Goal: Navigation & Orientation: Find specific page/section

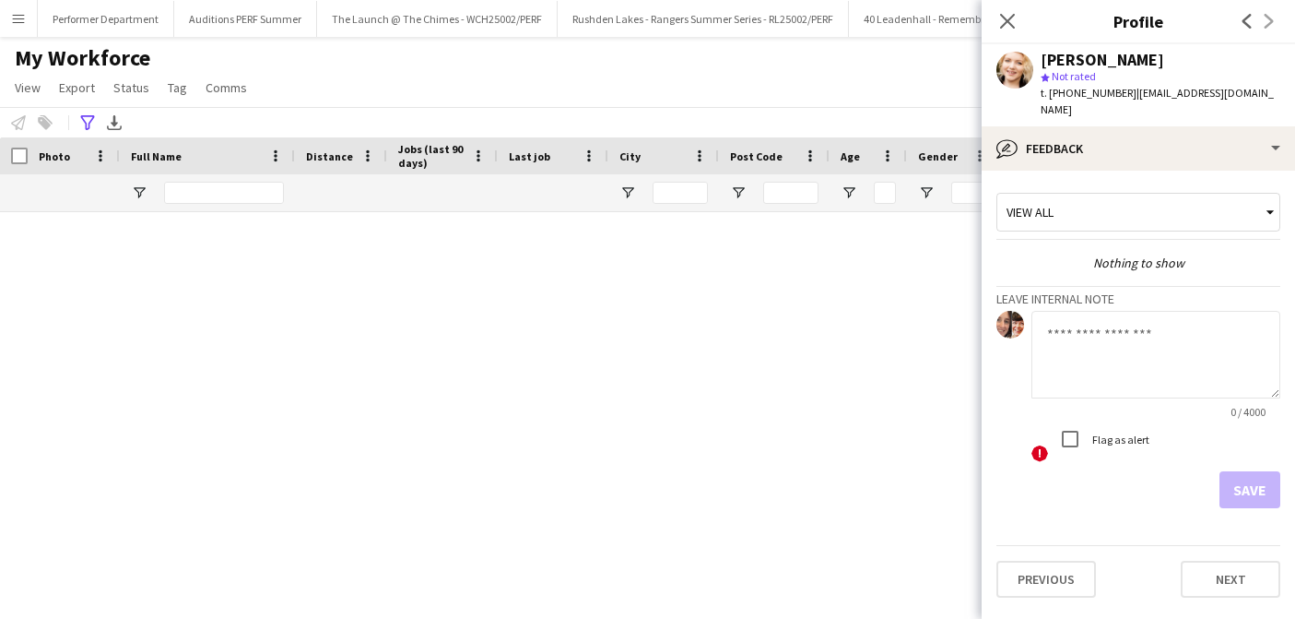
scroll to position [2155, 0]
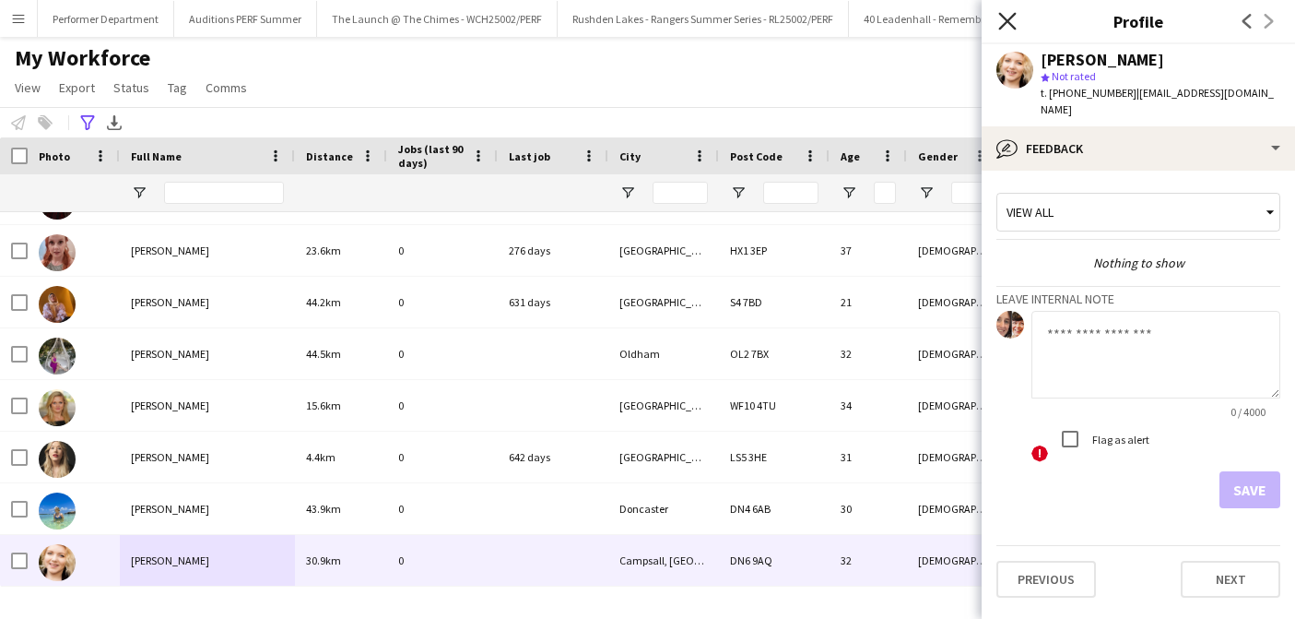
click at [1005, 16] on icon "Close pop-in" at bounding box center [1007, 21] width 18 height 18
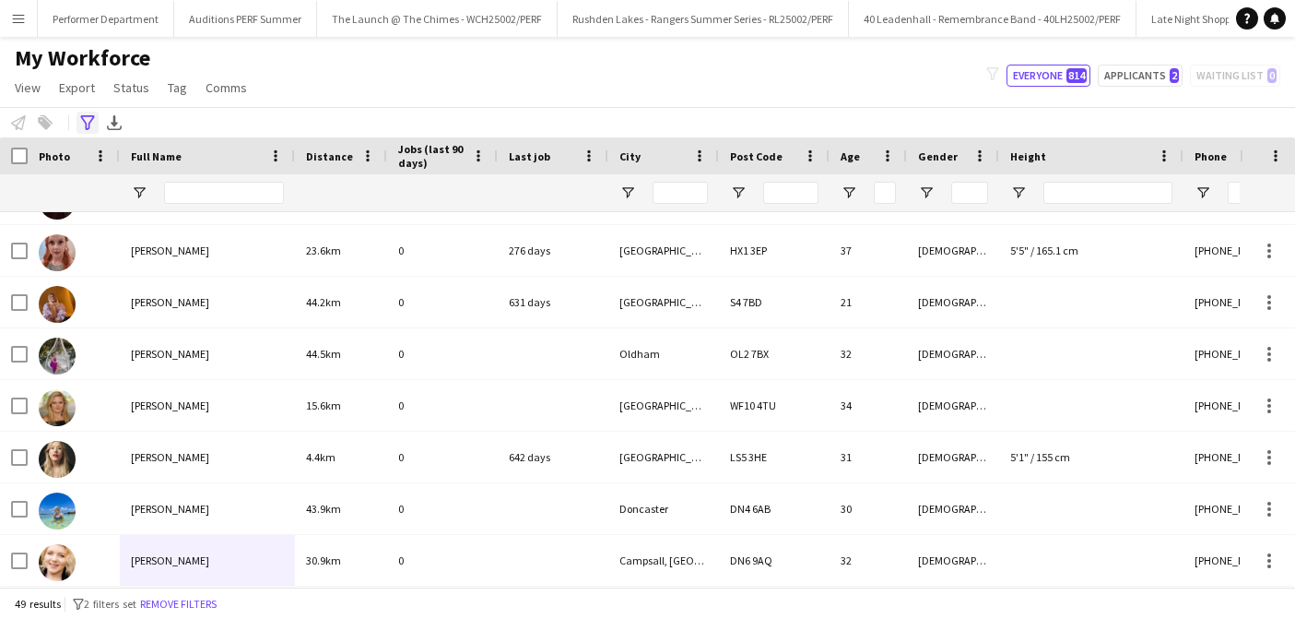
click at [85, 124] on icon at bounding box center [87, 122] width 14 height 15
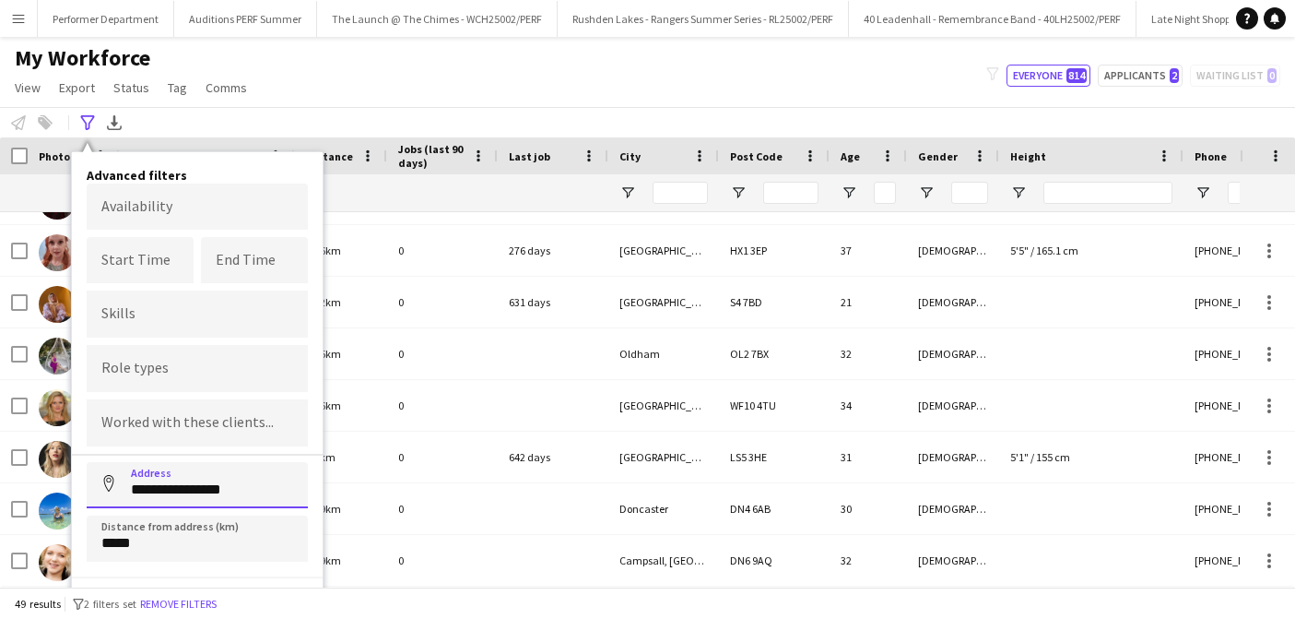
click at [265, 490] on input "**********" at bounding box center [197, 485] width 221 height 46
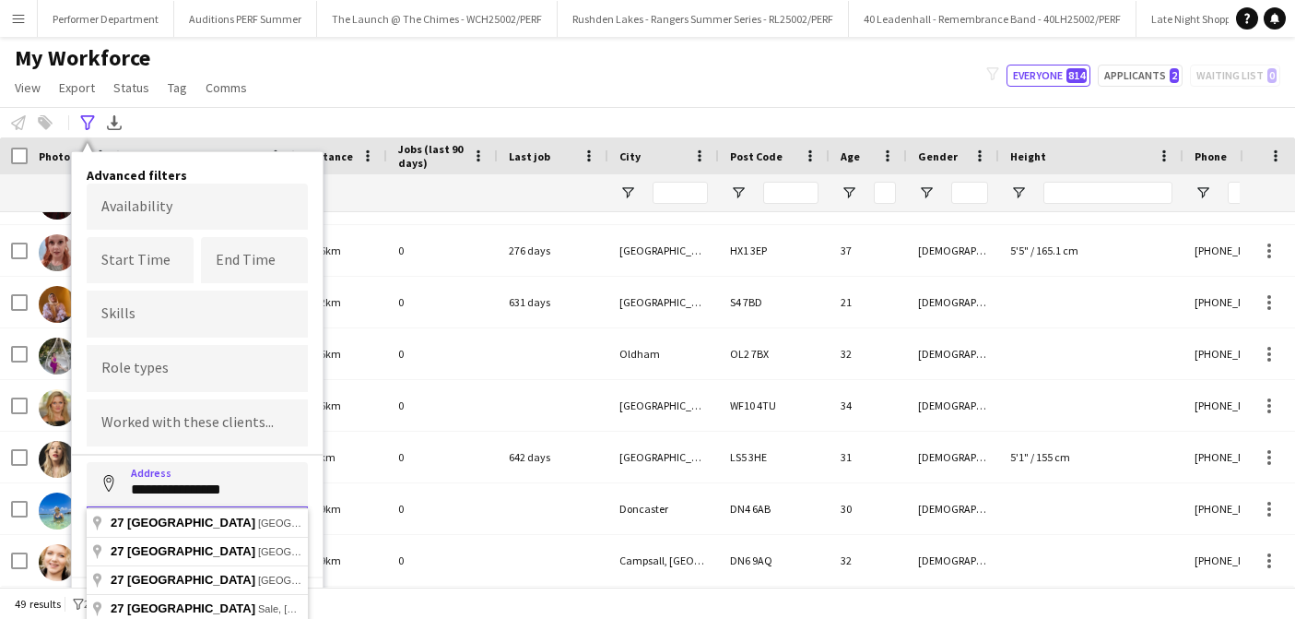
drag, startPoint x: 265, startPoint y: 490, endPoint x: 108, endPoint y: 483, distance: 156.8
click at [108, 484] on input "**********" at bounding box center [197, 485] width 221 height 46
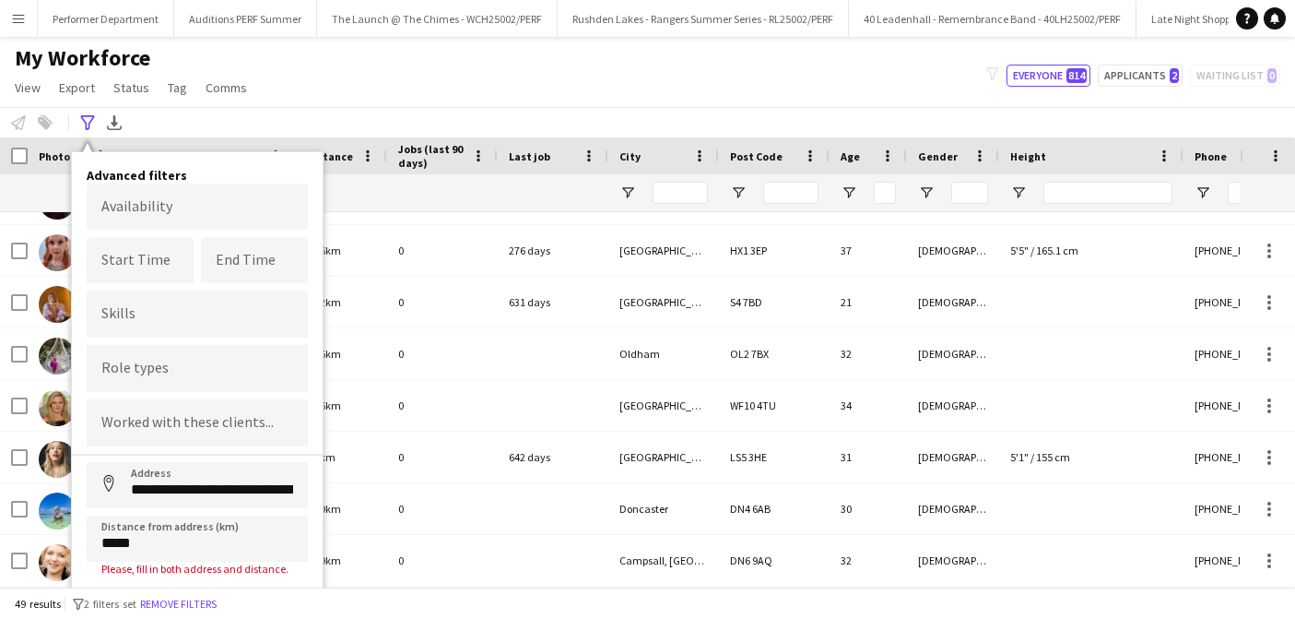
type input "**********"
click at [109, 542] on input "*****" at bounding box center [197, 538] width 221 height 46
type input "*****"
click button "Address" at bounding box center [109, 484] width 44 height 44
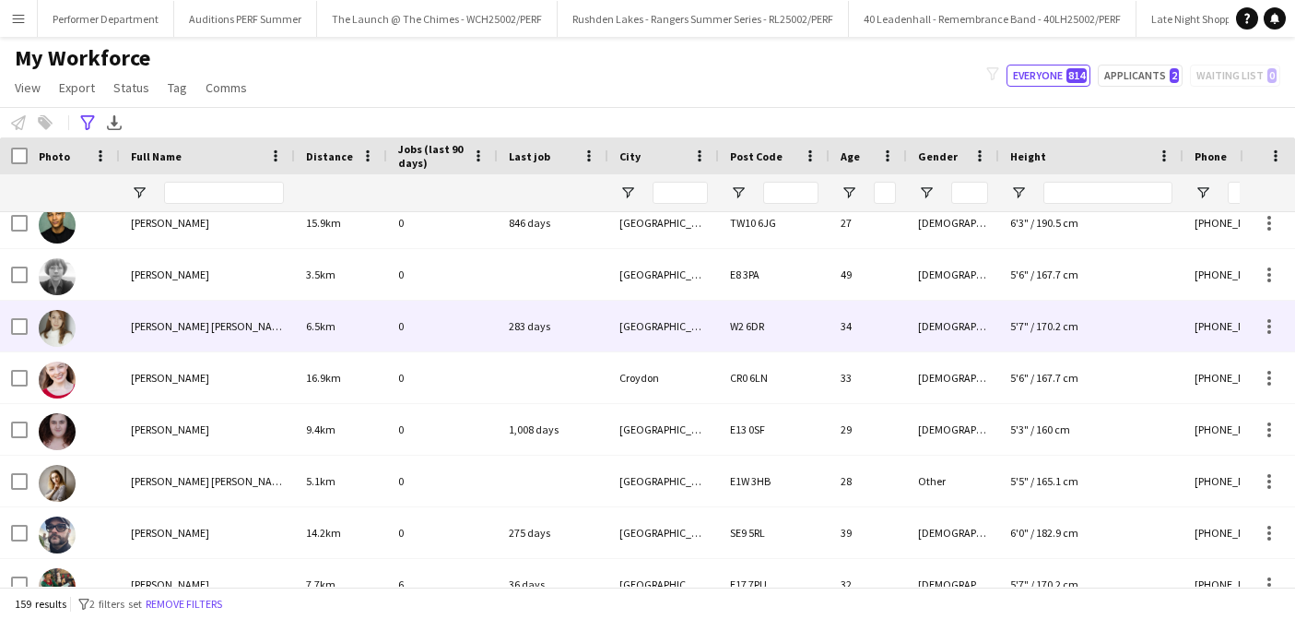
scroll to position [0, 0]
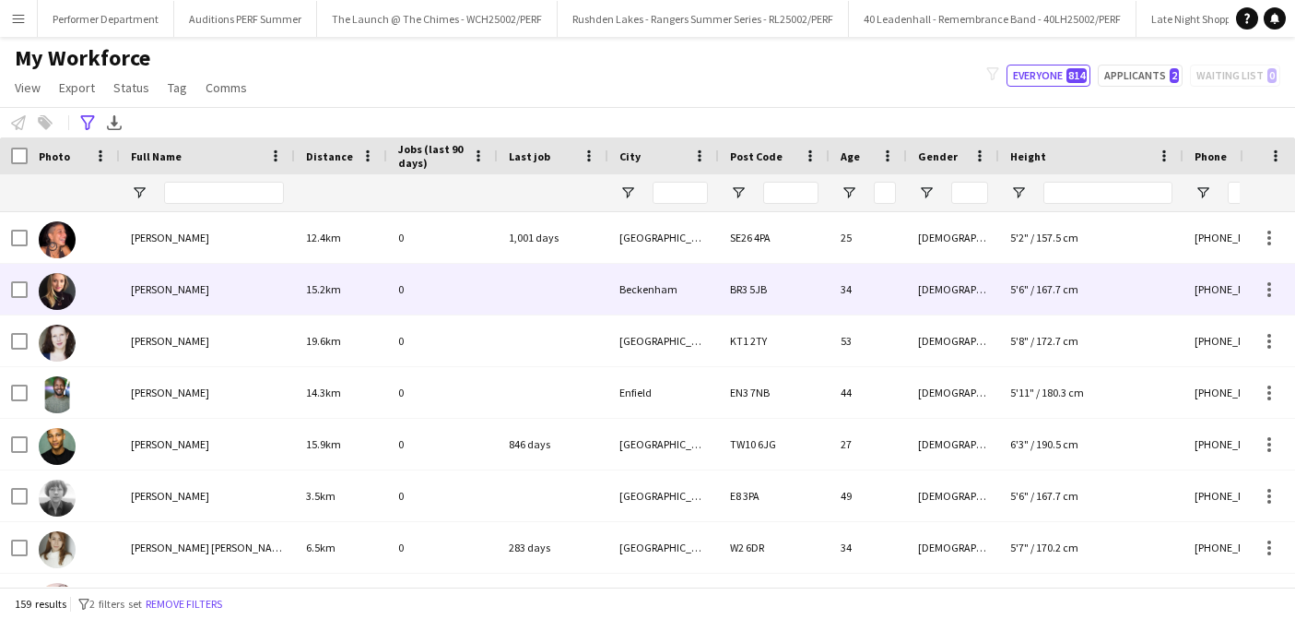
click at [170, 282] on span "[PERSON_NAME]" at bounding box center [170, 289] width 78 height 14
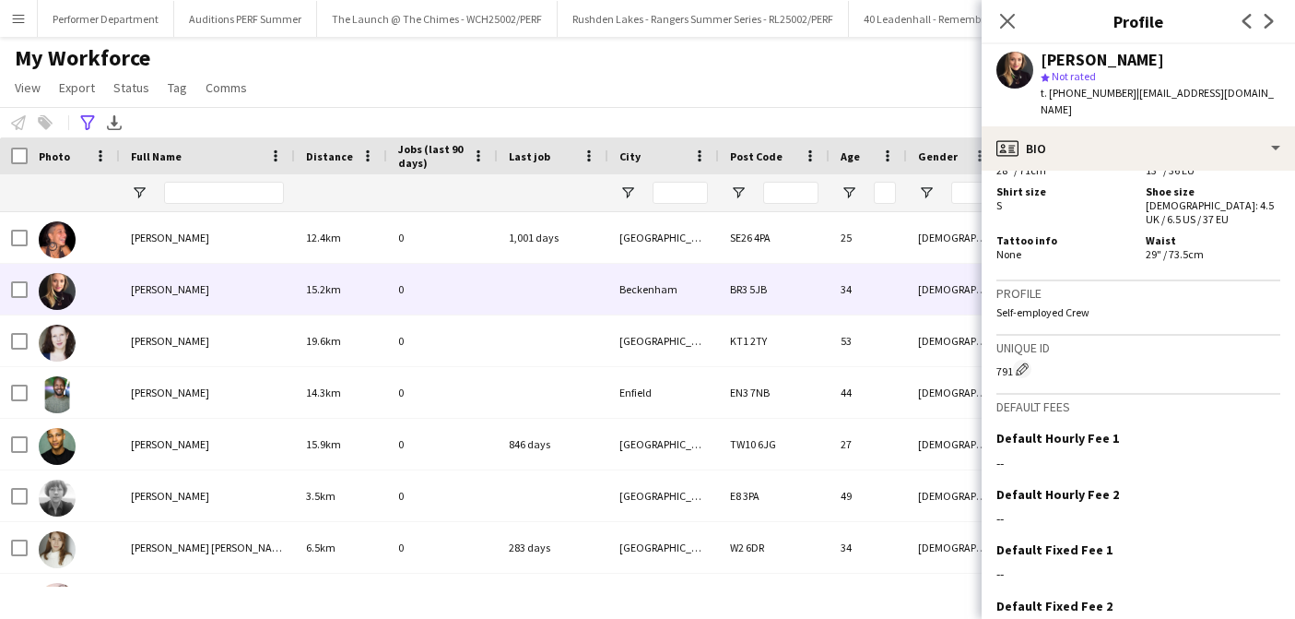
scroll to position [1281, 0]
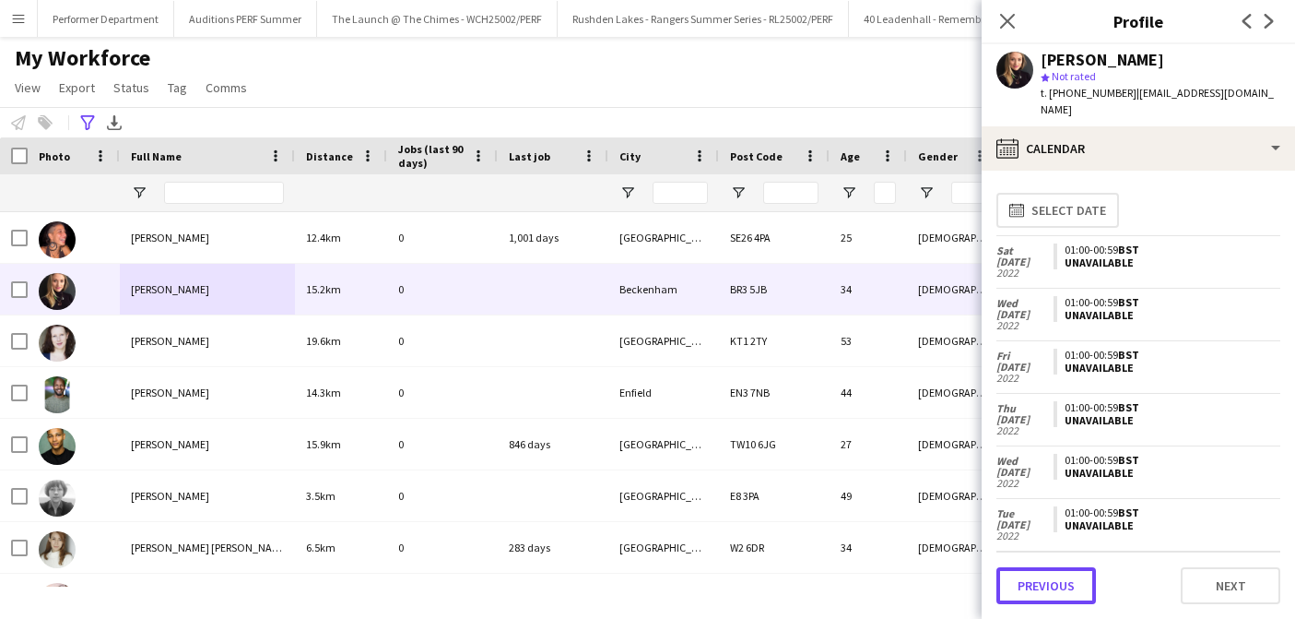
click at [1086, 587] on button "Previous" at bounding box center [1047, 585] width 100 height 37
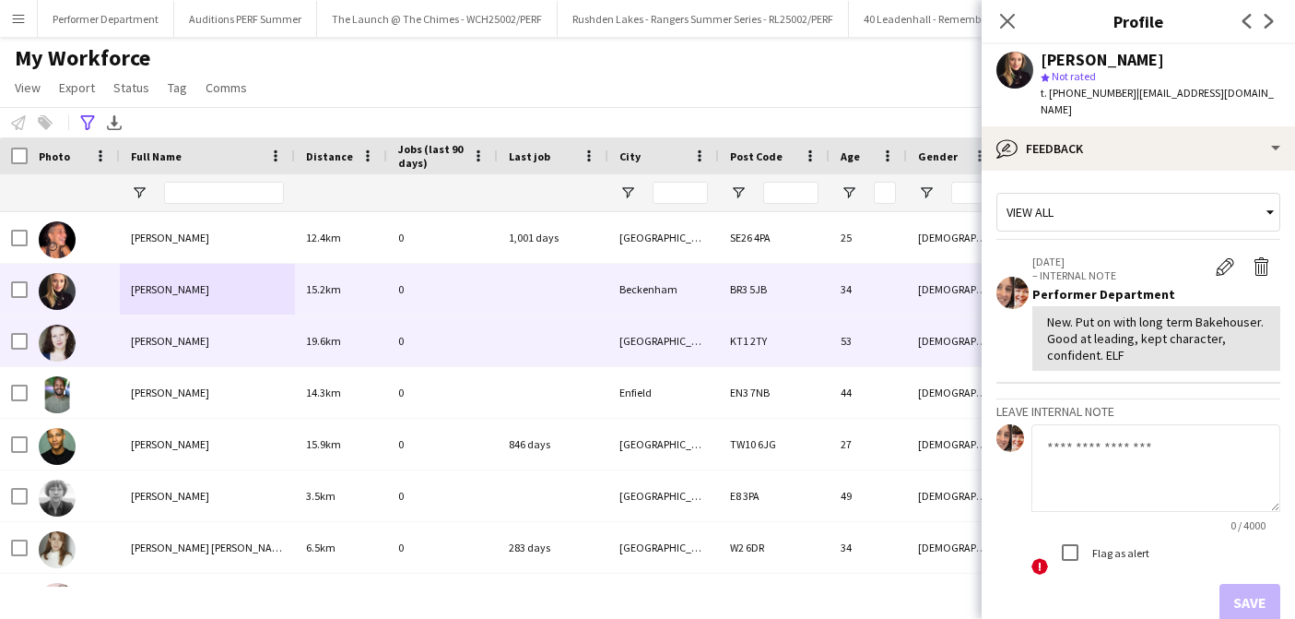
click at [171, 341] on span "[PERSON_NAME]" at bounding box center [170, 341] width 78 height 14
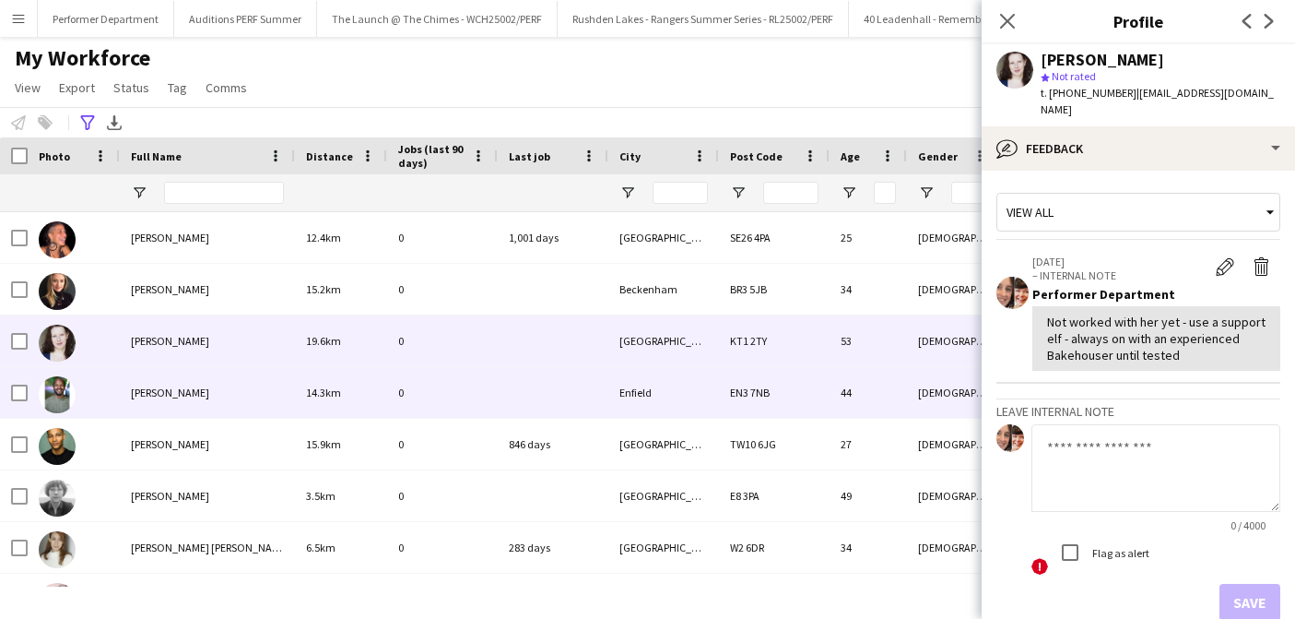
click at [167, 383] on div "[PERSON_NAME]" at bounding box center [207, 392] width 175 height 51
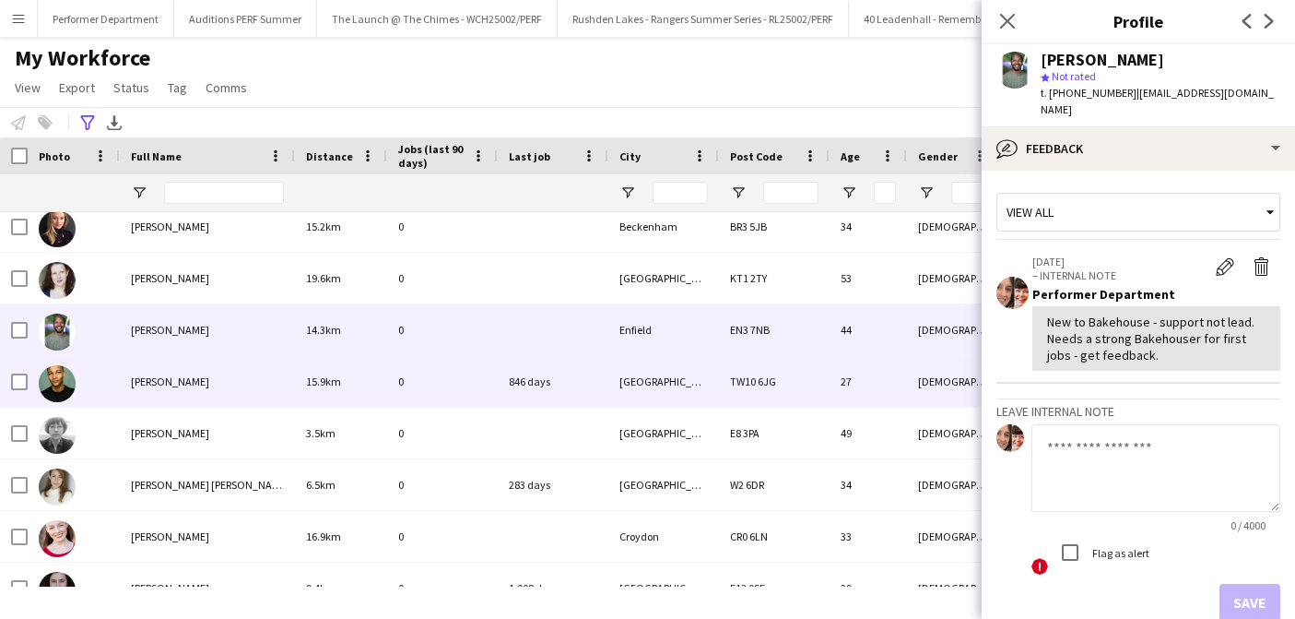
scroll to position [66, 0]
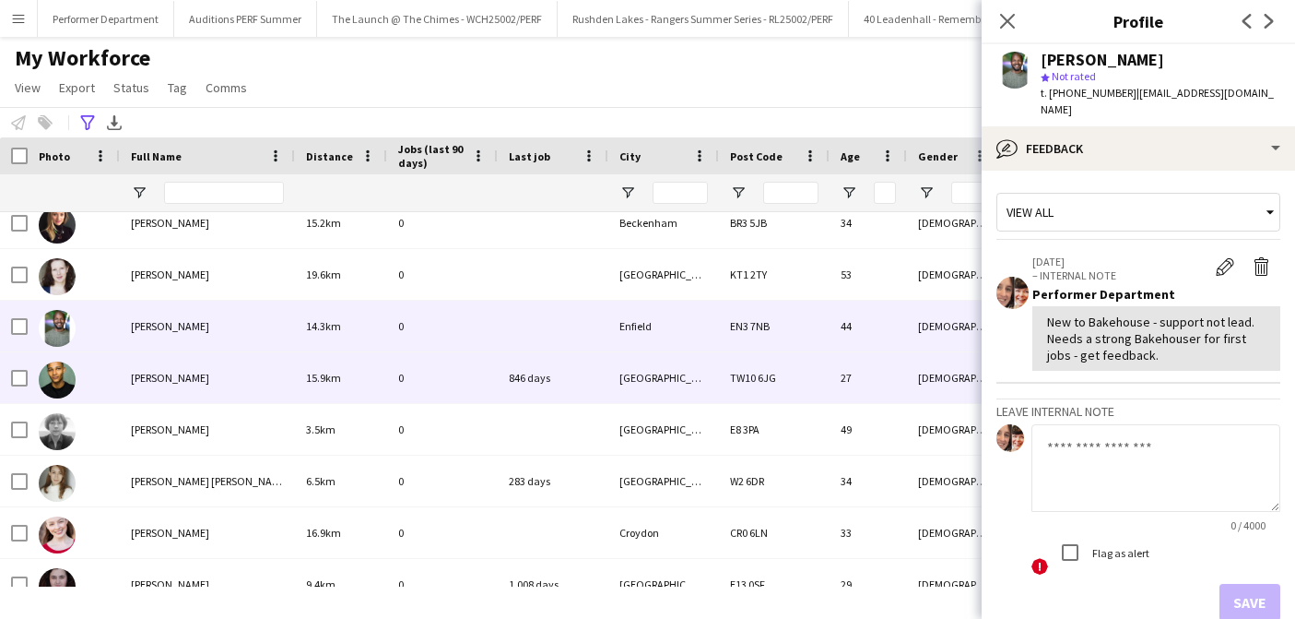
click at [167, 383] on span "[PERSON_NAME]" at bounding box center [170, 378] width 78 height 14
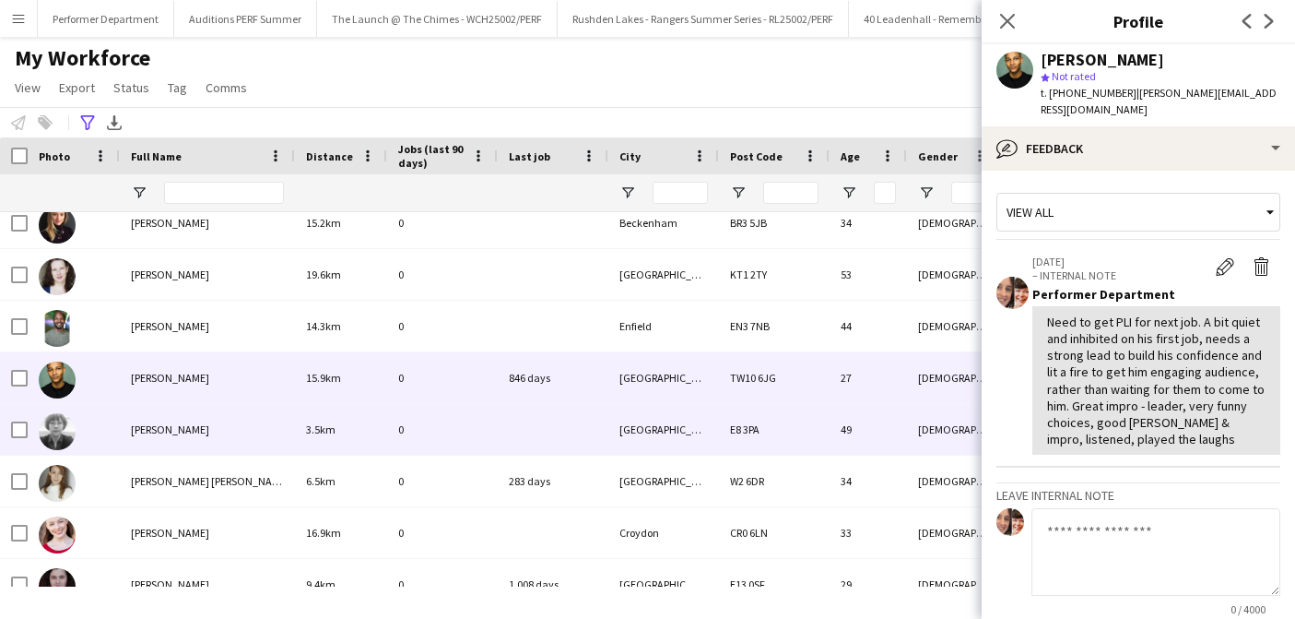
click at [167, 419] on div "[PERSON_NAME]" at bounding box center [207, 429] width 175 height 51
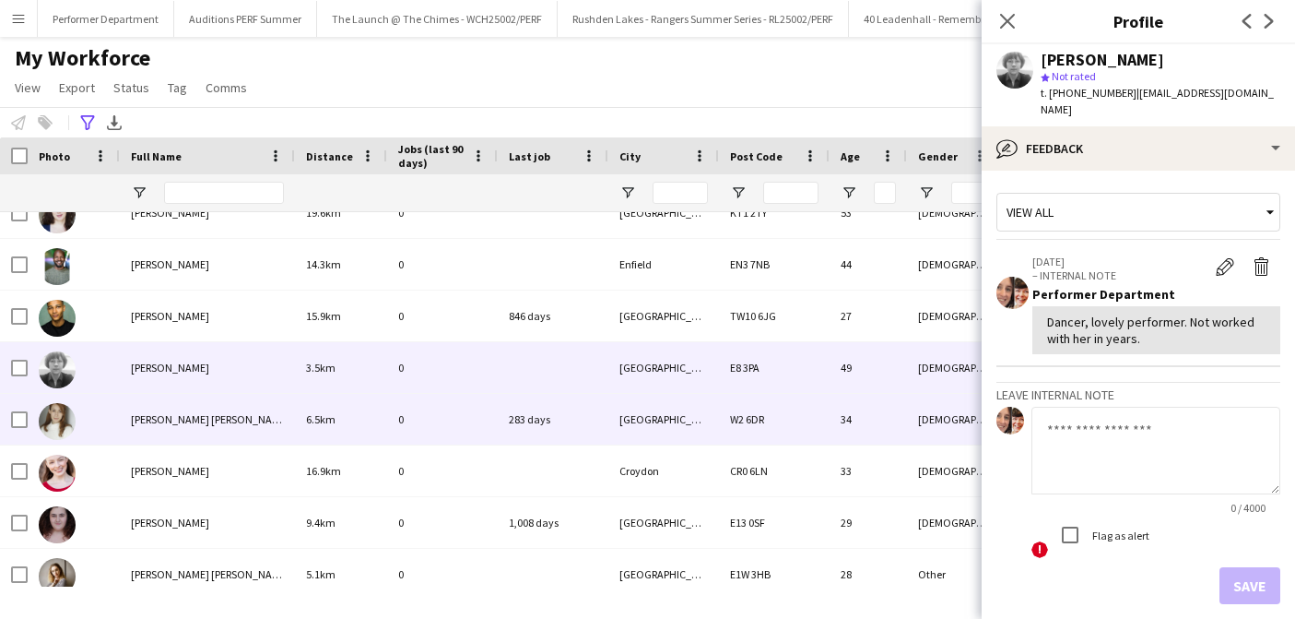
scroll to position [132, 0]
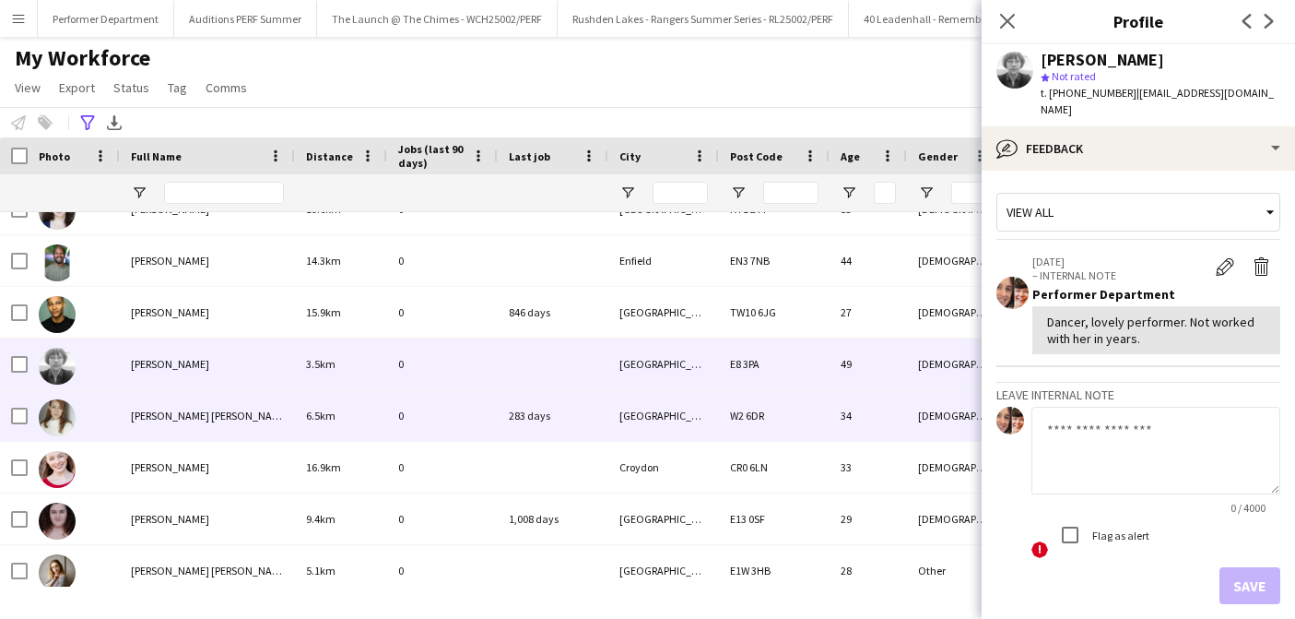
click at [167, 416] on span "[PERSON_NAME] [PERSON_NAME]" at bounding box center [210, 415] width 159 height 14
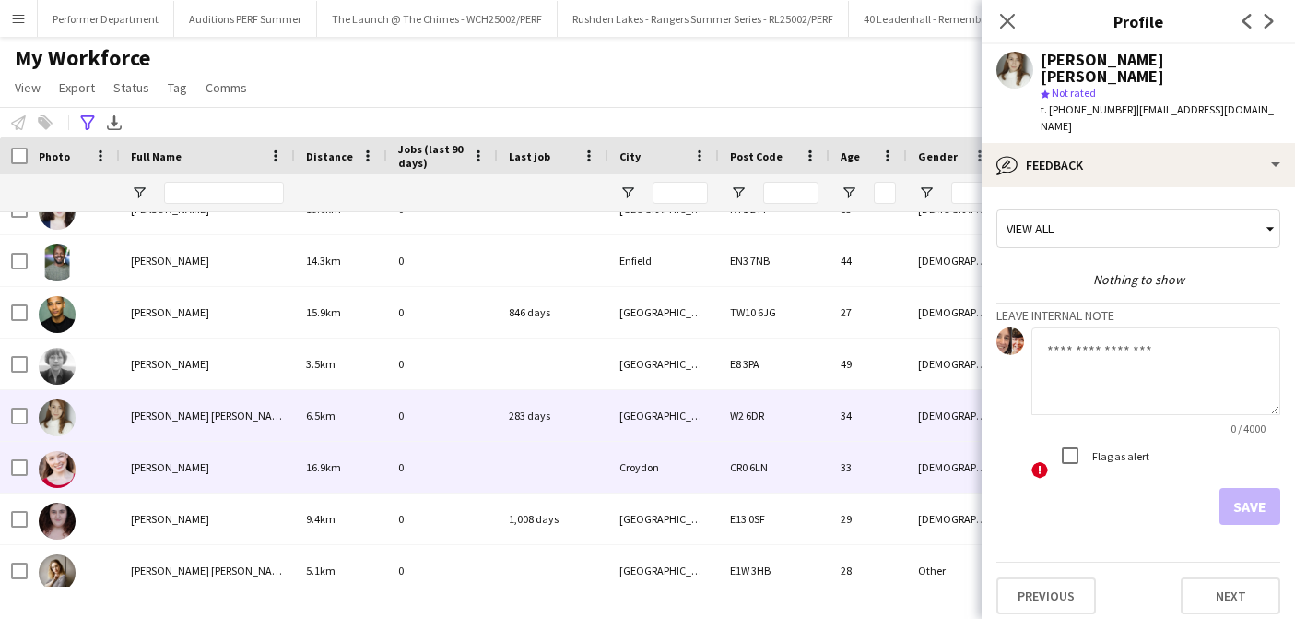
click at [164, 463] on span "[PERSON_NAME]" at bounding box center [170, 467] width 78 height 14
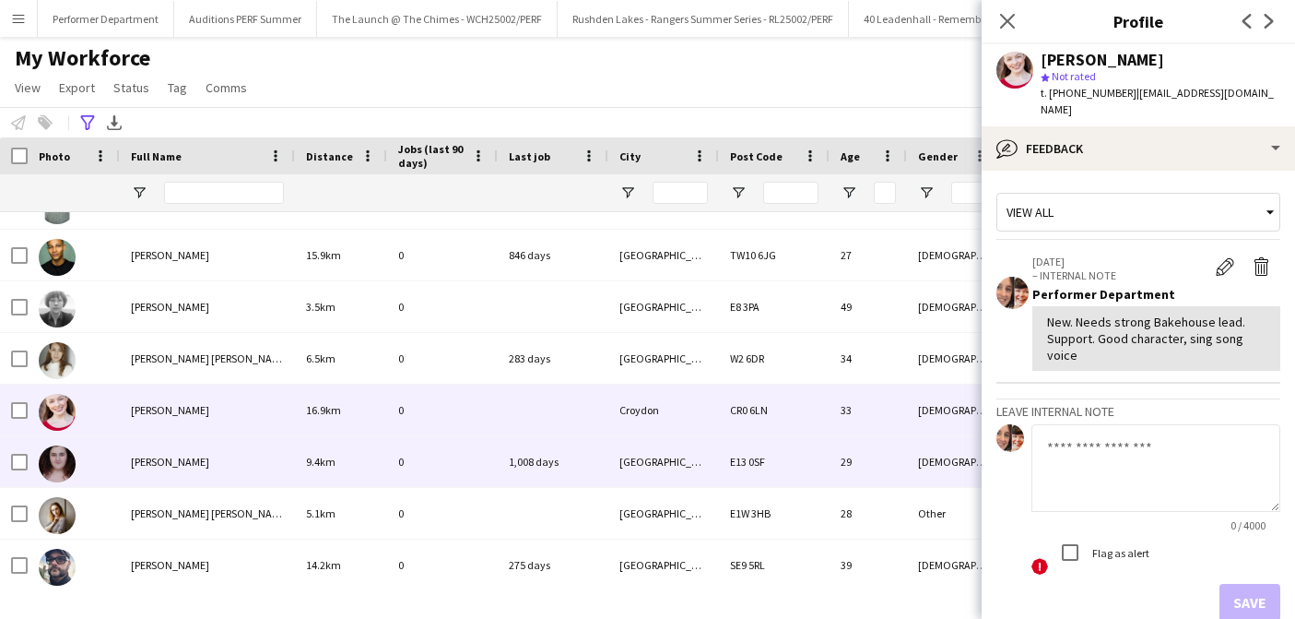
scroll to position [194, 0]
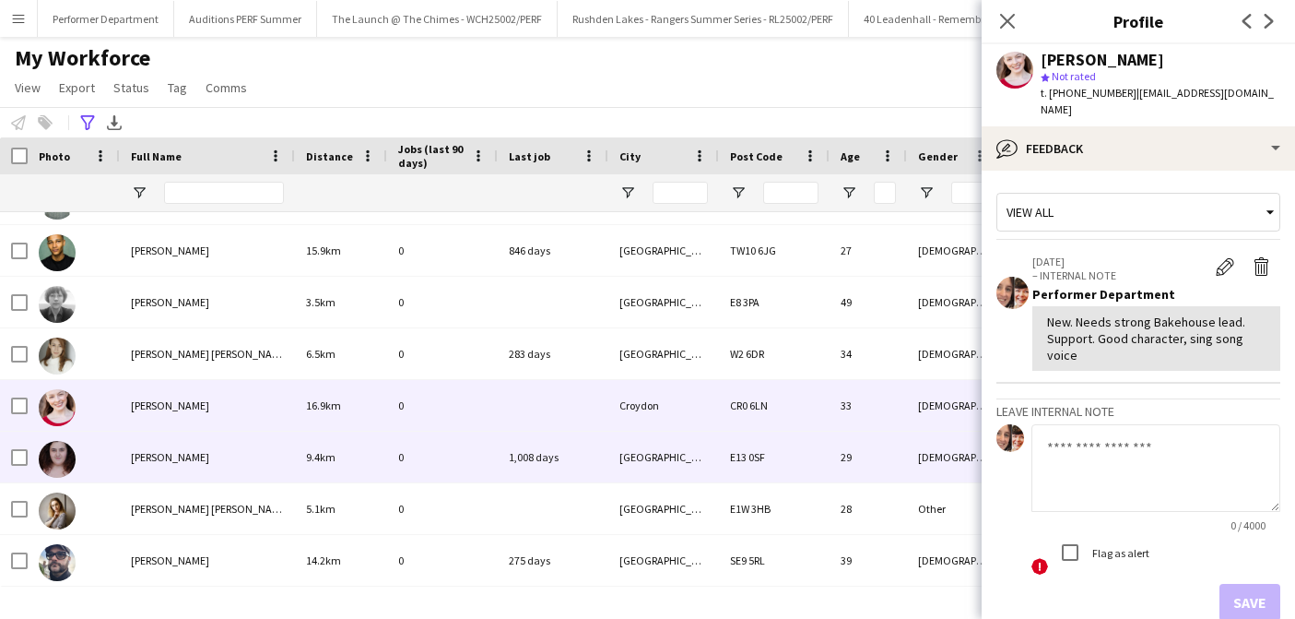
click at [164, 464] on span "[PERSON_NAME]" at bounding box center [170, 457] width 78 height 14
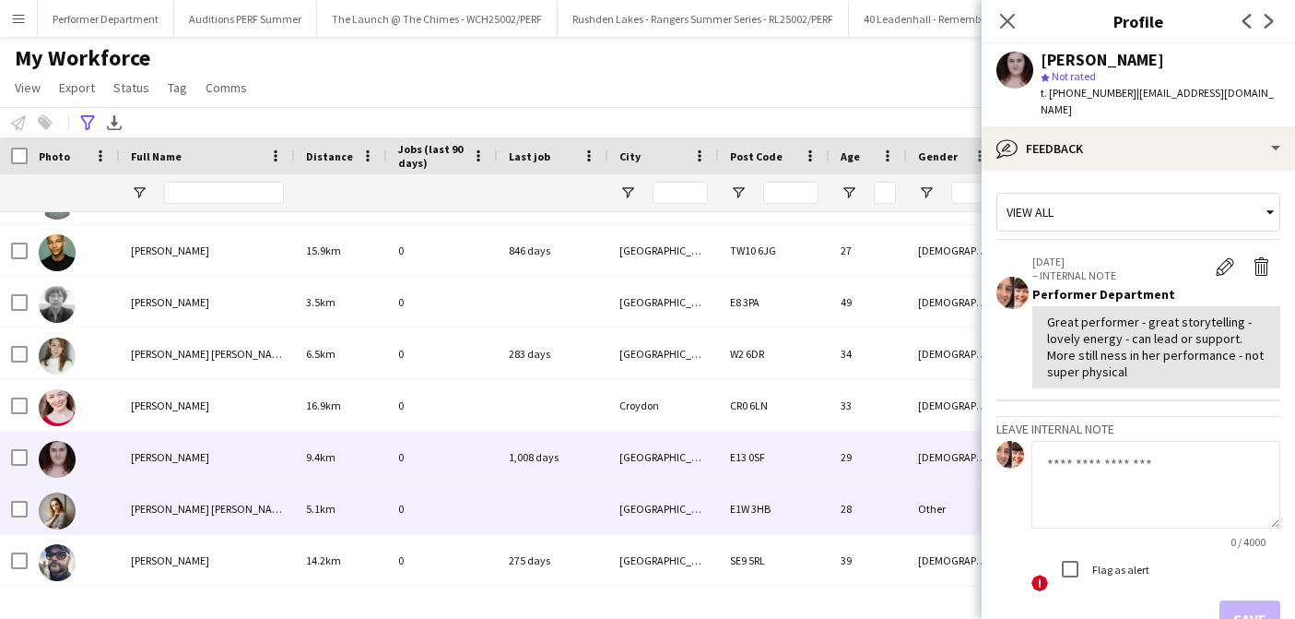
click at [157, 512] on span "[PERSON_NAME] [PERSON_NAME]" at bounding box center [210, 508] width 159 height 14
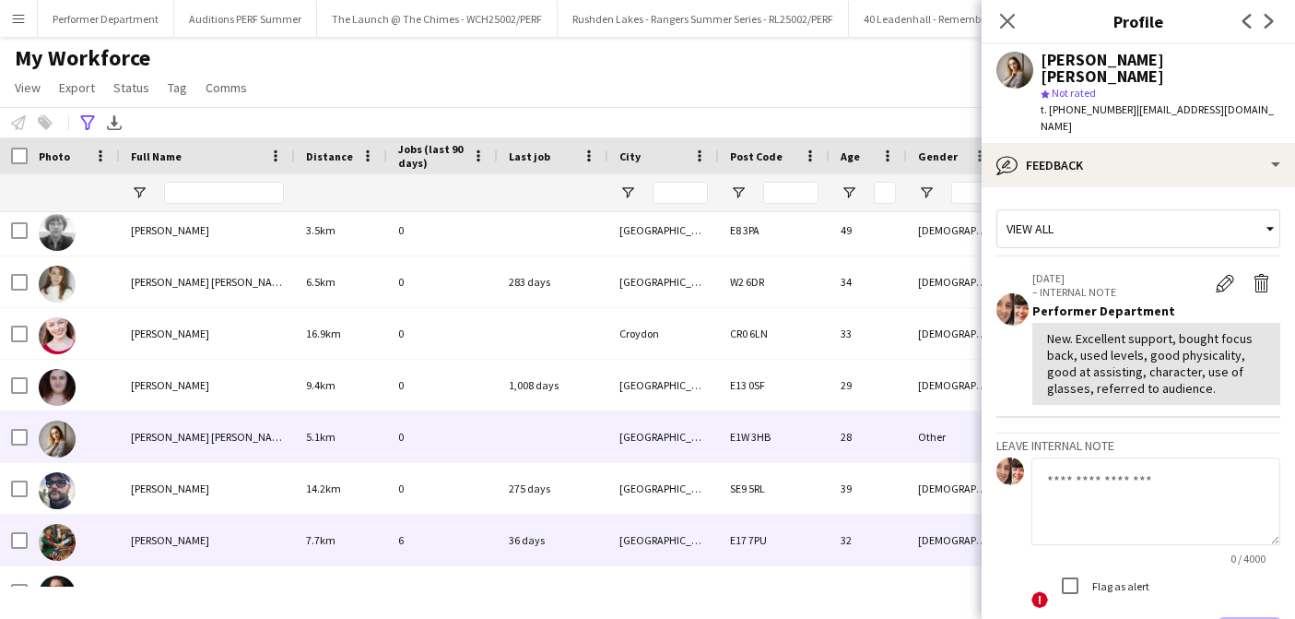
click at [164, 537] on span "[PERSON_NAME]" at bounding box center [170, 540] width 78 height 14
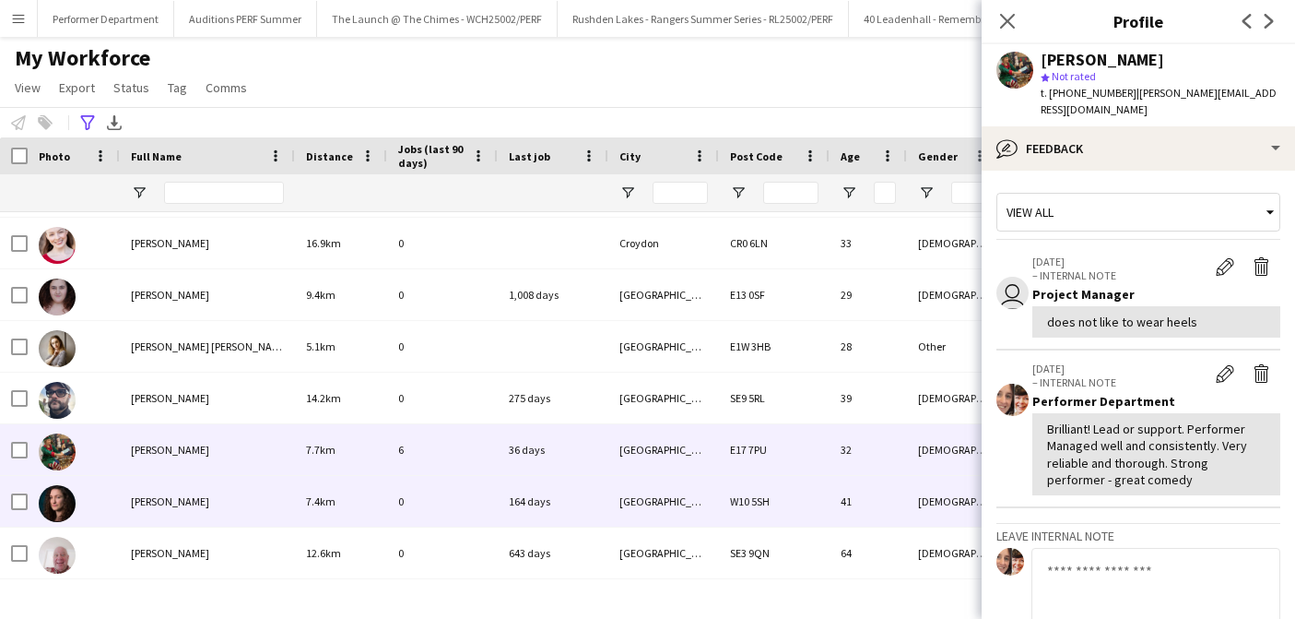
click at [170, 503] on span "[PERSON_NAME]" at bounding box center [170, 501] width 78 height 14
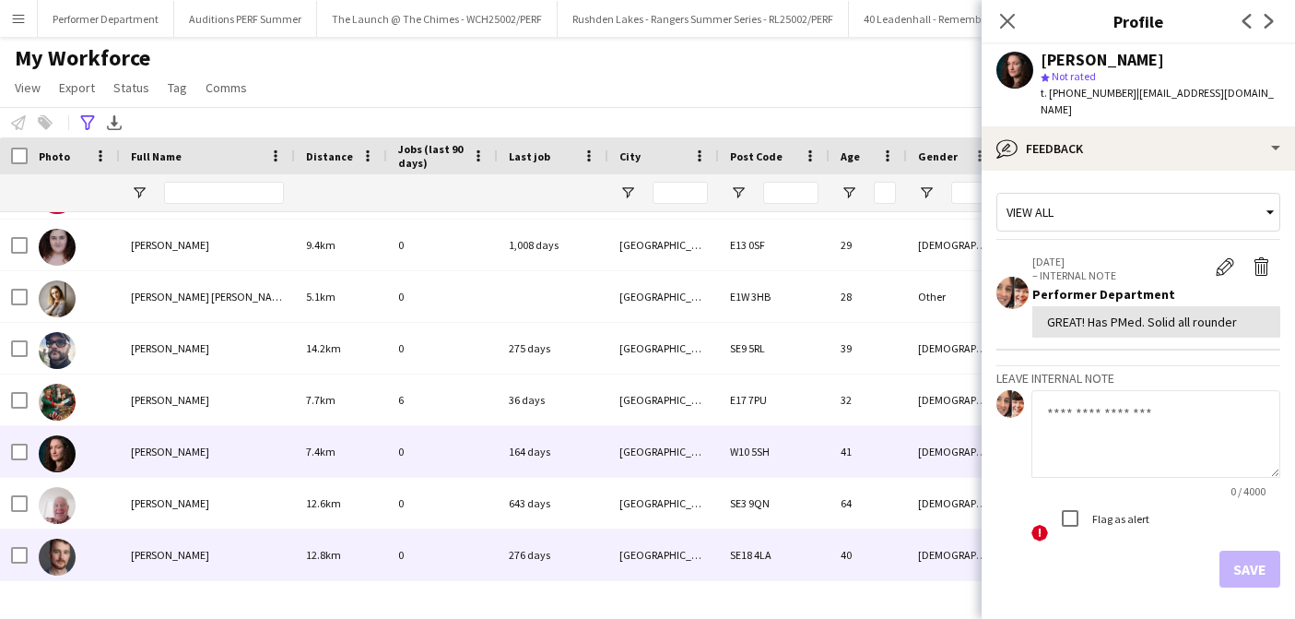
click at [141, 561] on span "[PERSON_NAME]" at bounding box center [170, 555] width 78 height 14
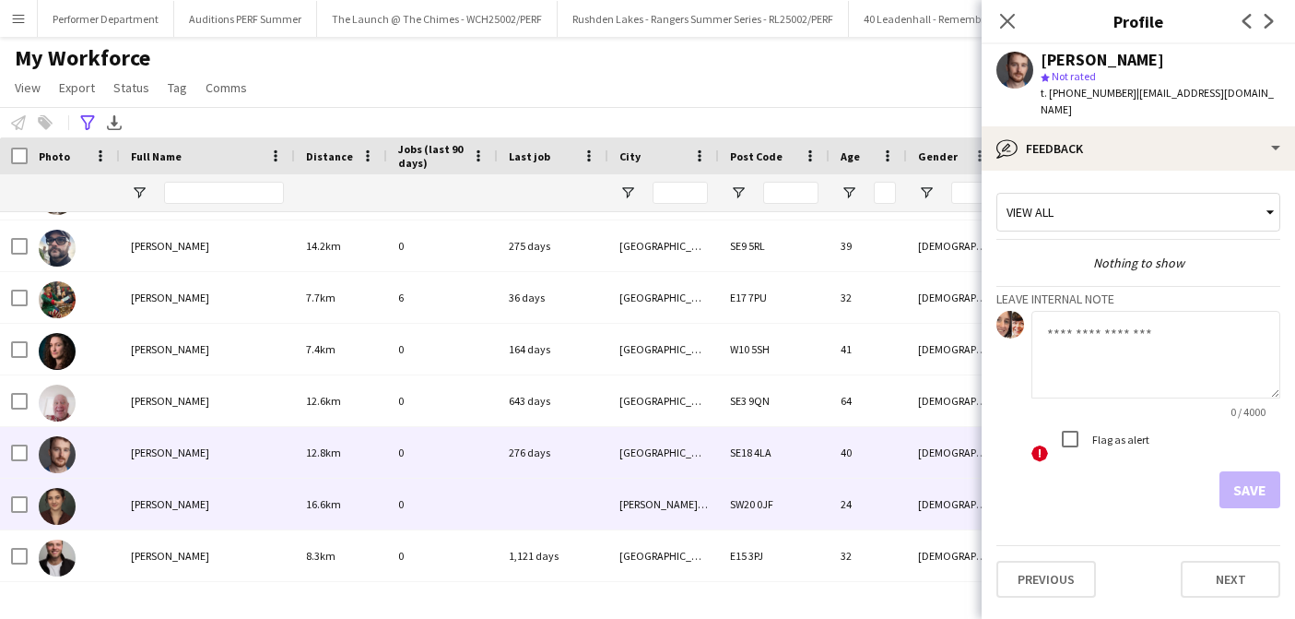
click at [183, 499] on div "[PERSON_NAME]" at bounding box center [207, 503] width 175 height 51
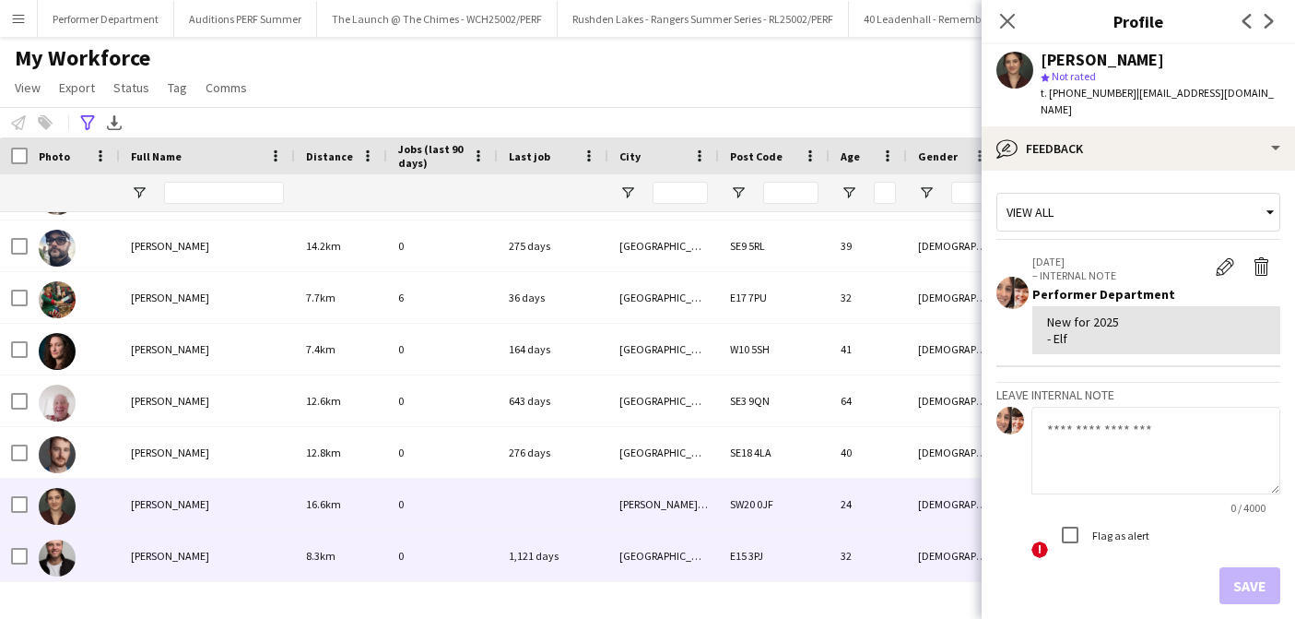
click at [165, 543] on div "[PERSON_NAME]" at bounding box center [207, 555] width 175 height 51
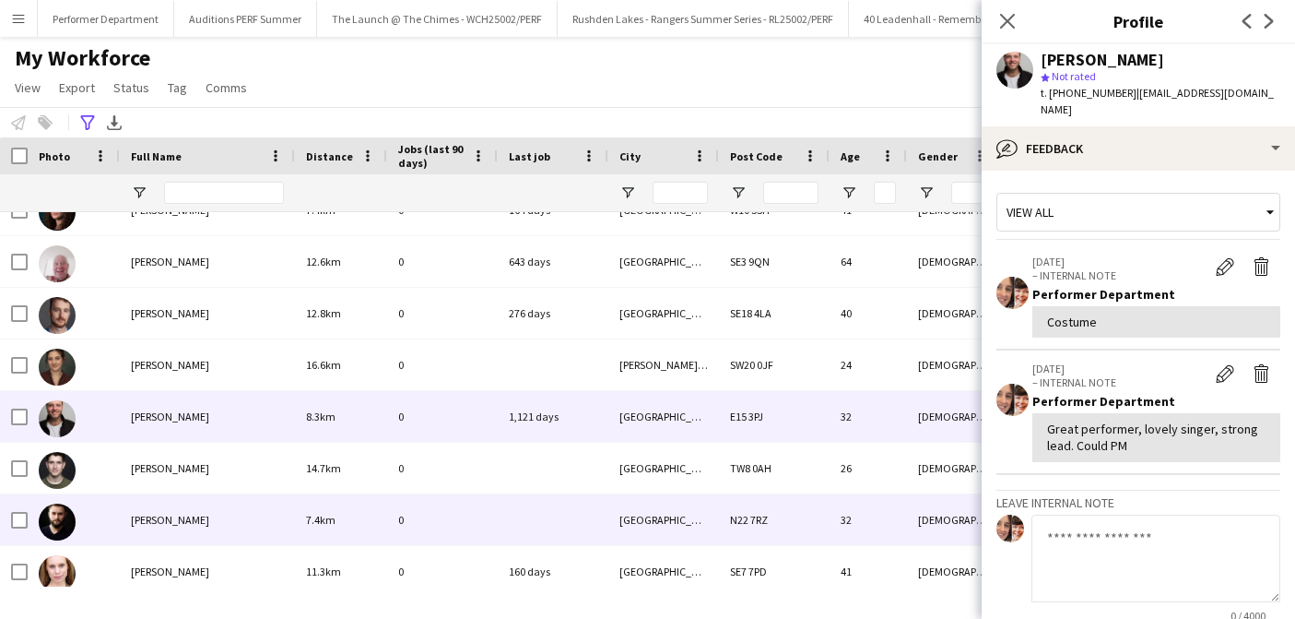
click at [166, 471] on span "[PERSON_NAME]" at bounding box center [170, 468] width 78 height 14
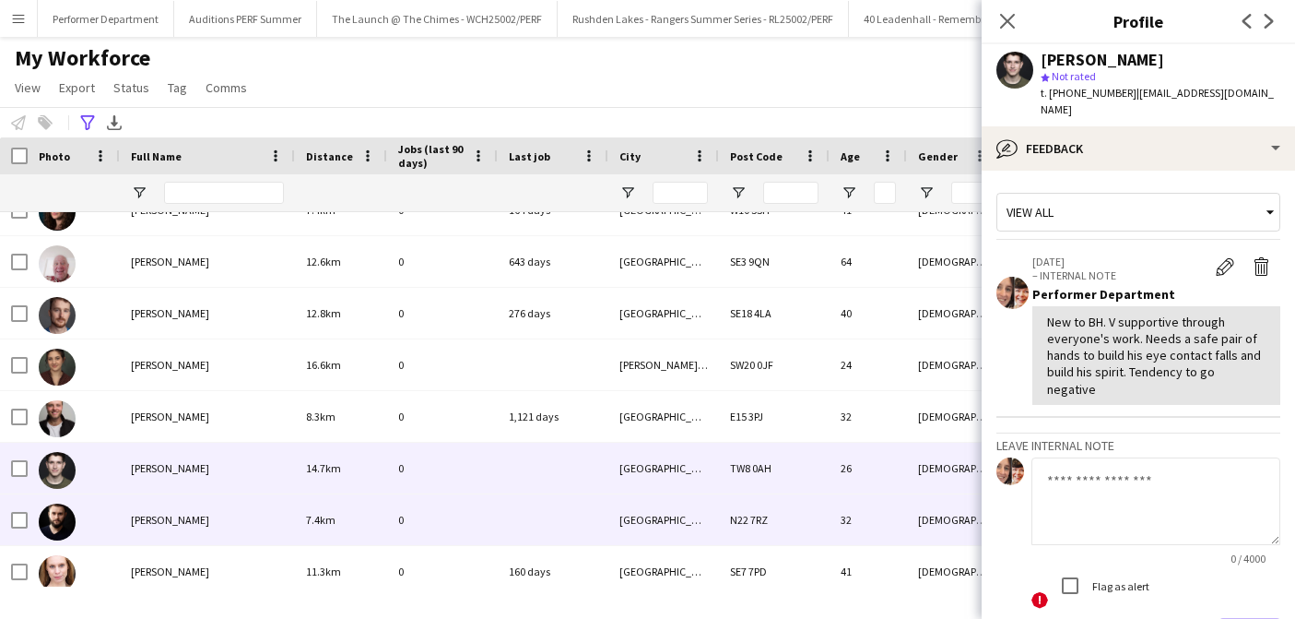
click at [168, 505] on div "[PERSON_NAME]" at bounding box center [207, 519] width 175 height 51
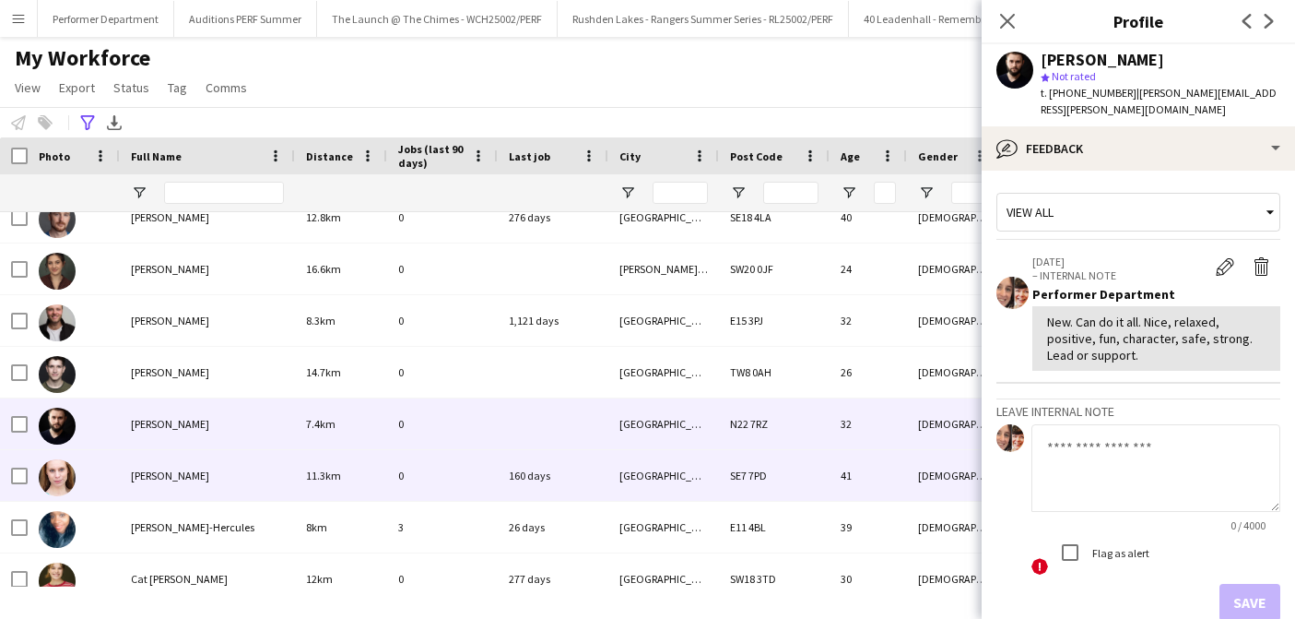
click at [180, 483] on div "[PERSON_NAME]" at bounding box center [207, 475] width 175 height 51
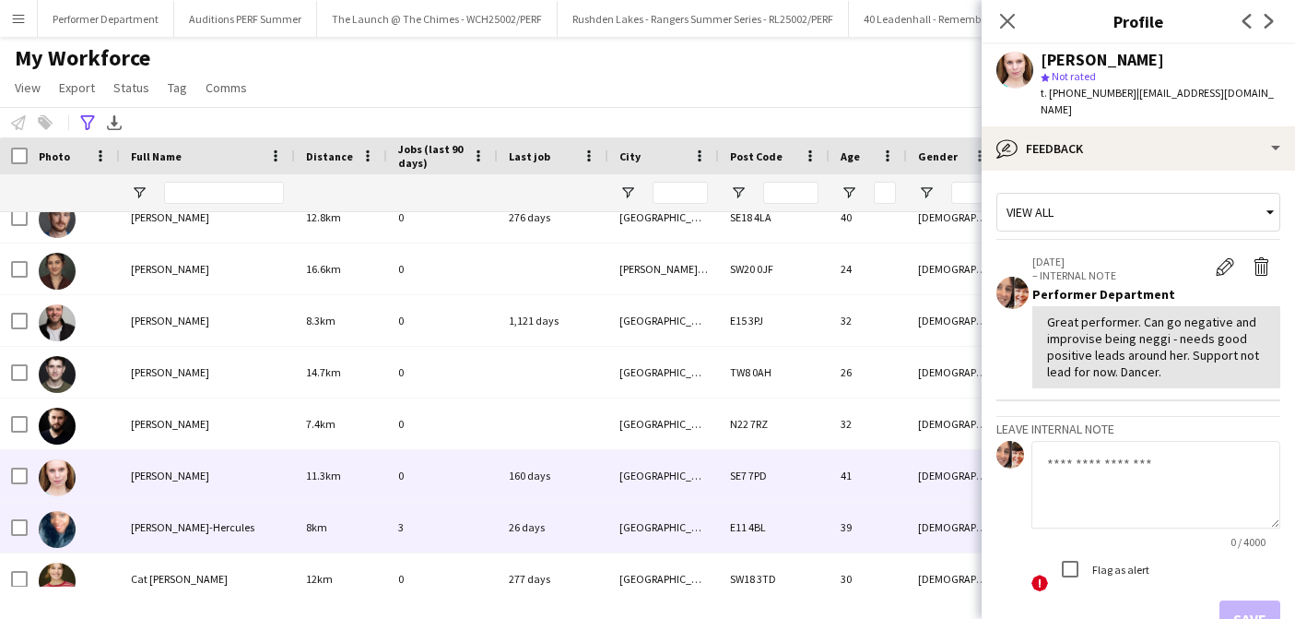
click at [180, 539] on div "[PERSON_NAME]-Hercules" at bounding box center [207, 526] width 175 height 51
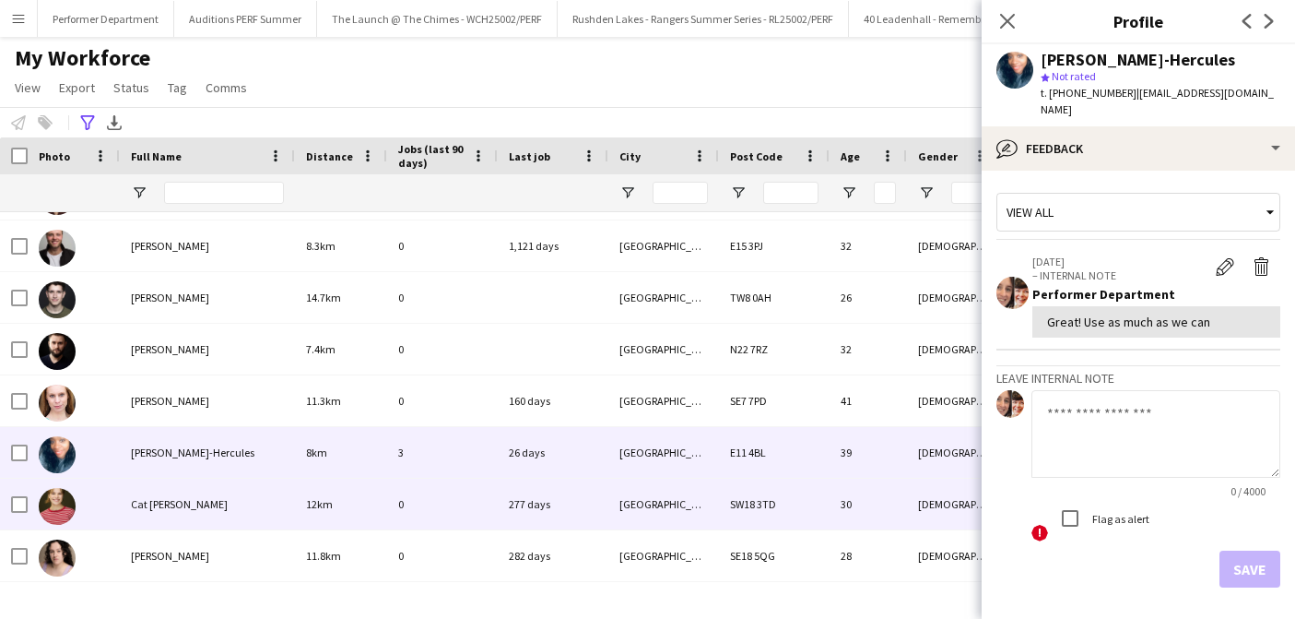
click at [175, 520] on div "Cat [PERSON_NAME]" at bounding box center [207, 503] width 175 height 51
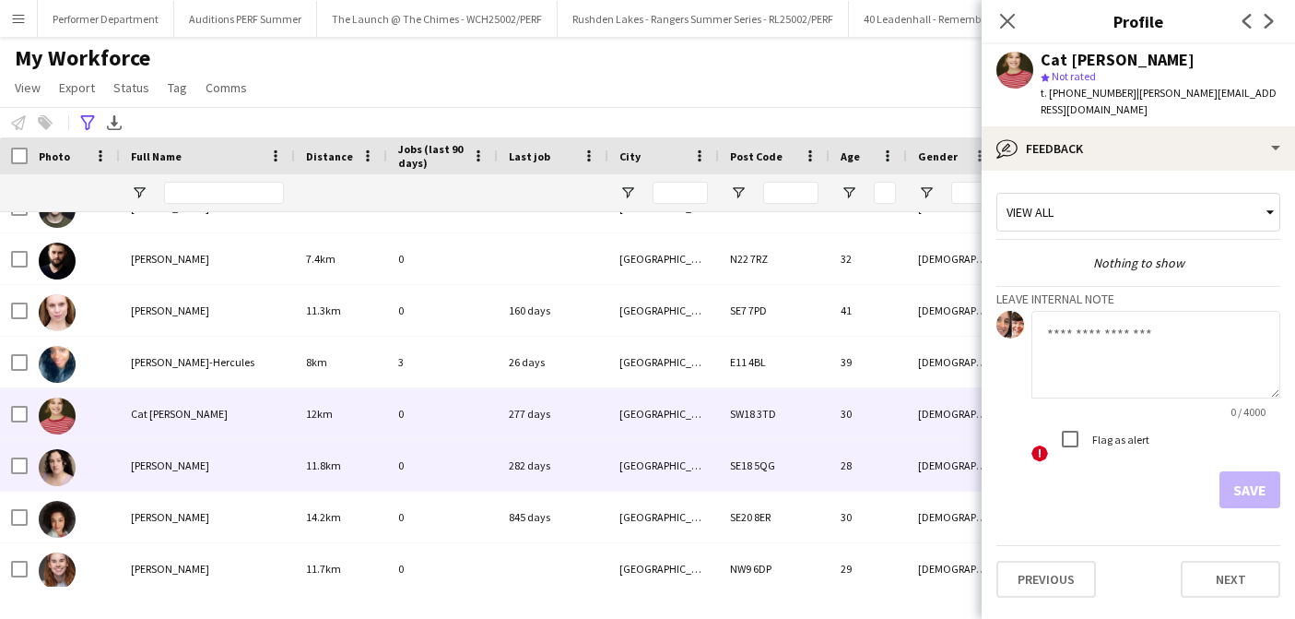
click at [178, 467] on span "[PERSON_NAME]" at bounding box center [170, 465] width 78 height 14
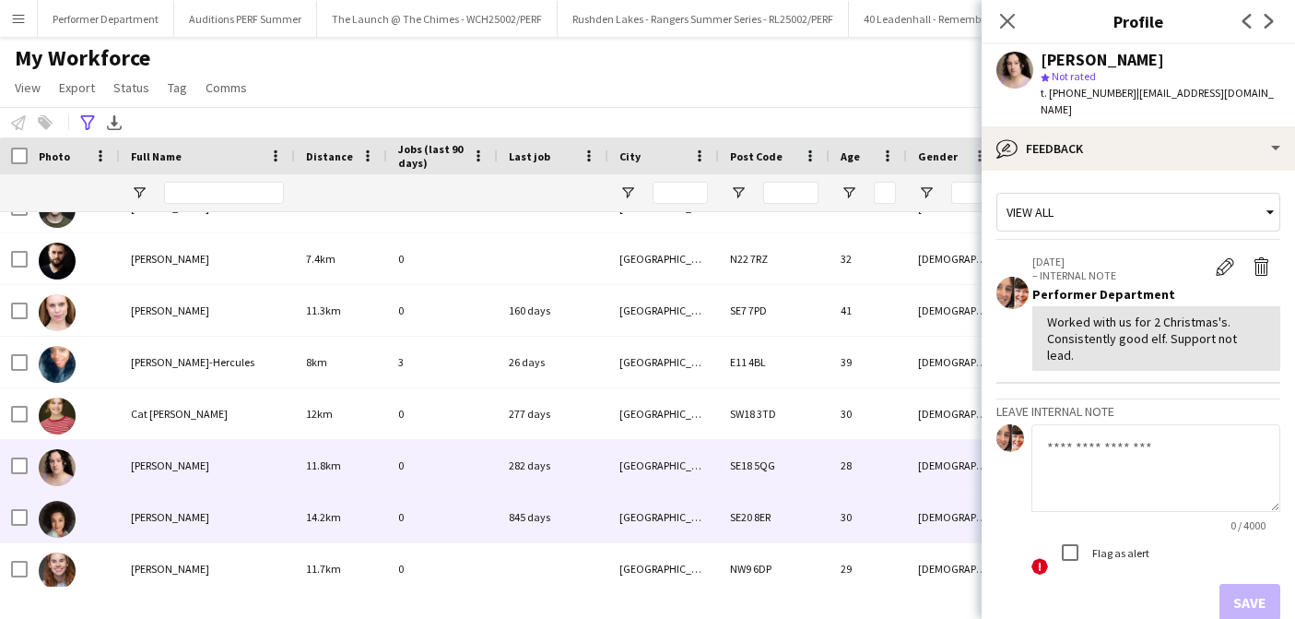
click at [169, 529] on div "[PERSON_NAME]" at bounding box center [207, 516] width 175 height 51
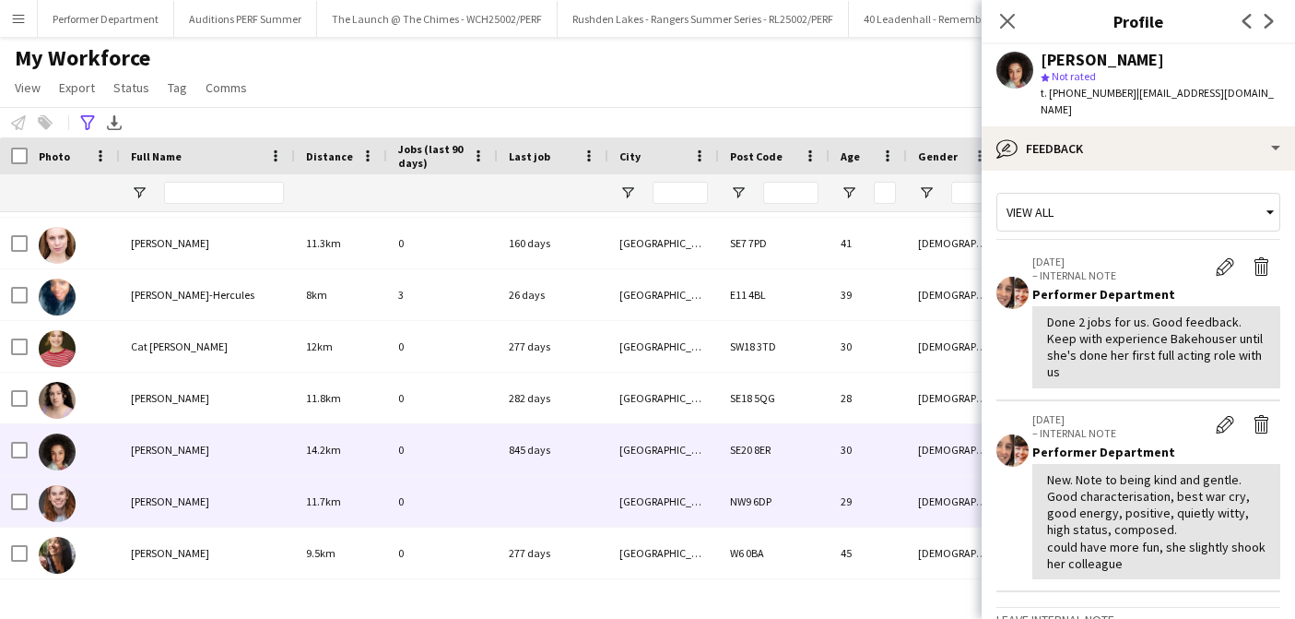
click at [179, 502] on span "[PERSON_NAME]" at bounding box center [170, 501] width 78 height 14
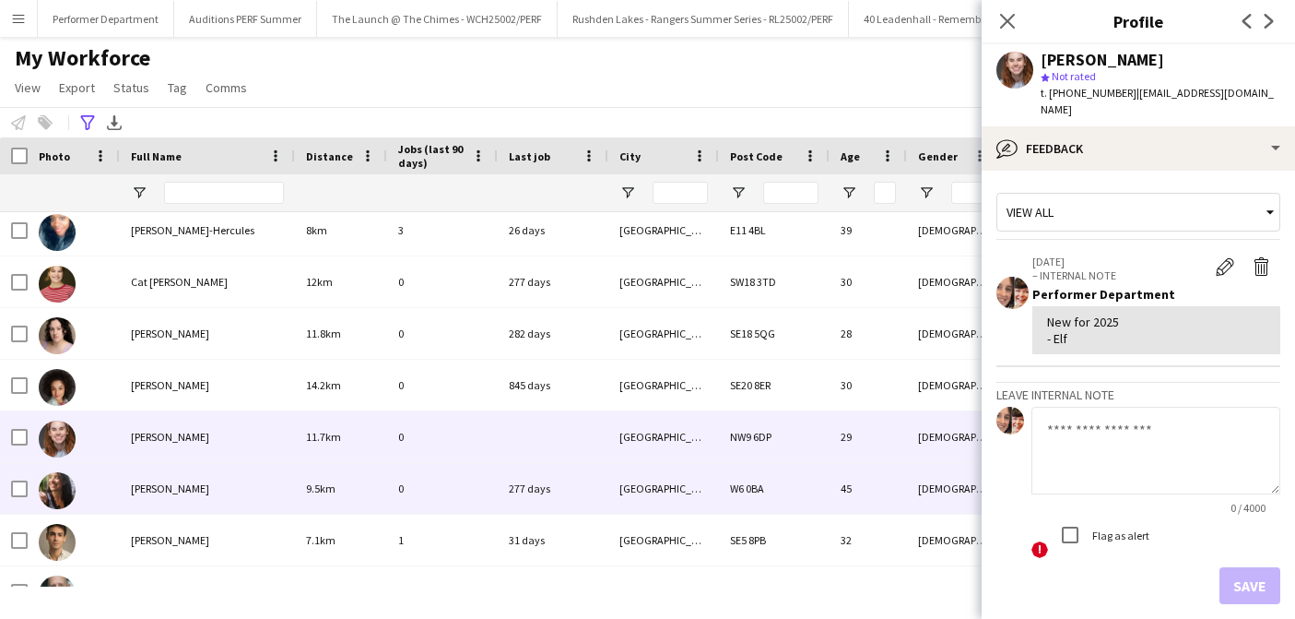
click at [179, 502] on div "[PERSON_NAME]" at bounding box center [207, 488] width 175 height 51
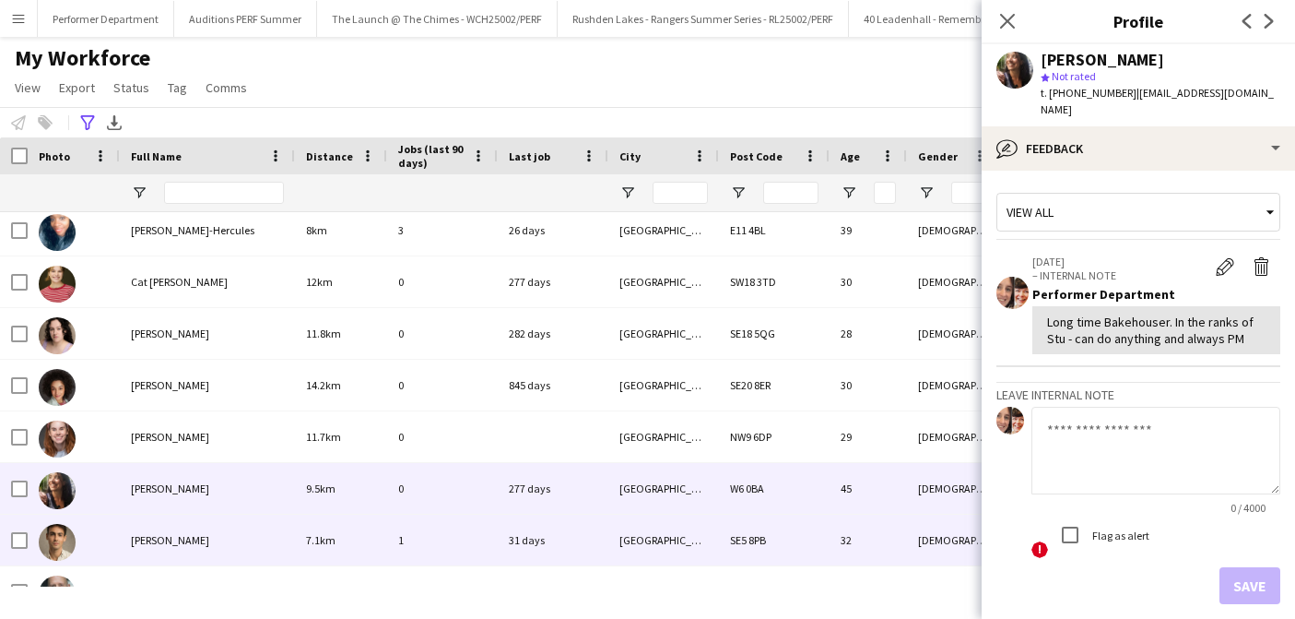
click at [175, 539] on span "[PERSON_NAME]" at bounding box center [170, 540] width 78 height 14
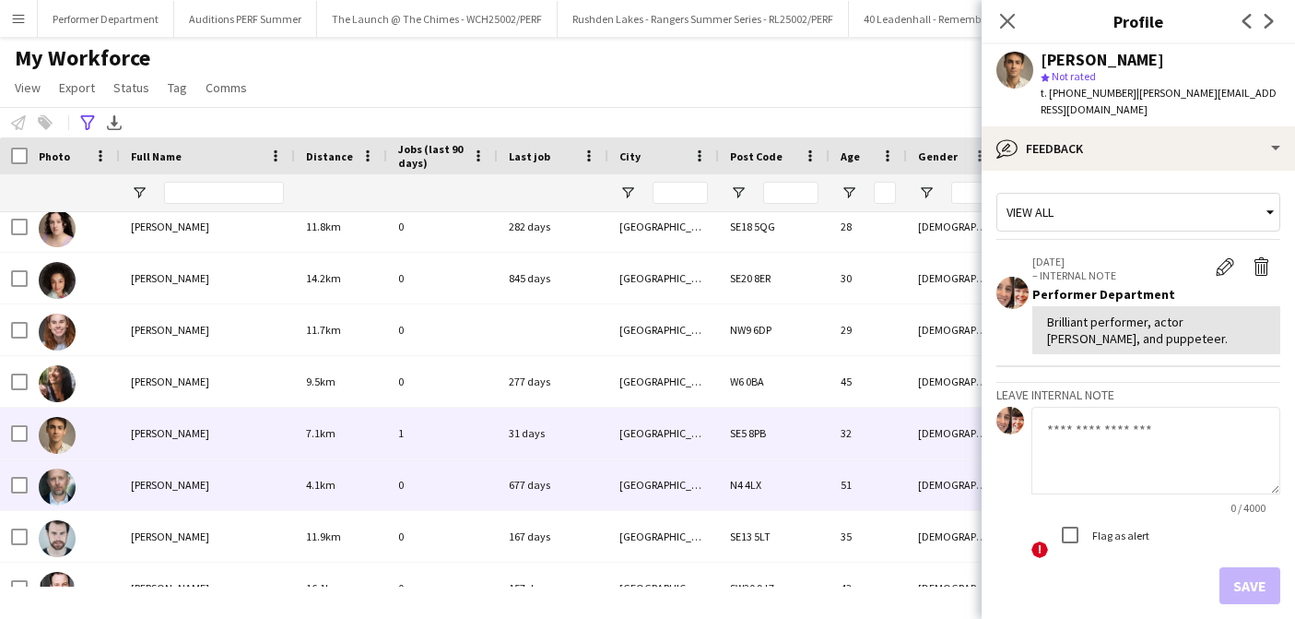
click at [155, 484] on span "[PERSON_NAME]" at bounding box center [170, 485] width 78 height 14
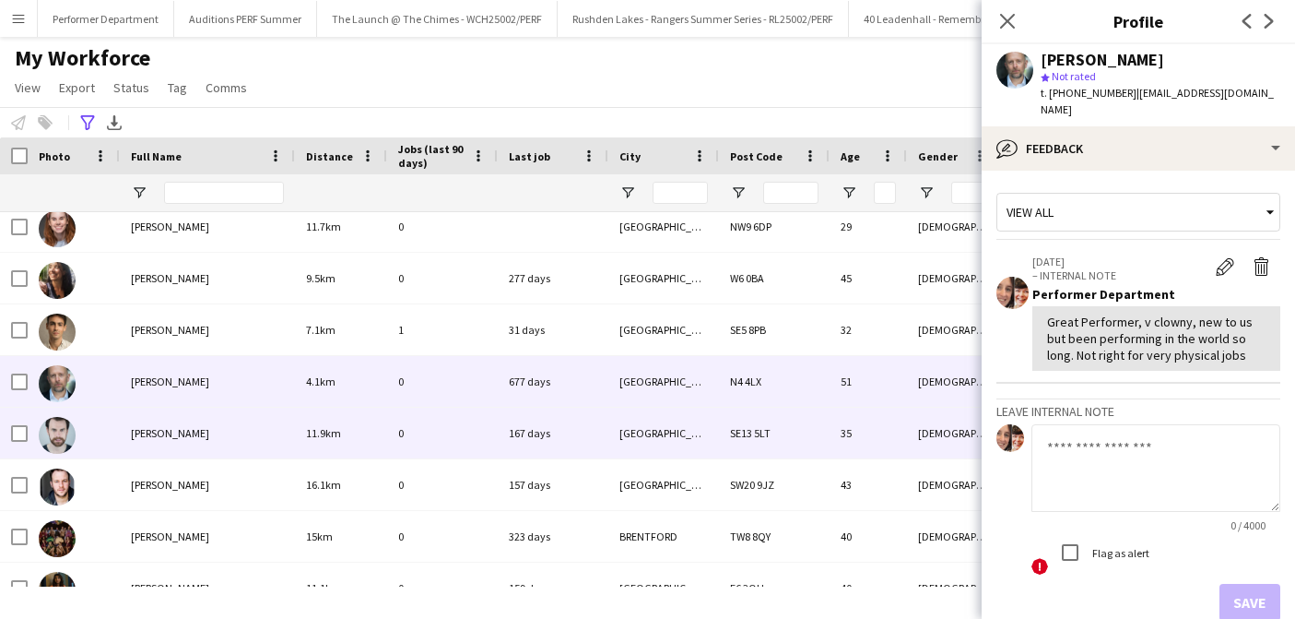
click at [171, 447] on div "[PERSON_NAME]" at bounding box center [207, 432] width 175 height 51
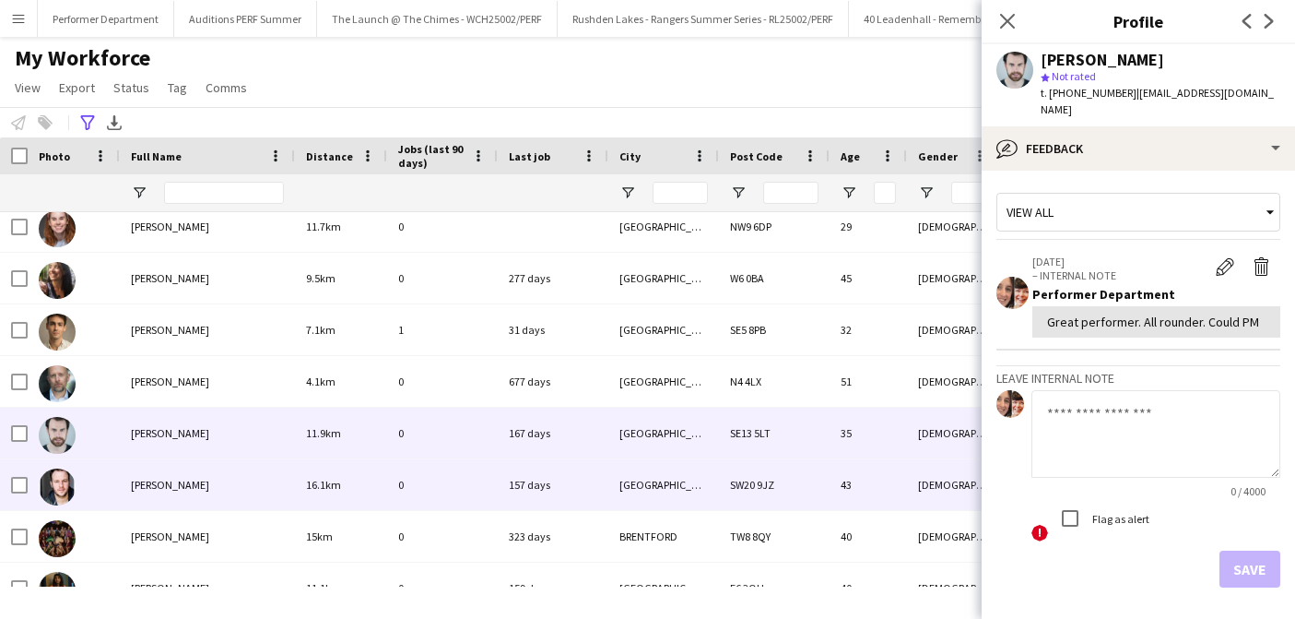
click at [167, 482] on span "[PERSON_NAME]" at bounding box center [170, 485] width 78 height 14
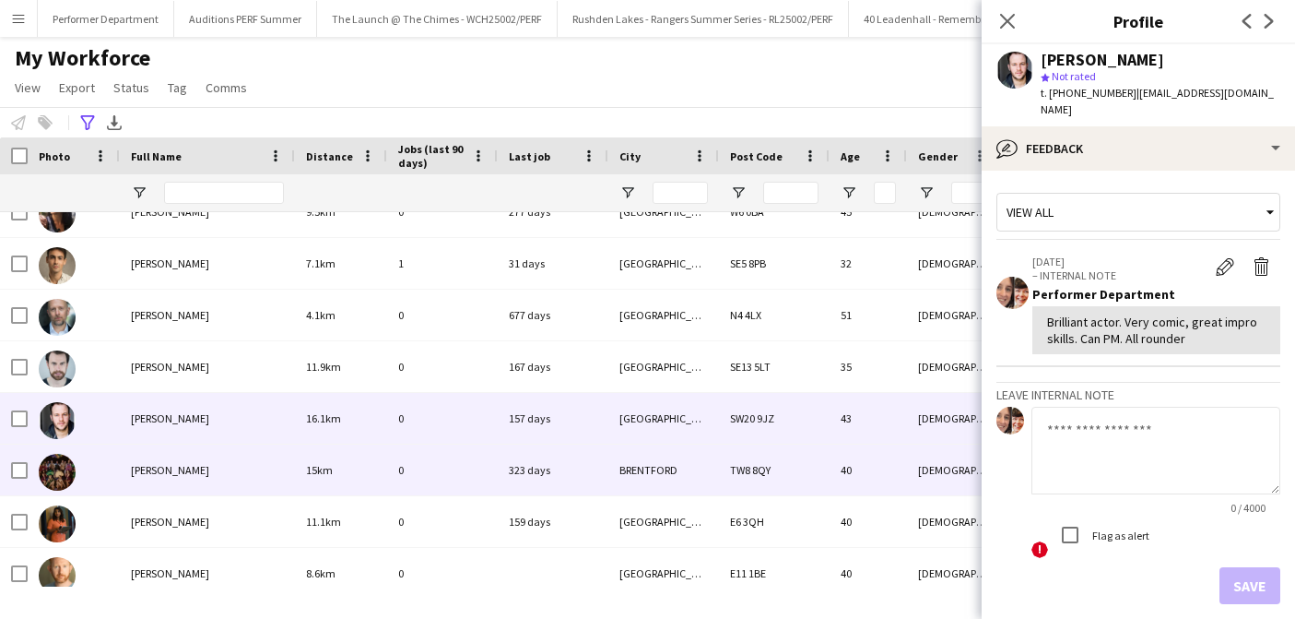
click at [171, 463] on span "[PERSON_NAME]" at bounding box center [170, 470] width 78 height 14
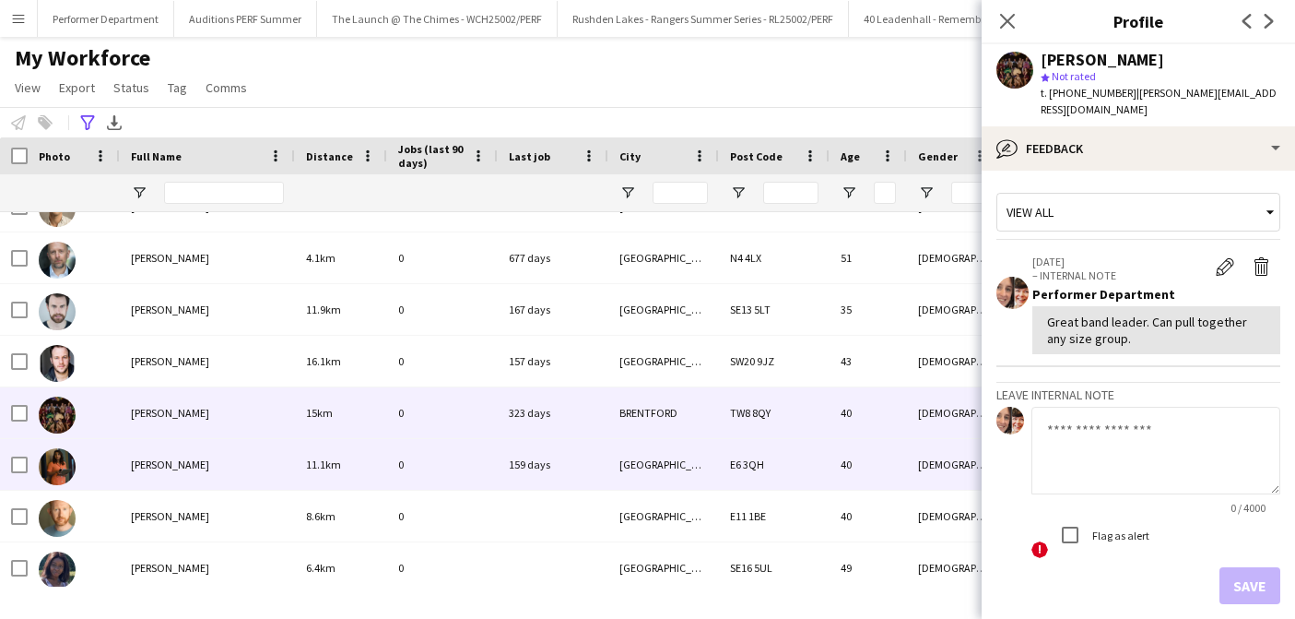
click at [171, 463] on span "[PERSON_NAME]" at bounding box center [170, 464] width 78 height 14
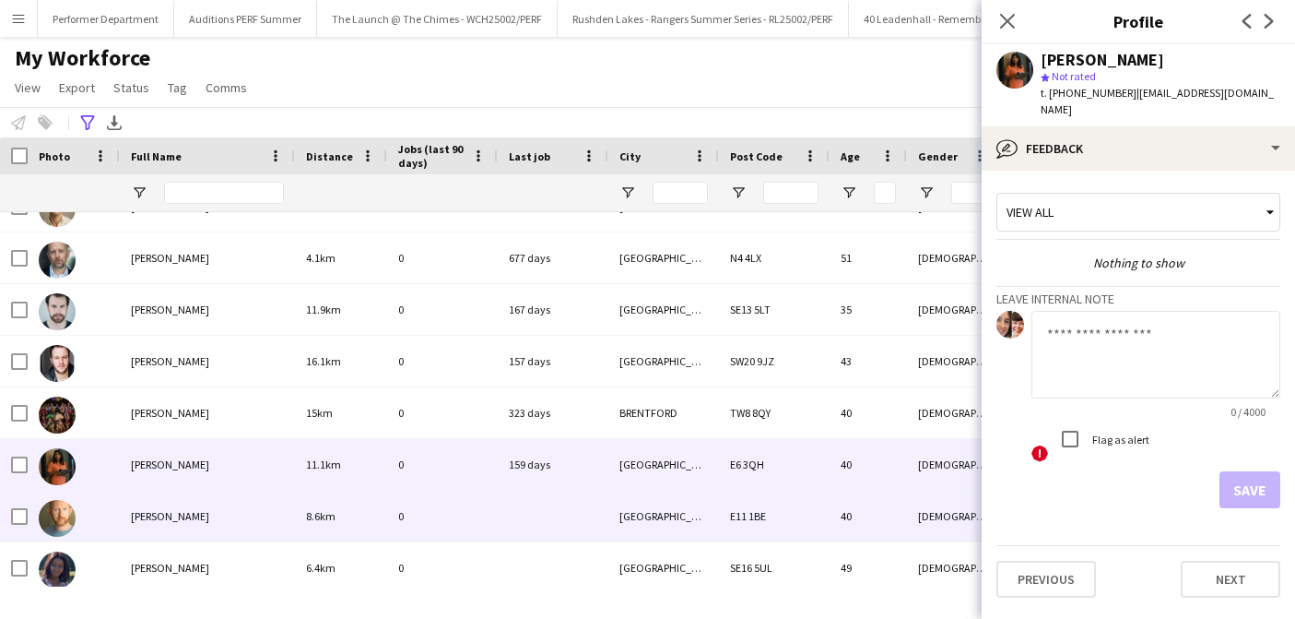
click at [172, 502] on div "[PERSON_NAME]" at bounding box center [207, 515] width 175 height 51
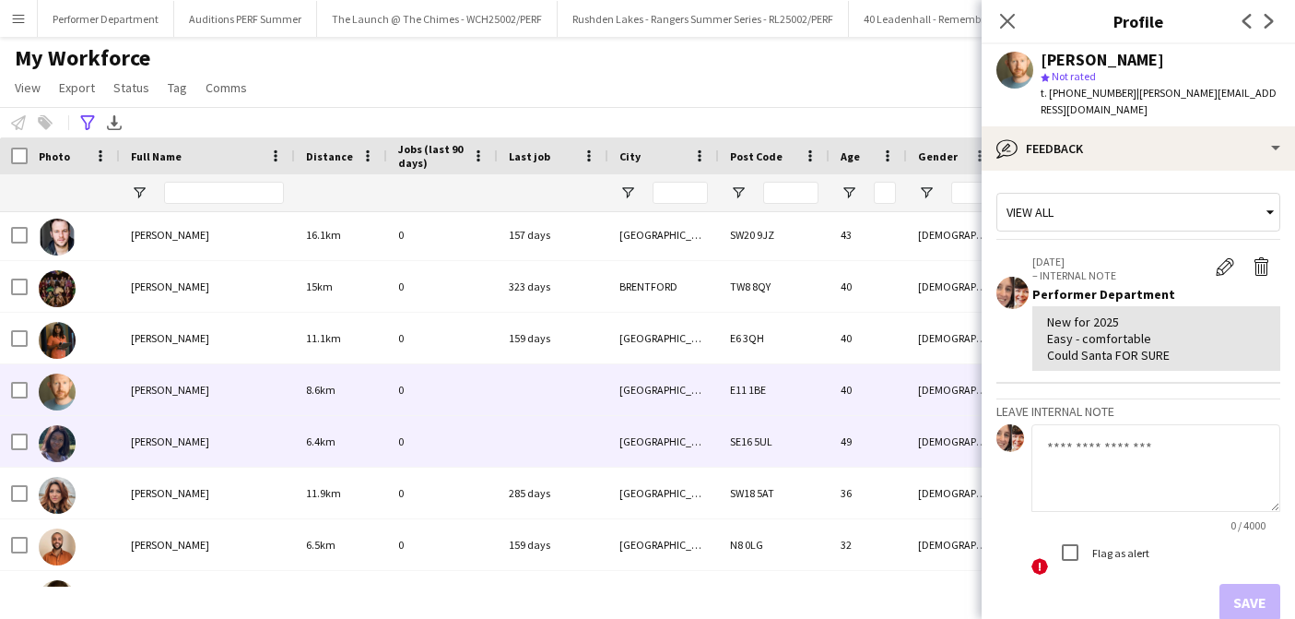
click at [180, 438] on span "[PERSON_NAME]" at bounding box center [170, 441] width 78 height 14
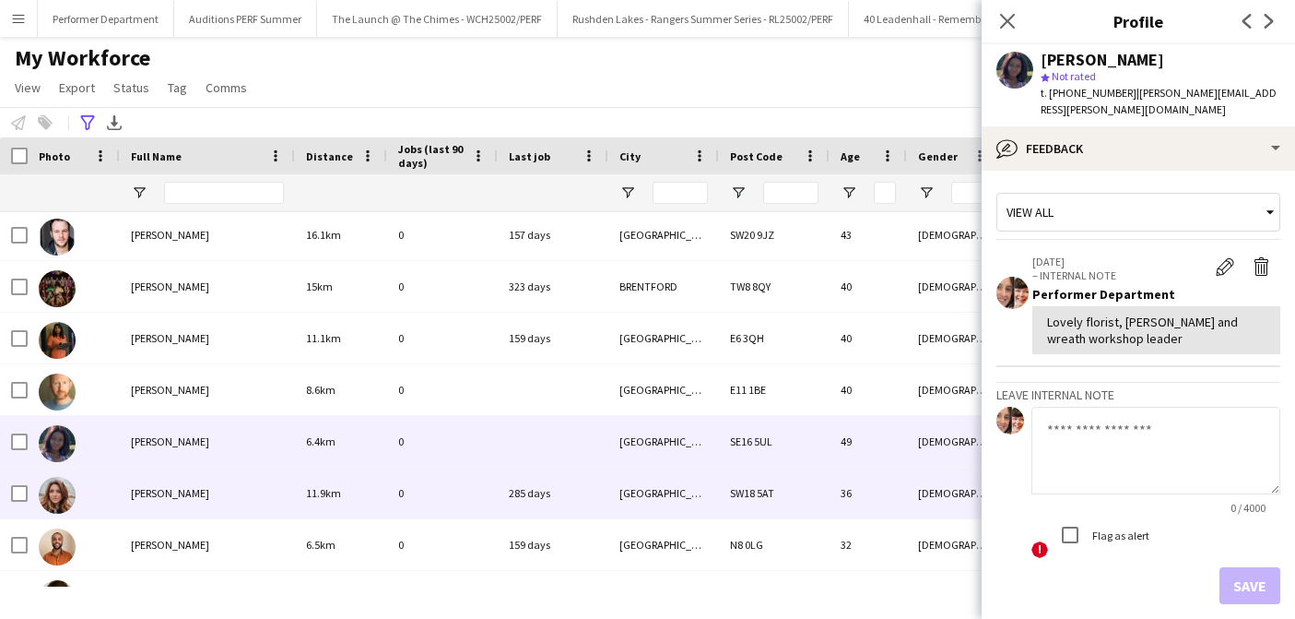
click at [179, 494] on span "[PERSON_NAME]" at bounding box center [170, 493] width 78 height 14
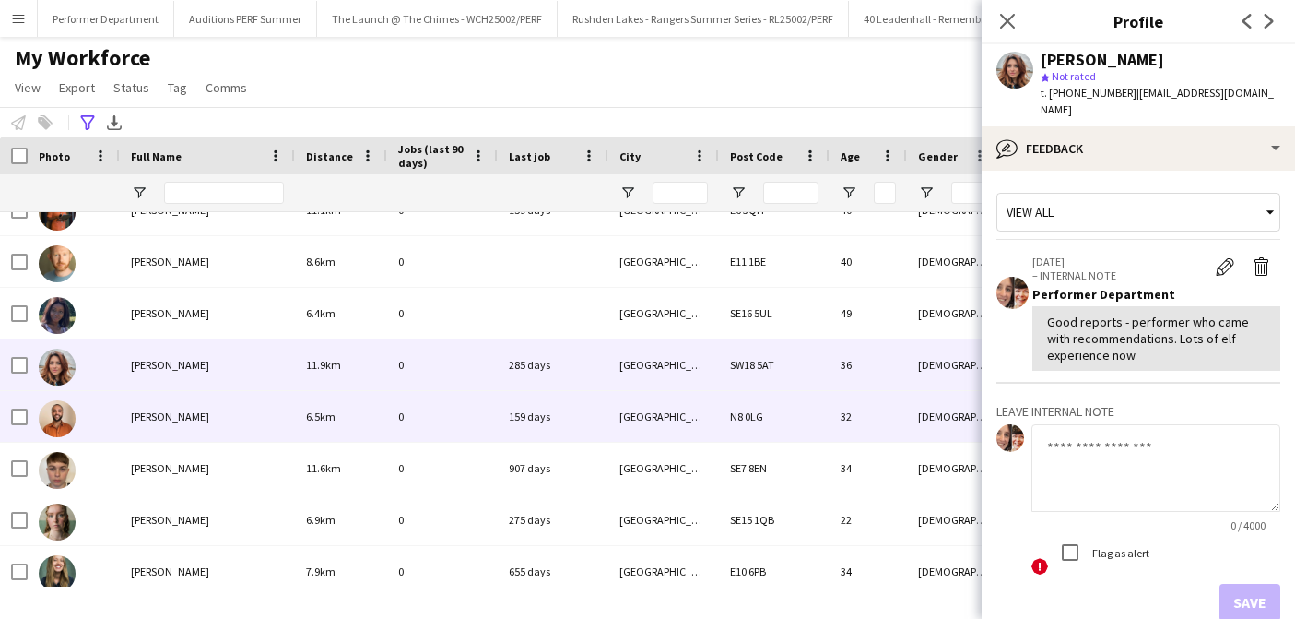
click at [185, 416] on span "[PERSON_NAME]" at bounding box center [170, 416] width 78 height 14
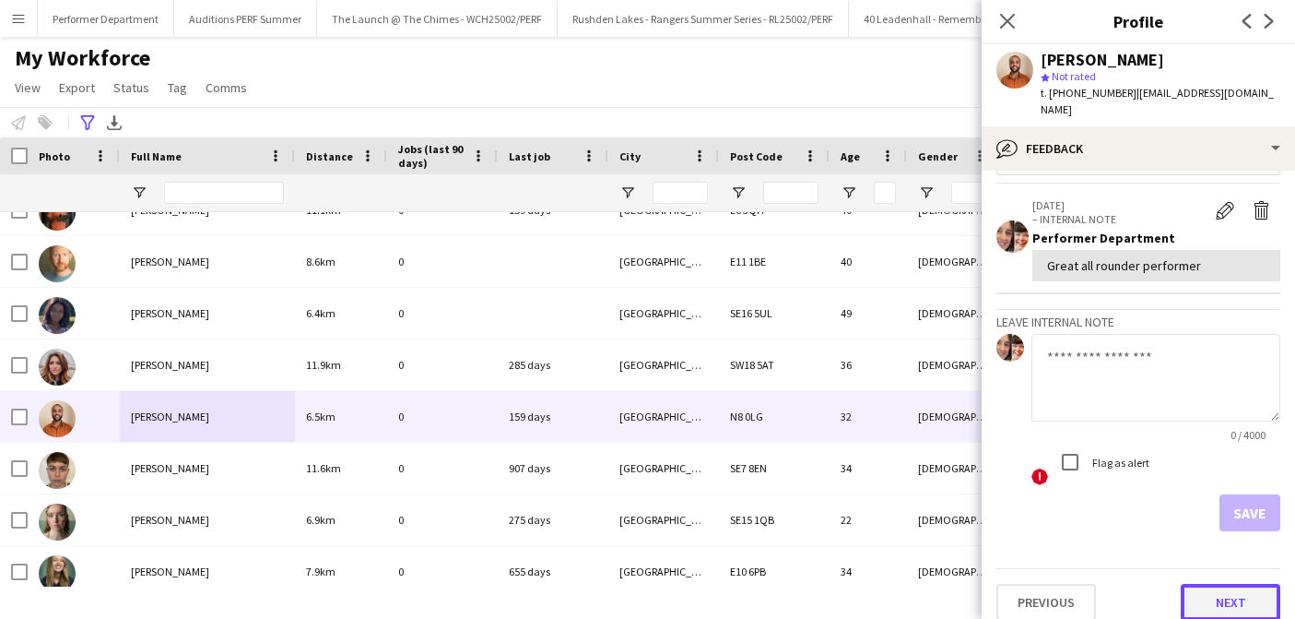
click at [1203, 584] on button "Next" at bounding box center [1231, 602] width 100 height 37
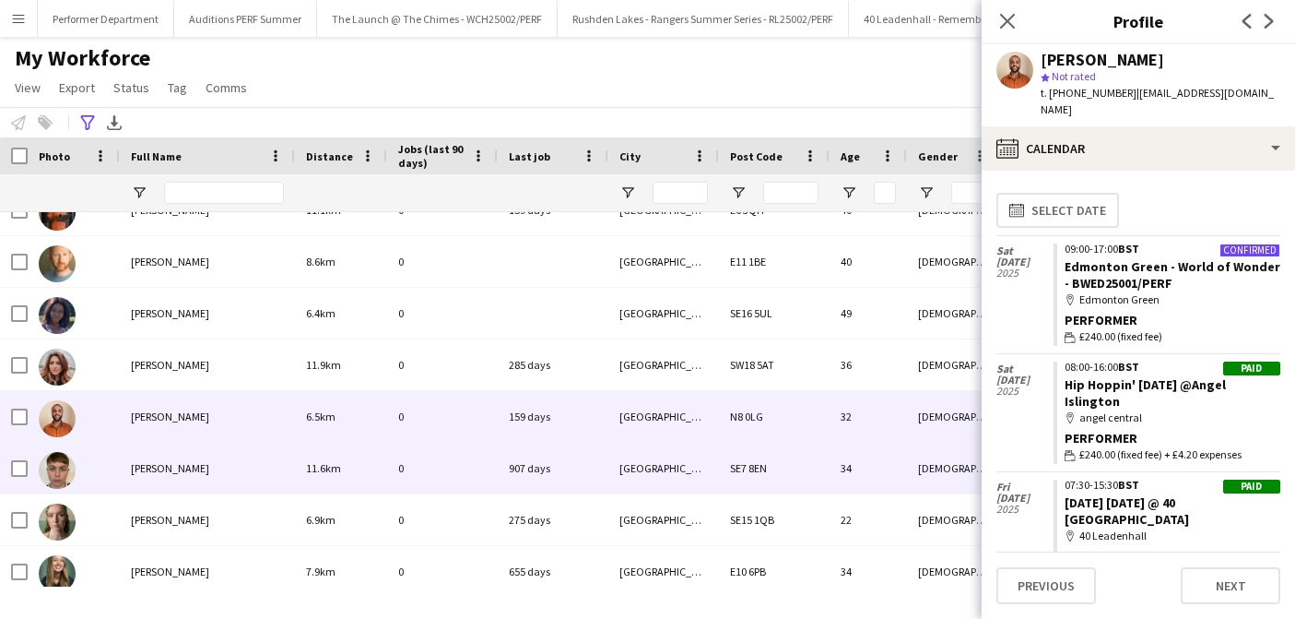
click at [147, 480] on div "[PERSON_NAME]" at bounding box center [207, 467] width 175 height 51
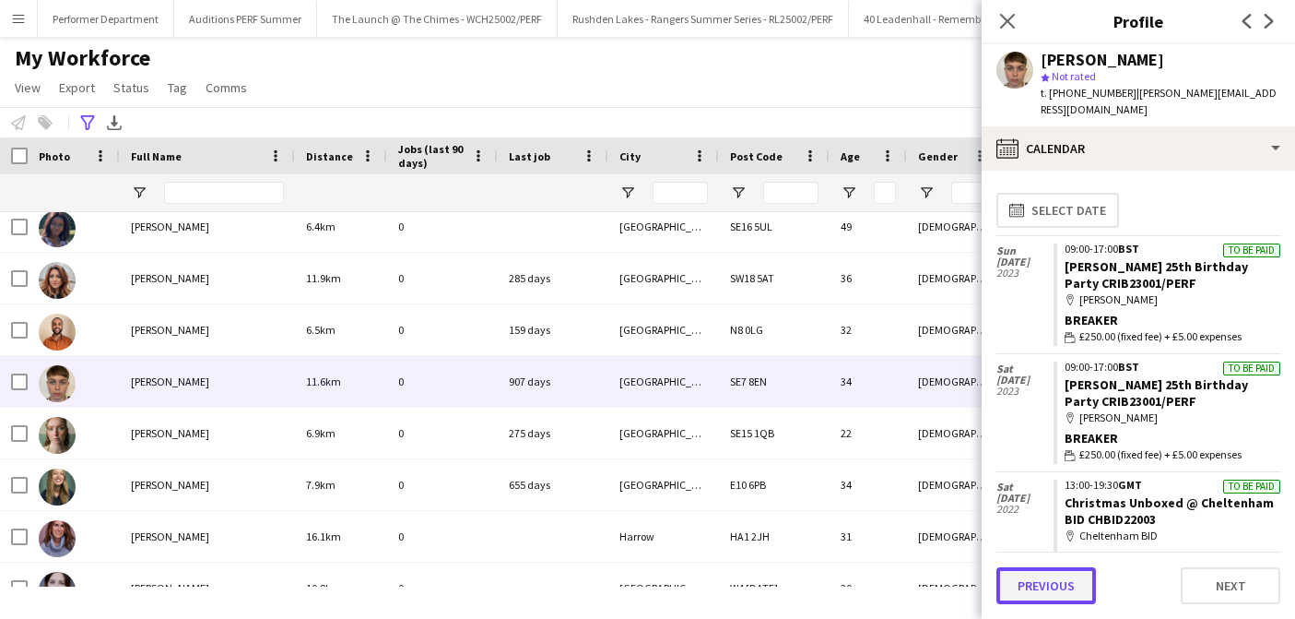
click at [1075, 585] on button "Previous" at bounding box center [1047, 585] width 100 height 37
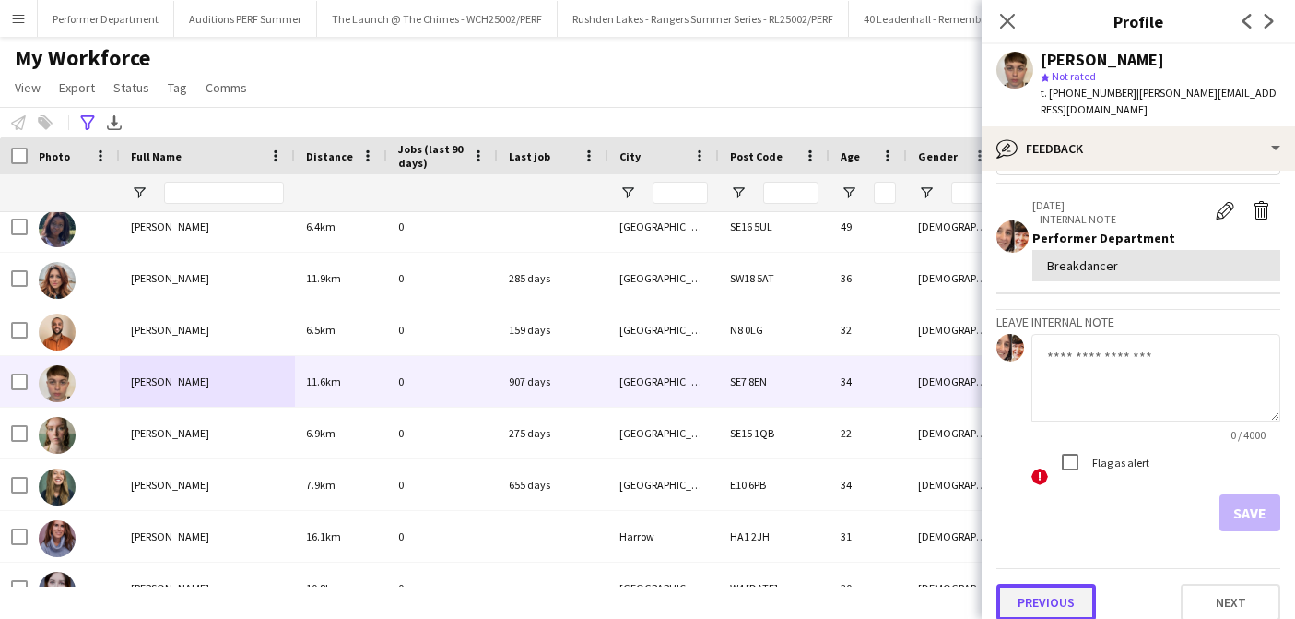
click at [1061, 593] on button "Previous" at bounding box center [1047, 602] width 100 height 37
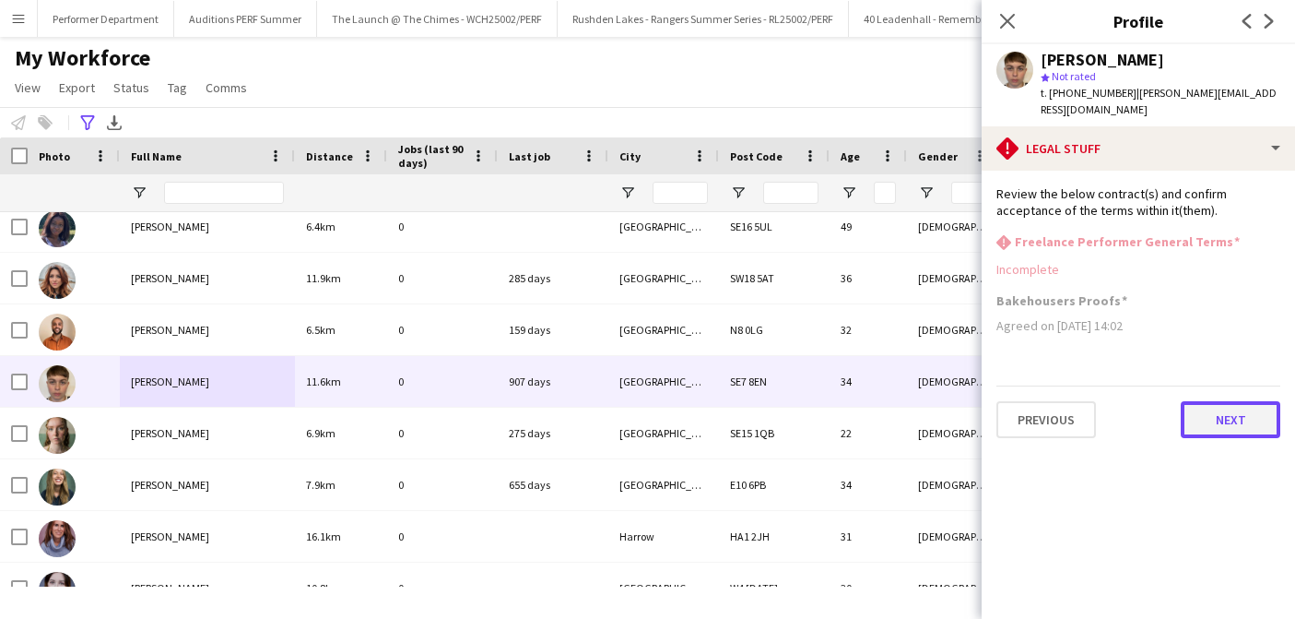
click at [1242, 405] on button "Next" at bounding box center [1231, 419] width 100 height 37
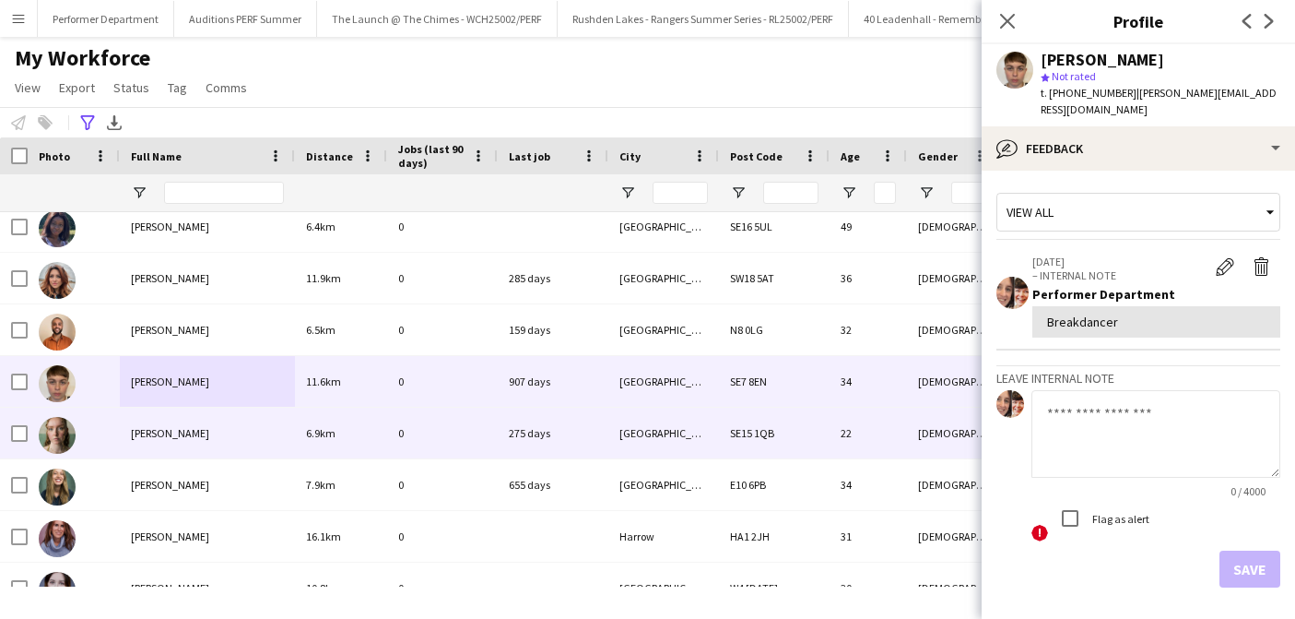
click at [201, 415] on div "[PERSON_NAME]" at bounding box center [207, 432] width 175 height 51
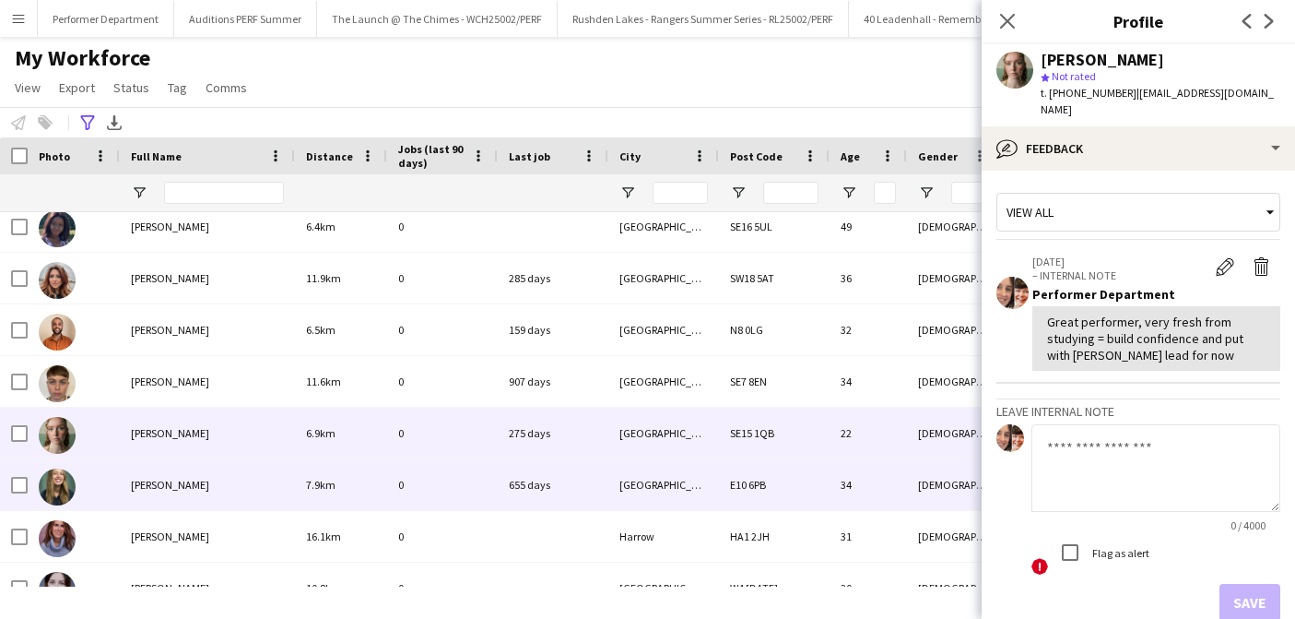
click at [155, 490] on span "[PERSON_NAME]" at bounding box center [170, 485] width 78 height 14
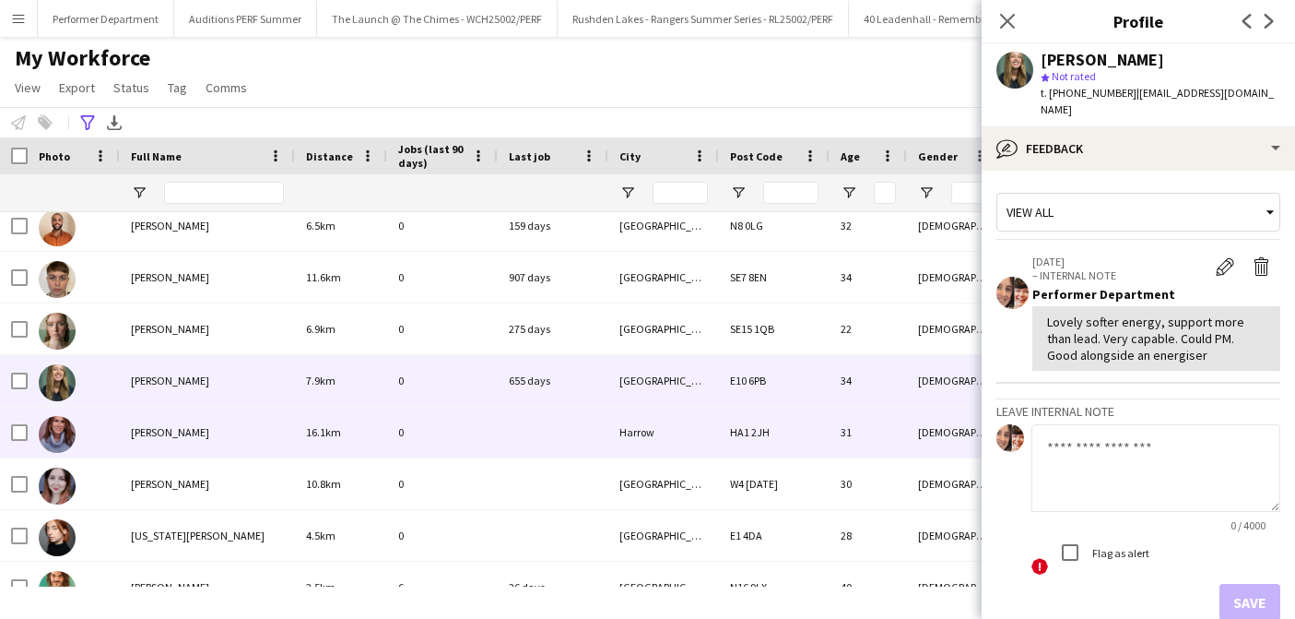
click at [159, 442] on div "[PERSON_NAME]" at bounding box center [207, 432] width 175 height 51
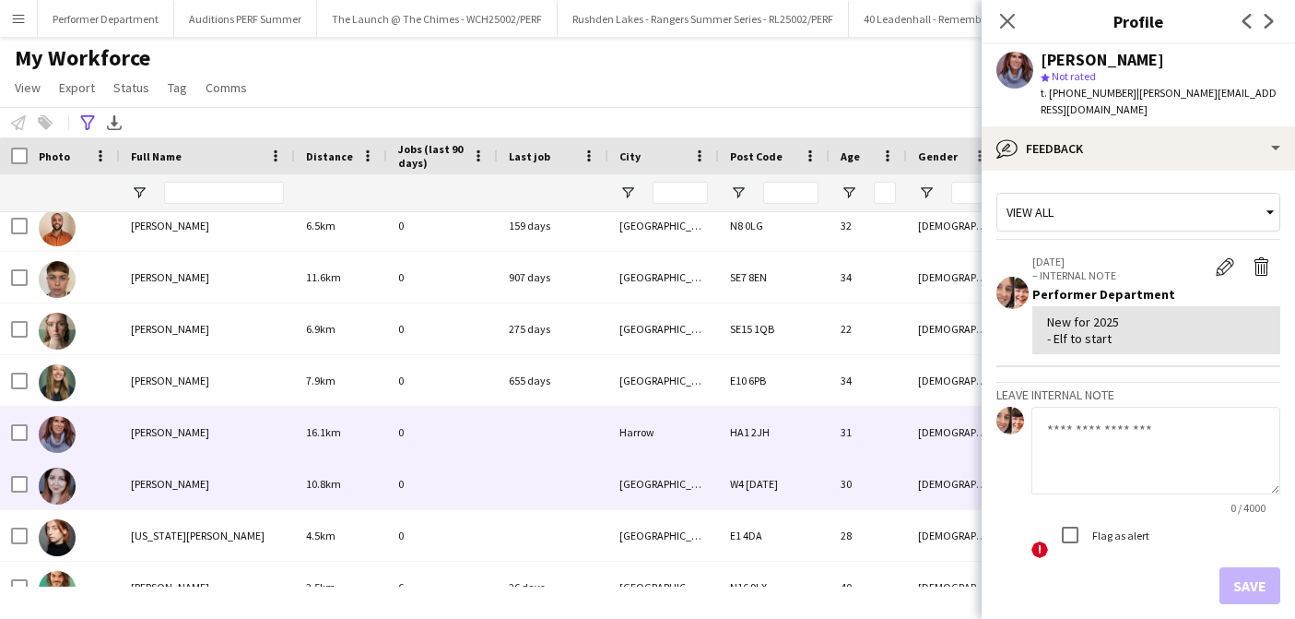
click at [166, 477] on span "[PERSON_NAME]" at bounding box center [170, 484] width 78 height 14
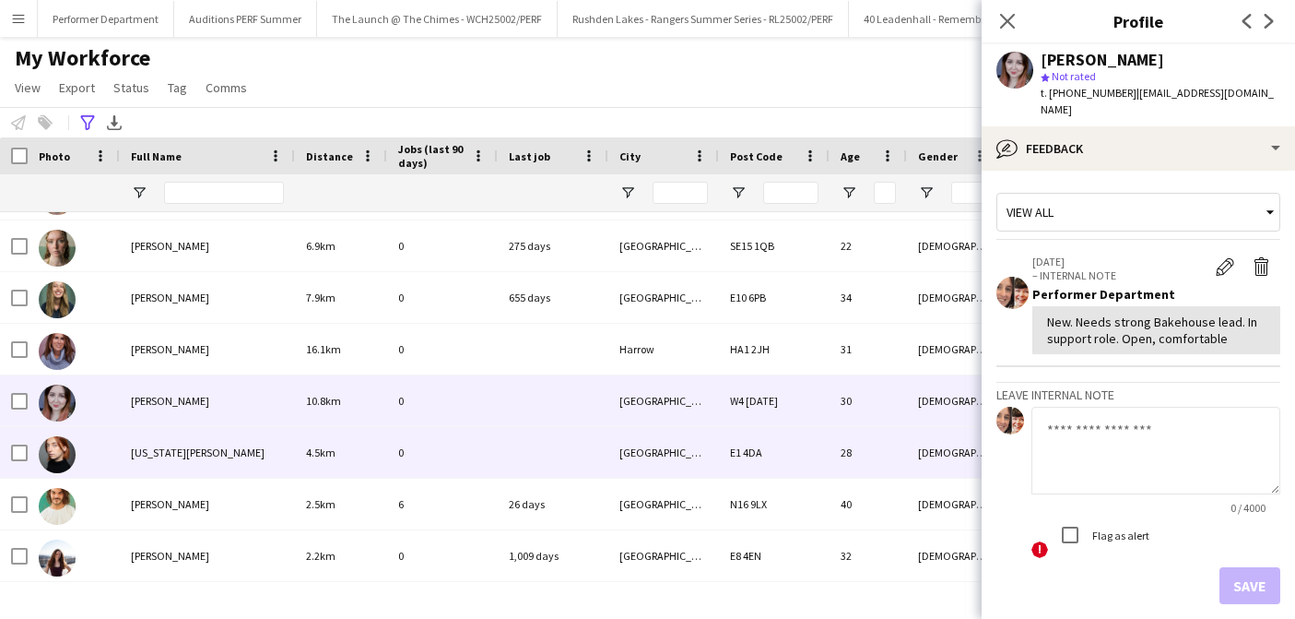
click at [166, 477] on div "[US_STATE][PERSON_NAME]" at bounding box center [207, 452] width 175 height 51
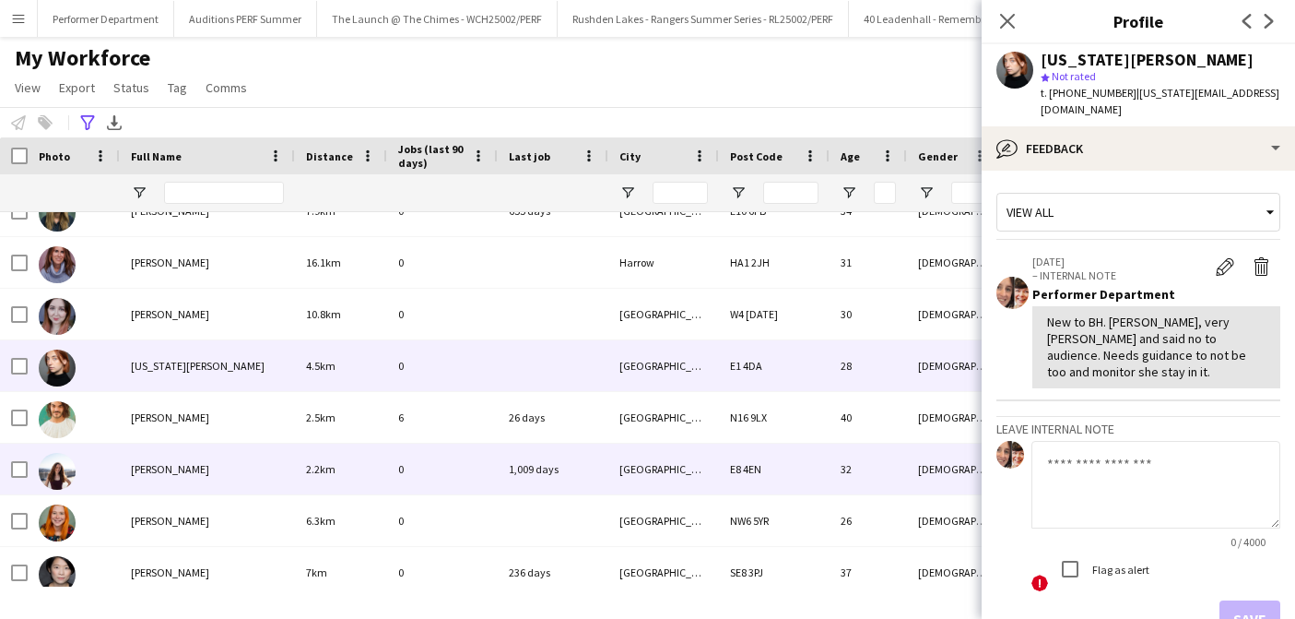
click at [166, 477] on div "[PERSON_NAME]" at bounding box center [207, 468] width 175 height 51
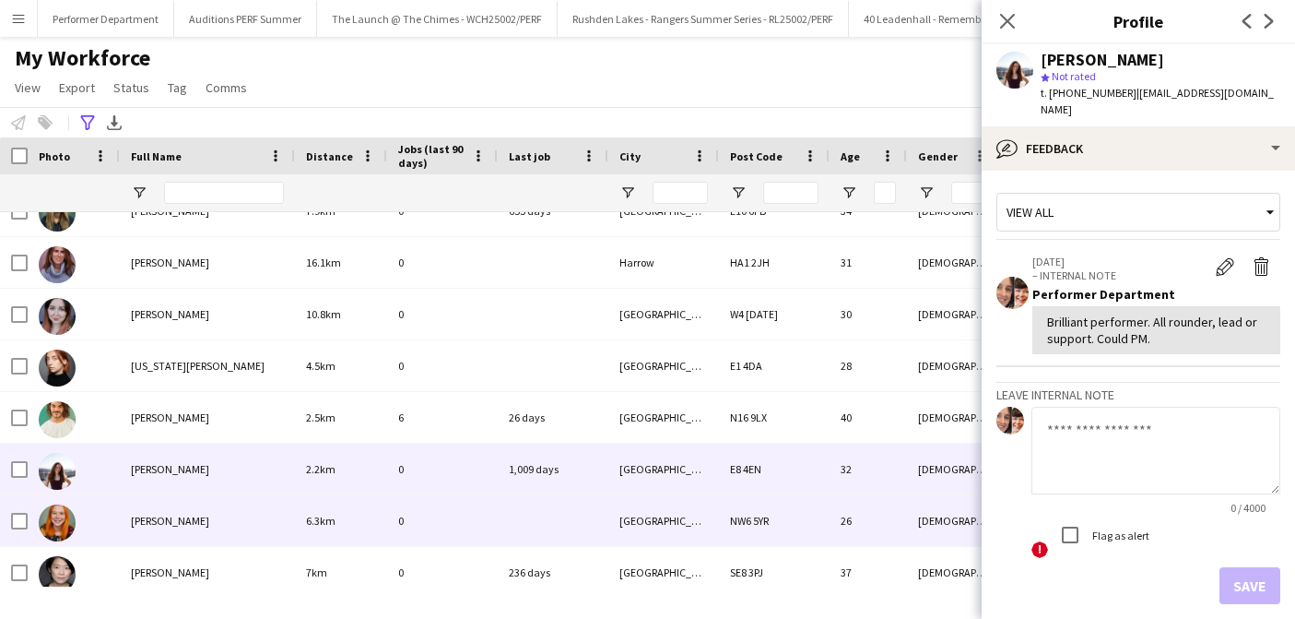
click at [170, 524] on span "[PERSON_NAME]" at bounding box center [170, 520] width 78 height 14
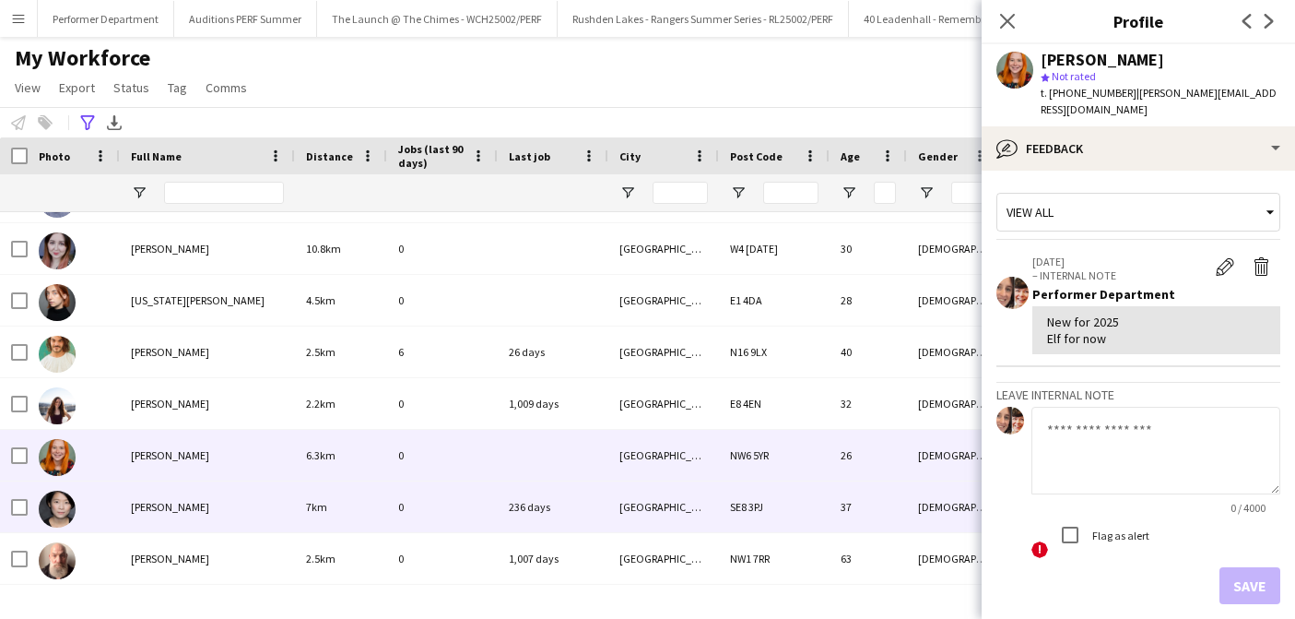
click at [170, 523] on div "[PERSON_NAME]" at bounding box center [207, 506] width 175 height 51
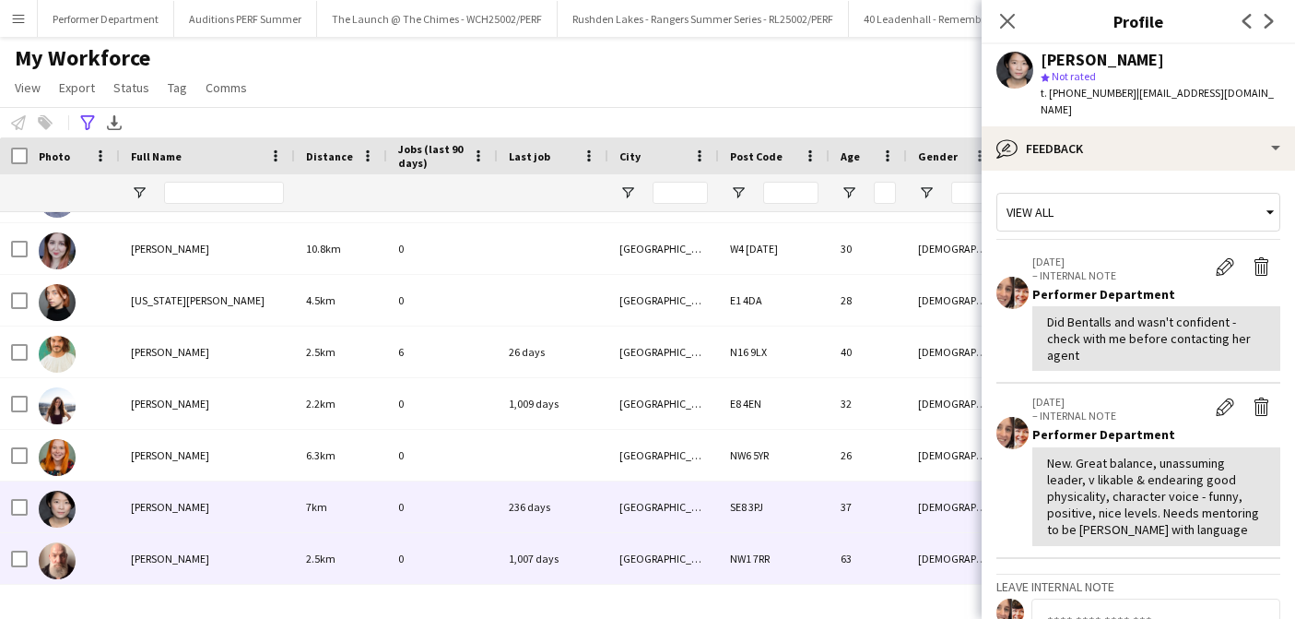
click at [170, 562] on div "[PERSON_NAME]" at bounding box center [207, 558] width 175 height 51
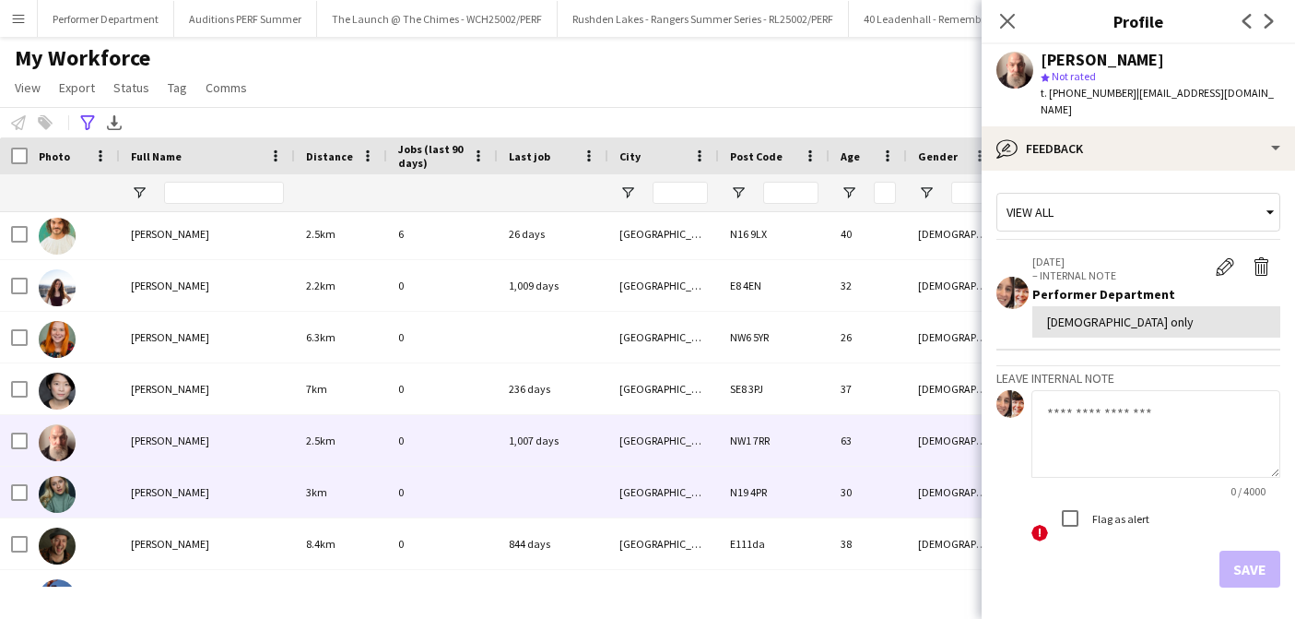
click at [184, 492] on span "[PERSON_NAME]" at bounding box center [170, 492] width 78 height 14
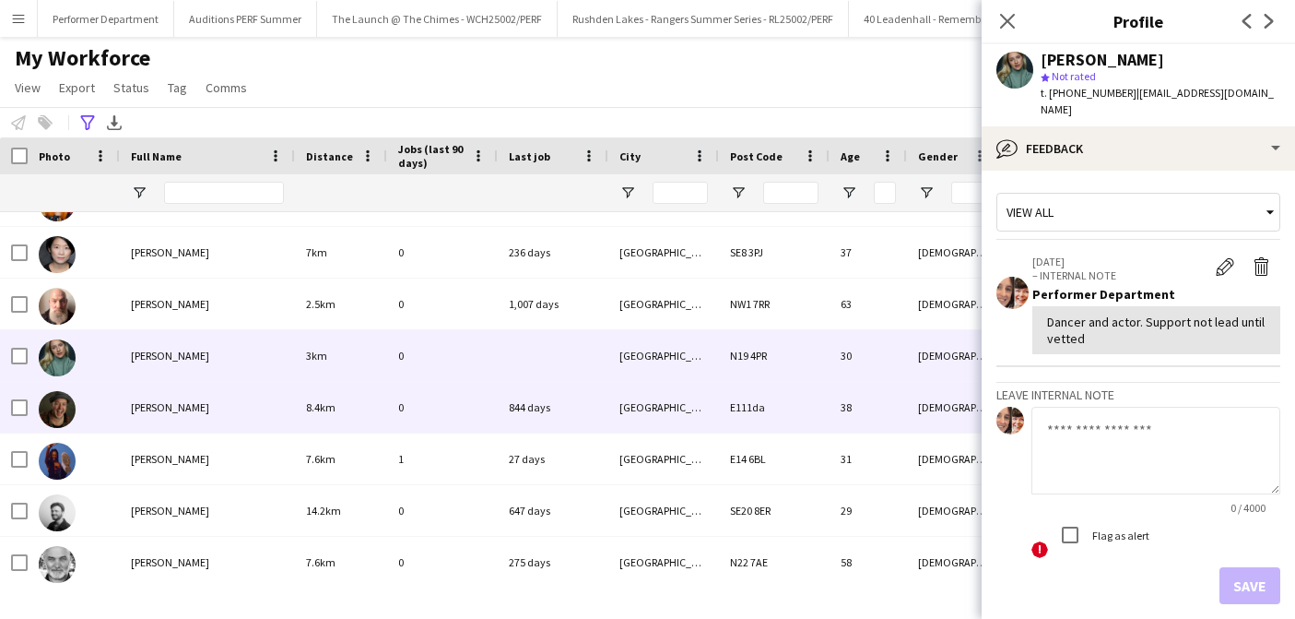
click at [171, 398] on div "[PERSON_NAME]" at bounding box center [207, 407] width 175 height 51
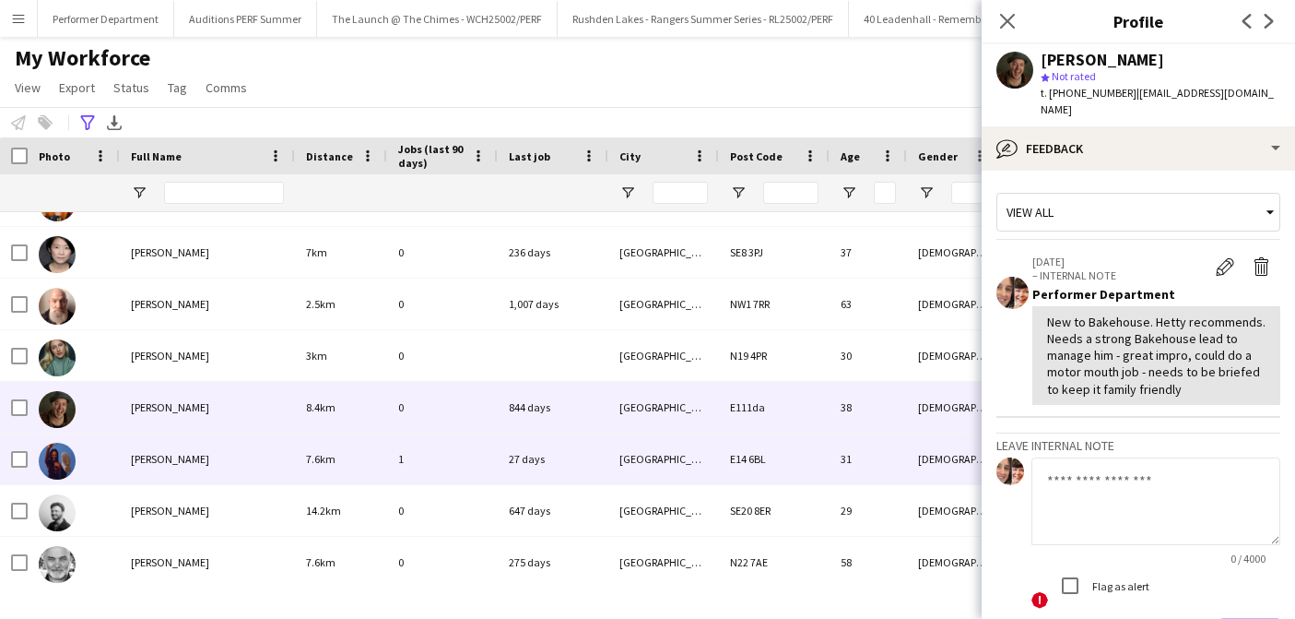
click at [170, 456] on span "[PERSON_NAME]" at bounding box center [170, 459] width 78 height 14
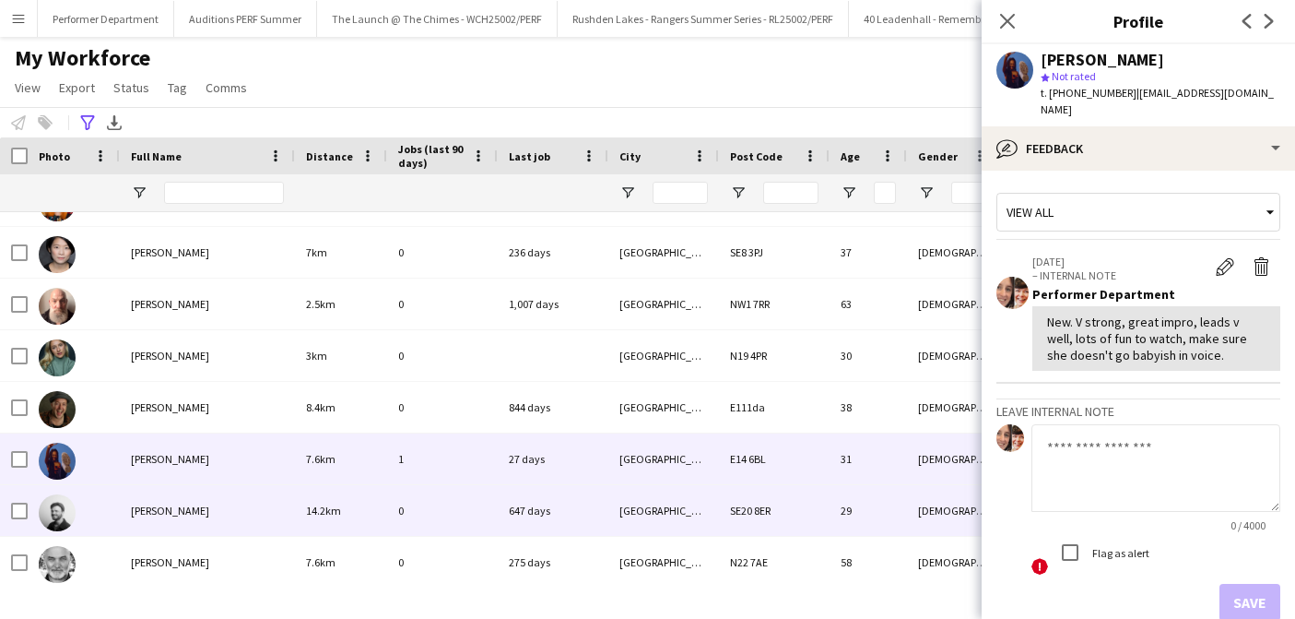
click at [170, 515] on span "[PERSON_NAME]" at bounding box center [170, 510] width 78 height 14
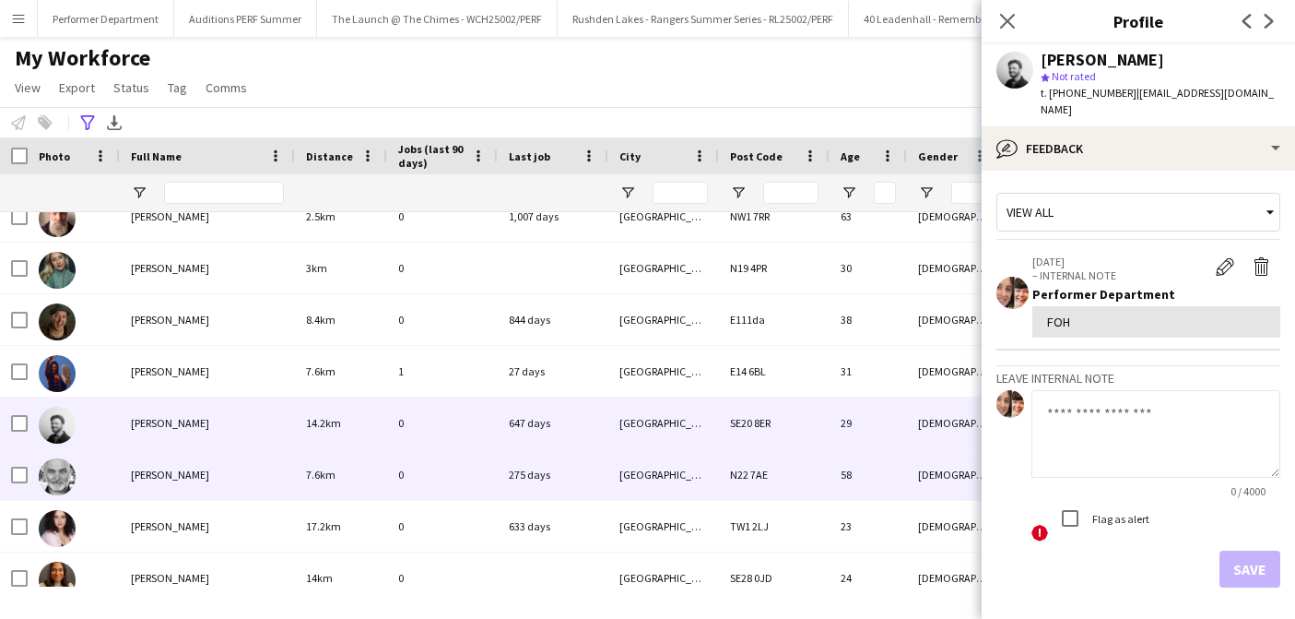
click at [170, 484] on div "[PERSON_NAME]" at bounding box center [207, 474] width 175 height 51
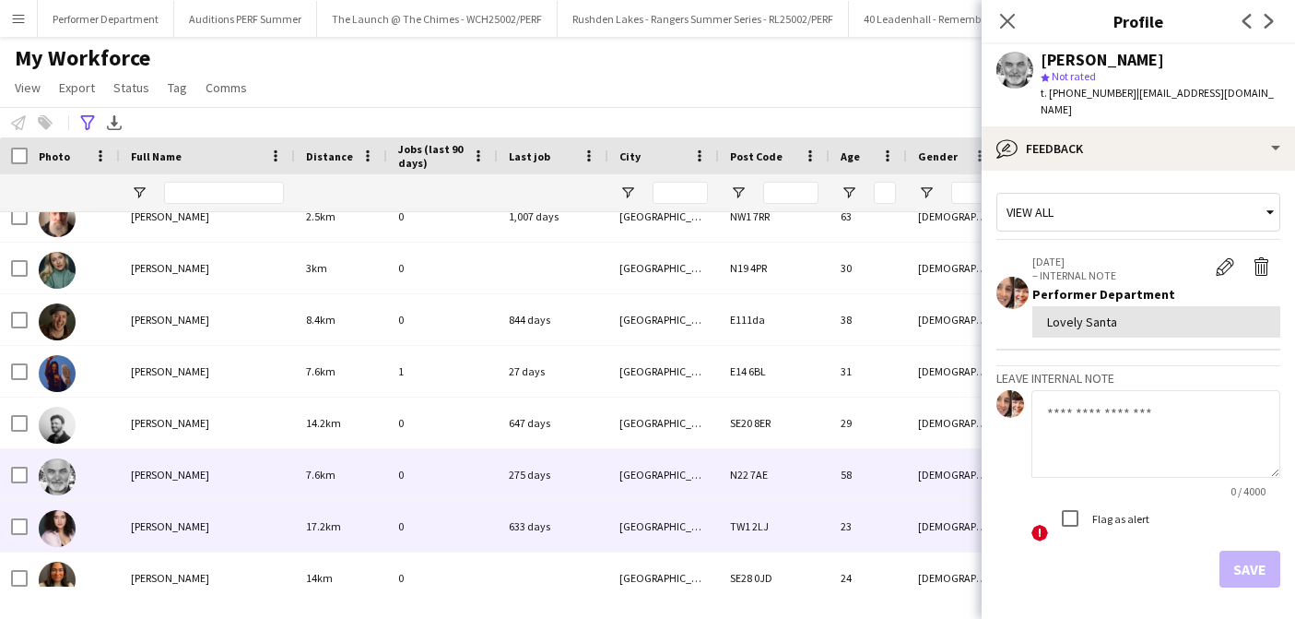
click at [172, 519] on span "[PERSON_NAME]" at bounding box center [170, 526] width 78 height 14
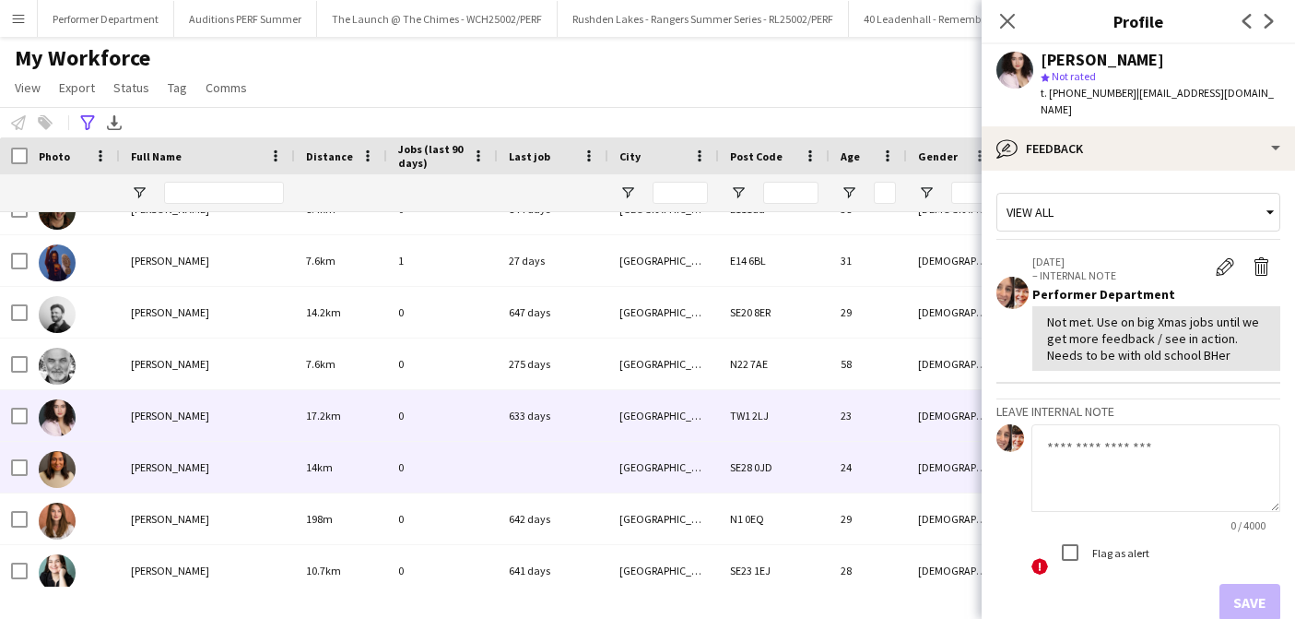
click at [183, 463] on span "[PERSON_NAME]" at bounding box center [170, 467] width 78 height 14
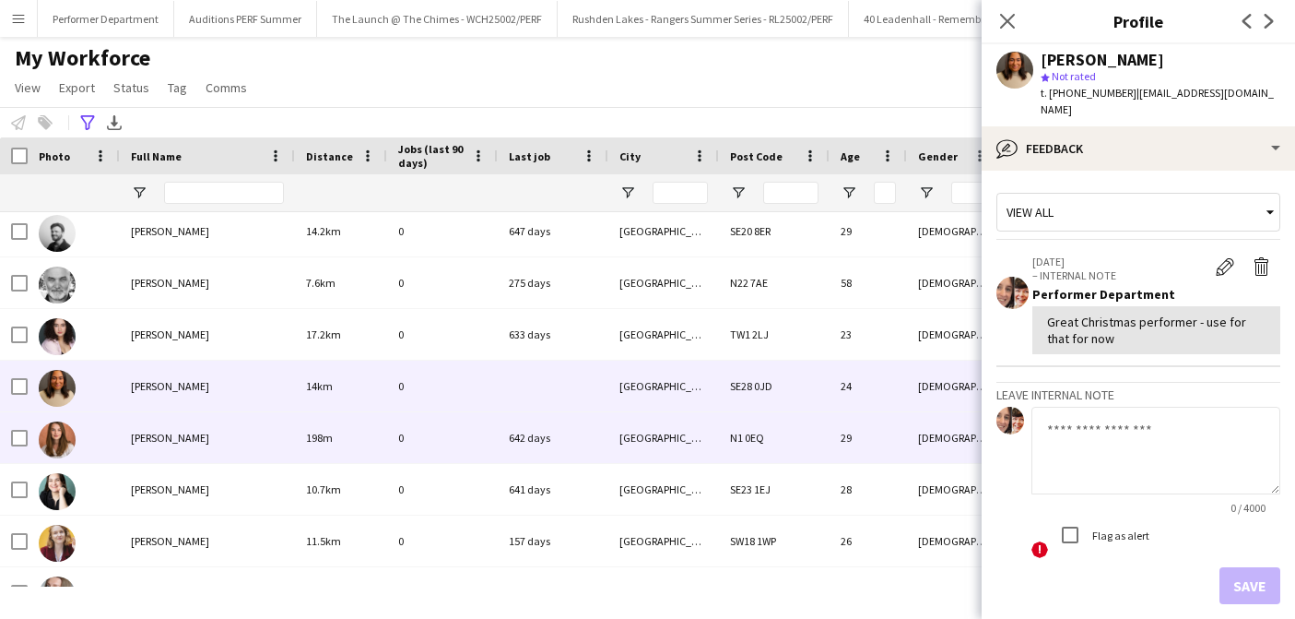
click at [186, 439] on span "[PERSON_NAME]" at bounding box center [170, 438] width 78 height 14
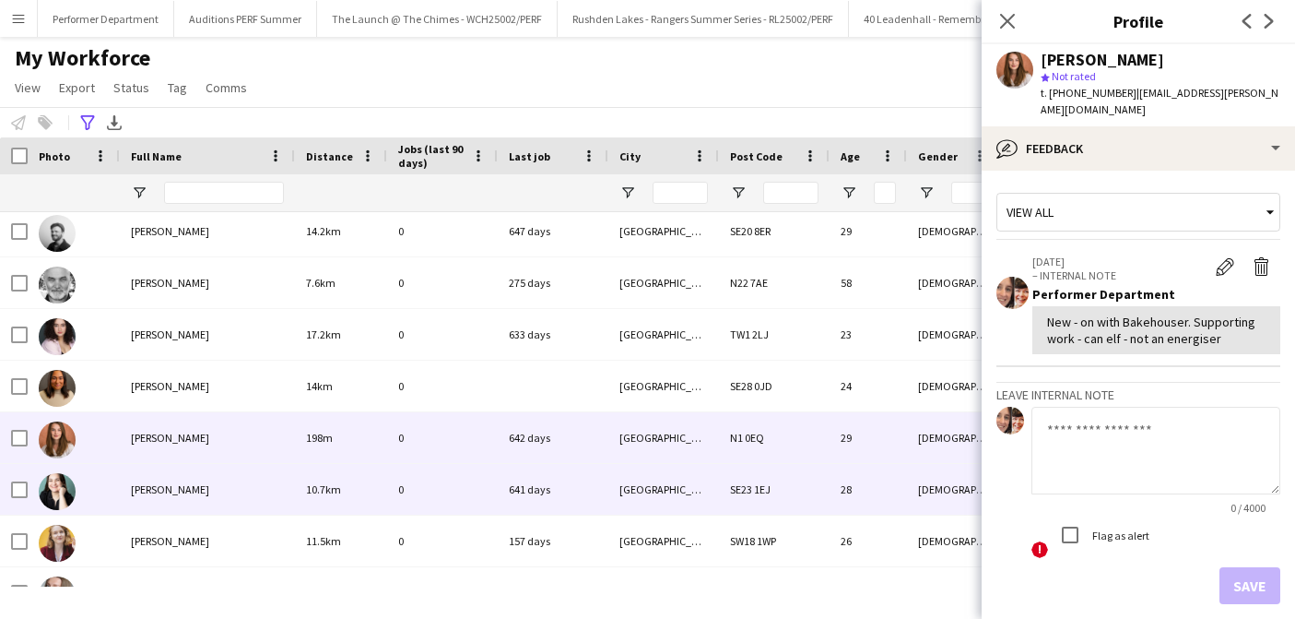
click at [182, 498] on div "[PERSON_NAME]" at bounding box center [207, 489] width 175 height 51
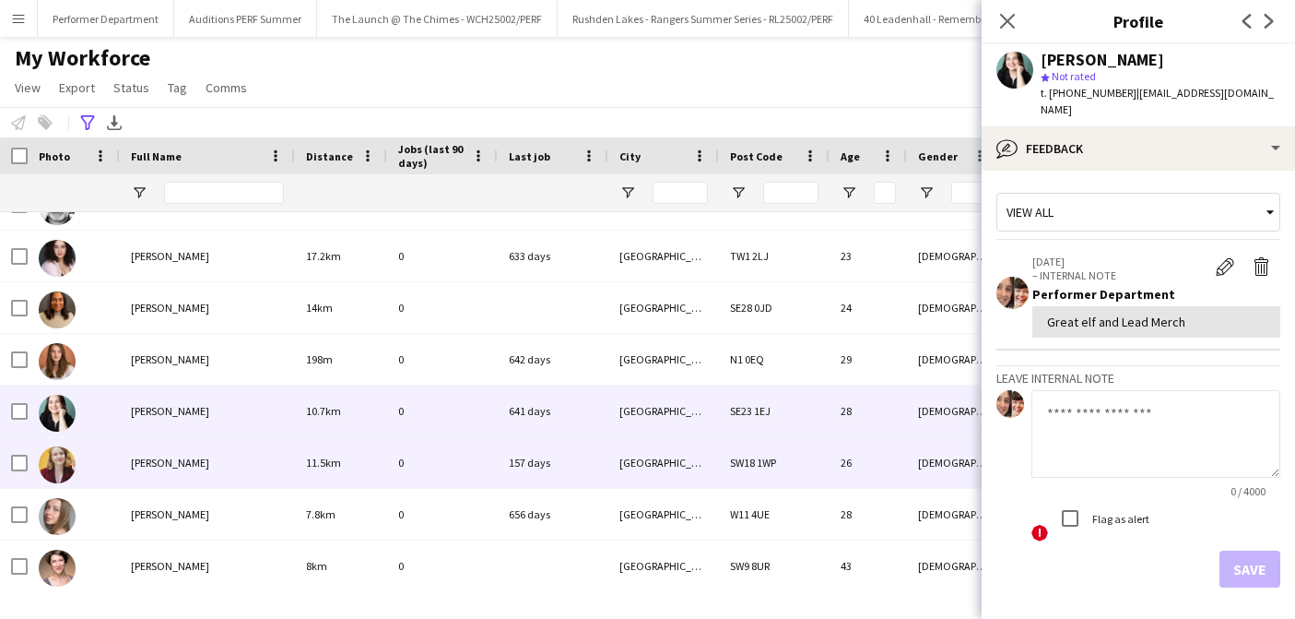
click at [179, 471] on div "[PERSON_NAME]" at bounding box center [207, 462] width 175 height 51
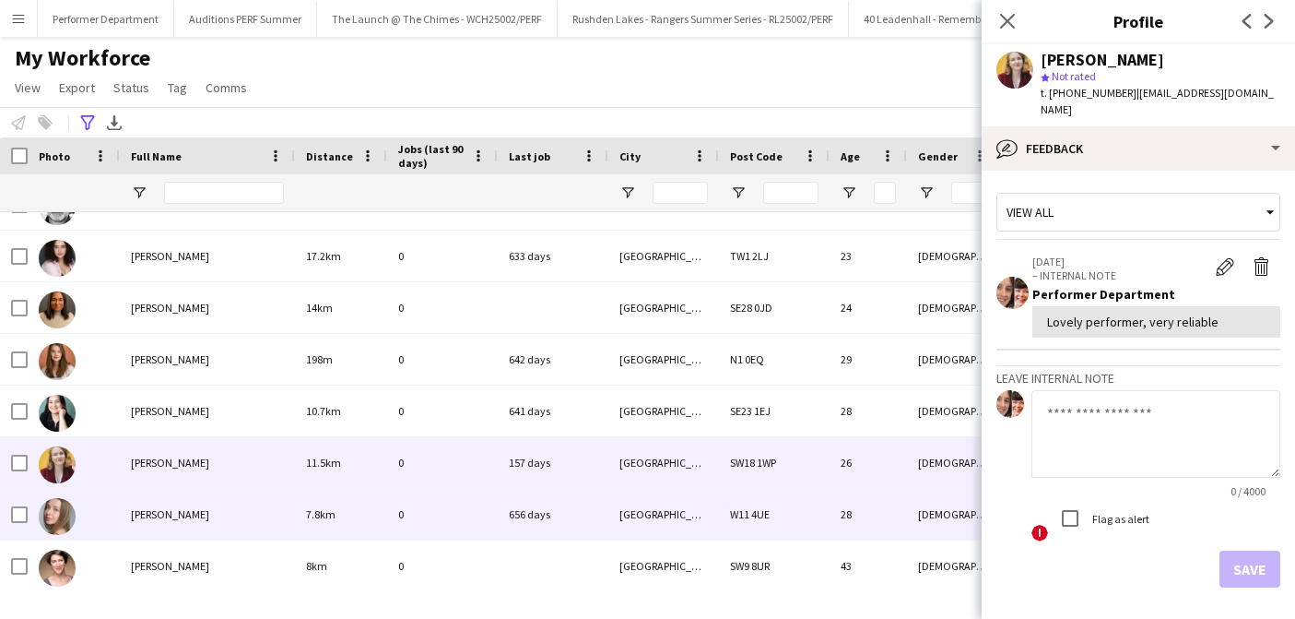
click at [147, 525] on div "[PERSON_NAME]" at bounding box center [207, 514] width 175 height 51
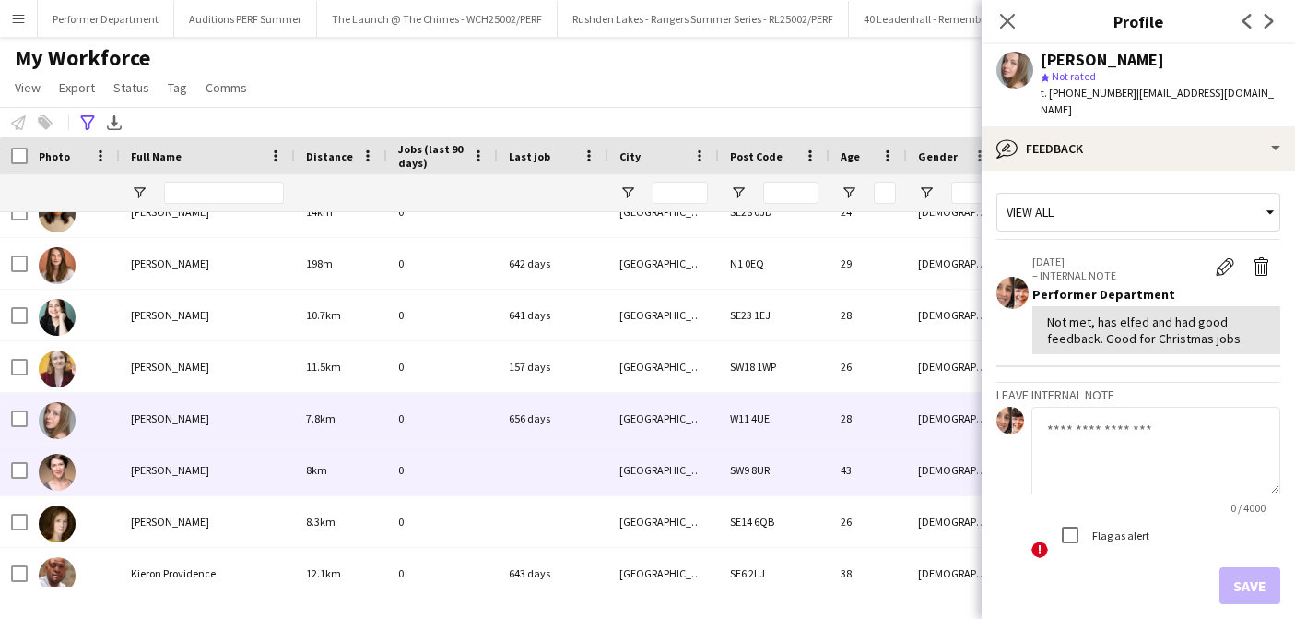
click at [172, 466] on span "[PERSON_NAME]" at bounding box center [170, 470] width 78 height 14
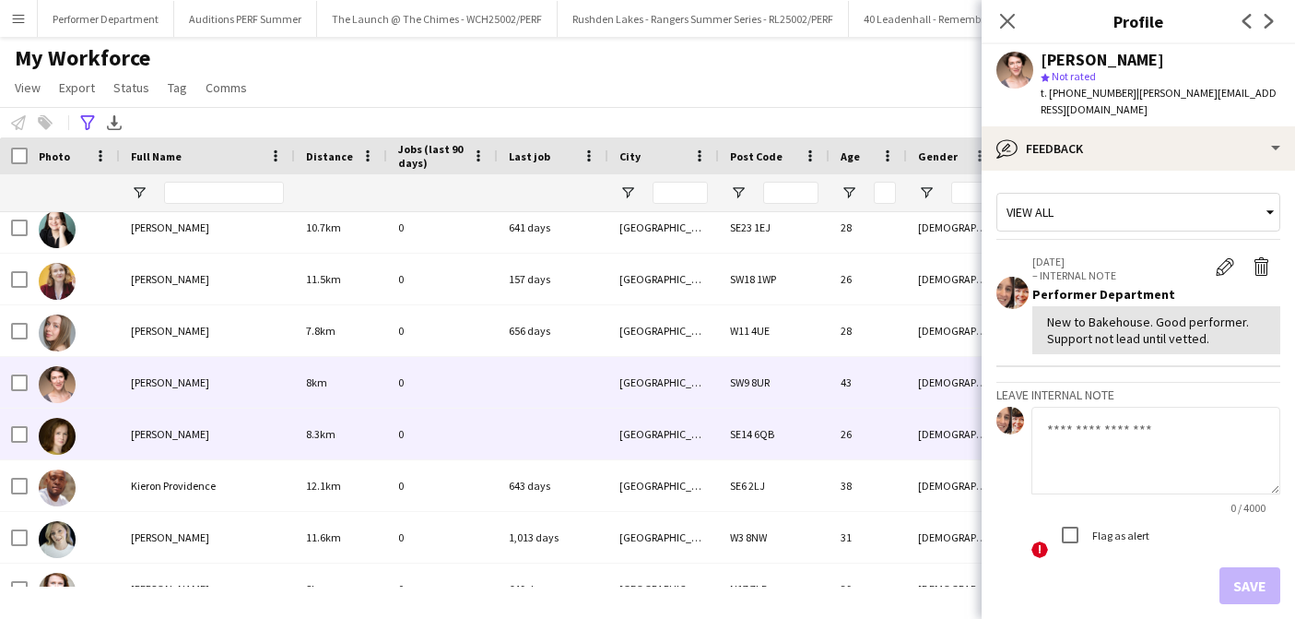
click at [170, 436] on span "[PERSON_NAME]" at bounding box center [170, 434] width 78 height 14
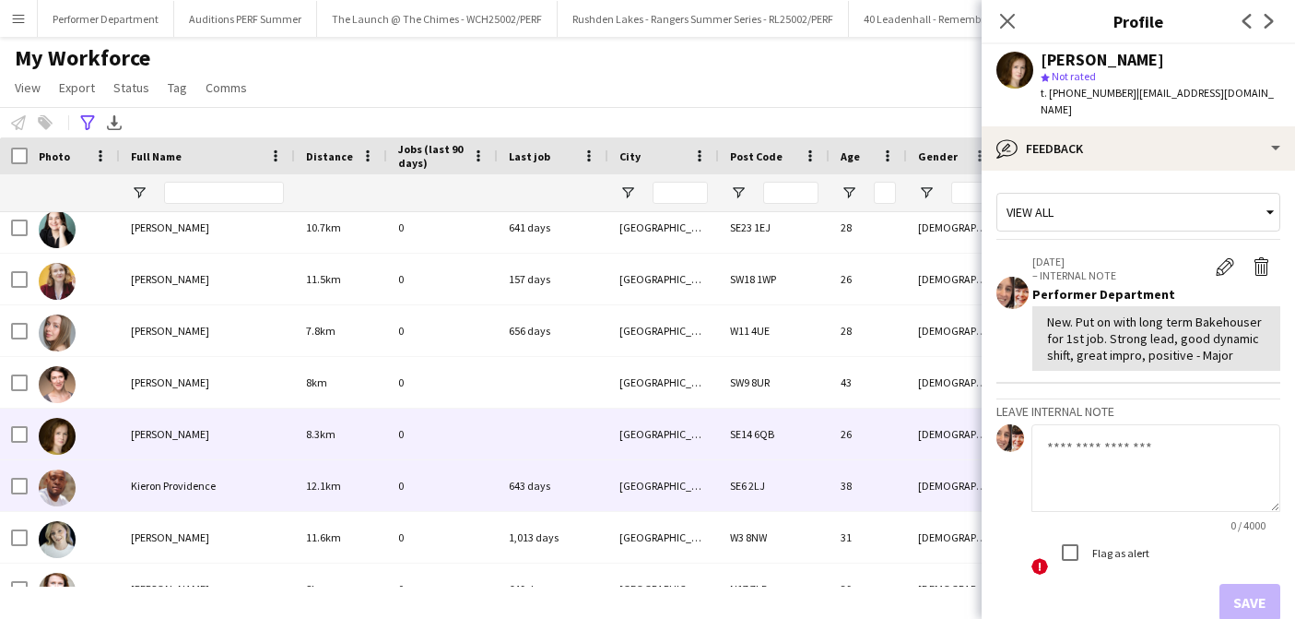
click at [171, 486] on span "Kieron Providence" at bounding box center [173, 485] width 85 height 14
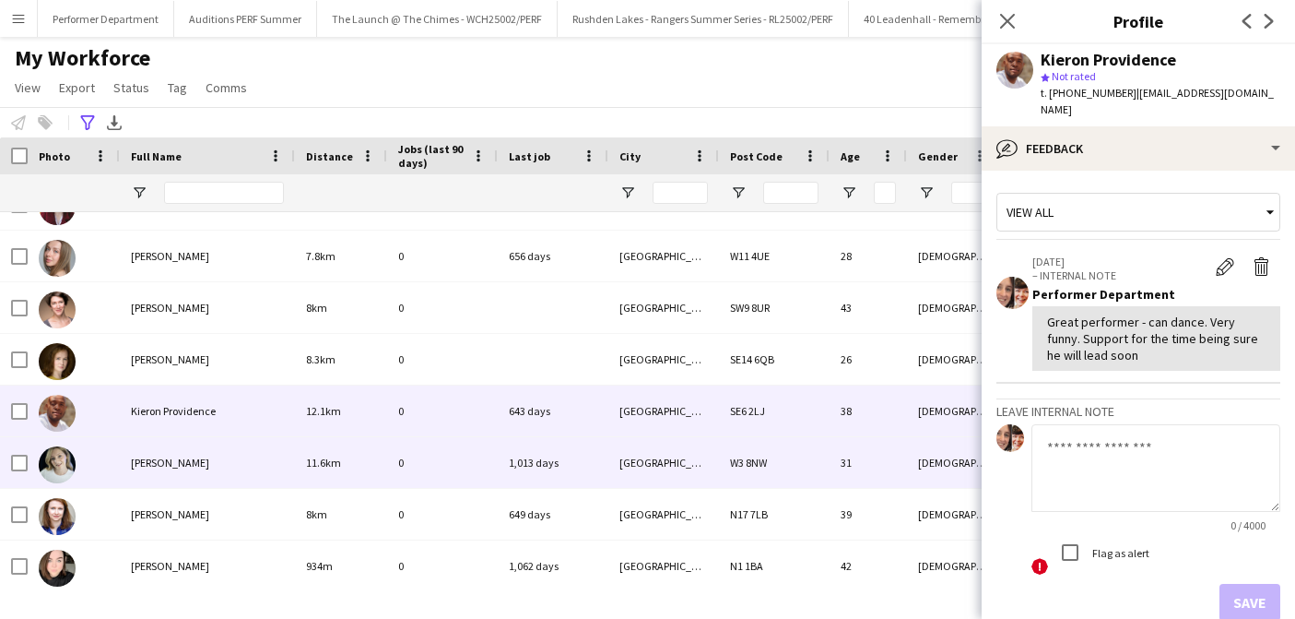
click at [152, 462] on span "[PERSON_NAME]" at bounding box center [170, 462] width 78 height 14
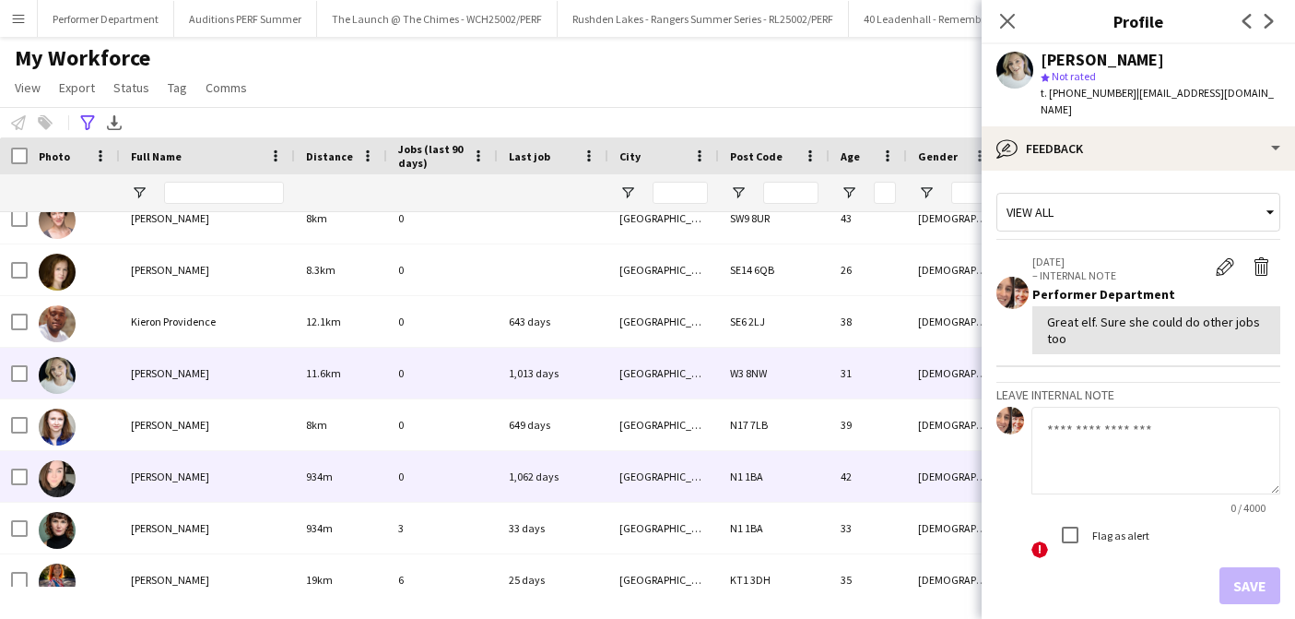
scroll to position [3017, 0]
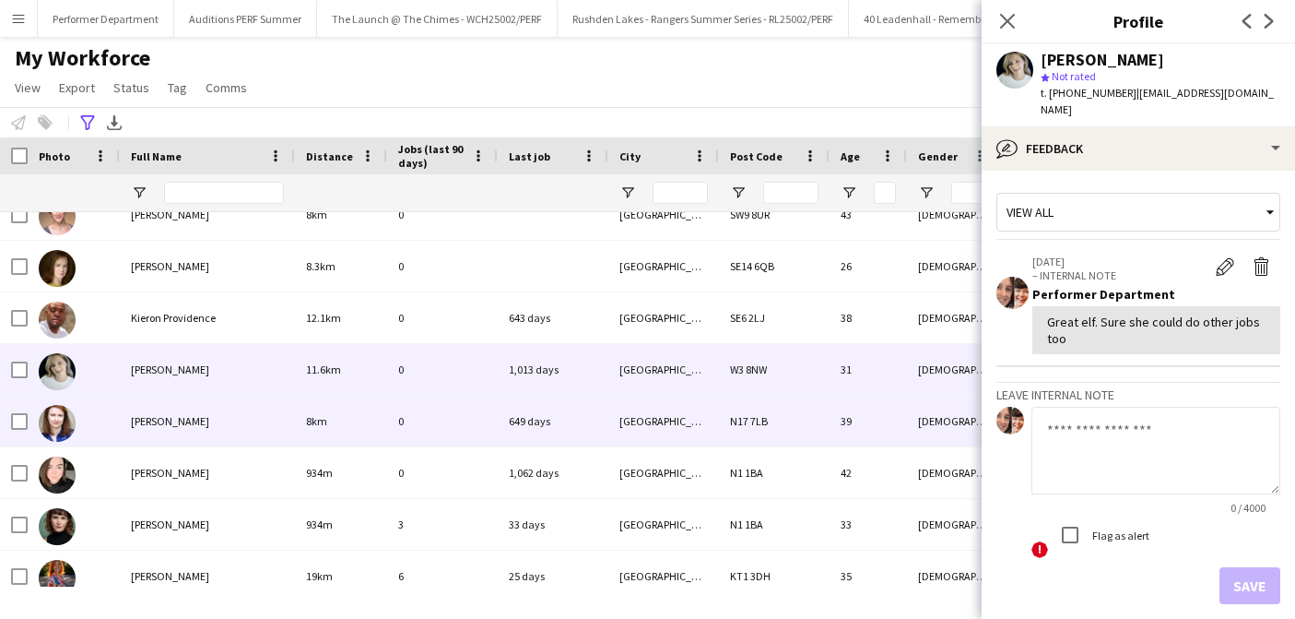
click at [164, 425] on span "[PERSON_NAME]" at bounding box center [170, 421] width 78 height 14
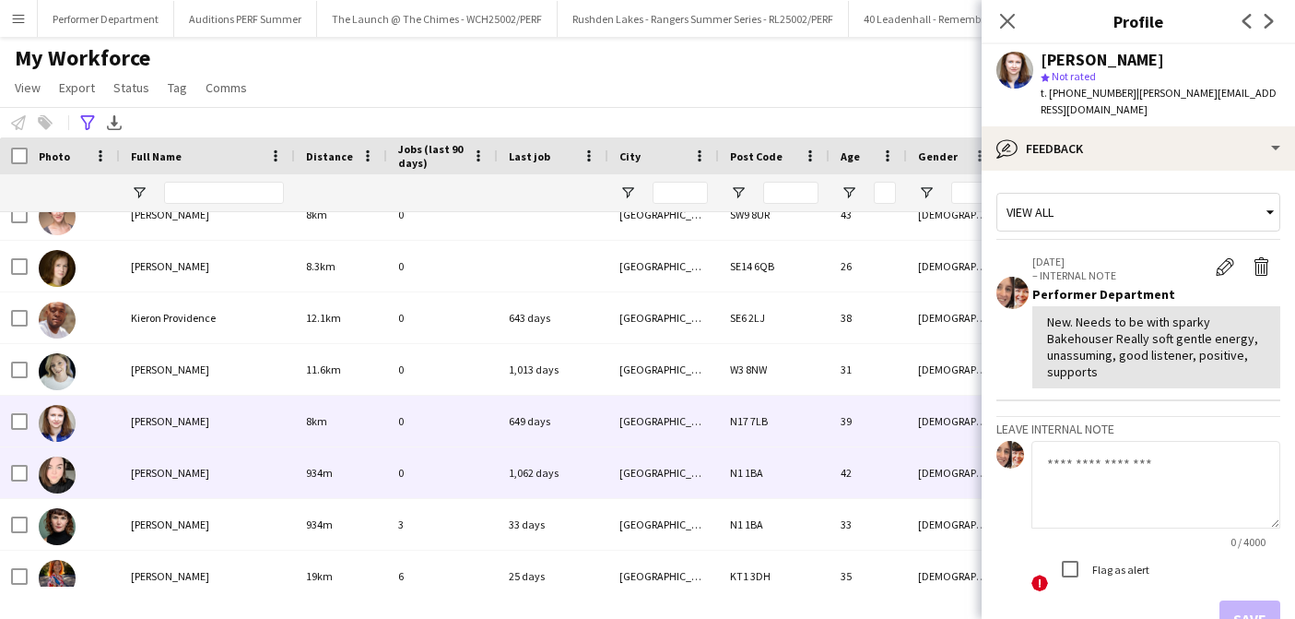
click at [172, 466] on span "[PERSON_NAME]" at bounding box center [170, 473] width 78 height 14
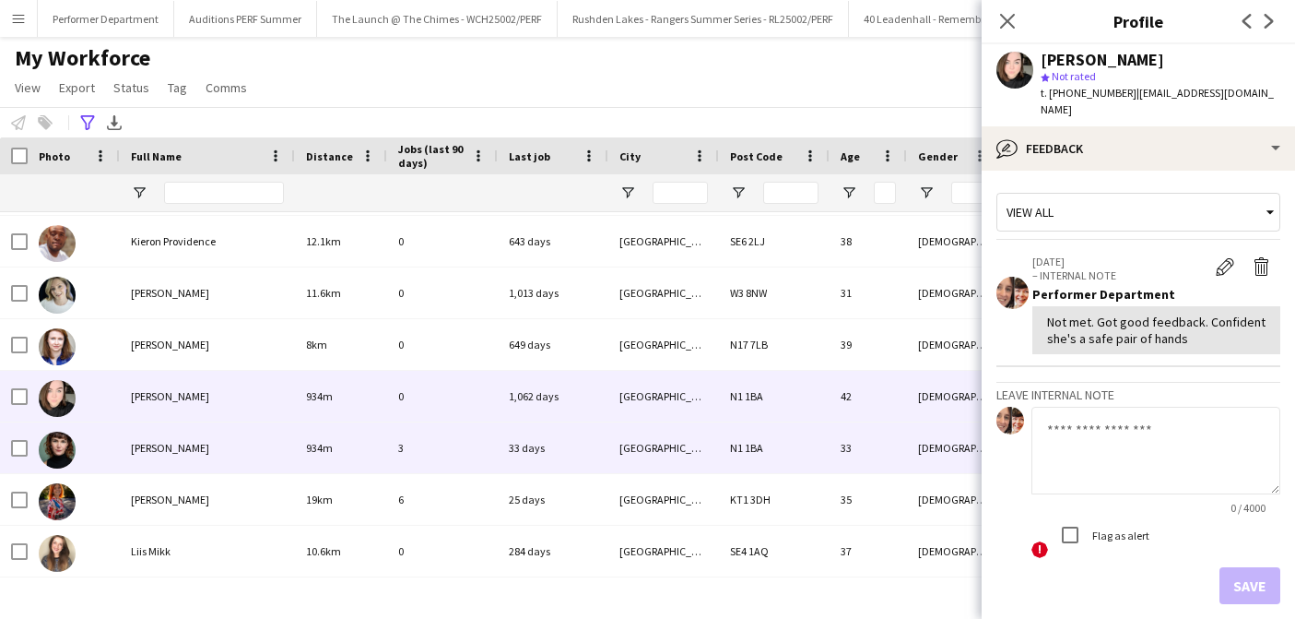
scroll to position [3099, 0]
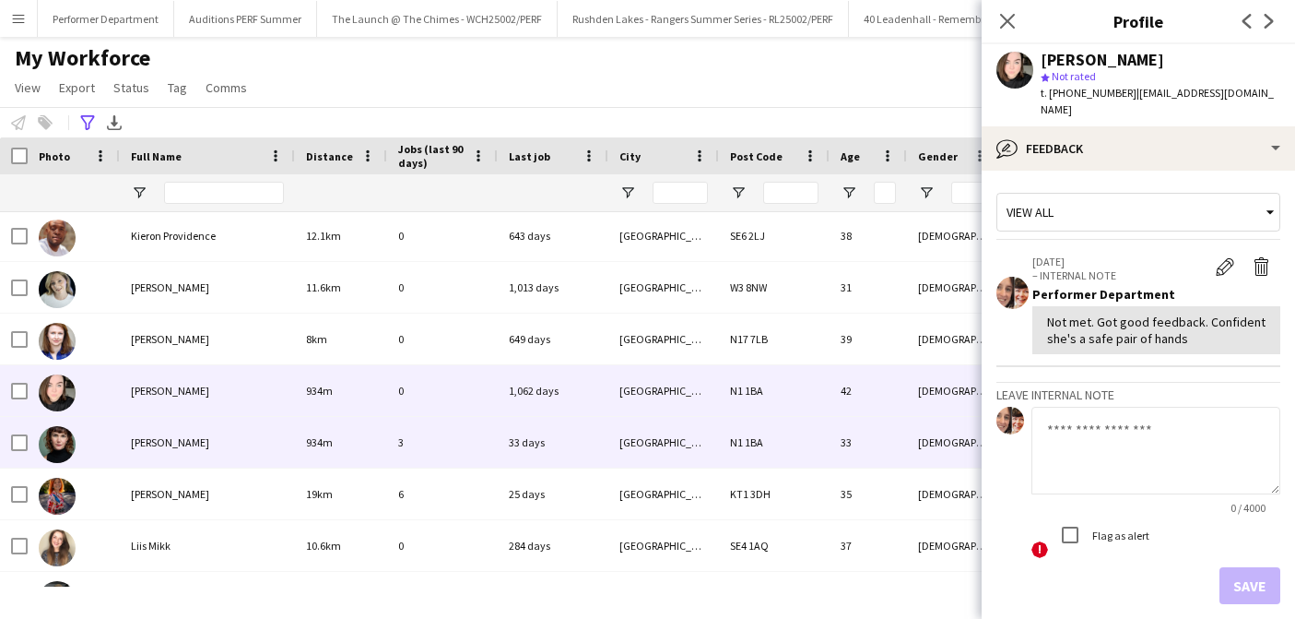
click at [173, 459] on div "[PERSON_NAME]" at bounding box center [207, 442] width 175 height 51
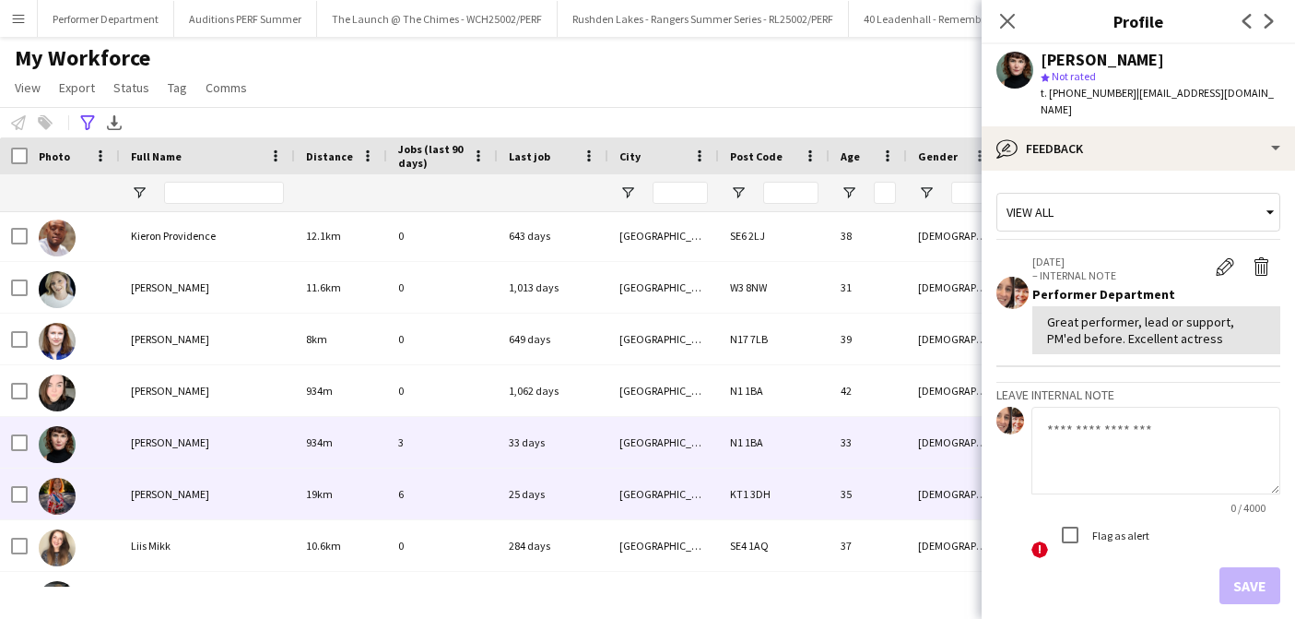
click at [174, 505] on div "[PERSON_NAME]" at bounding box center [207, 493] width 175 height 51
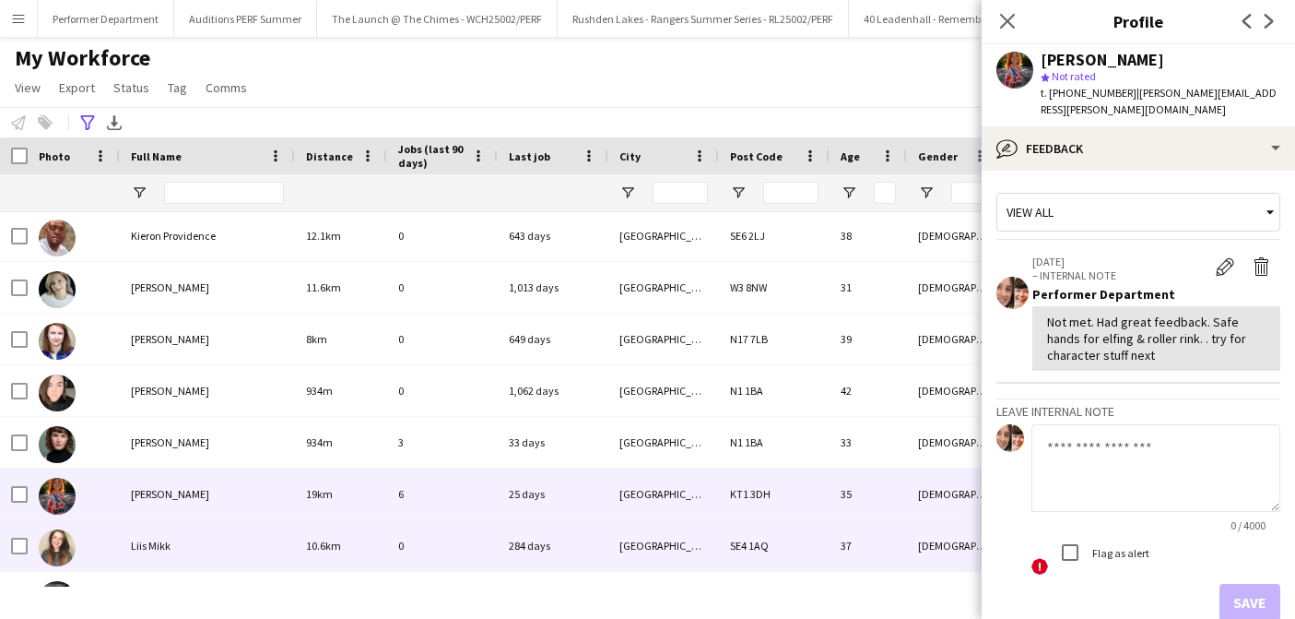
scroll to position [3191, 0]
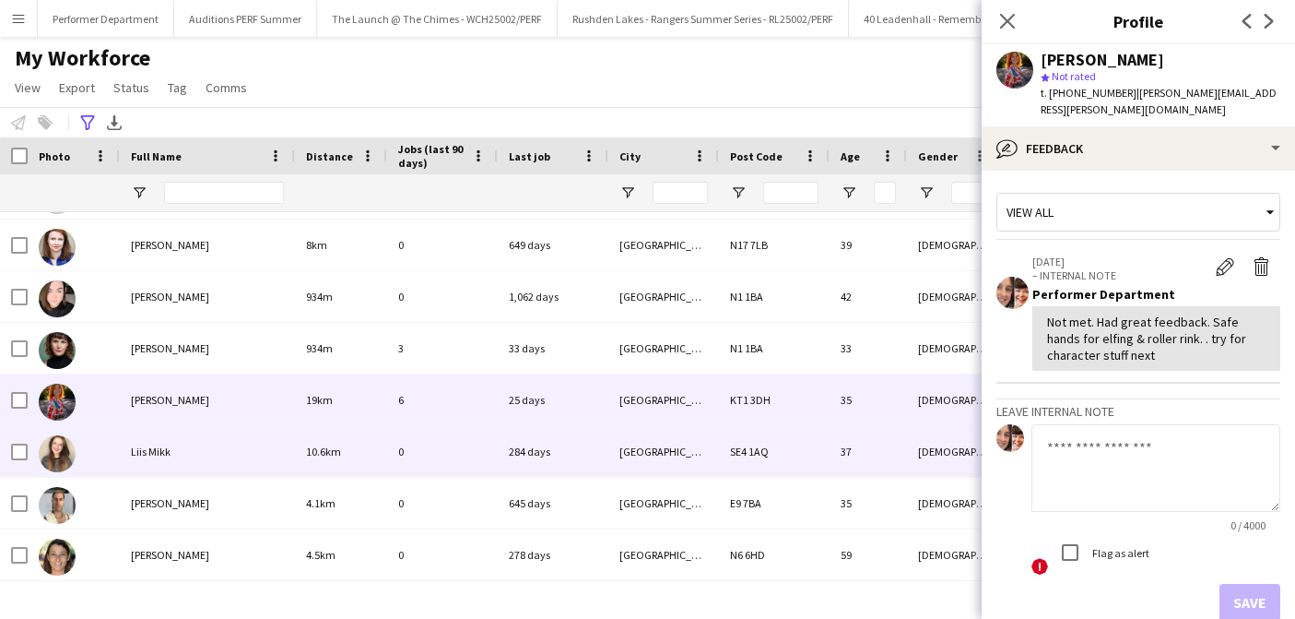
click at [180, 456] on div "Liis Mikk" at bounding box center [207, 451] width 175 height 51
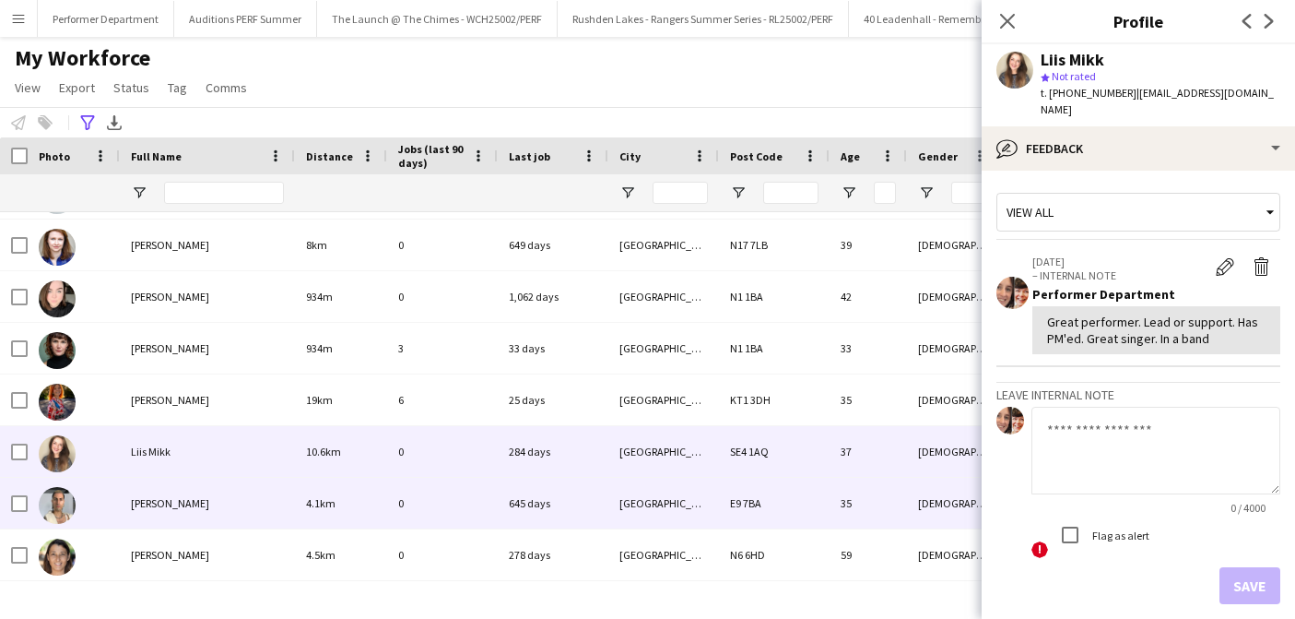
click at [162, 513] on div "[PERSON_NAME]" at bounding box center [207, 503] width 175 height 51
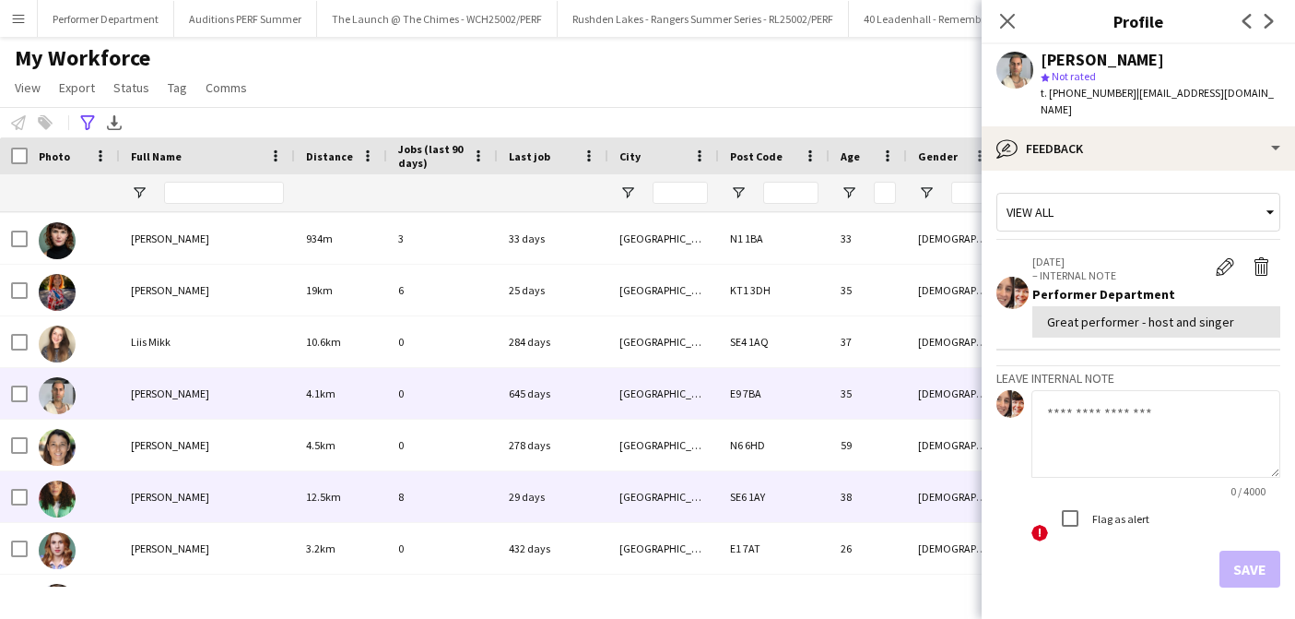
scroll to position [3309, 0]
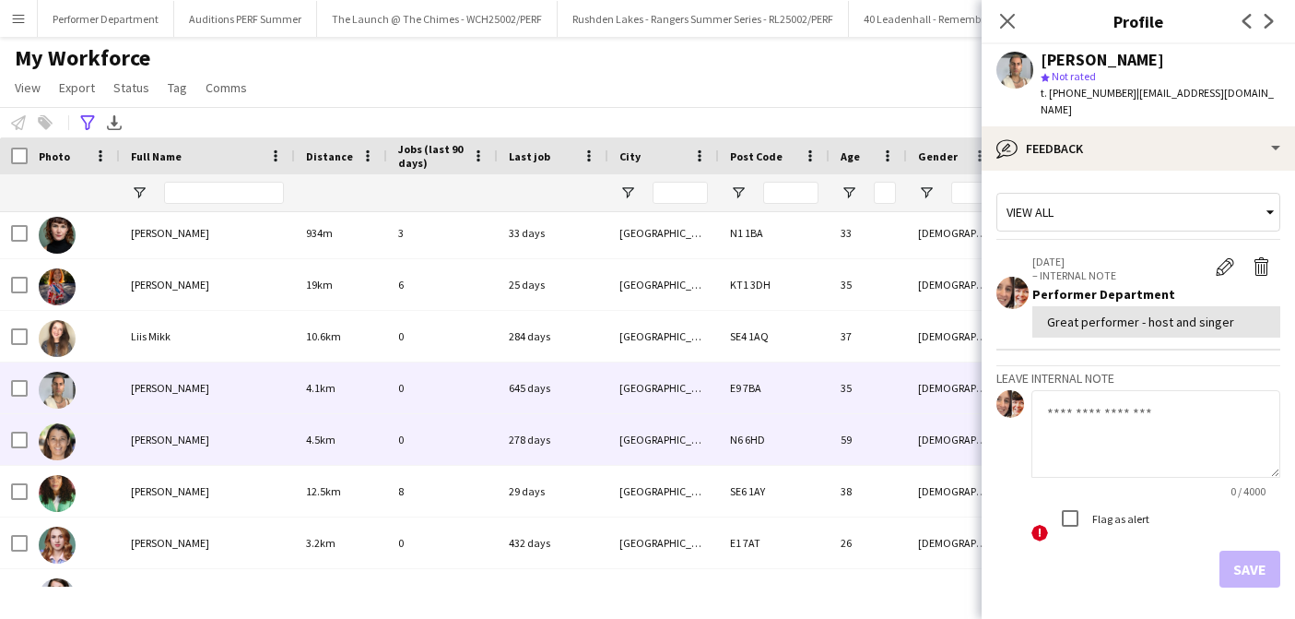
click at [167, 435] on span "[PERSON_NAME]" at bounding box center [170, 439] width 78 height 14
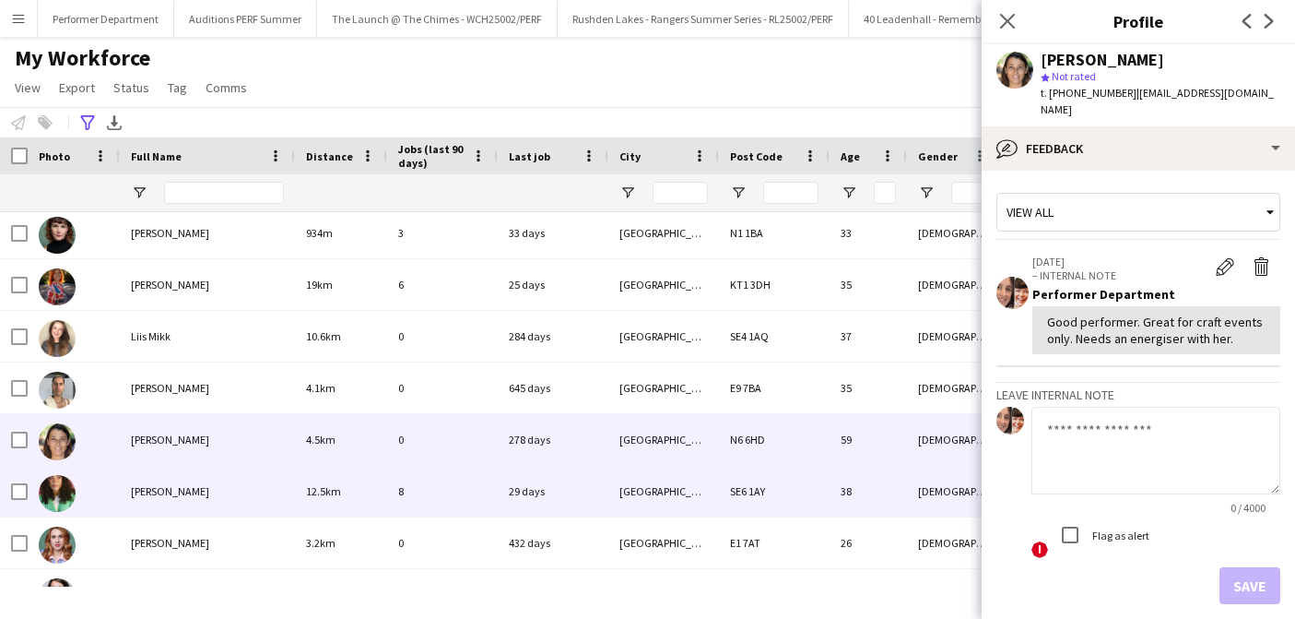
click at [168, 488] on span "[PERSON_NAME]" at bounding box center [170, 491] width 78 height 14
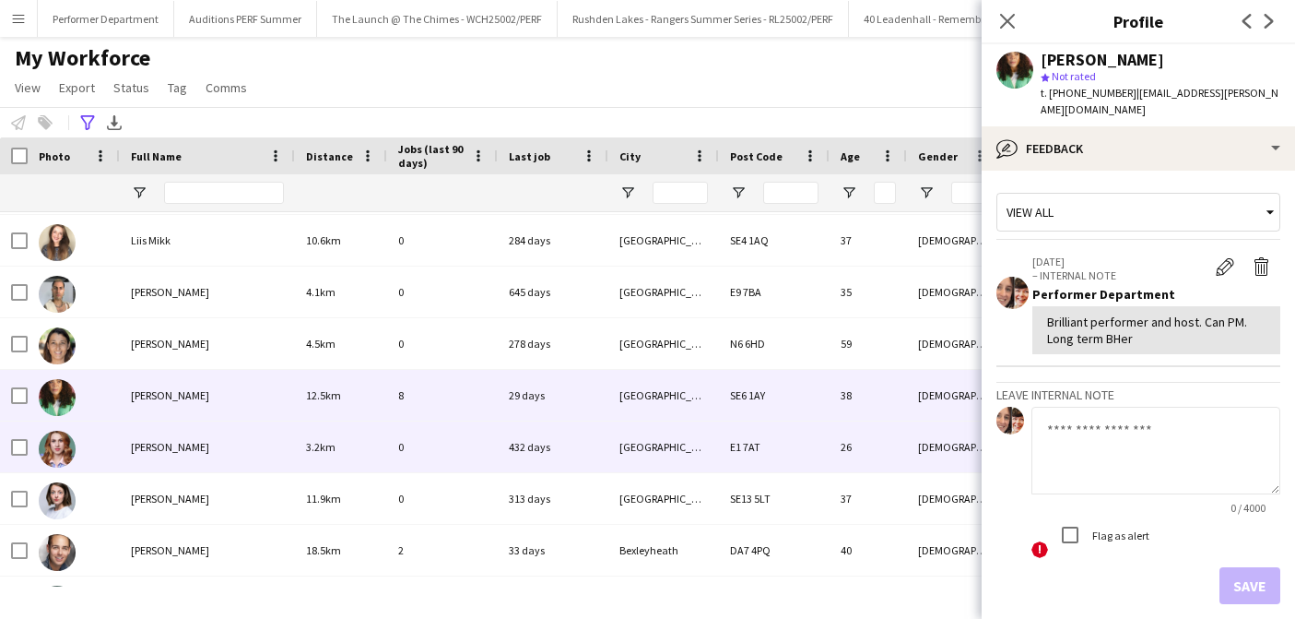
click at [157, 458] on div "[PERSON_NAME]" at bounding box center [207, 446] width 175 height 51
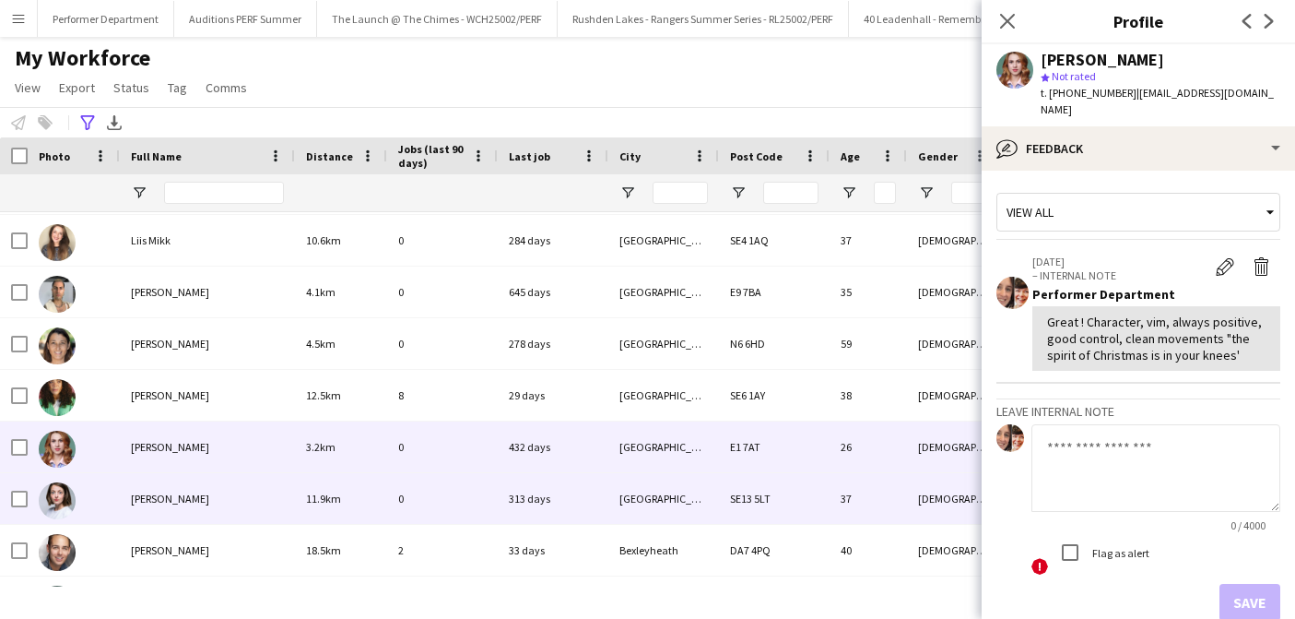
click at [164, 507] on div "[PERSON_NAME]" at bounding box center [207, 498] width 175 height 51
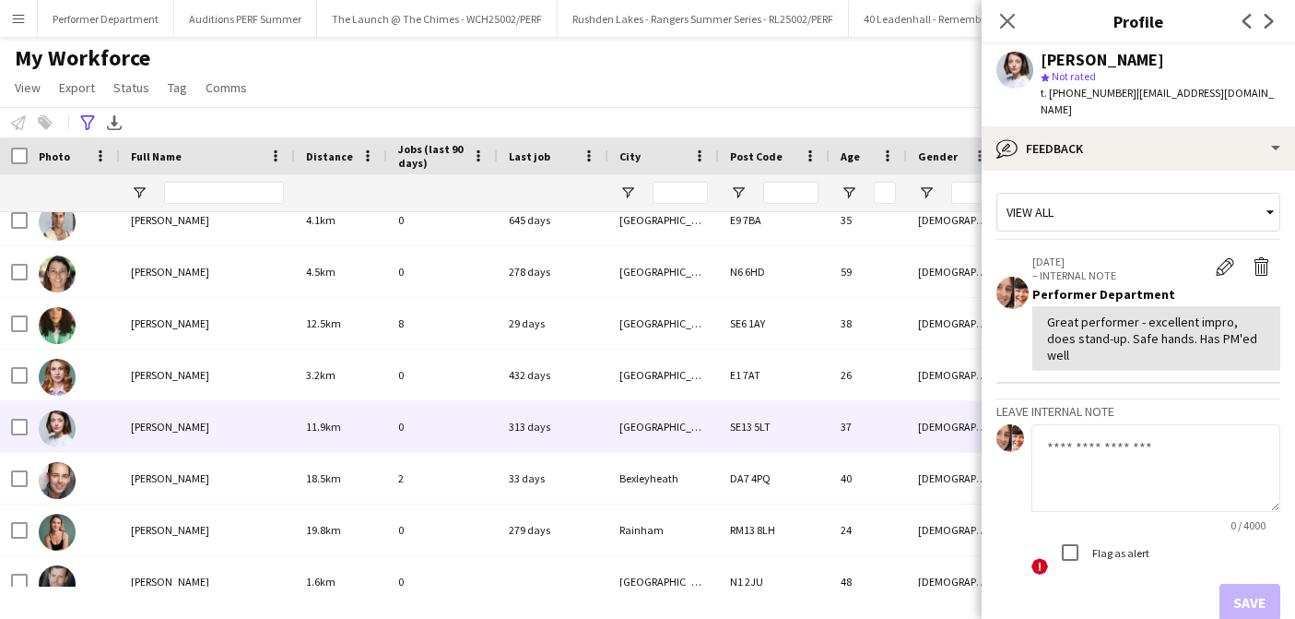
scroll to position [73, 0]
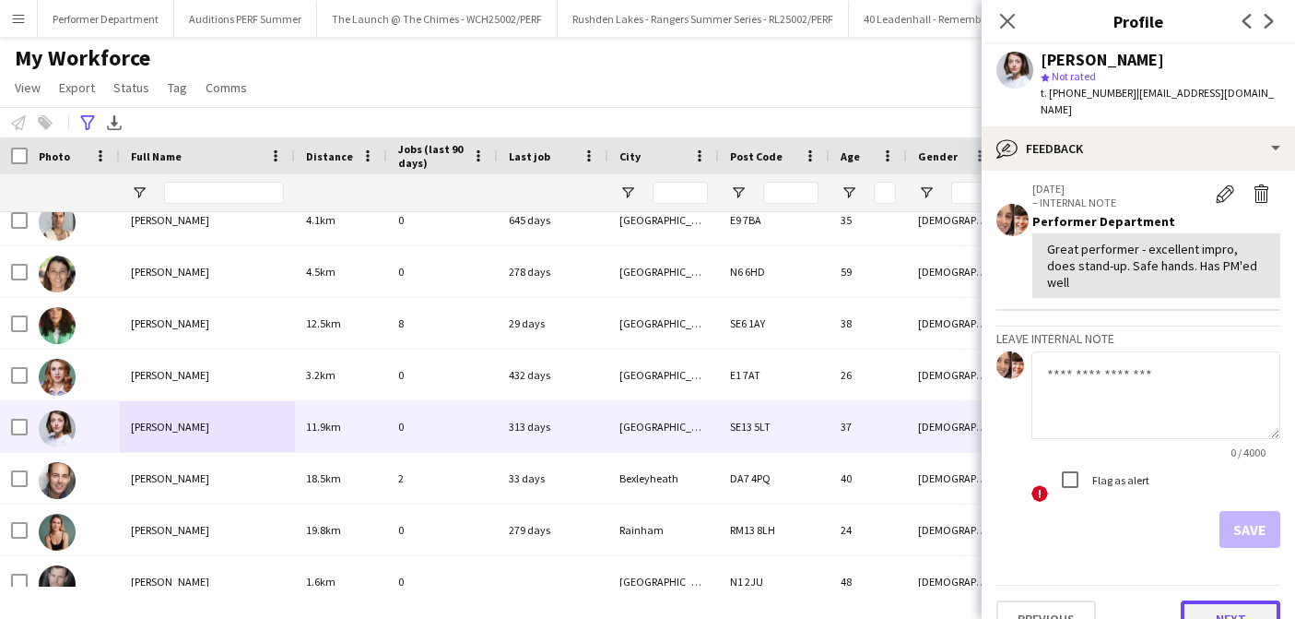
click at [1233, 600] on button "Next" at bounding box center [1231, 618] width 100 height 37
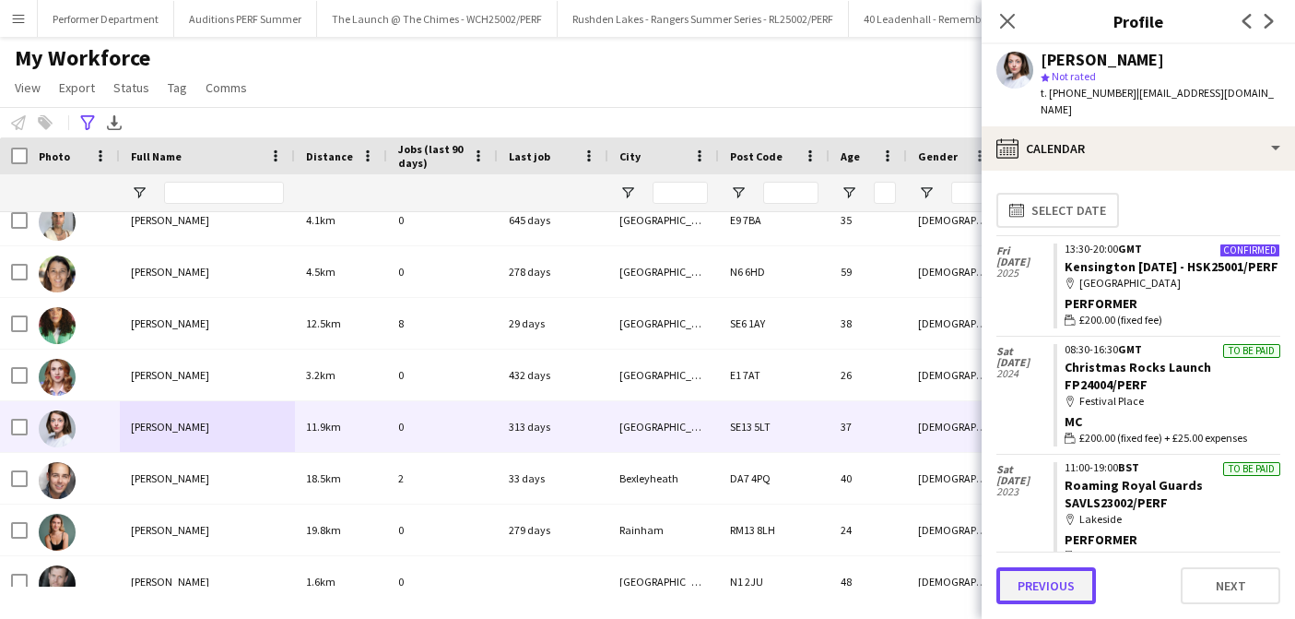
click at [1066, 594] on button "Previous" at bounding box center [1047, 585] width 100 height 37
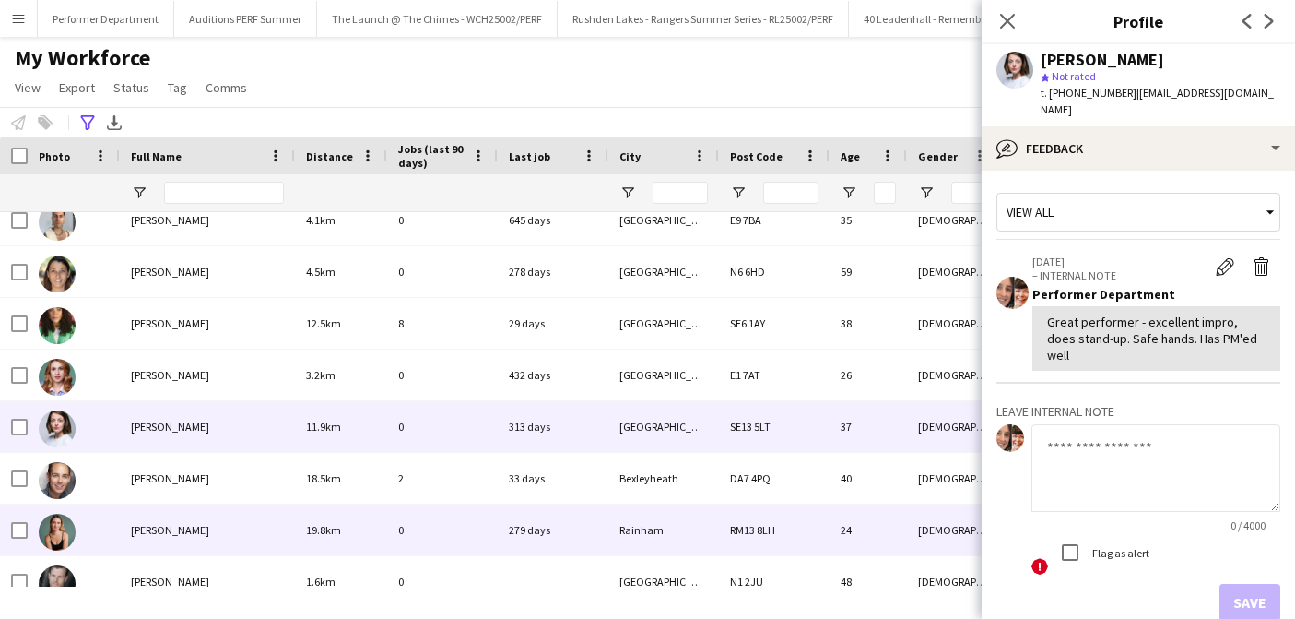
click at [192, 543] on div "[PERSON_NAME]" at bounding box center [207, 529] width 175 height 51
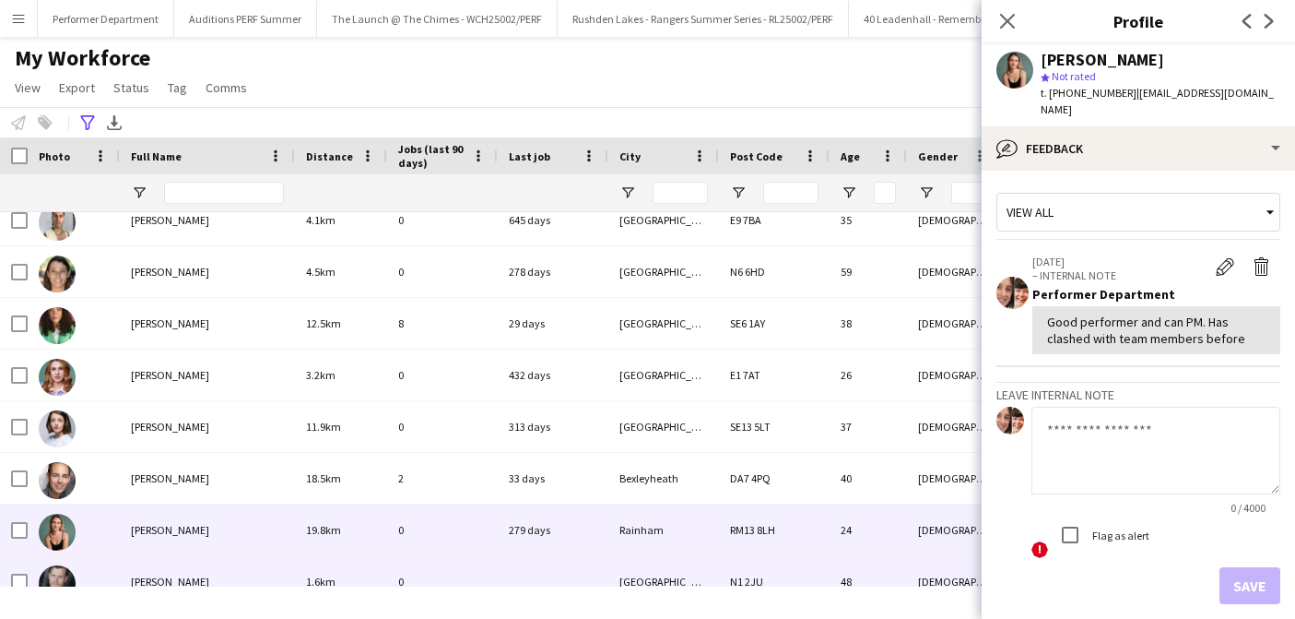
scroll to position [3557, 0]
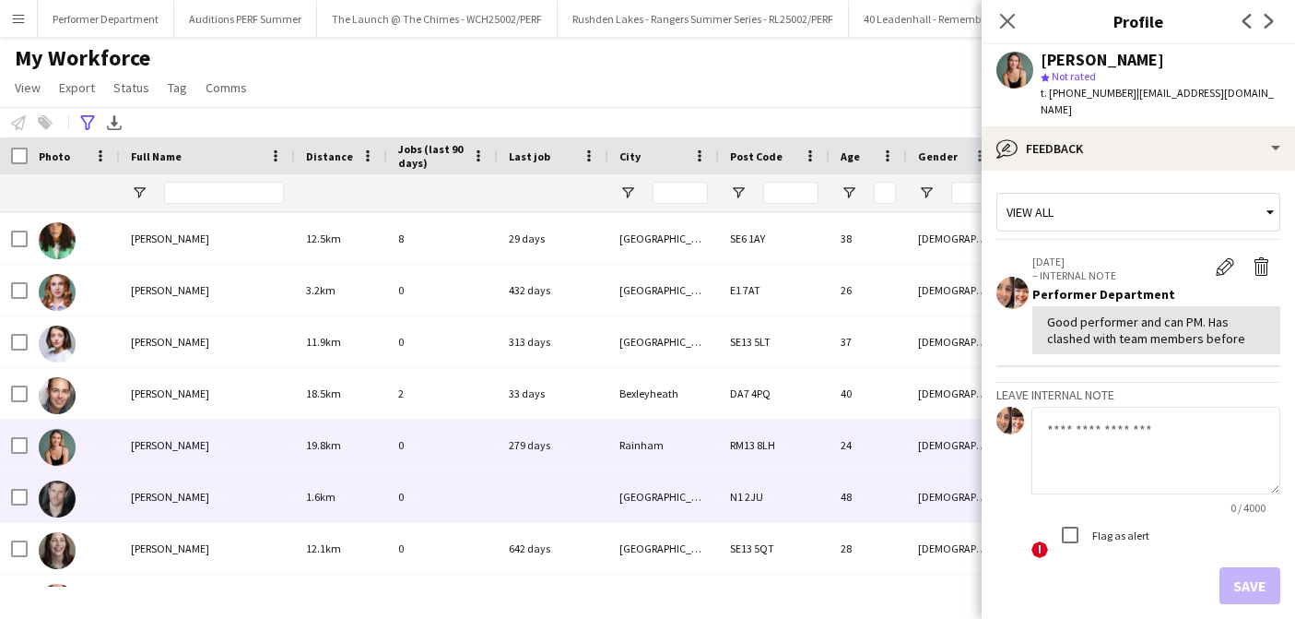
click at [162, 496] on span "[PERSON_NAME]" at bounding box center [170, 497] width 78 height 14
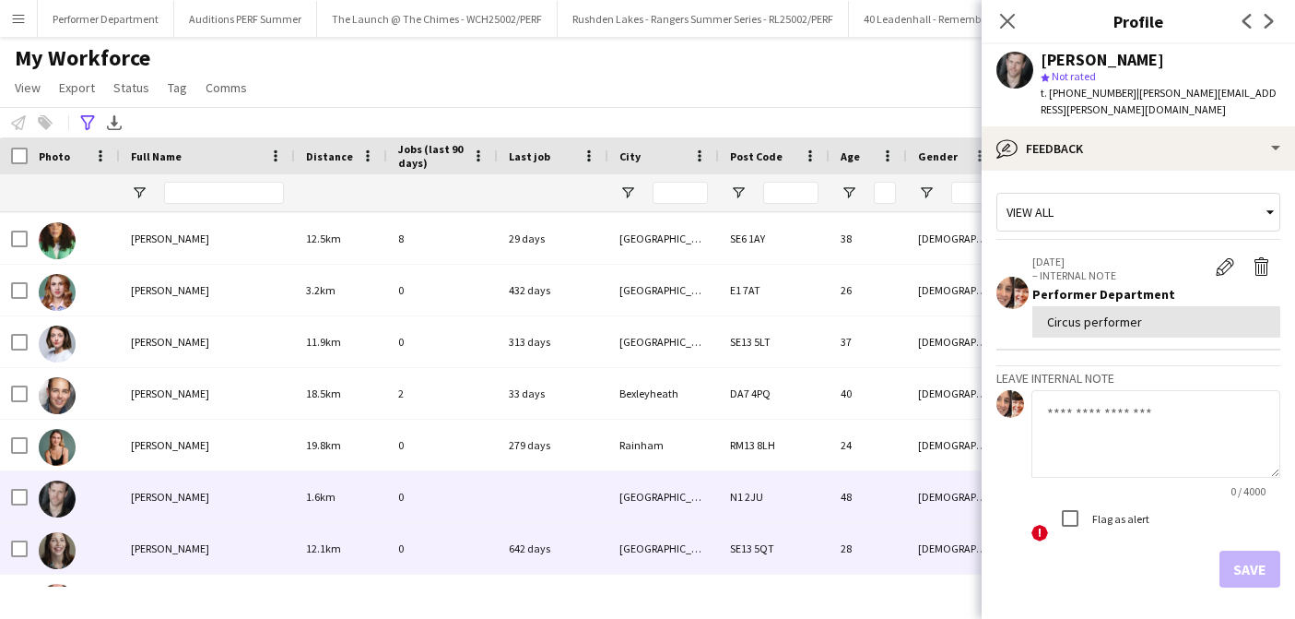
click at [168, 546] on span "[PERSON_NAME]" at bounding box center [170, 548] width 78 height 14
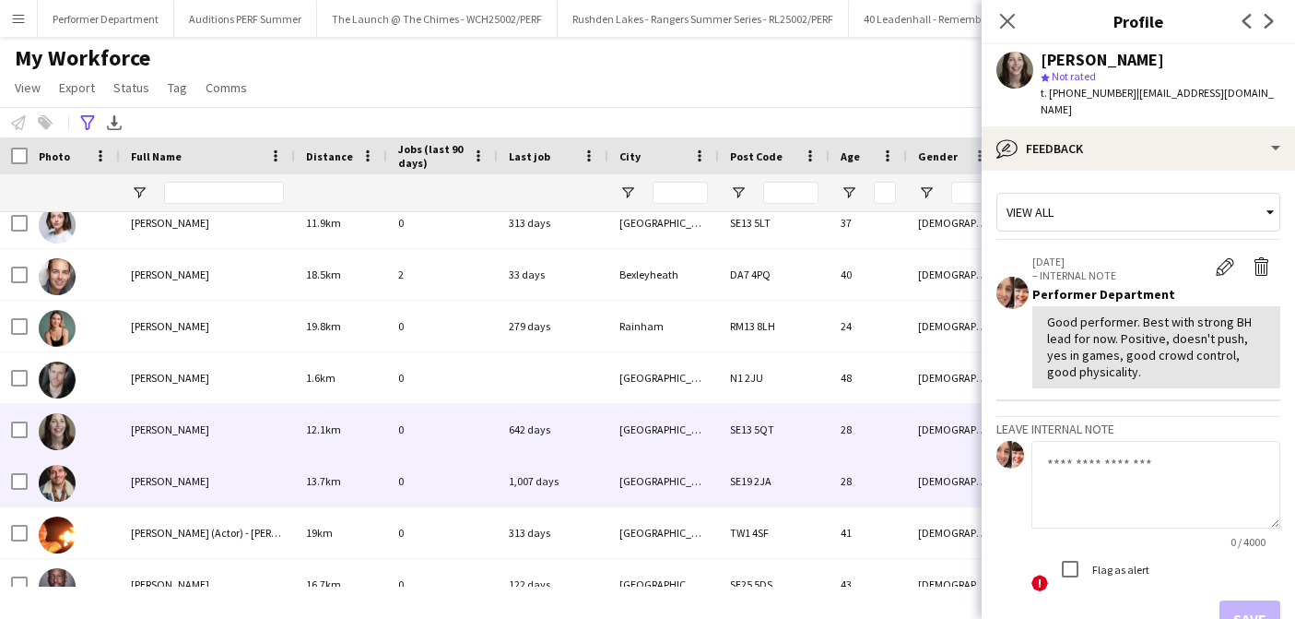
click at [181, 487] on span "[PERSON_NAME]" at bounding box center [170, 481] width 78 height 14
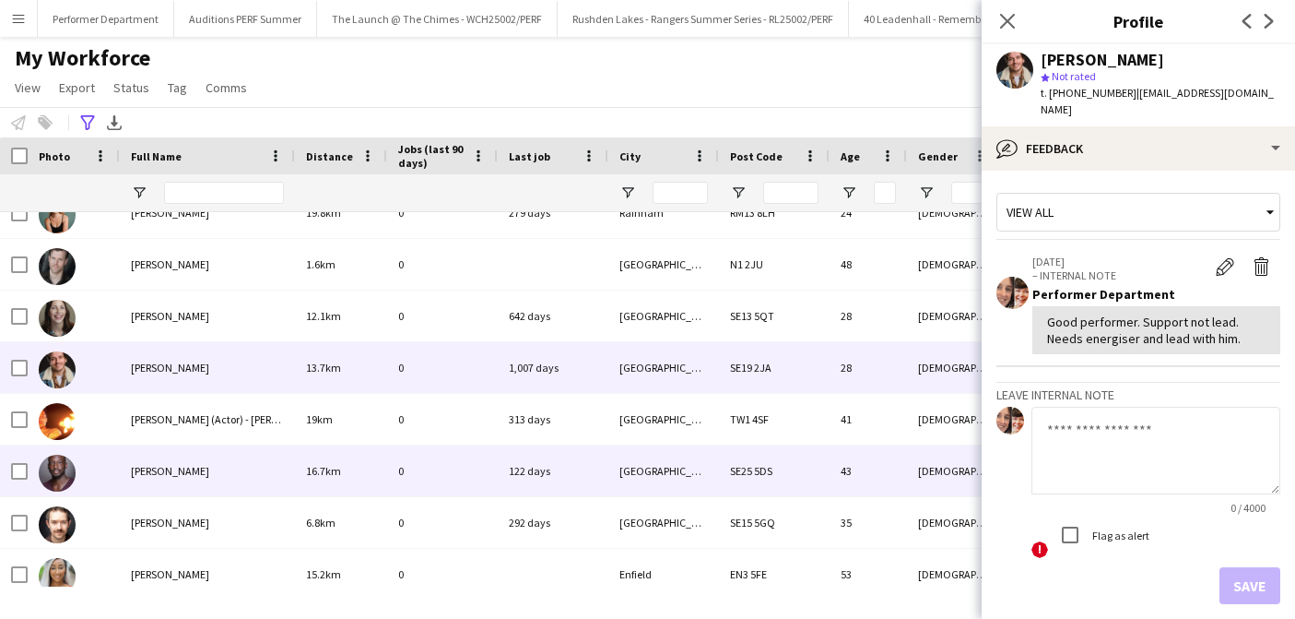
click at [181, 487] on div "[PERSON_NAME]" at bounding box center [207, 470] width 175 height 51
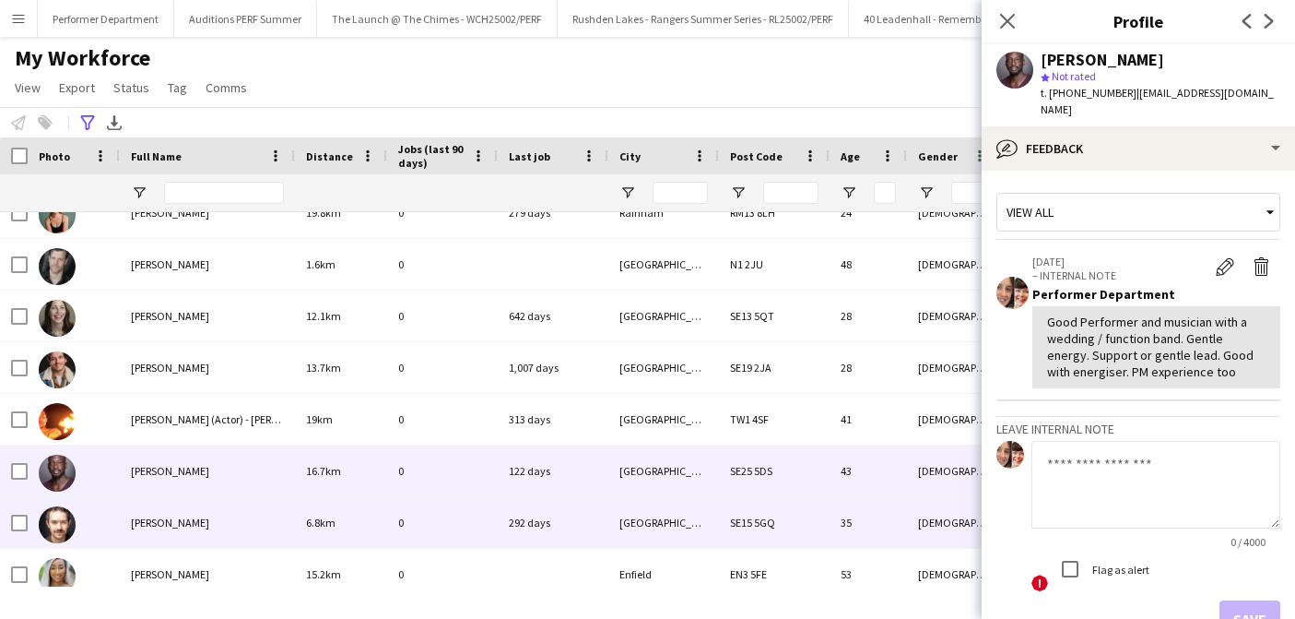
click at [181, 525] on span "[PERSON_NAME]" at bounding box center [170, 522] width 78 height 14
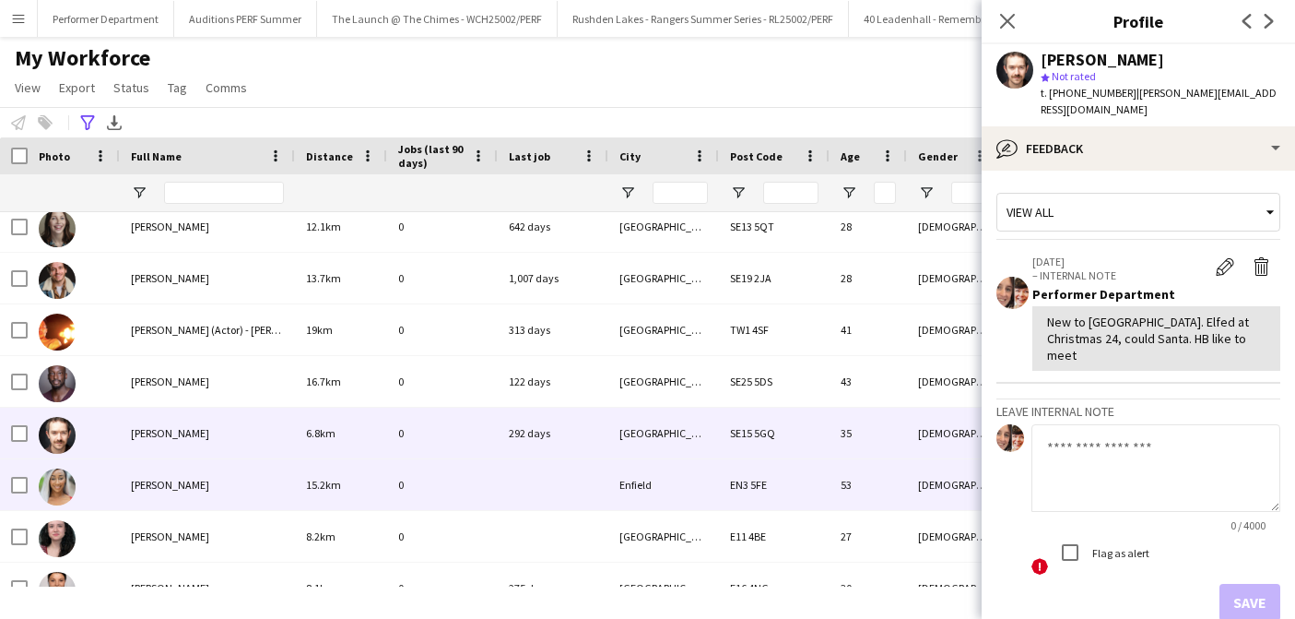
click at [179, 494] on div "[PERSON_NAME]" at bounding box center [207, 484] width 175 height 51
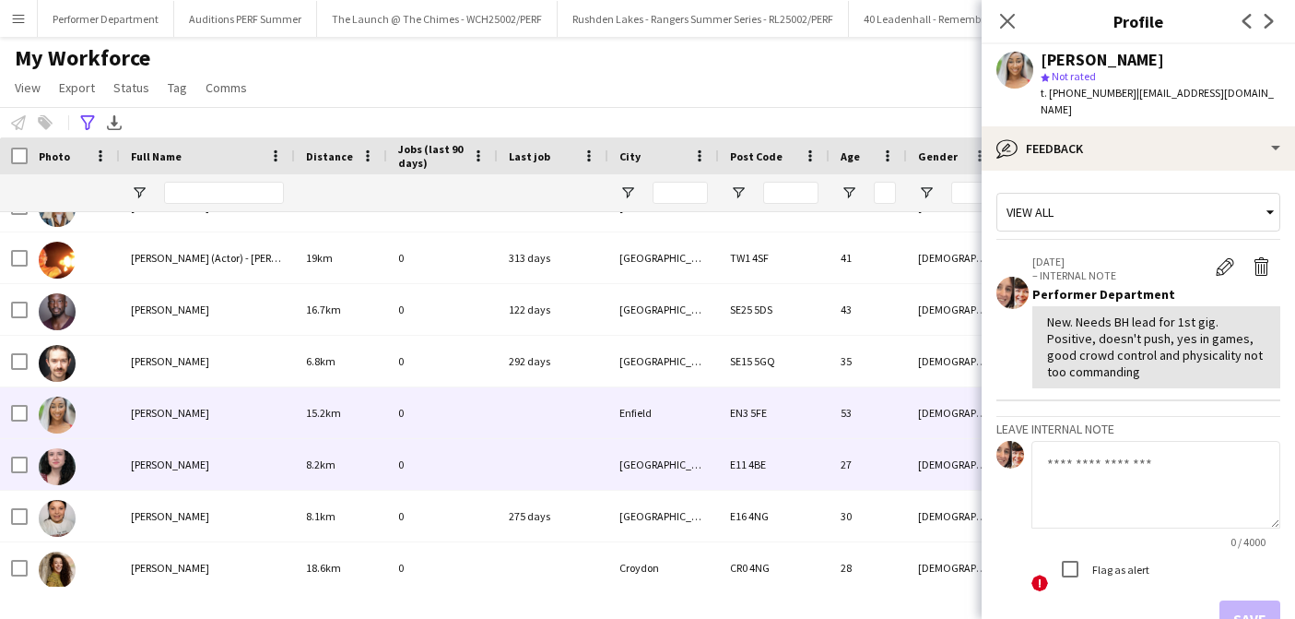
click at [177, 458] on span "[PERSON_NAME]" at bounding box center [170, 464] width 78 height 14
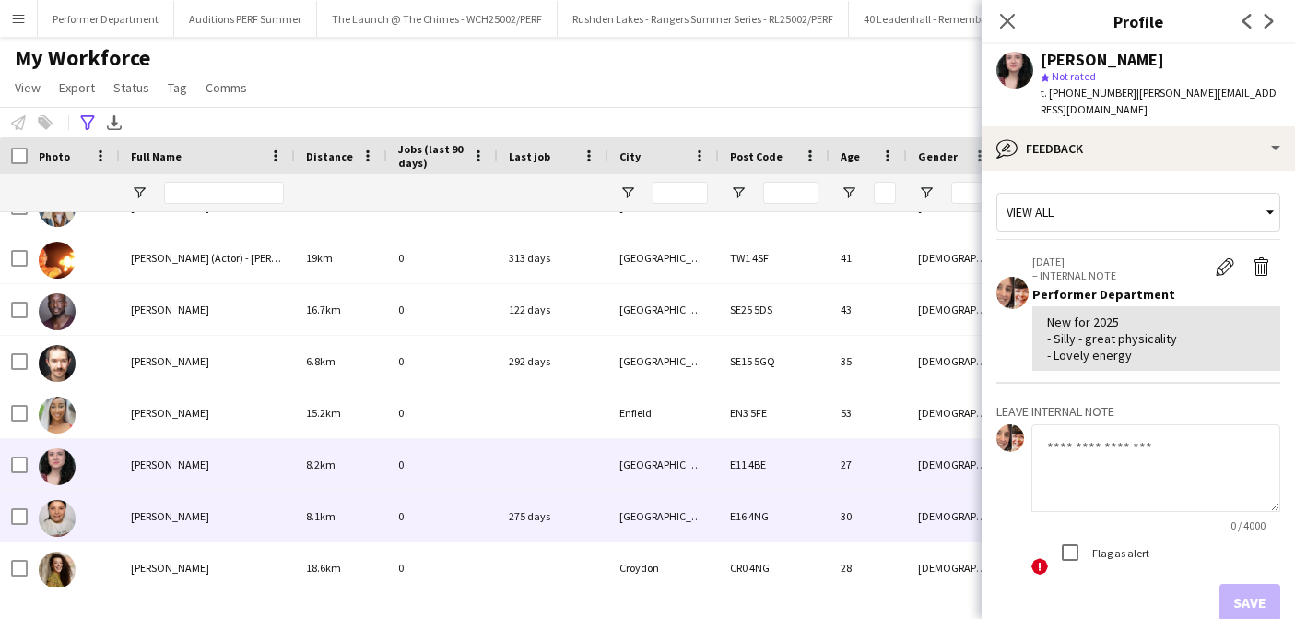
click at [171, 519] on span "[PERSON_NAME]" at bounding box center [170, 516] width 78 height 14
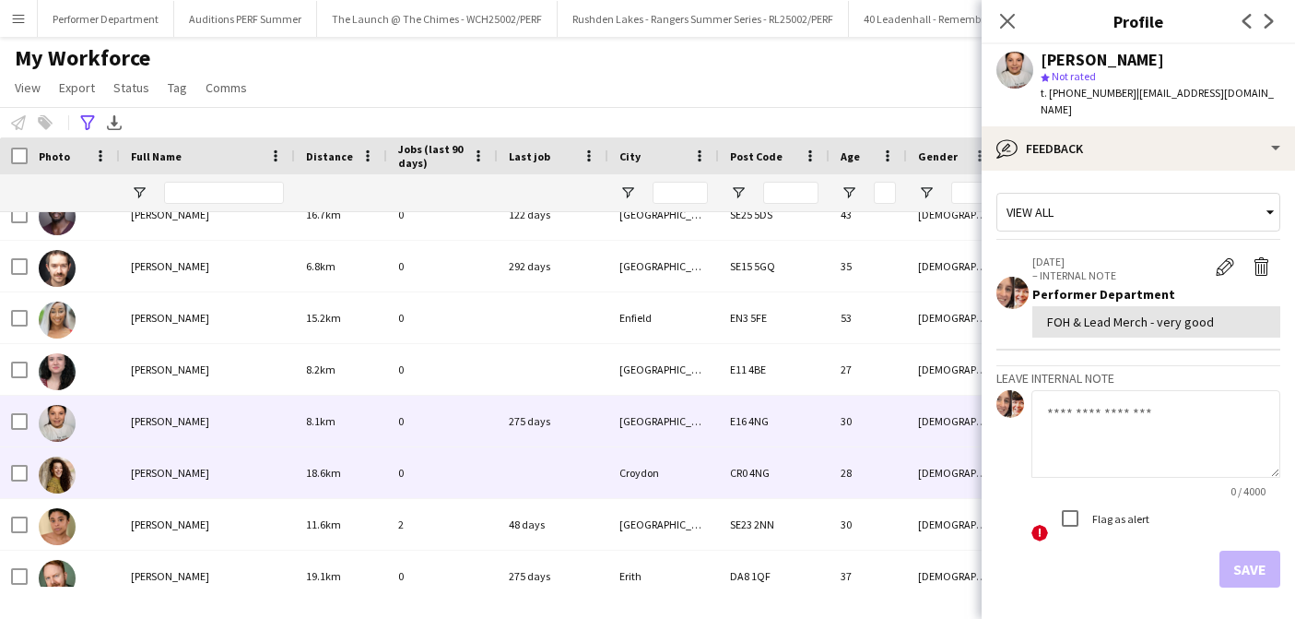
click at [169, 478] on span "[PERSON_NAME]" at bounding box center [170, 473] width 78 height 14
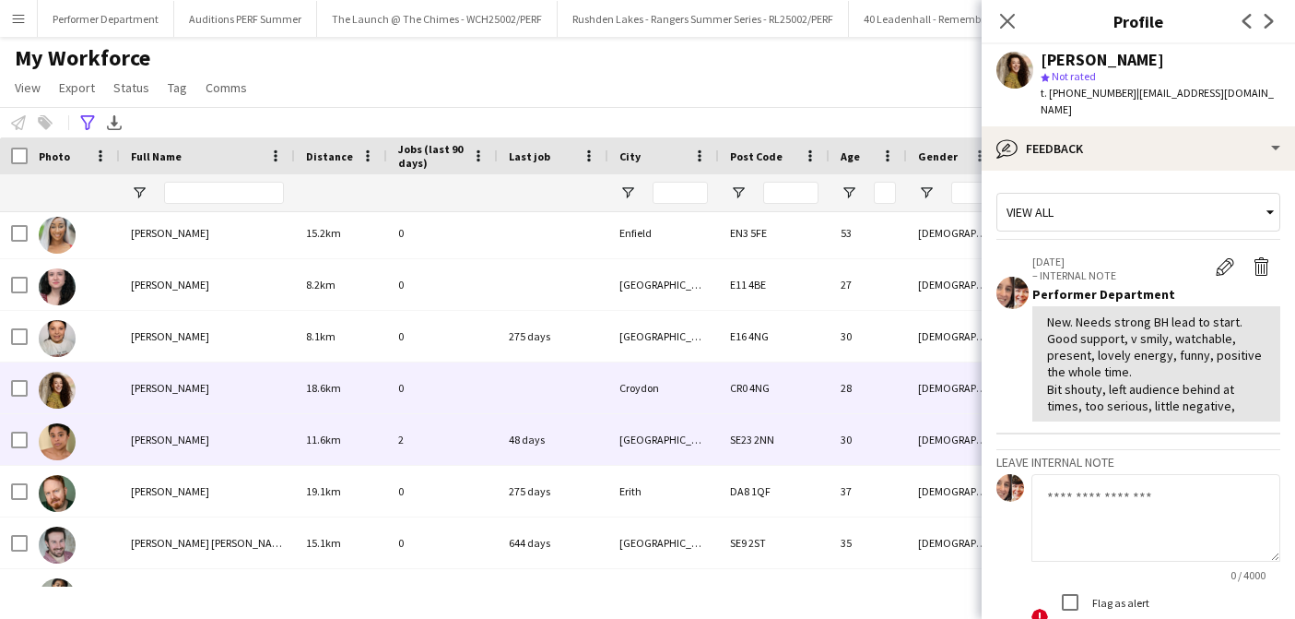
click at [172, 442] on span "[PERSON_NAME]" at bounding box center [170, 439] width 78 height 14
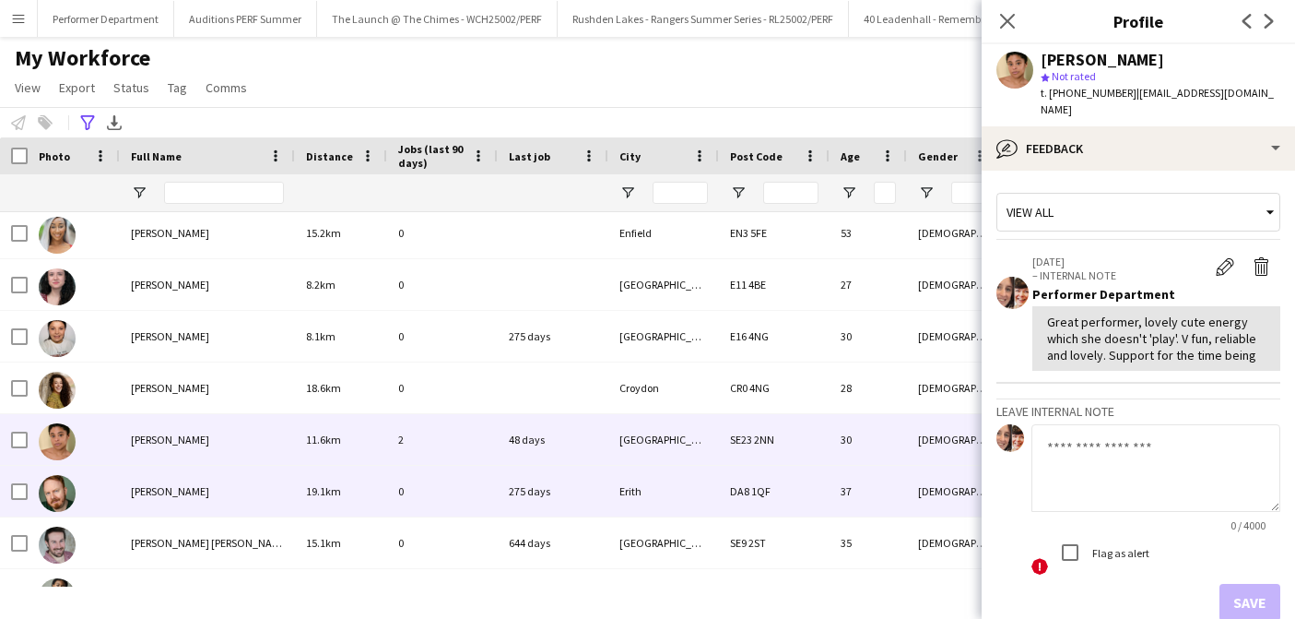
click at [183, 480] on div "[PERSON_NAME]" at bounding box center [207, 491] width 175 height 51
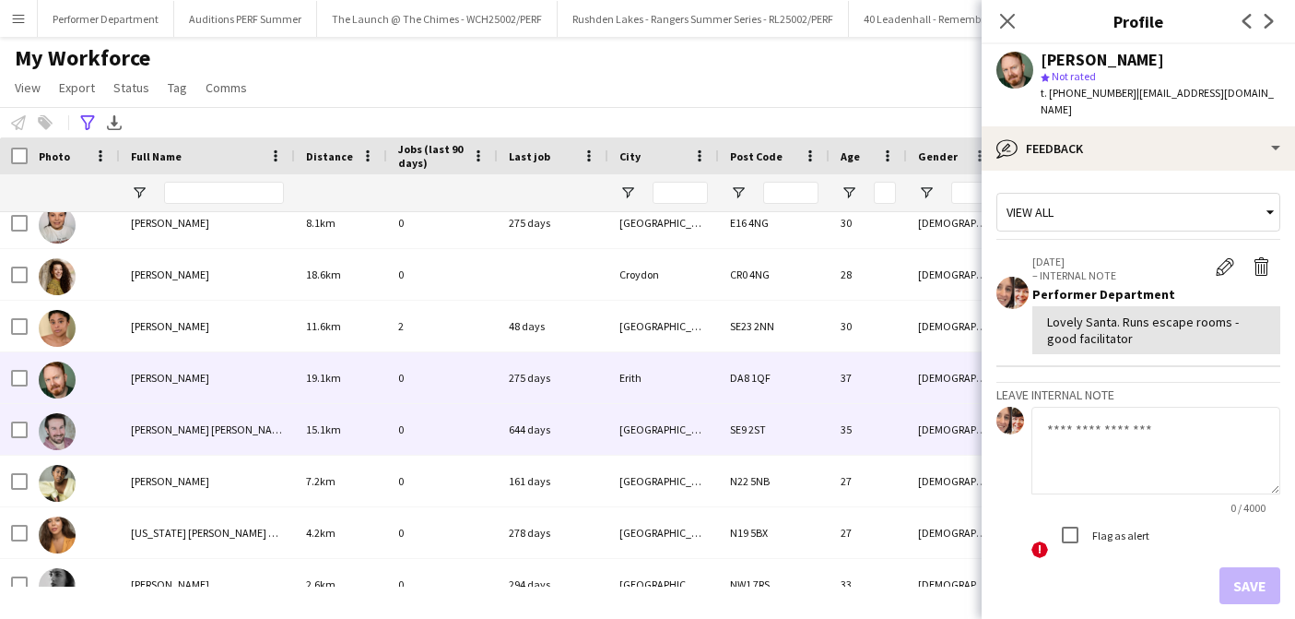
click at [195, 442] on div "[PERSON_NAME] [PERSON_NAME]" at bounding box center [207, 429] width 175 height 51
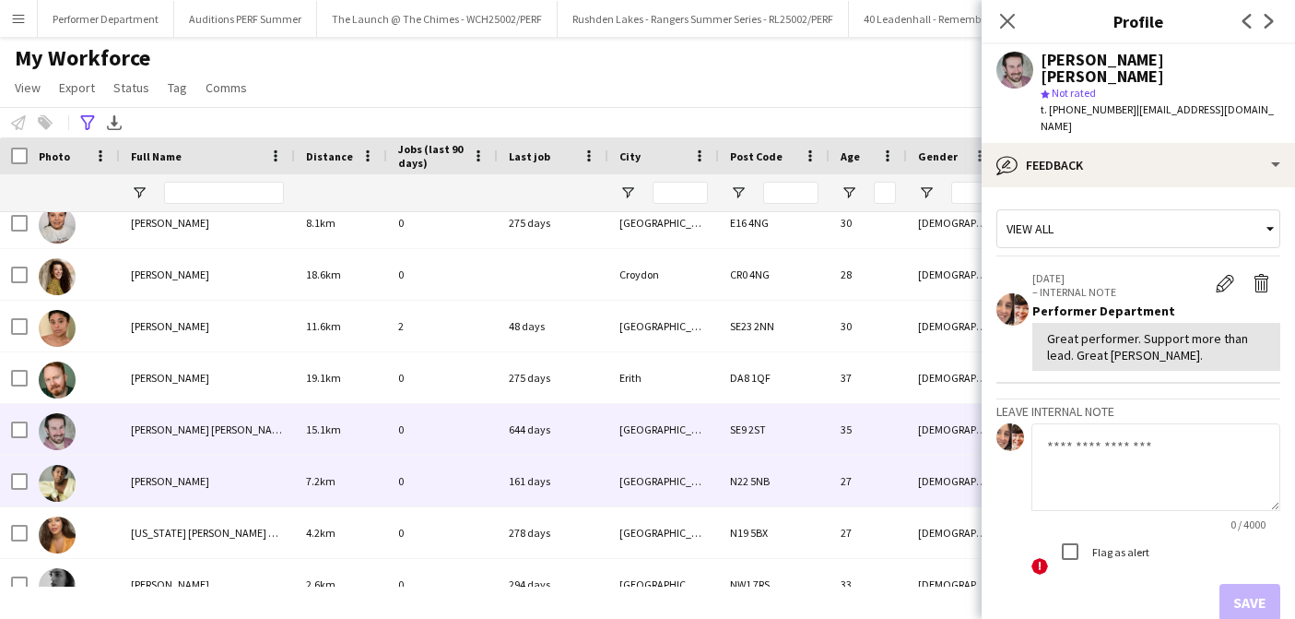
click at [188, 480] on span "[PERSON_NAME]" at bounding box center [170, 481] width 78 height 14
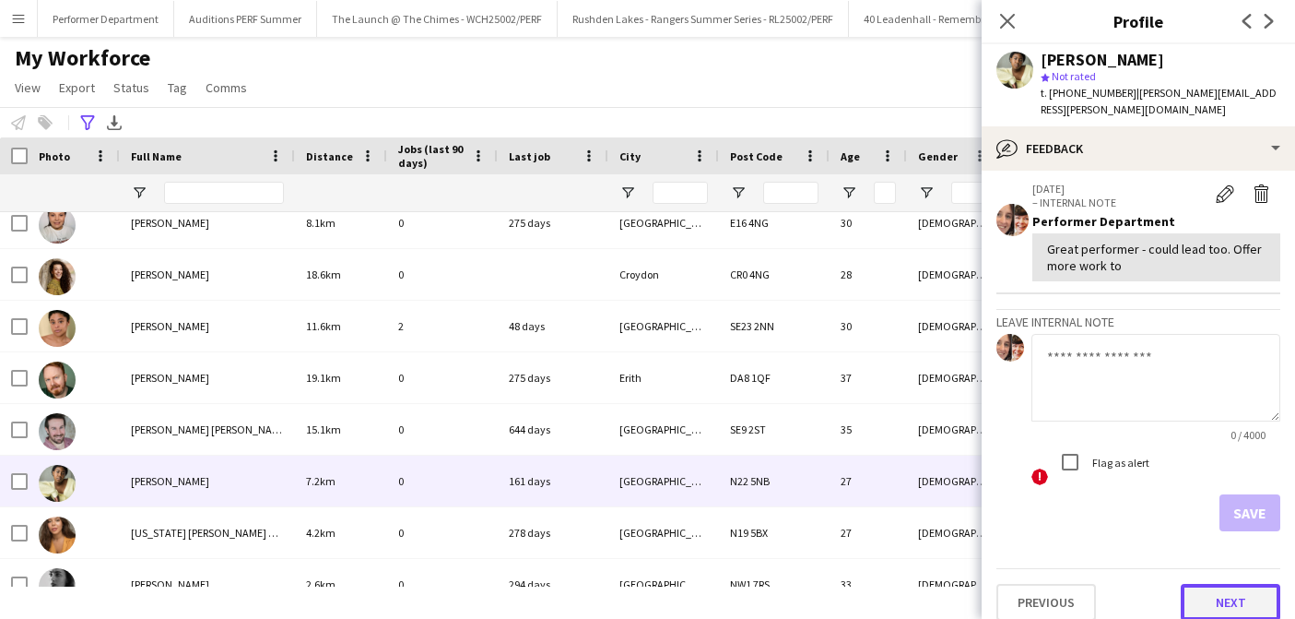
click at [1225, 584] on button "Next" at bounding box center [1231, 602] width 100 height 37
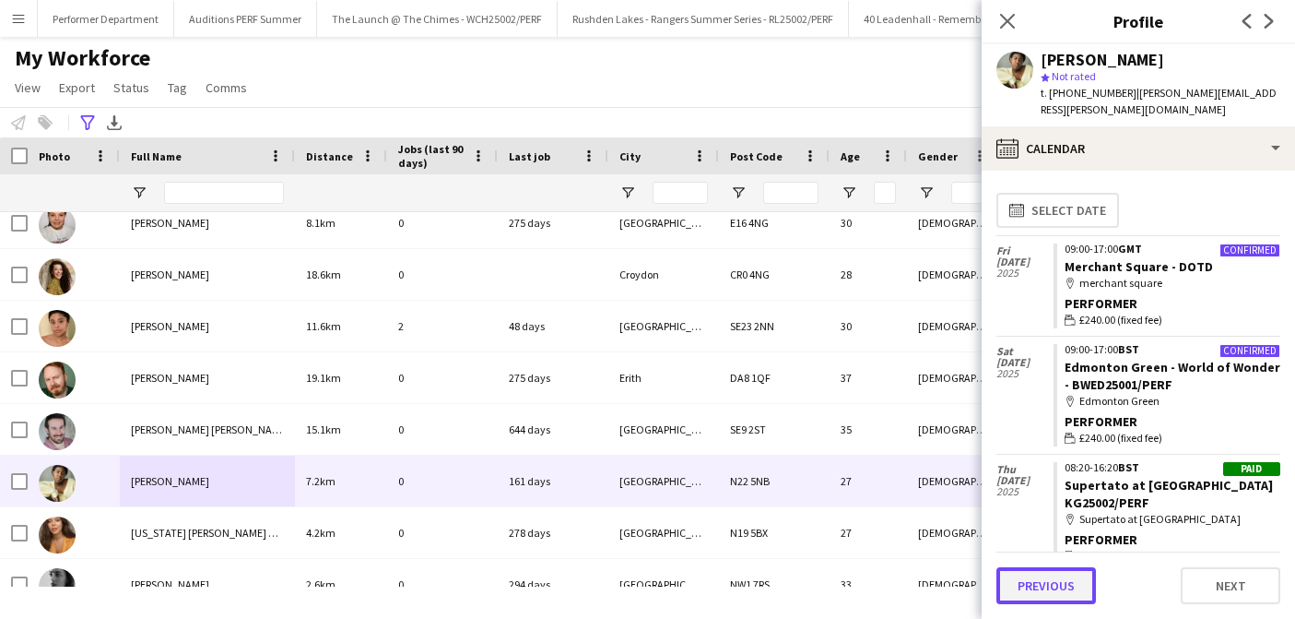
click at [1077, 594] on button "Previous" at bounding box center [1047, 585] width 100 height 37
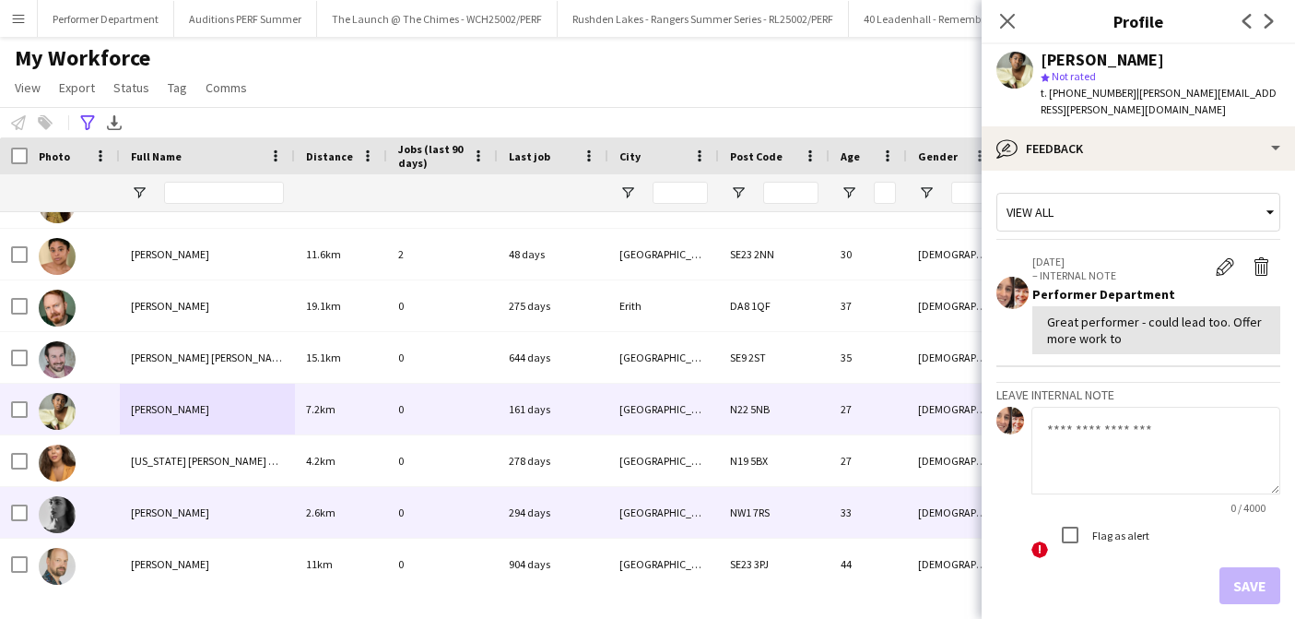
click at [175, 509] on span "[PERSON_NAME]" at bounding box center [170, 512] width 78 height 14
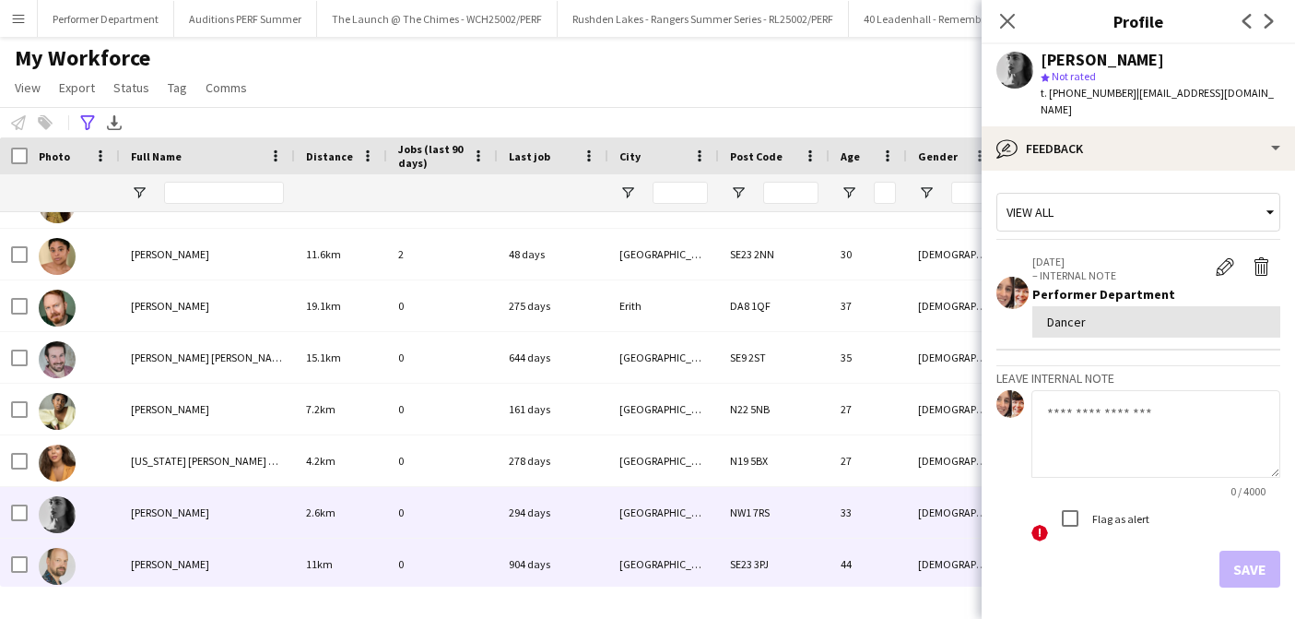
click at [170, 562] on span "[PERSON_NAME]" at bounding box center [170, 564] width 78 height 14
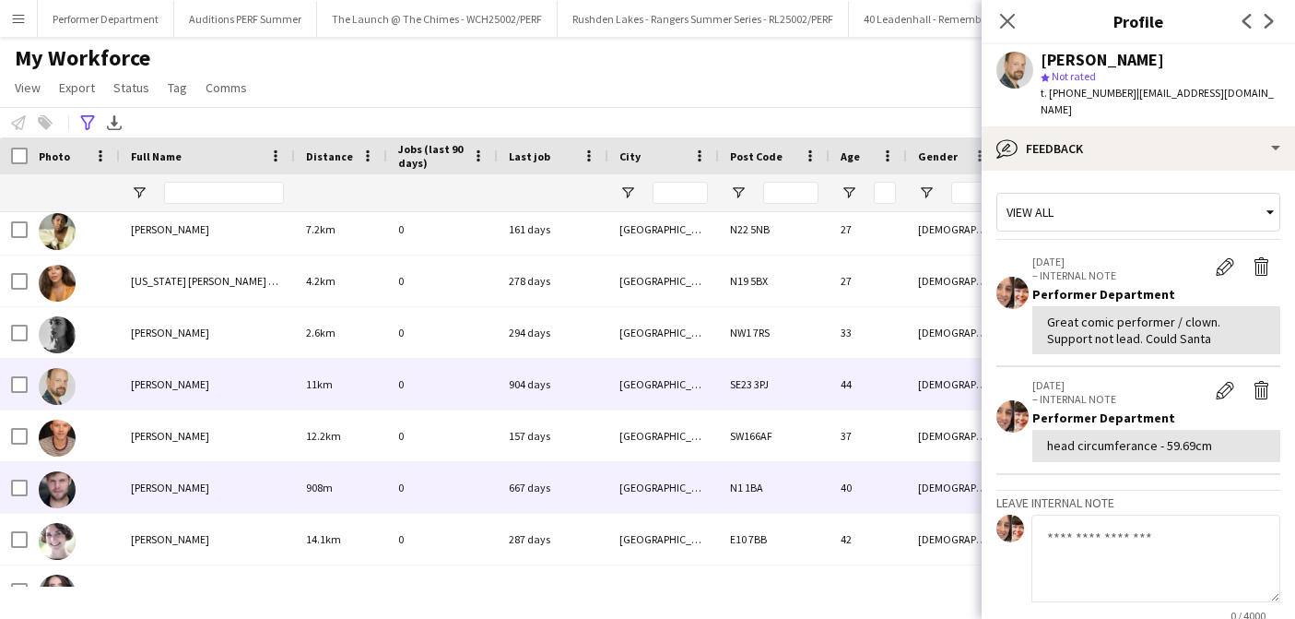
click at [174, 496] on div "[PERSON_NAME]" at bounding box center [207, 487] width 175 height 51
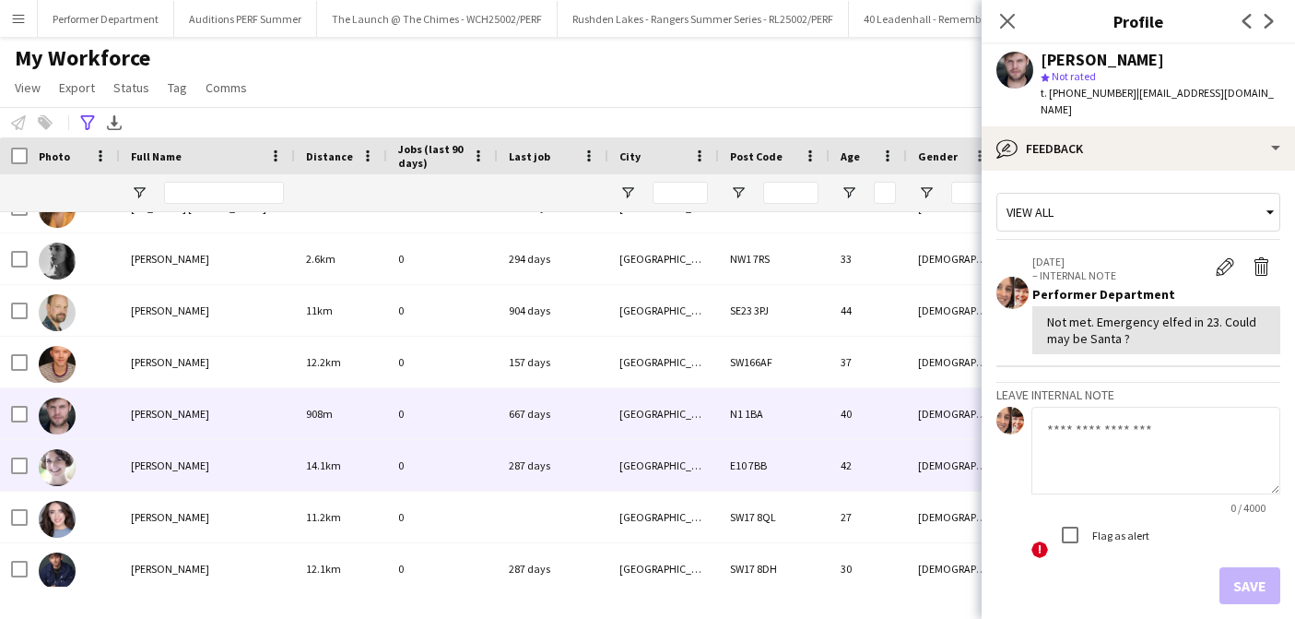
click at [165, 466] on span "[PERSON_NAME]" at bounding box center [170, 465] width 78 height 14
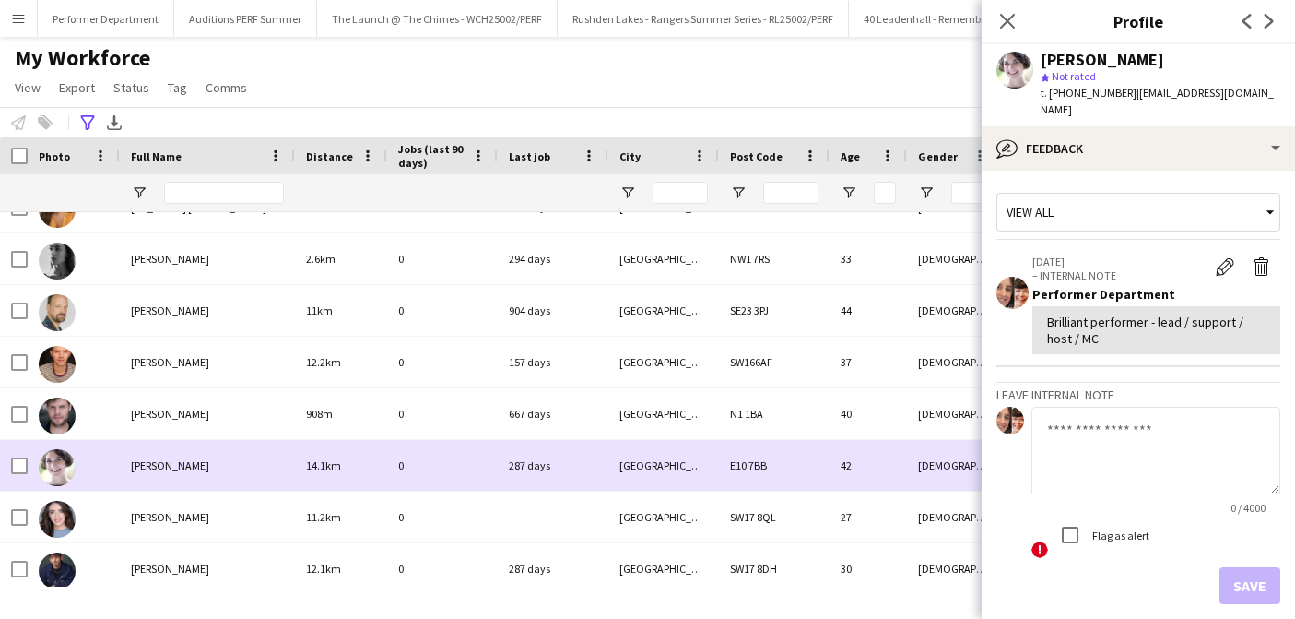
click at [166, 503] on div "[PERSON_NAME]" at bounding box center [207, 516] width 175 height 51
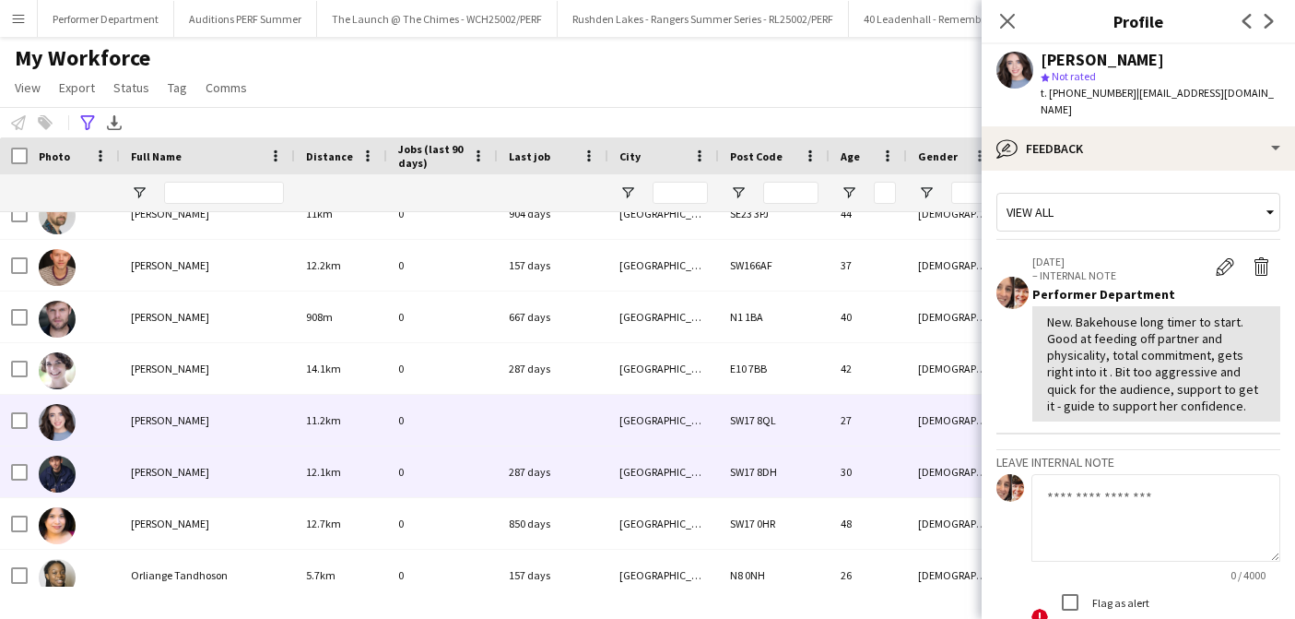
click at [164, 479] on div "[PERSON_NAME]" at bounding box center [207, 471] width 175 height 51
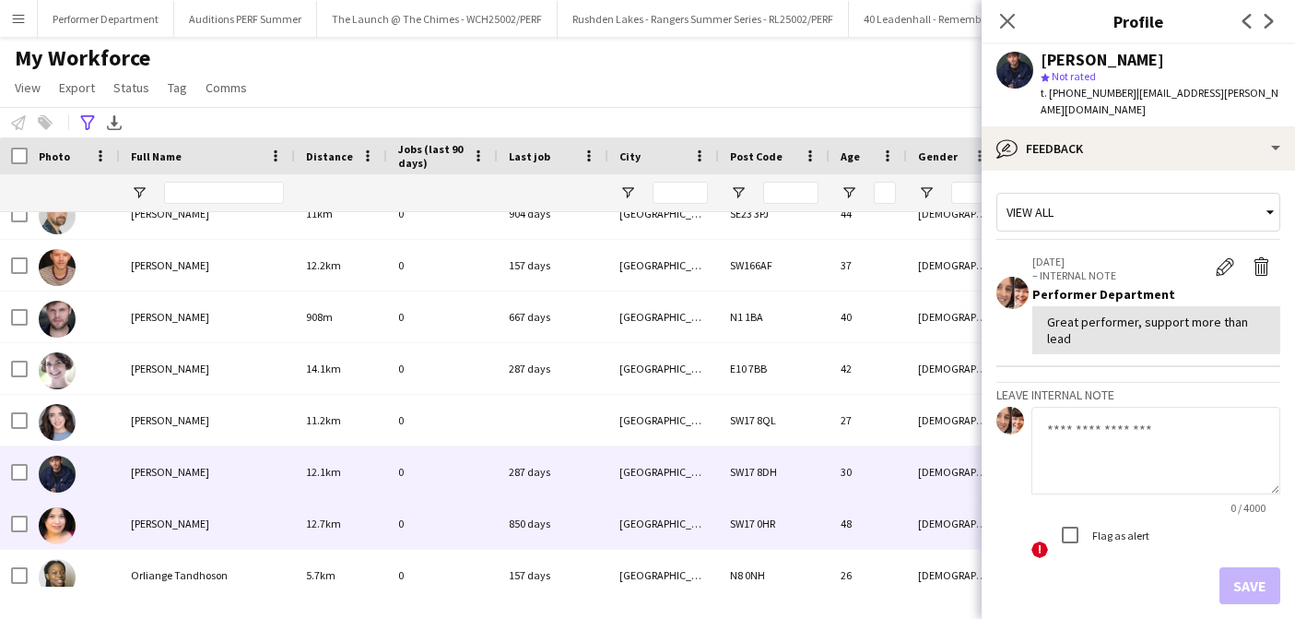
click at [152, 526] on span "[PERSON_NAME]" at bounding box center [170, 523] width 78 height 14
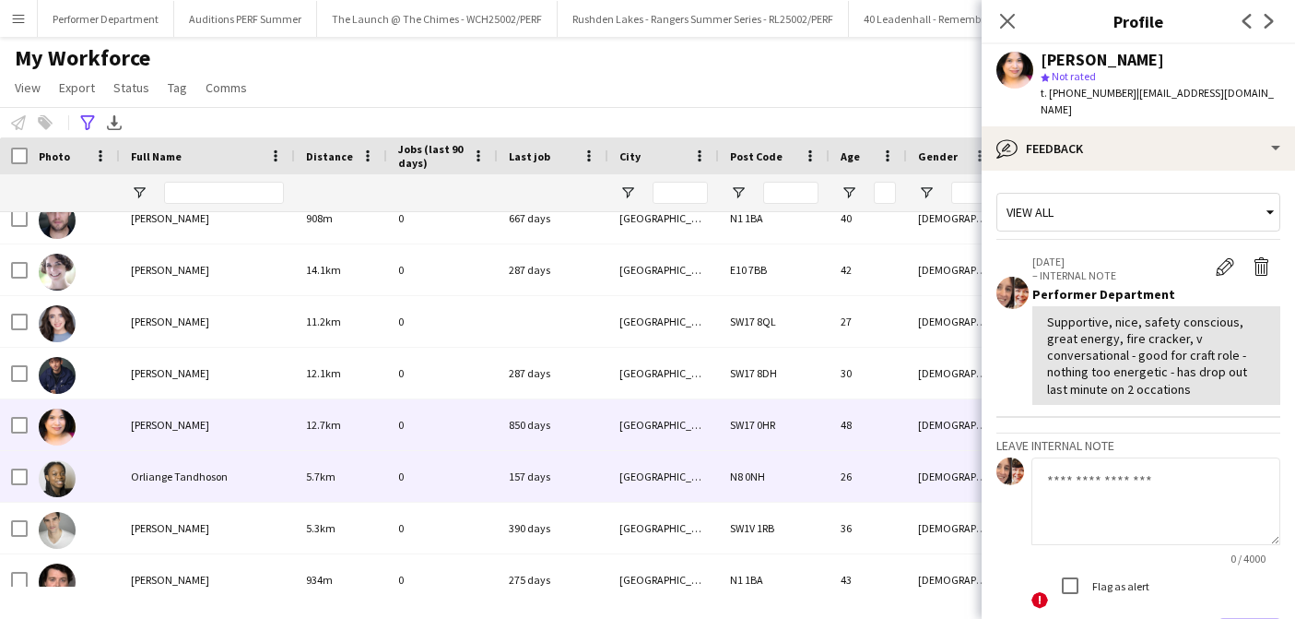
click at [167, 478] on span "Orliange Tandhoson" at bounding box center [179, 476] width 97 height 14
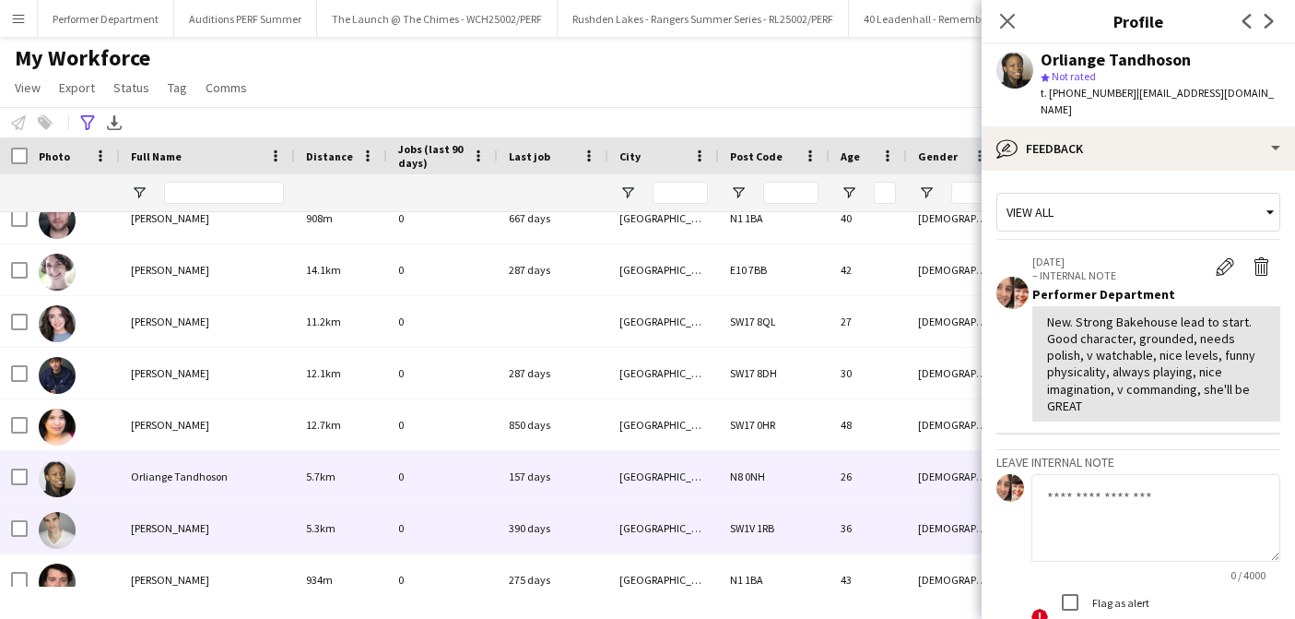
click at [159, 536] on div "[PERSON_NAME]" at bounding box center [207, 527] width 175 height 51
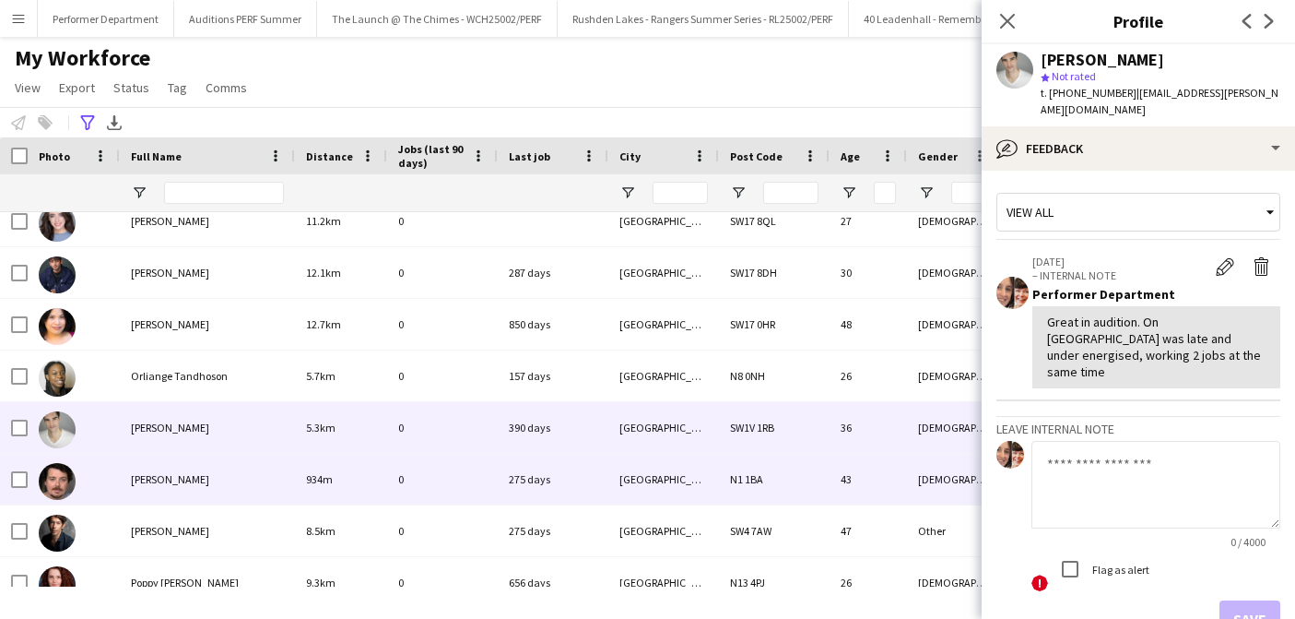
click at [156, 479] on span "[PERSON_NAME]" at bounding box center [170, 479] width 78 height 14
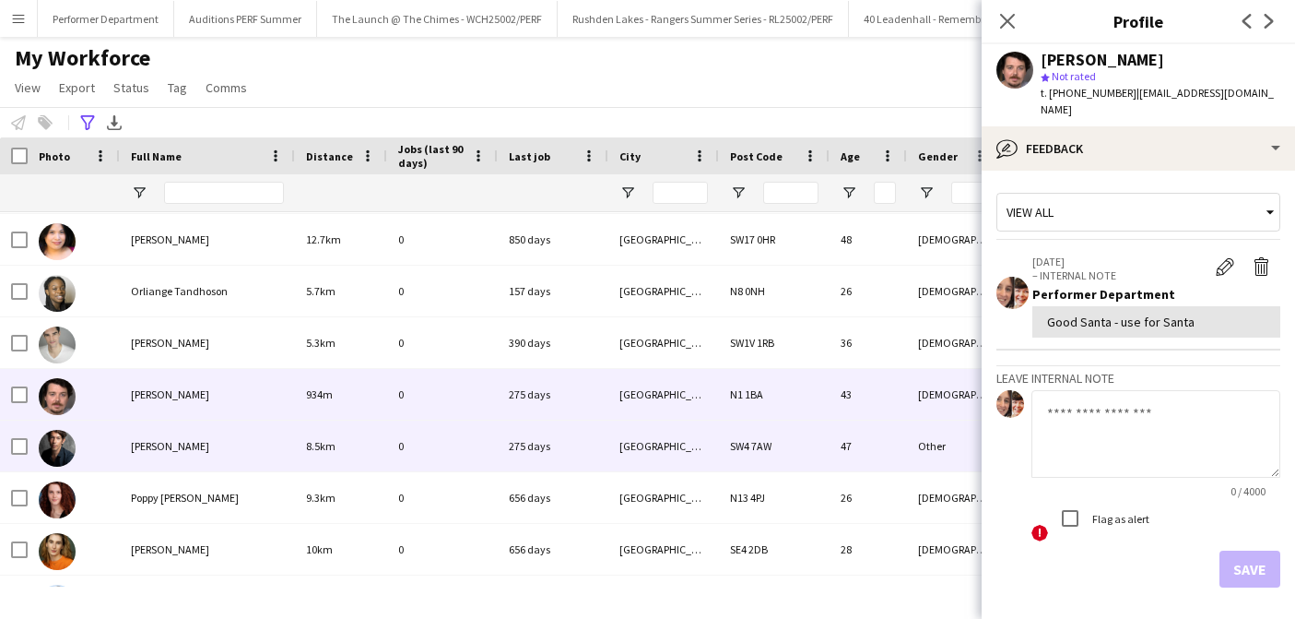
click at [154, 431] on div "[PERSON_NAME]" at bounding box center [207, 445] width 175 height 51
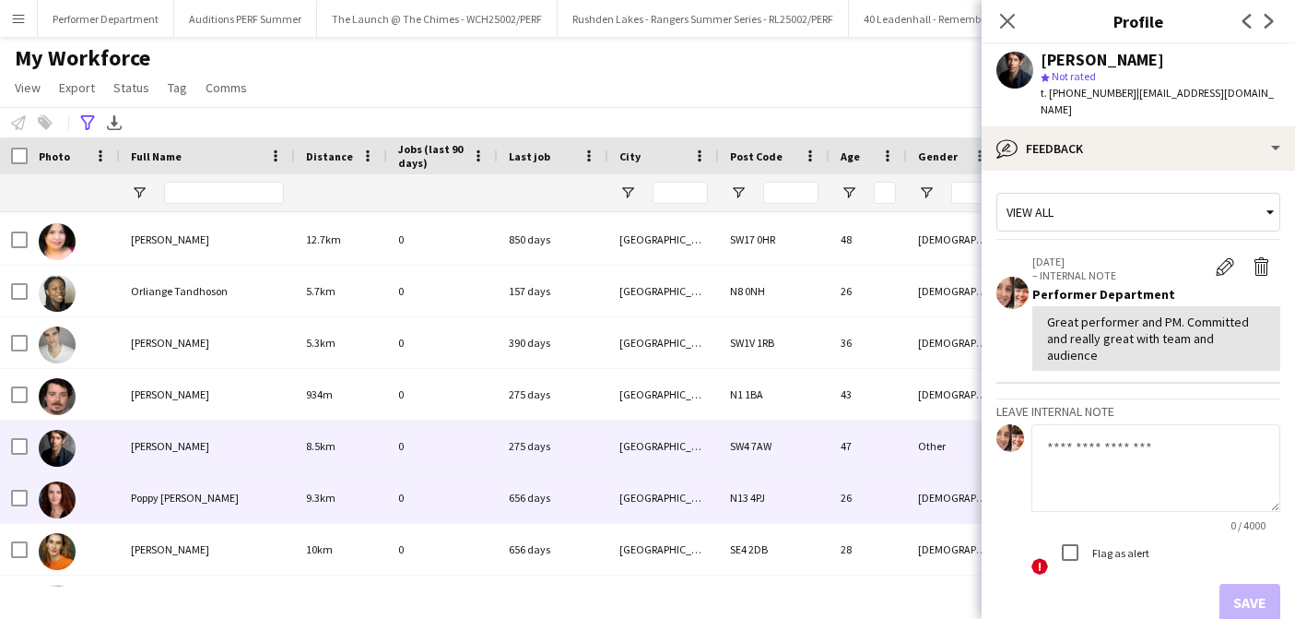
click at [168, 501] on span "Poppy [PERSON_NAME]" at bounding box center [185, 497] width 108 height 14
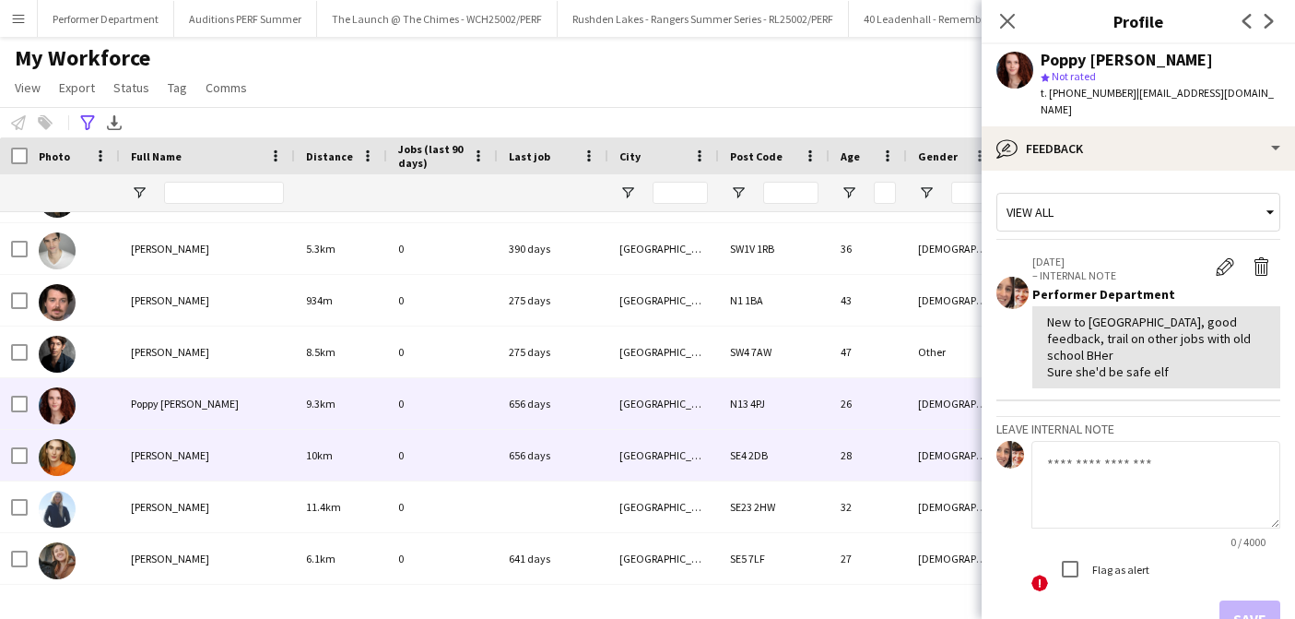
click at [173, 447] on div "[PERSON_NAME]" at bounding box center [207, 455] width 175 height 51
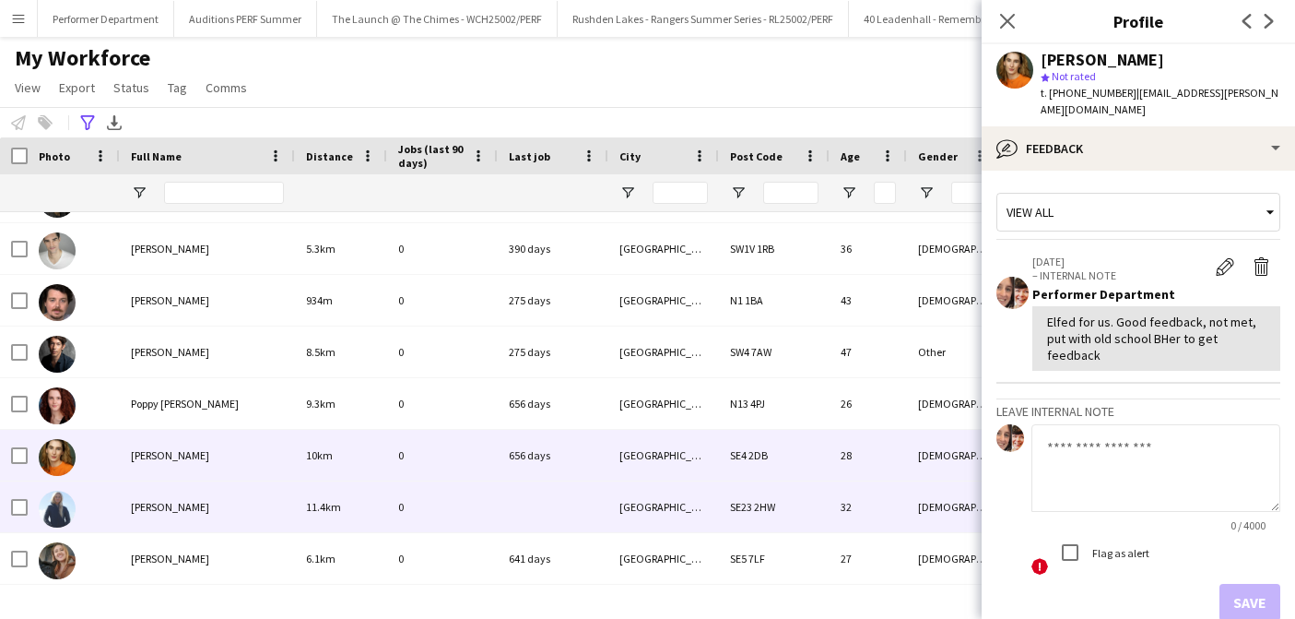
click at [163, 510] on span "[PERSON_NAME]" at bounding box center [170, 507] width 78 height 14
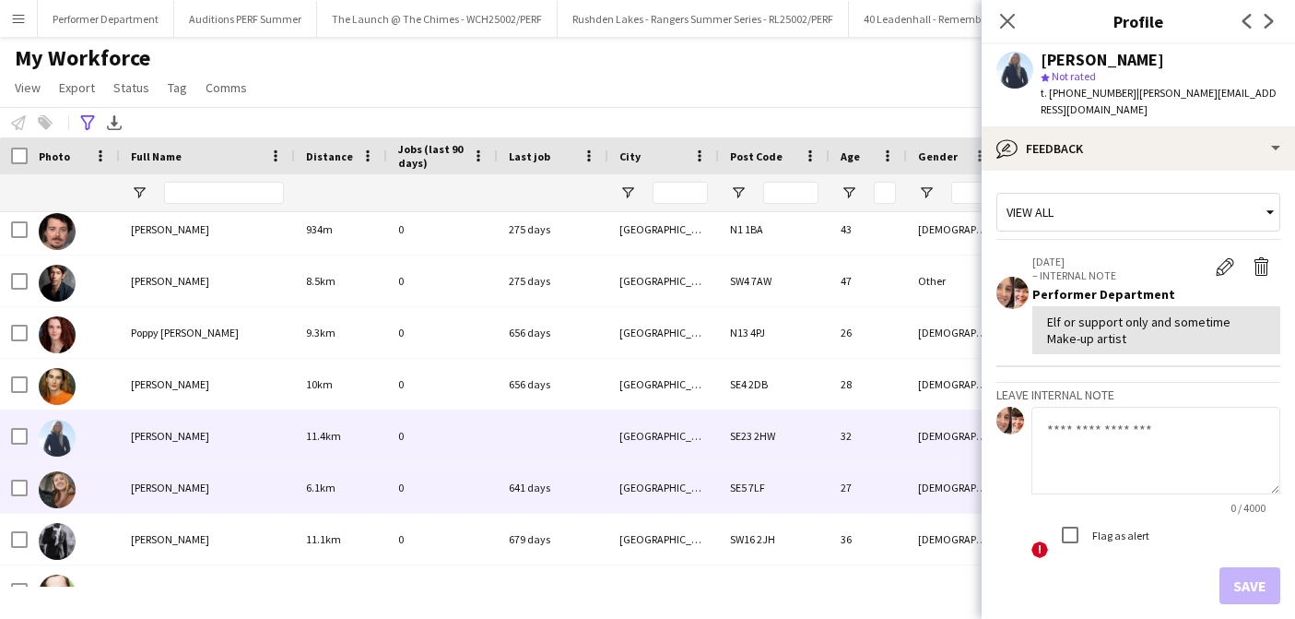
click at [163, 507] on div "[PERSON_NAME]" at bounding box center [207, 487] width 175 height 51
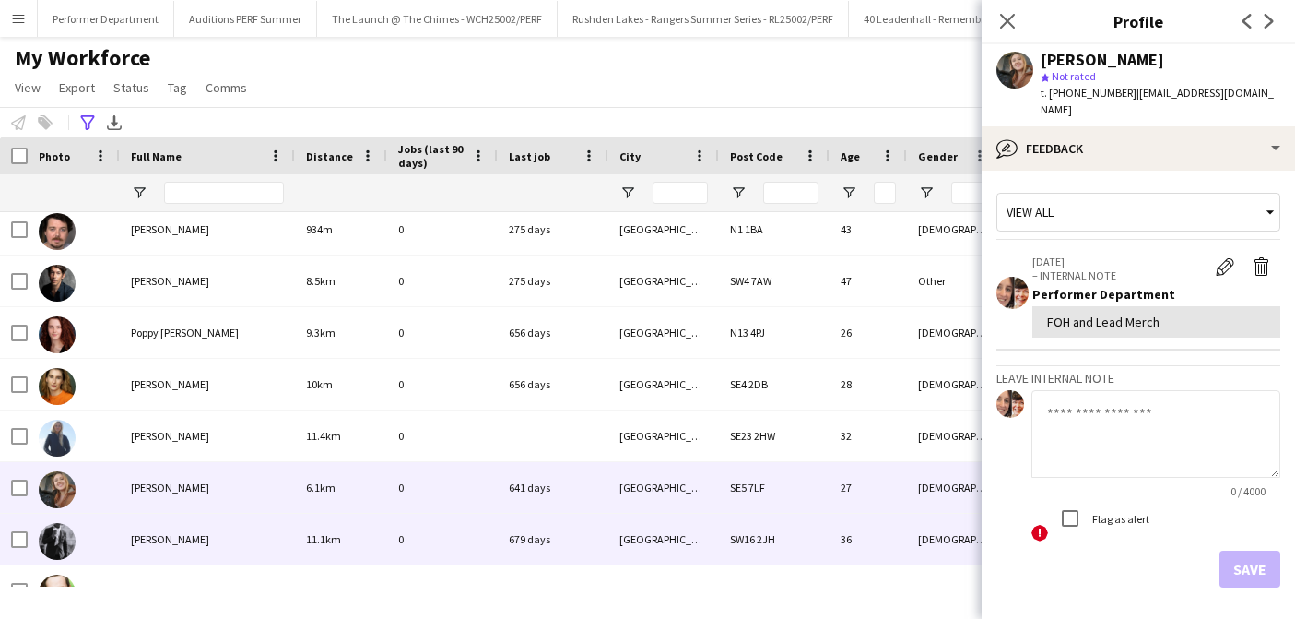
click at [154, 550] on div "[PERSON_NAME]" at bounding box center [207, 538] width 175 height 51
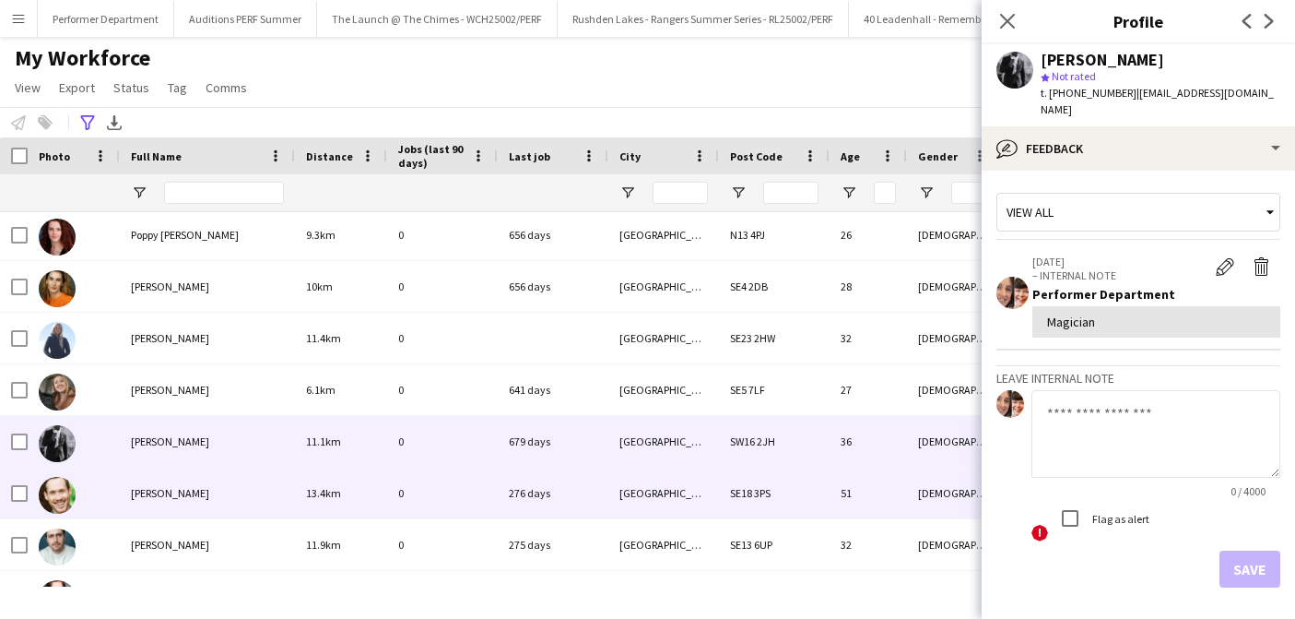
click at [170, 484] on div "[PERSON_NAME]" at bounding box center [207, 492] width 175 height 51
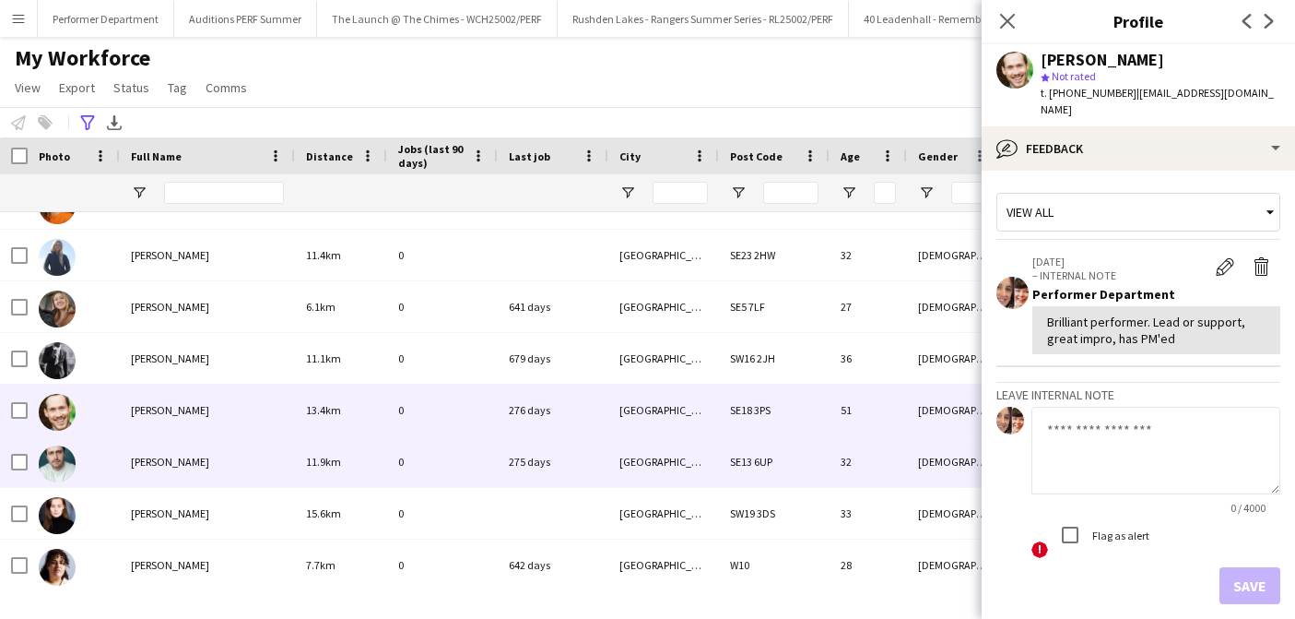
click at [177, 460] on span "[PERSON_NAME]" at bounding box center [170, 461] width 78 height 14
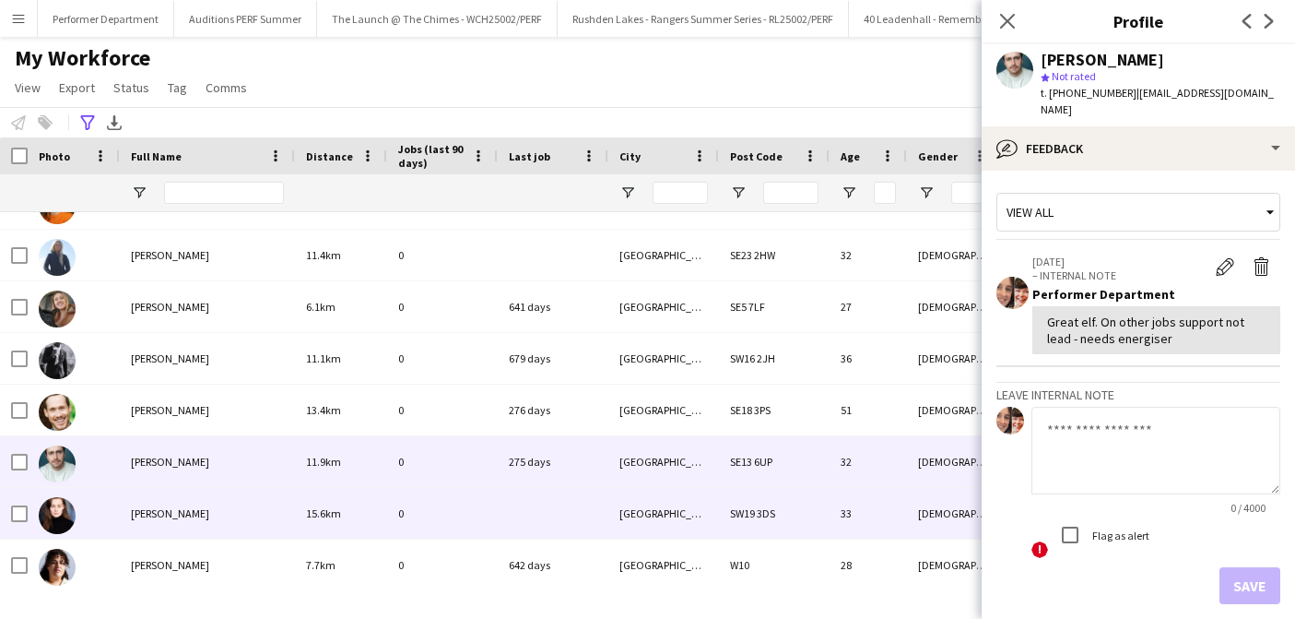
click at [152, 510] on span "[PERSON_NAME]" at bounding box center [170, 513] width 78 height 14
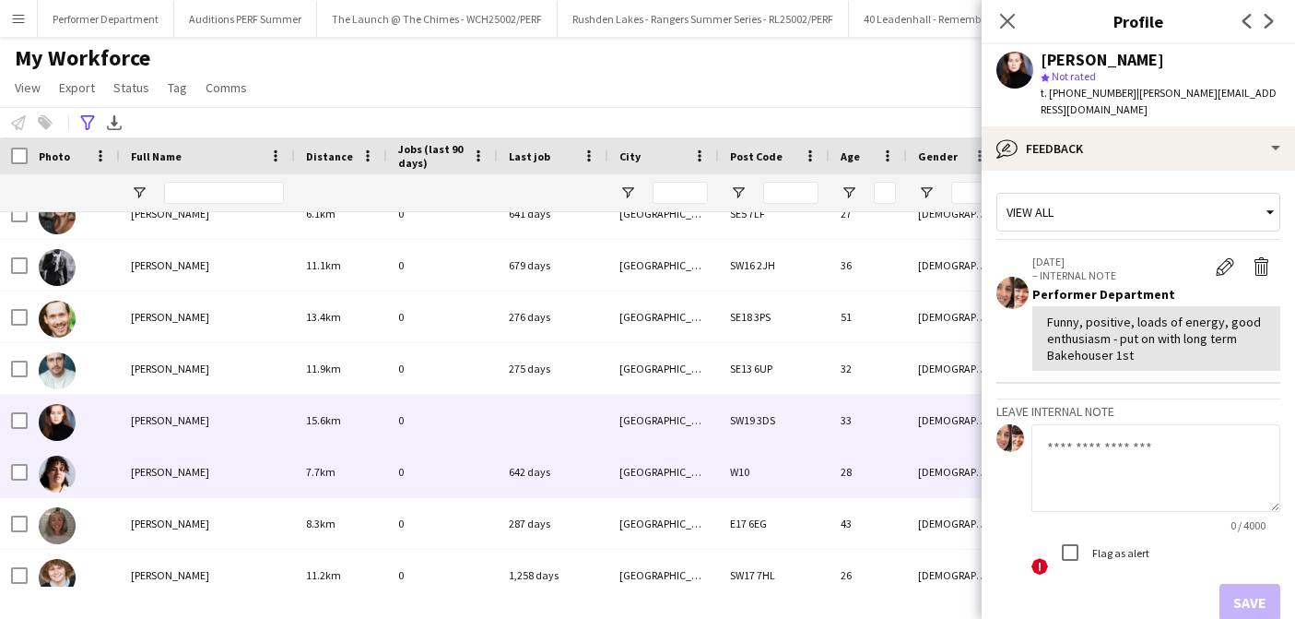
click at [159, 477] on span "[PERSON_NAME]" at bounding box center [170, 472] width 78 height 14
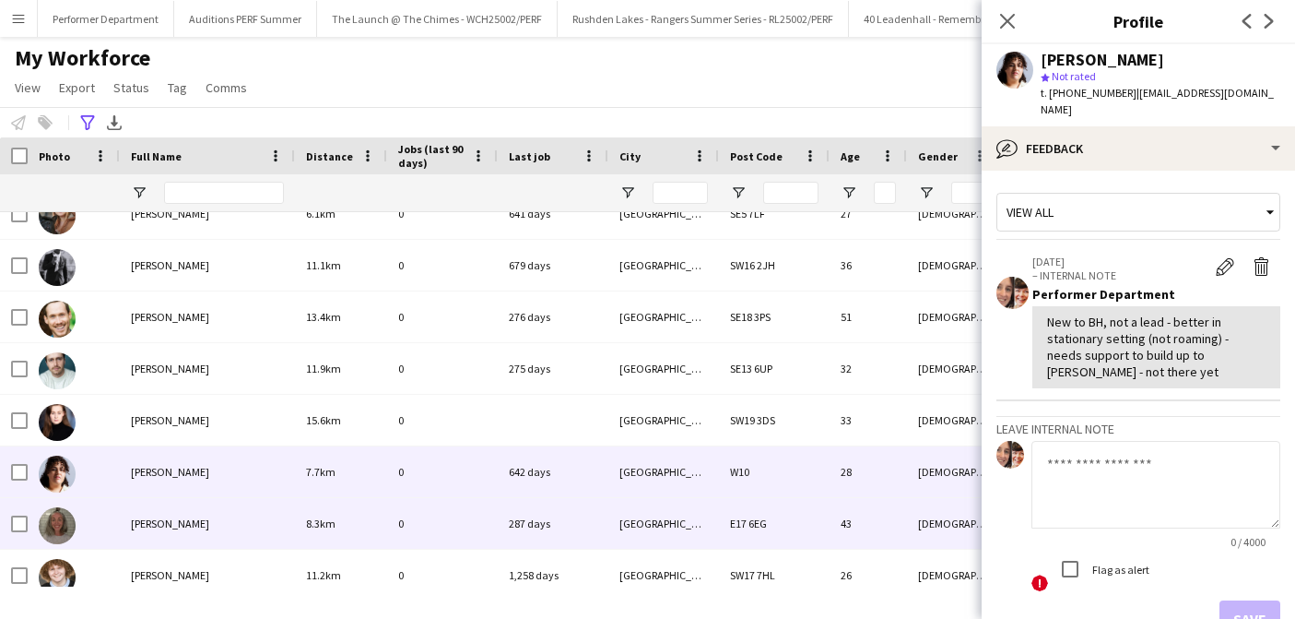
click at [166, 520] on span "[PERSON_NAME]" at bounding box center [170, 523] width 78 height 14
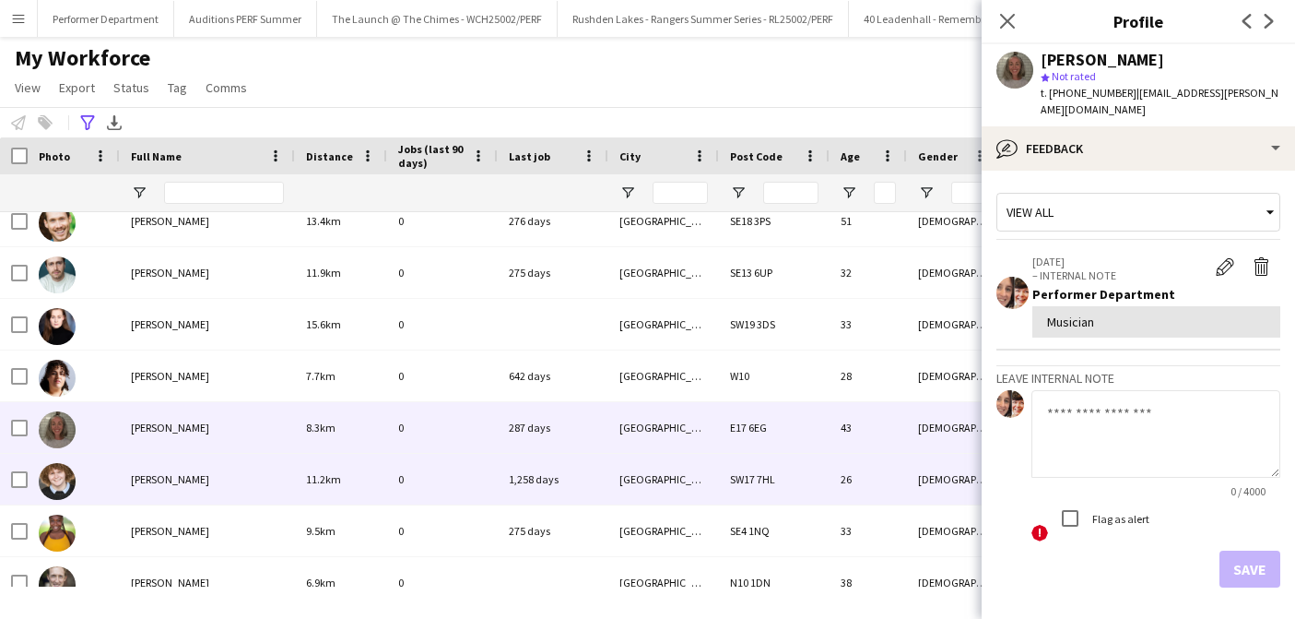
click at [171, 490] on div "[PERSON_NAME]" at bounding box center [207, 479] width 175 height 51
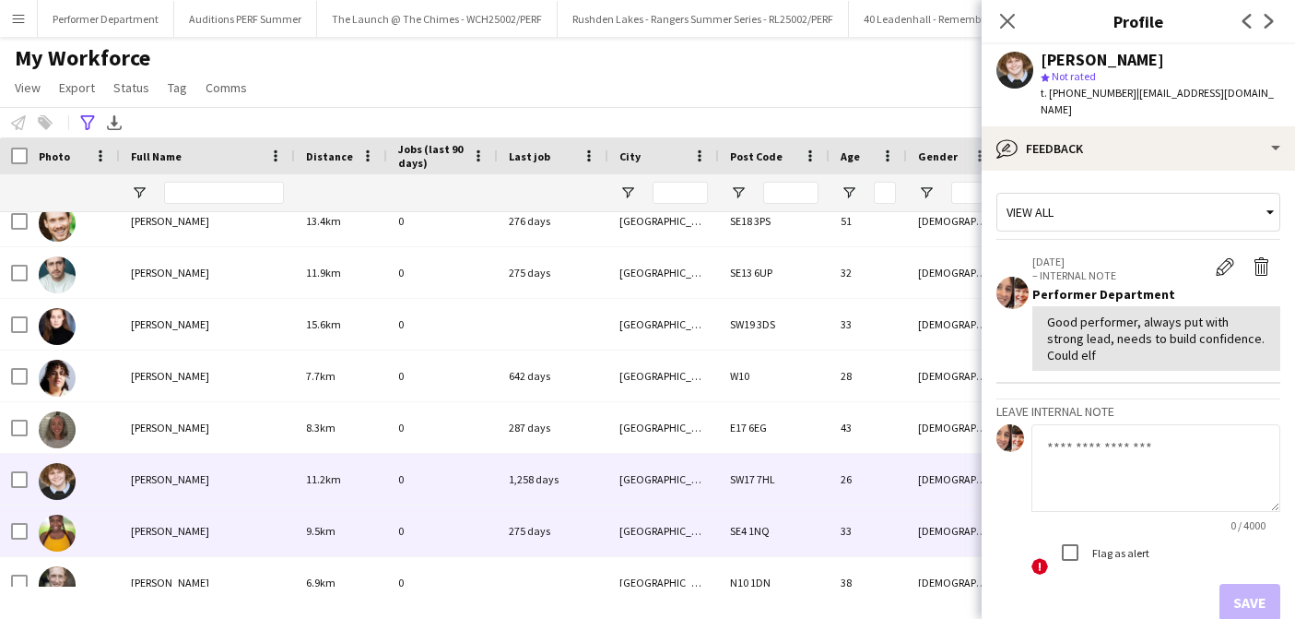
click at [170, 529] on span "[PERSON_NAME]" at bounding box center [170, 531] width 78 height 14
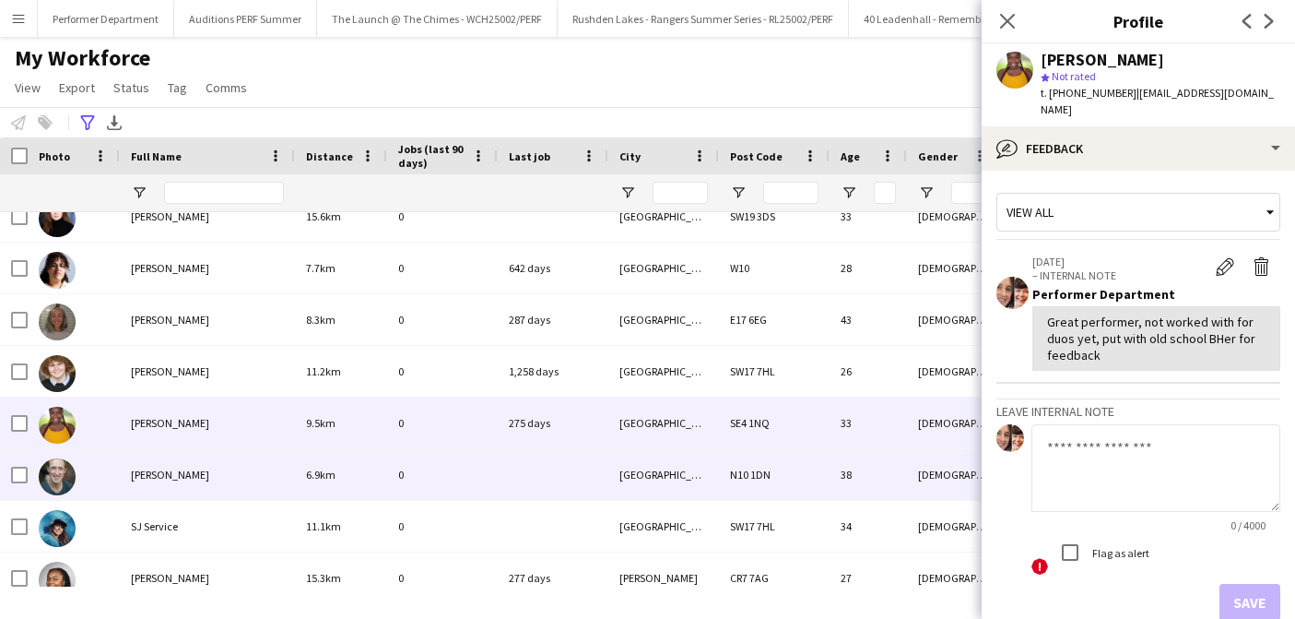
click at [165, 456] on div "[PERSON_NAME]" at bounding box center [207, 474] width 175 height 51
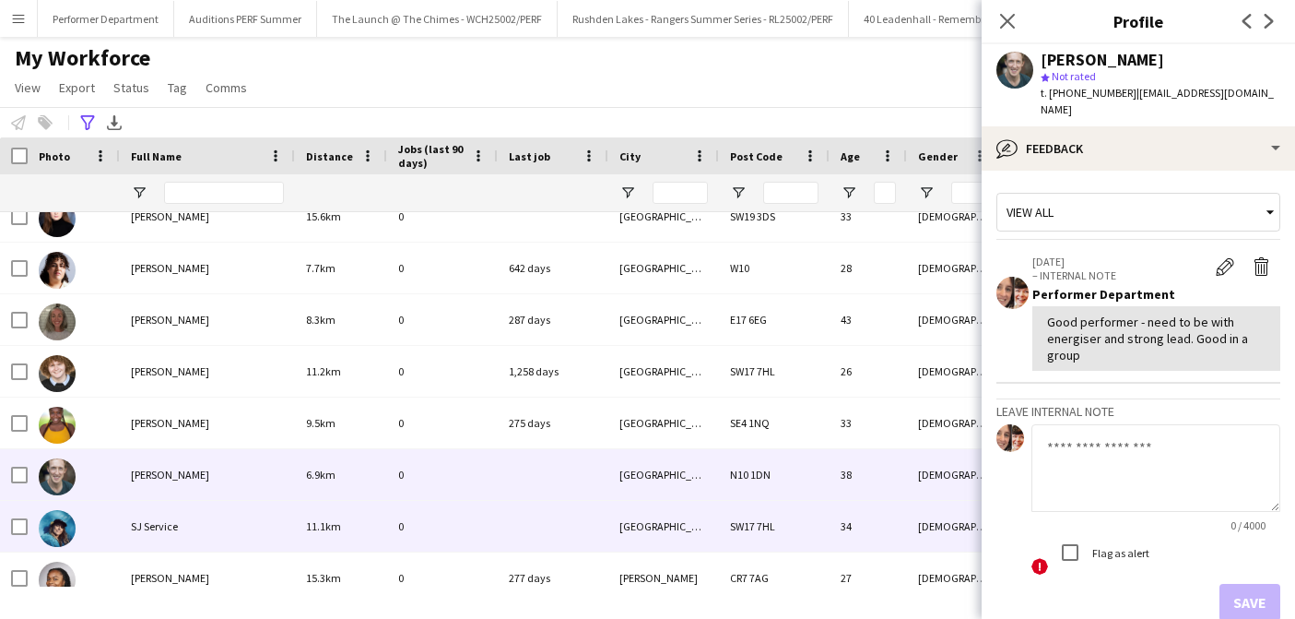
click at [164, 525] on span "SJ Service" at bounding box center [154, 526] width 47 height 14
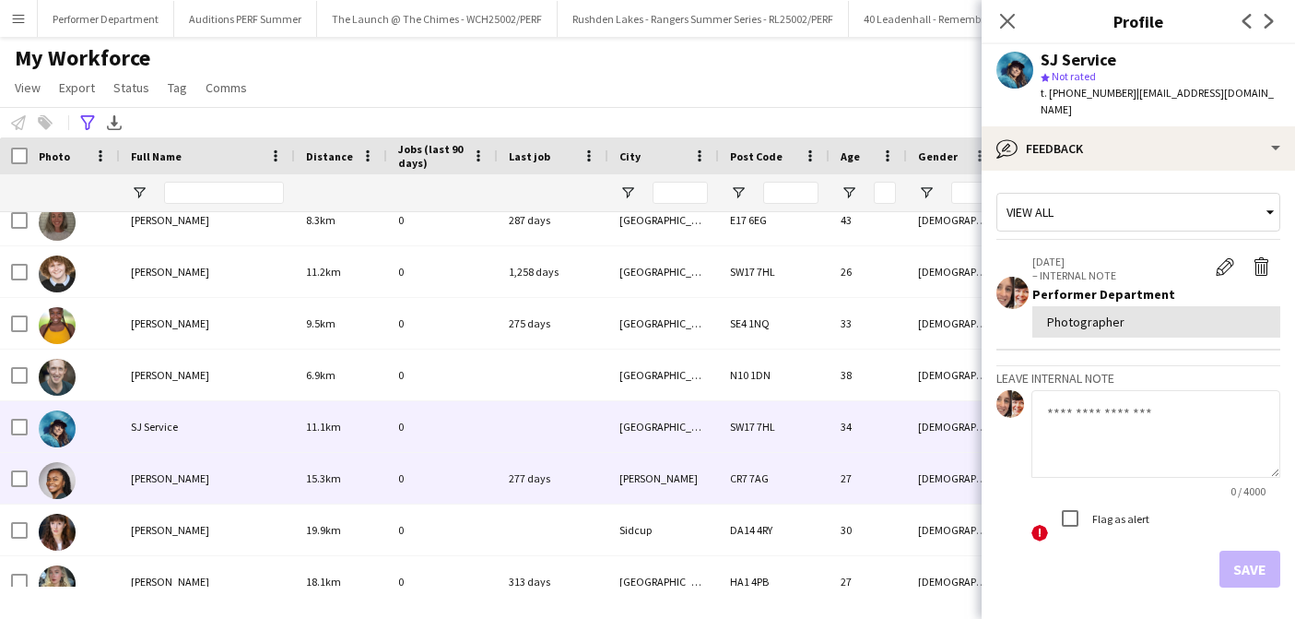
click at [169, 496] on div "[PERSON_NAME]" at bounding box center [207, 478] width 175 height 51
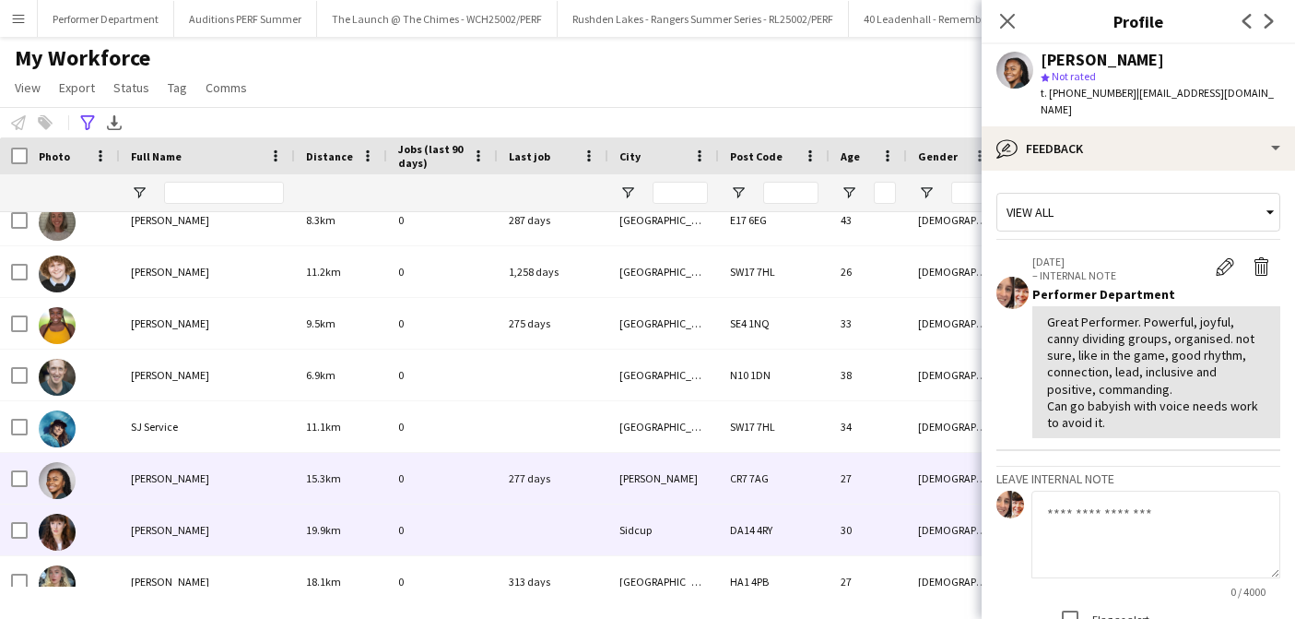
click at [181, 518] on div "[PERSON_NAME]" at bounding box center [207, 529] width 175 height 51
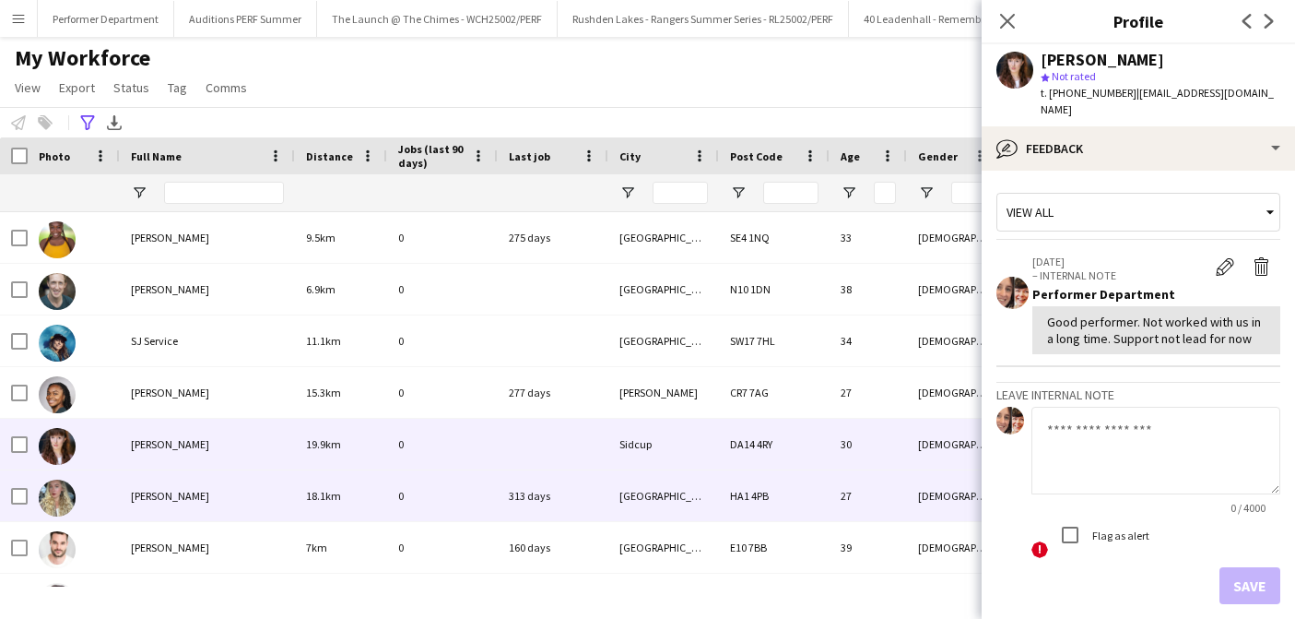
click at [141, 499] on span "[PERSON_NAME]" at bounding box center [170, 496] width 78 height 14
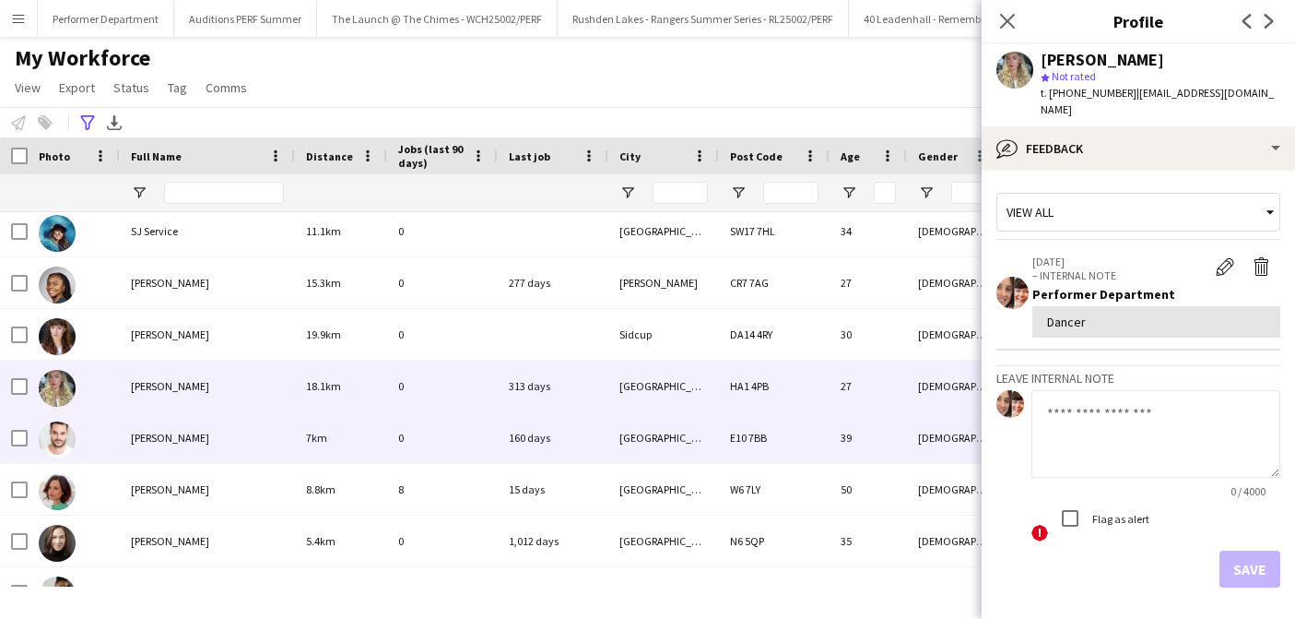
click at [157, 432] on span "[PERSON_NAME]" at bounding box center [170, 438] width 78 height 14
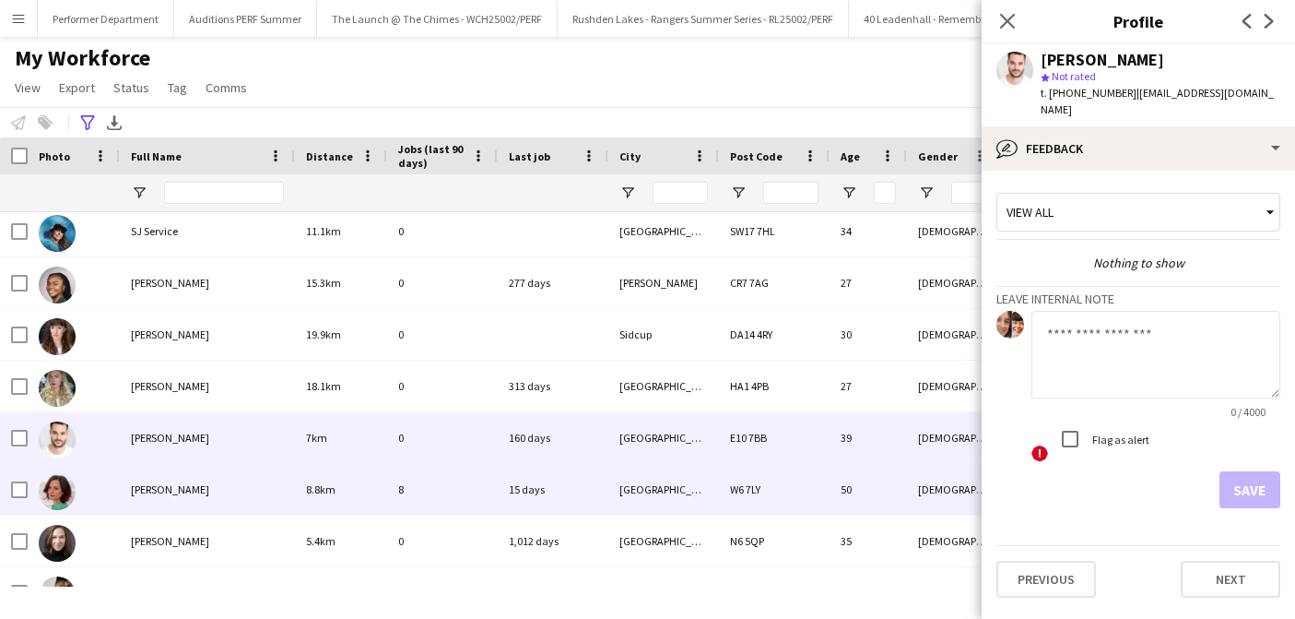
click at [171, 503] on div "[PERSON_NAME]" at bounding box center [207, 489] width 175 height 51
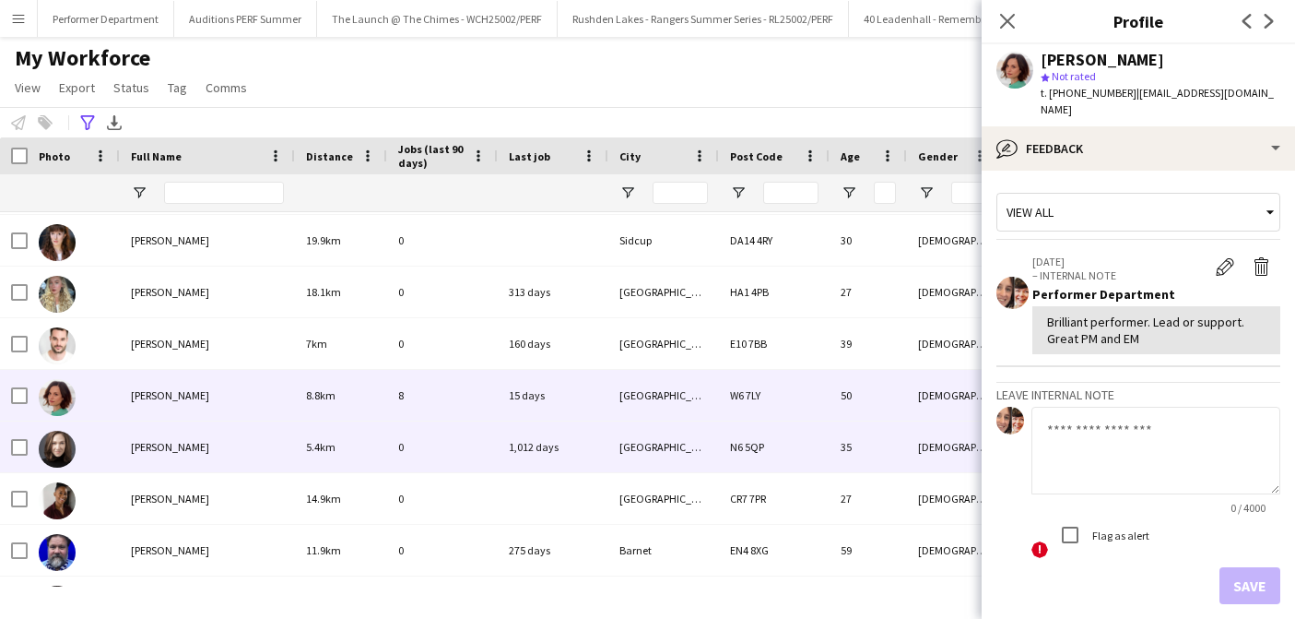
click at [183, 460] on div "[PERSON_NAME]" at bounding box center [207, 446] width 175 height 51
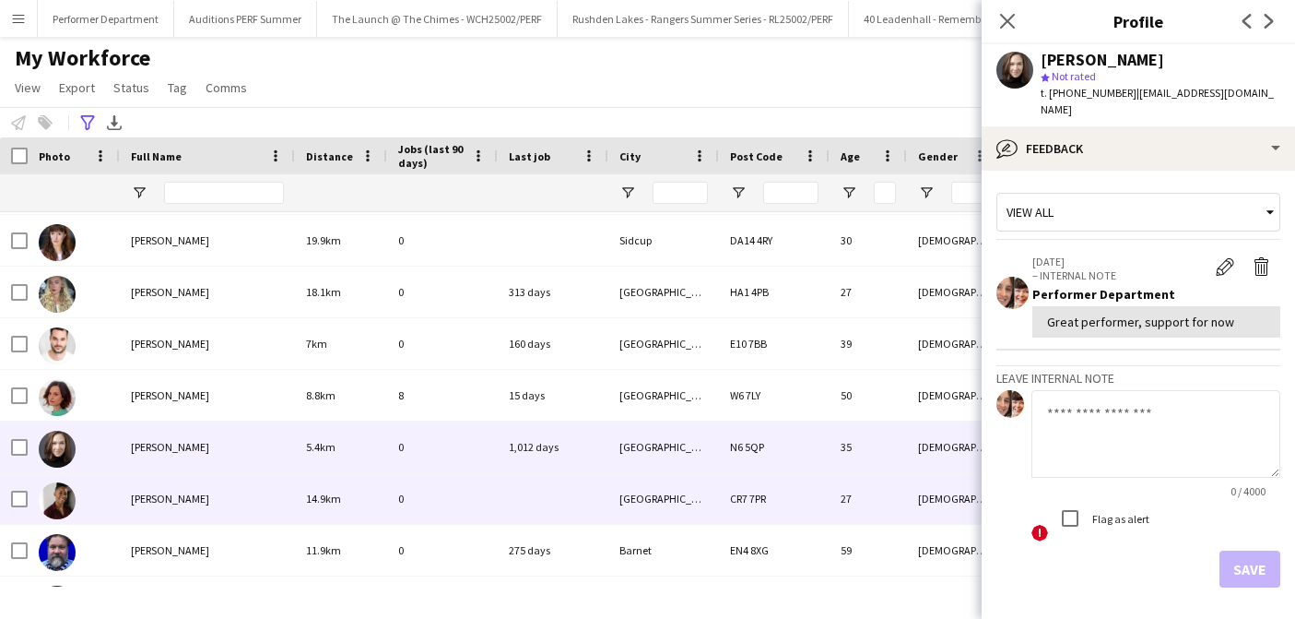
click at [182, 501] on span "[PERSON_NAME]" at bounding box center [170, 498] width 78 height 14
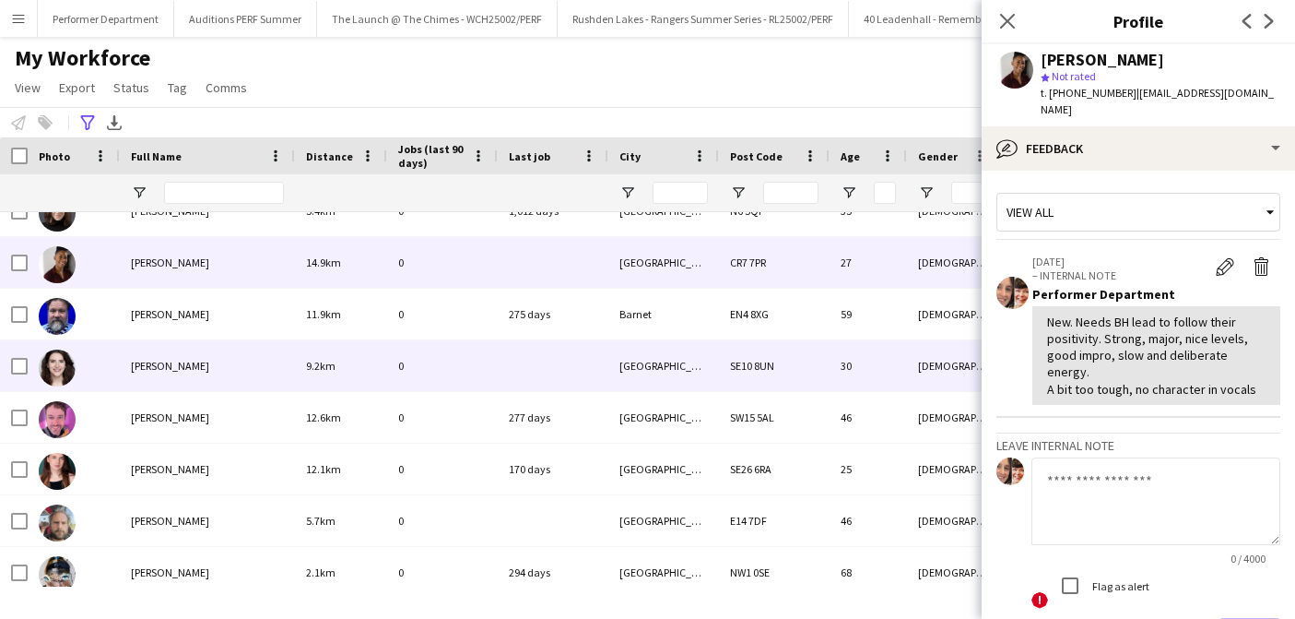
click at [190, 361] on span "[PERSON_NAME]" at bounding box center [170, 366] width 78 height 14
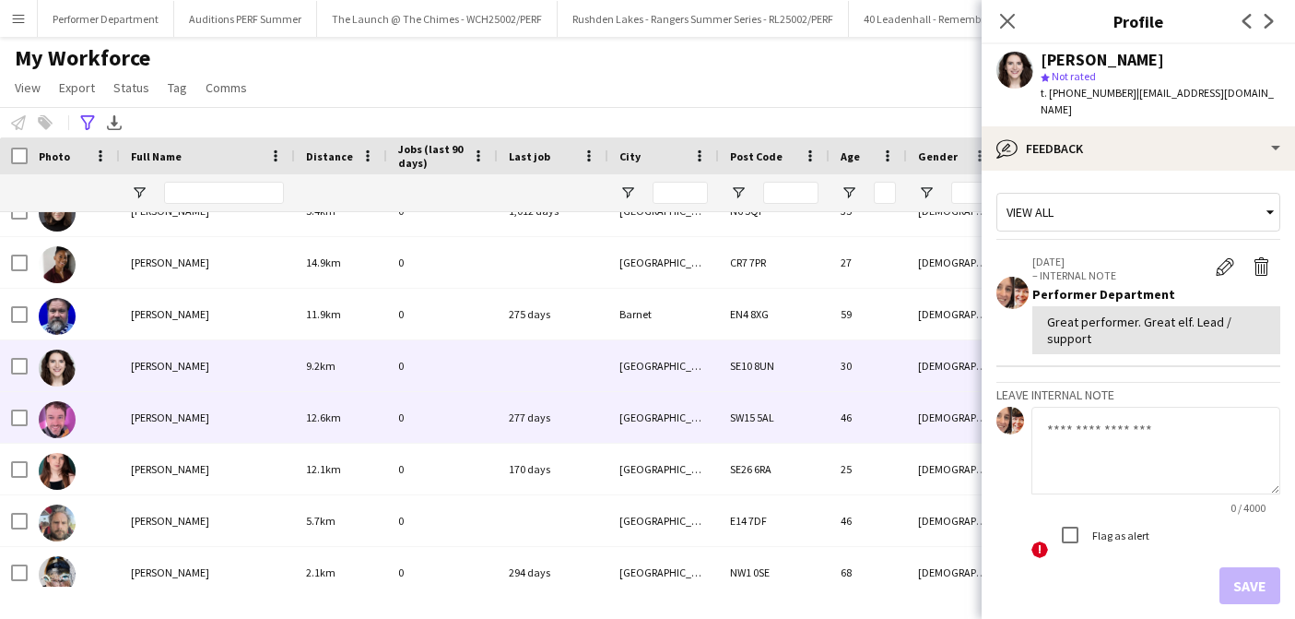
click at [159, 426] on div "[PERSON_NAME]" at bounding box center [207, 417] width 175 height 51
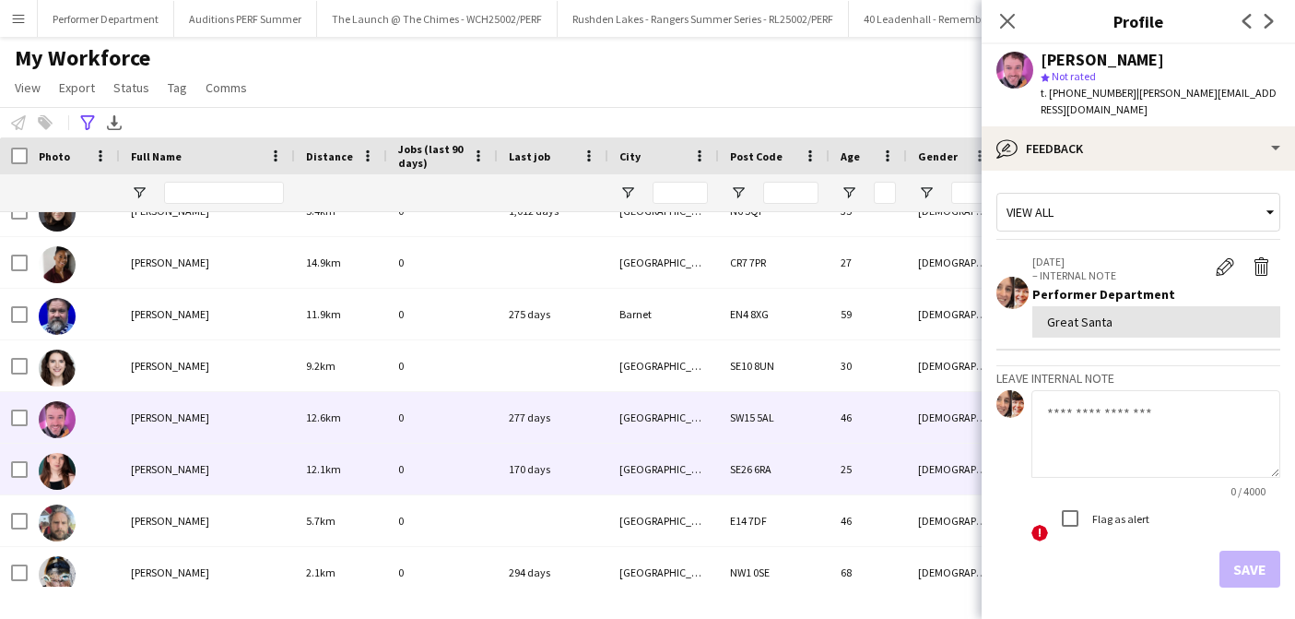
click at [159, 454] on div "[PERSON_NAME]" at bounding box center [207, 468] width 175 height 51
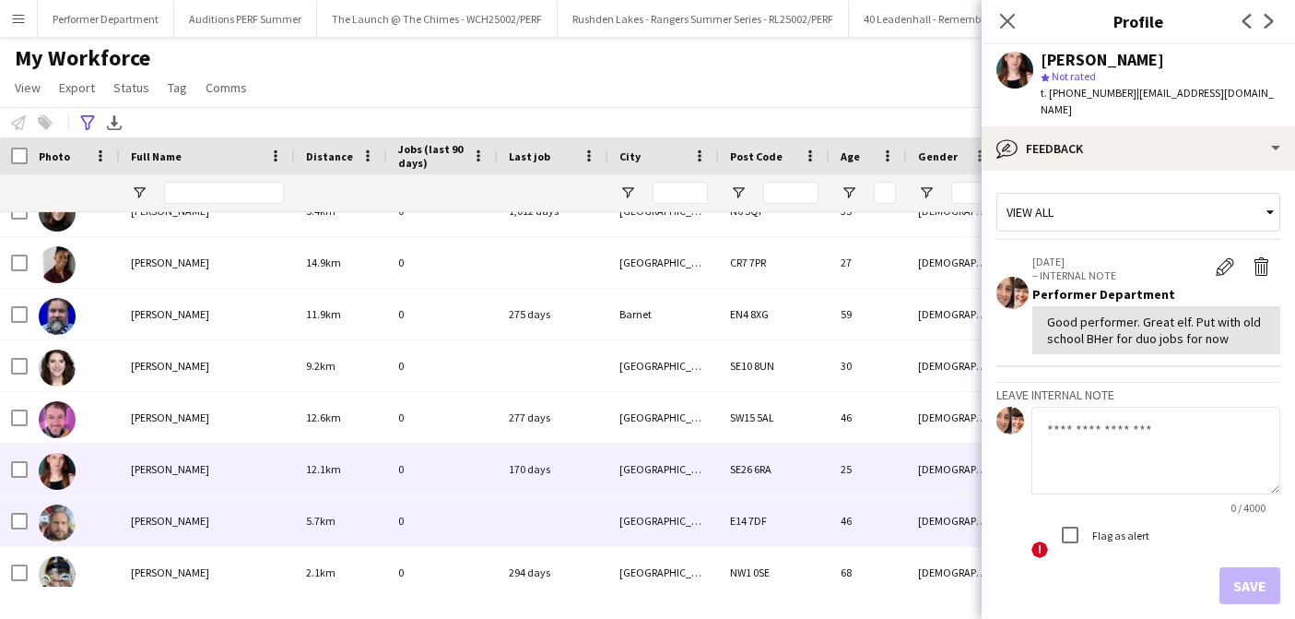
click at [165, 525] on span "[PERSON_NAME]" at bounding box center [170, 520] width 78 height 14
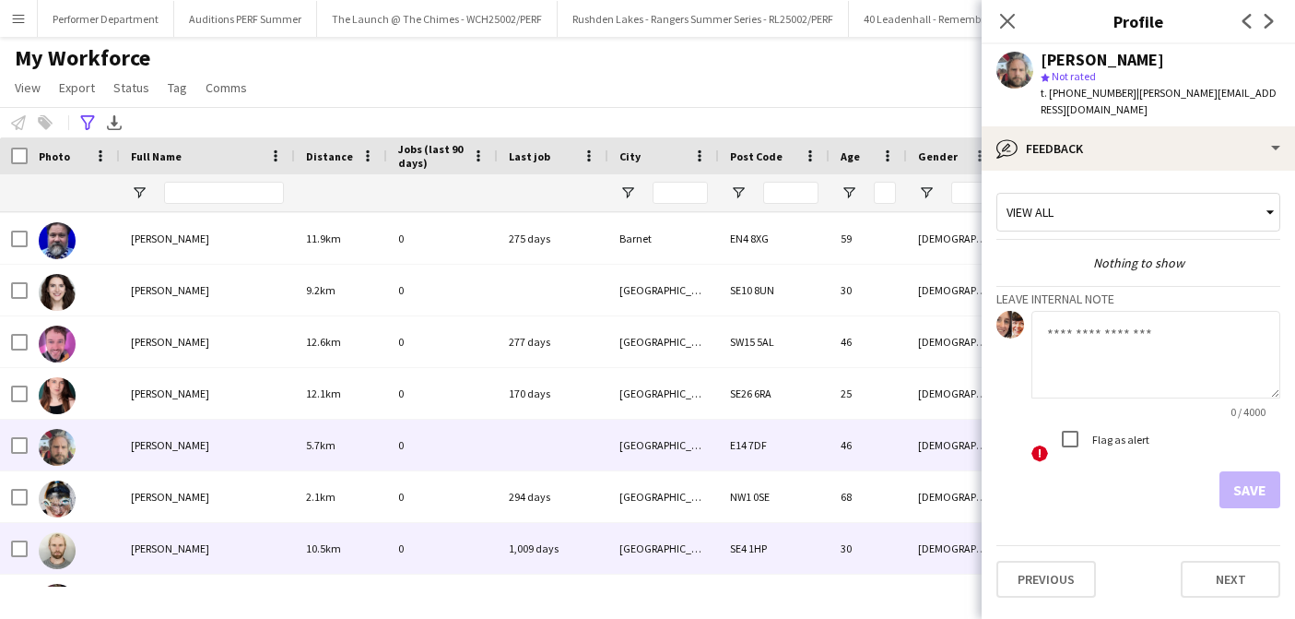
scroll to position [6303, 0]
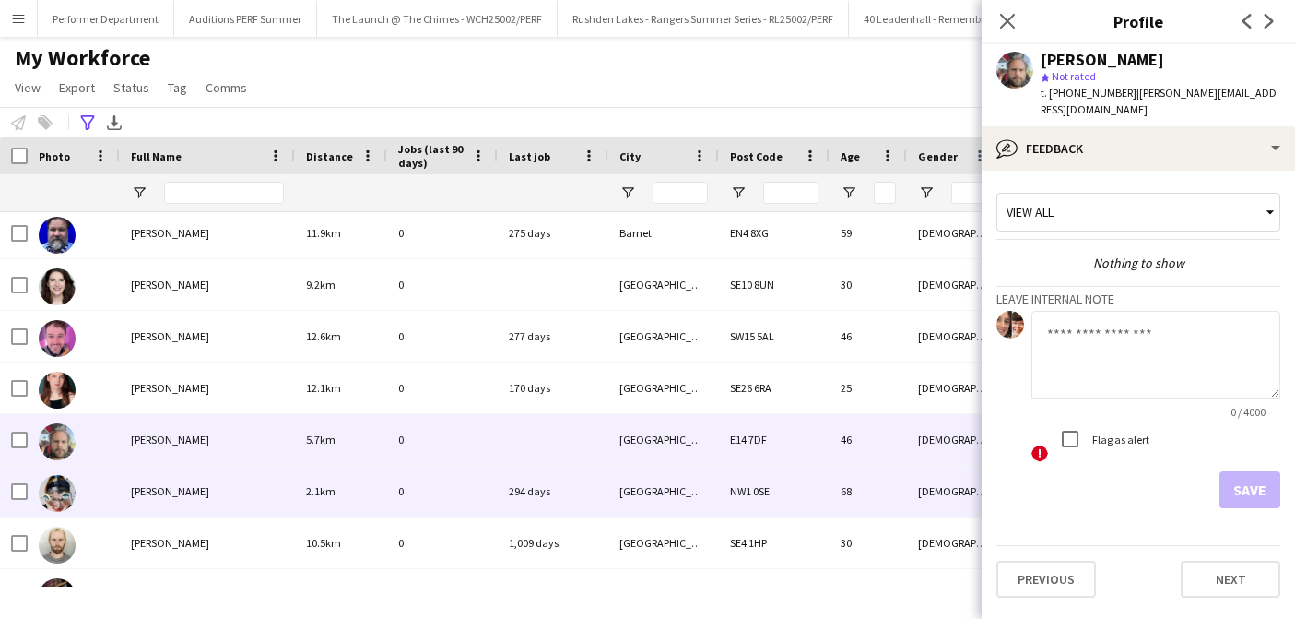
click at [165, 499] on div "[PERSON_NAME]" at bounding box center [207, 491] width 175 height 51
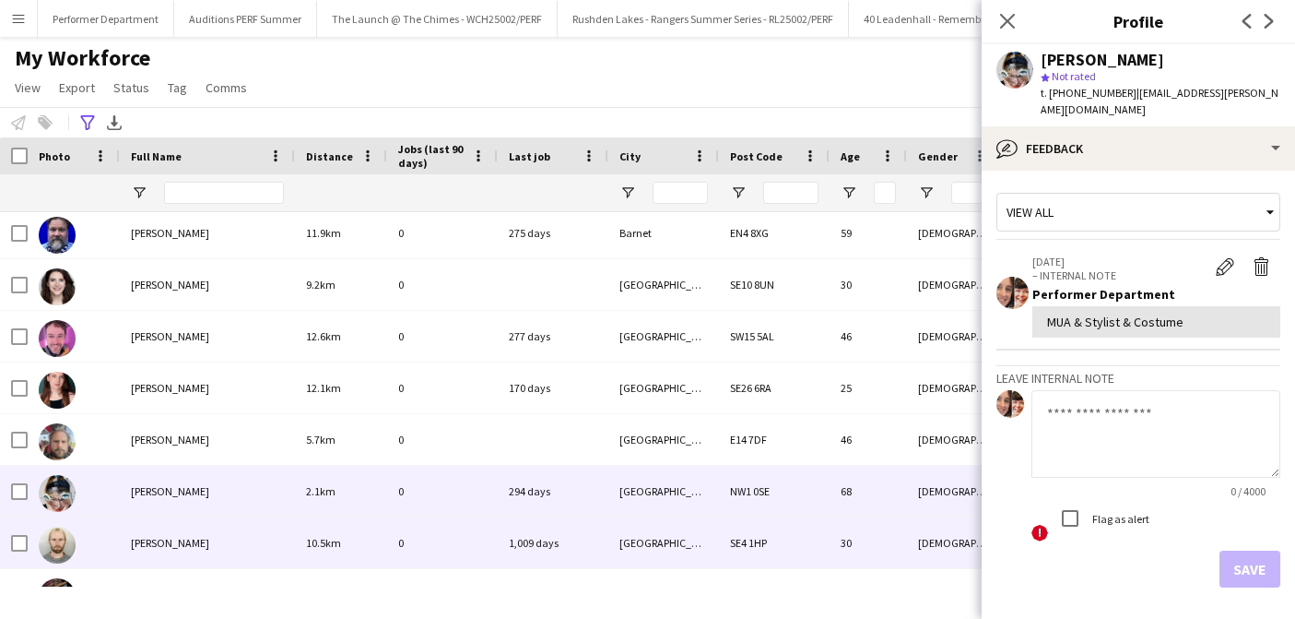
click at [165, 557] on div "[PERSON_NAME]" at bounding box center [207, 542] width 175 height 51
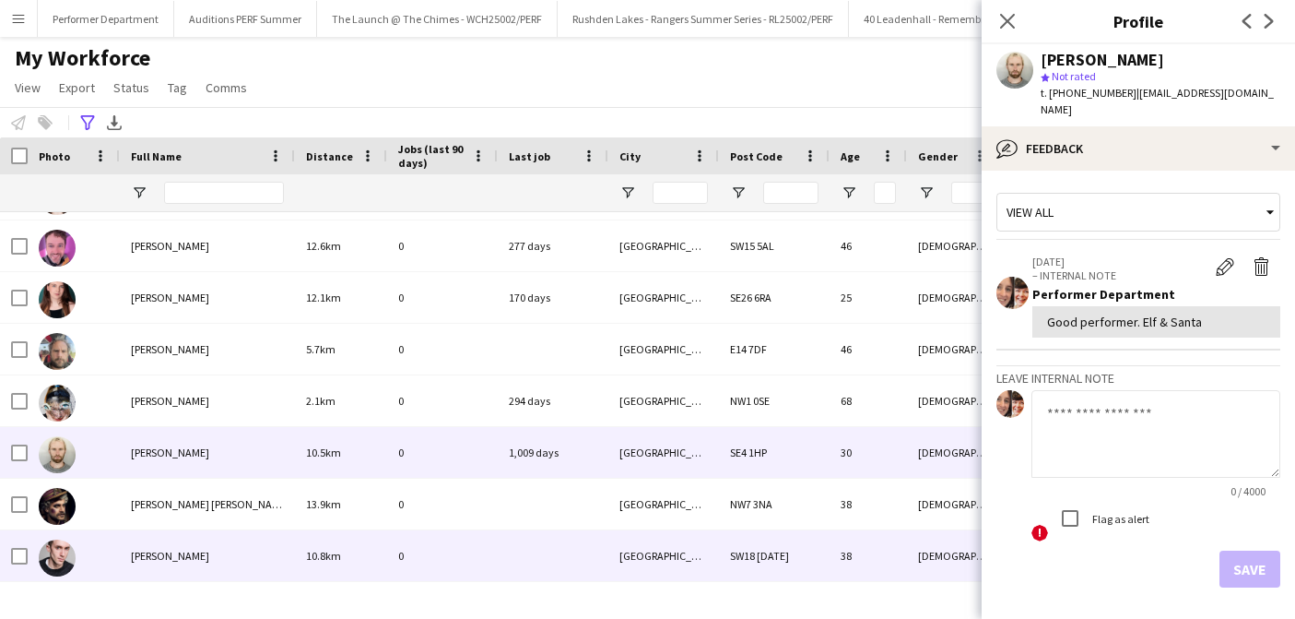
scroll to position [6435, 0]
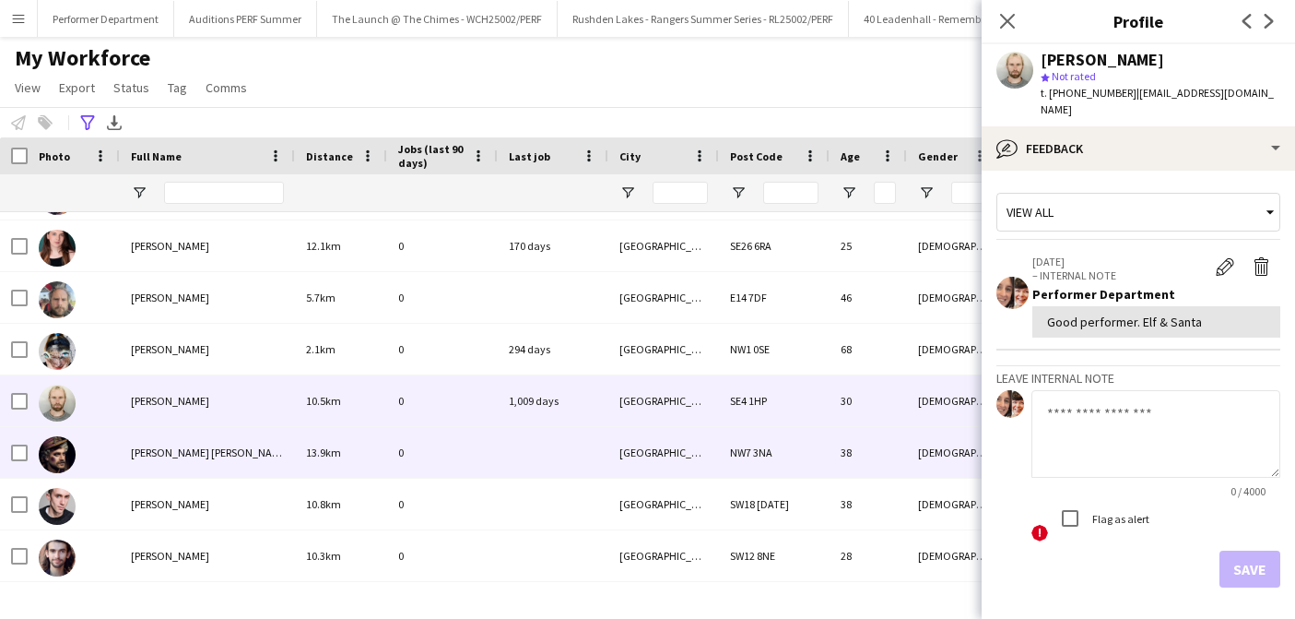
click at [171, 451] on span "[PERSON_NAME] [PERSON_NAME]" at bounding box center [210, 452] width 159 height 14
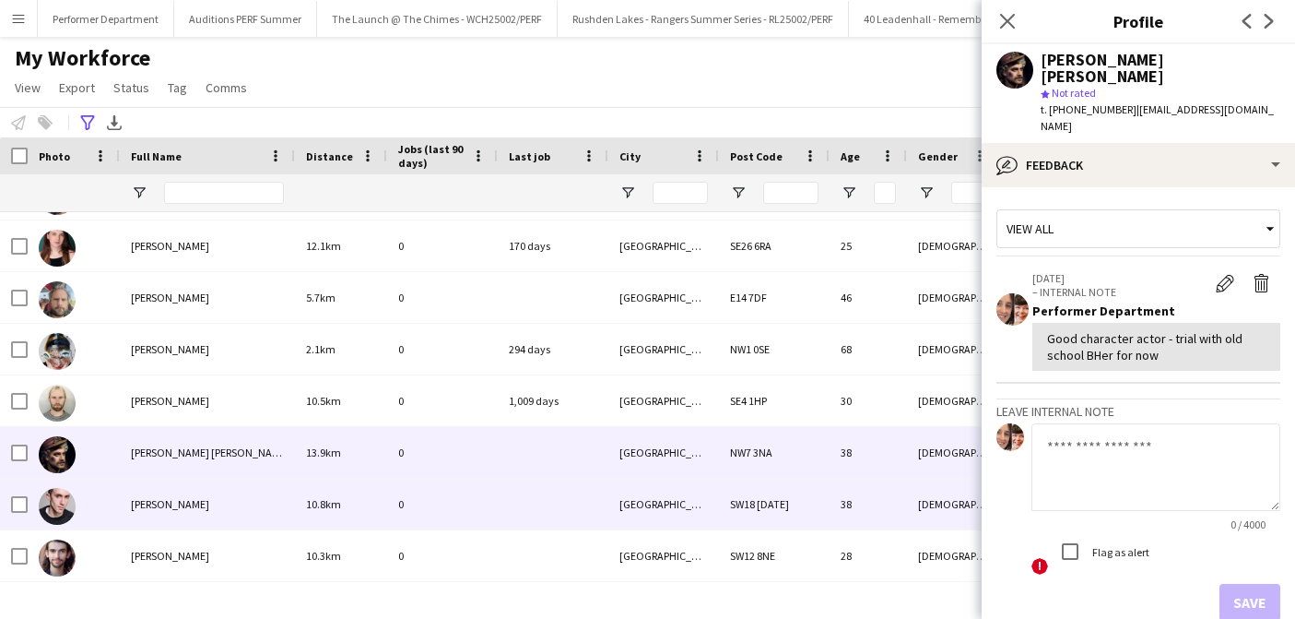
click at [165, 499] on span "[PERSON_NAME]" at bounding box center [170, 504] width 78 height 14
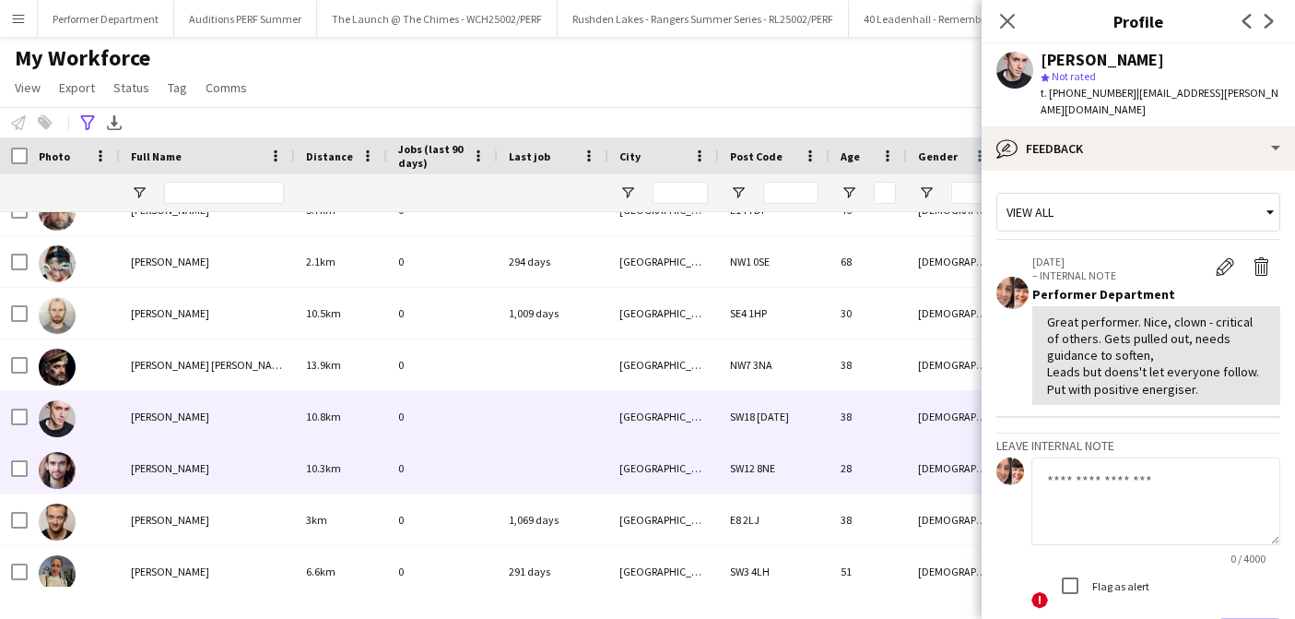
scroll to position [6540, 0]
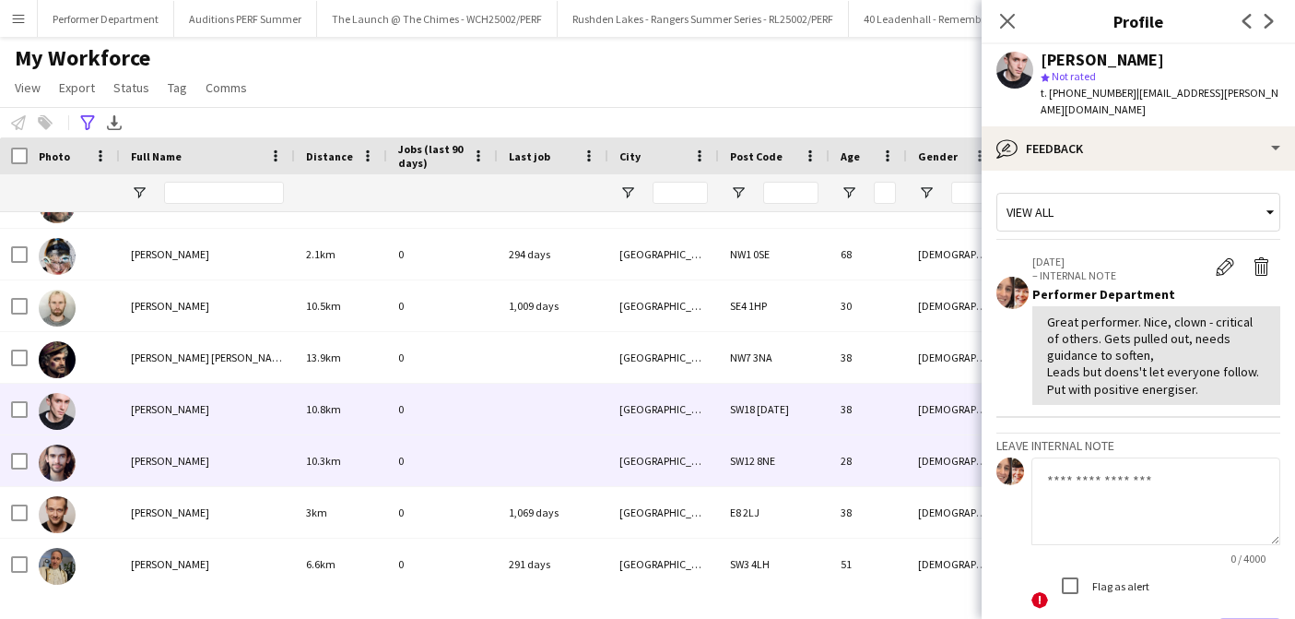
click at [166, 463] on span "[PERSON_NAME]" at bounding box center [170, 461] width 78 height 14
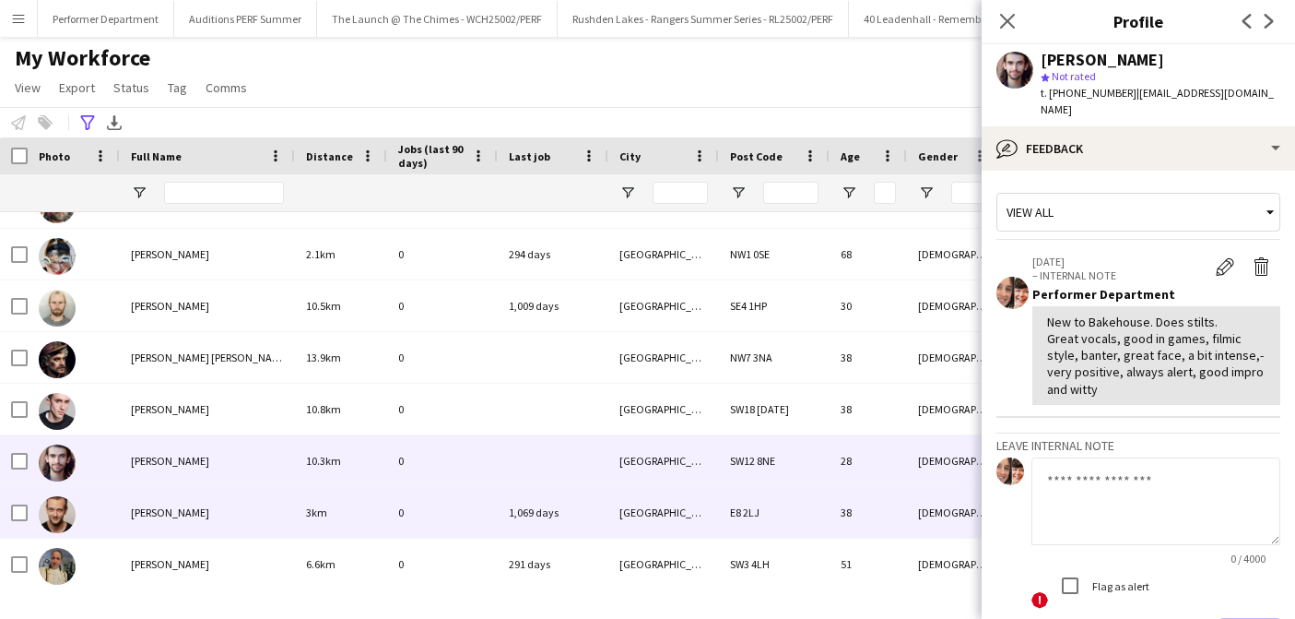
click at [161, 503] on div "[PERSON_NAME]" at bounding box center [207, 512] width 175 height 51
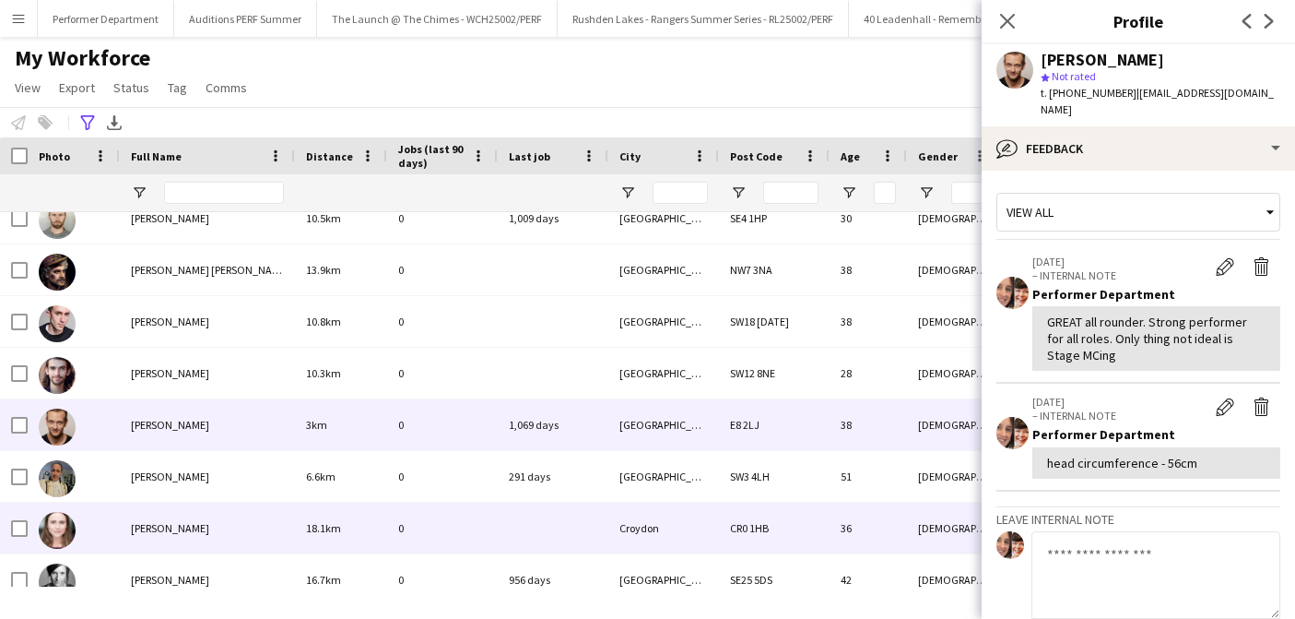
scroll to position [6631, 0]
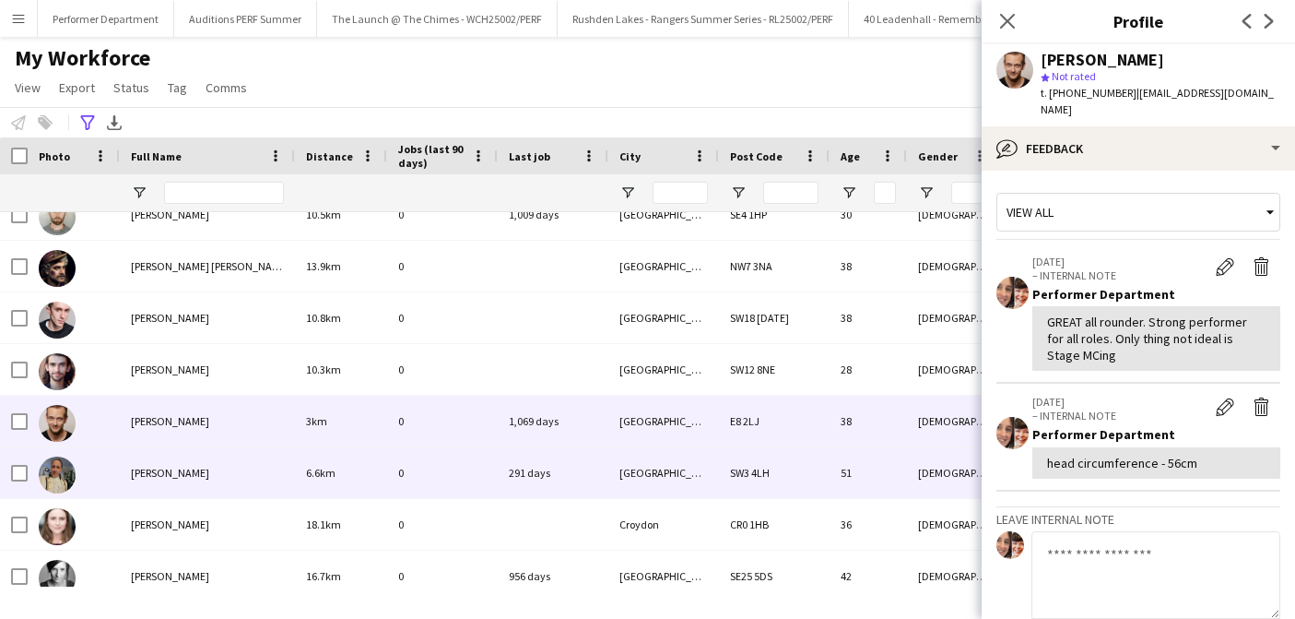
click at [156, 461] on div "[PERSON_NAME]" at bounding box center [207, 472] width 175 height 51
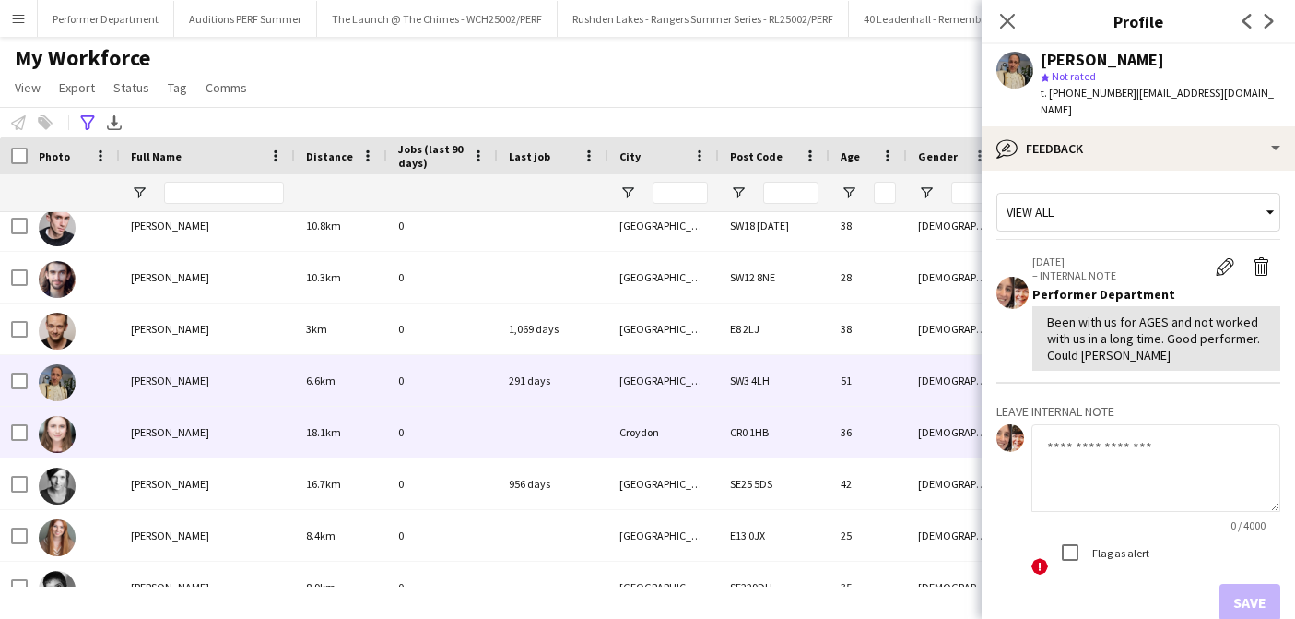
click at [172, 436] on span "[PERSON_NAME]" at bounding box center [170, 432] width 78 height 14
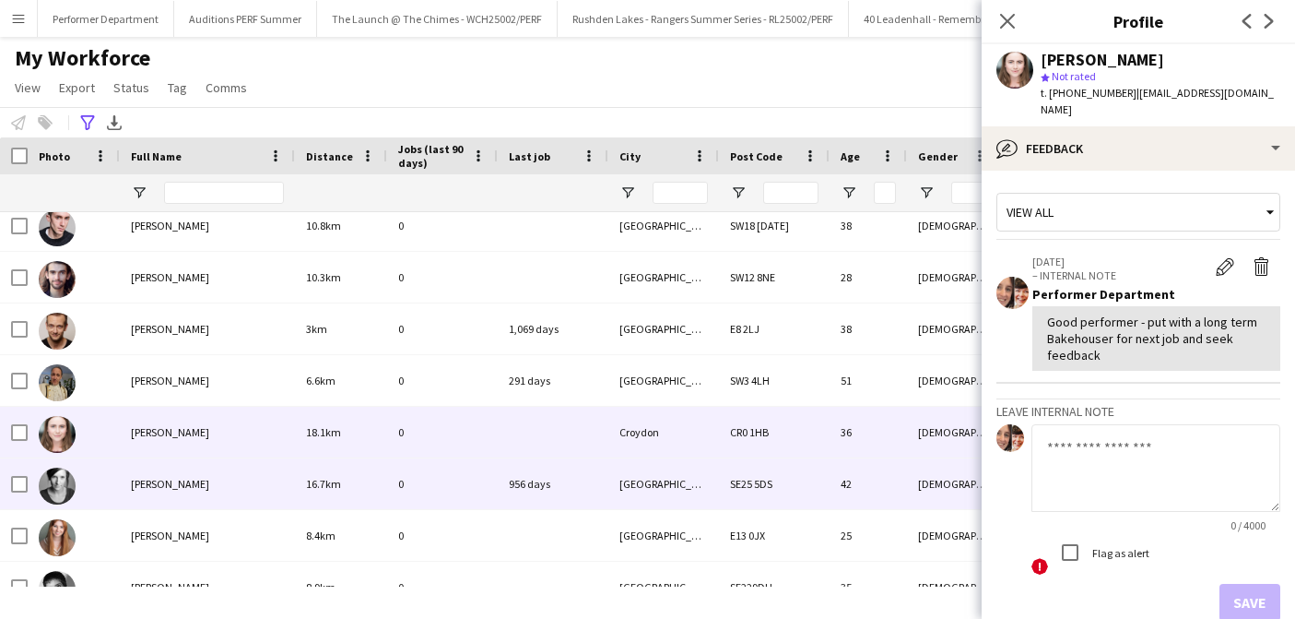
click at [166, 486] on span "[PERSON_NAME]" at bounding box center [170, 484] width 78 height 14
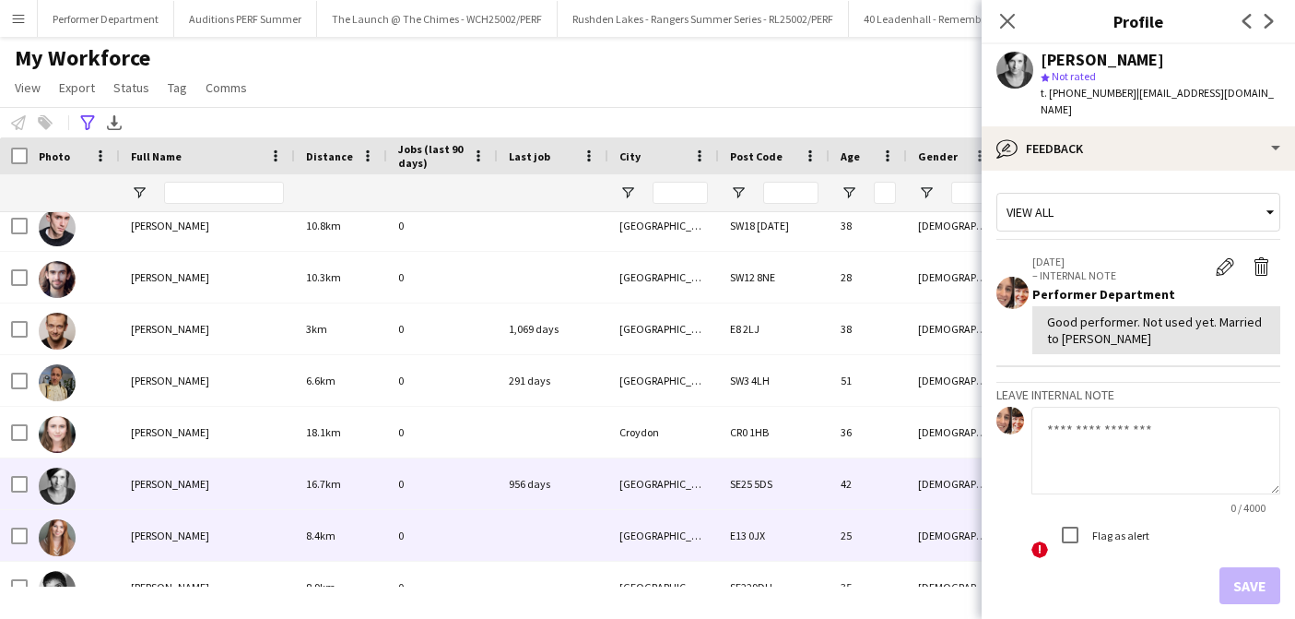
click at [165, 538] on span "[PERSON_NAME]" at bounding box center [170, 535] width 78 height 14
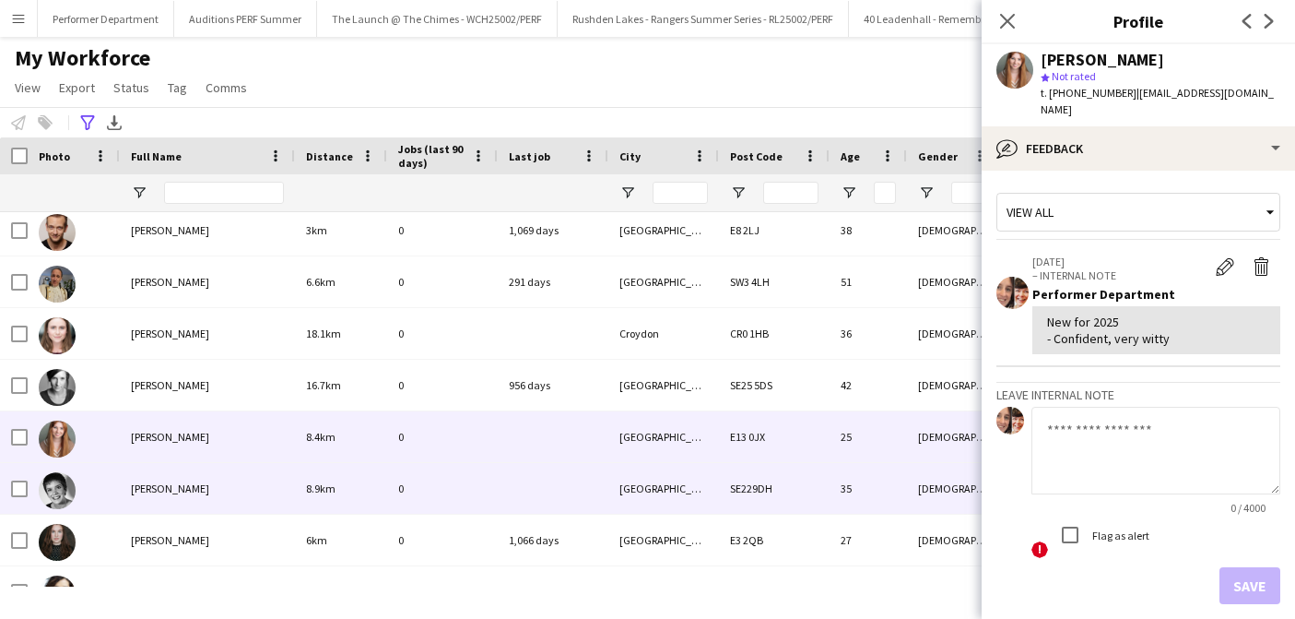
click at [164, 488] on span "[PERSON_NAME]" at bounding box center [170, 488] width 78 height 14
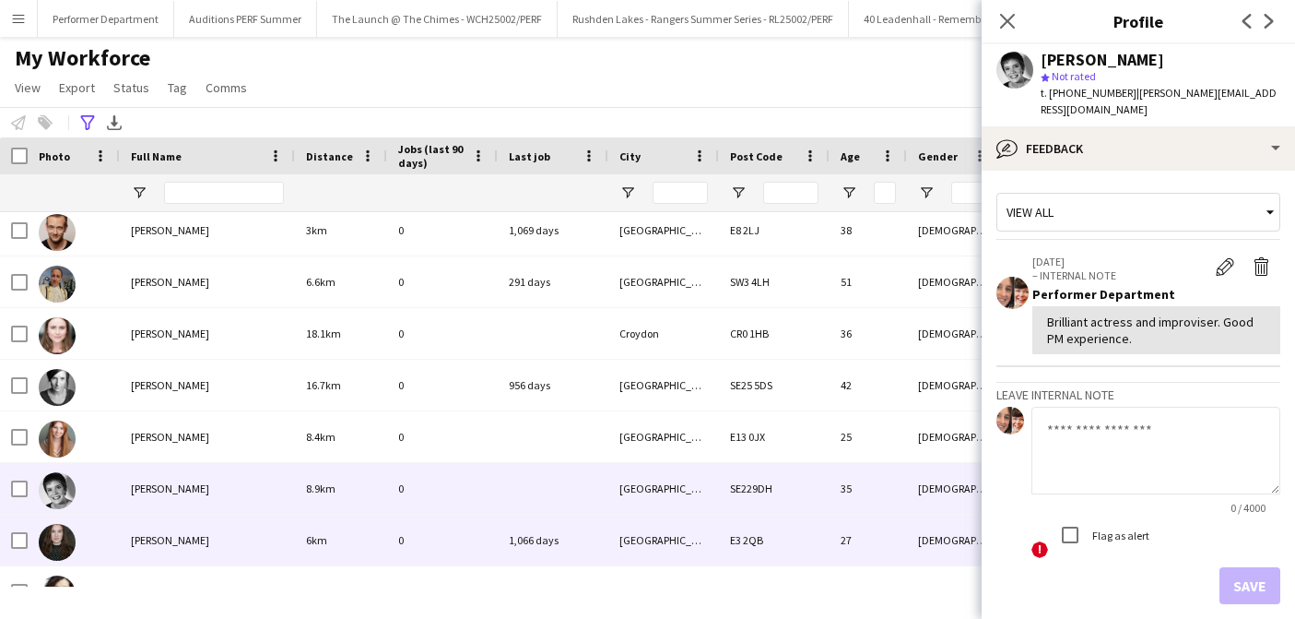
click at [168, 537] on span "[PERSON_NAME]" at bounding box center [170, 540] width 78 height 14
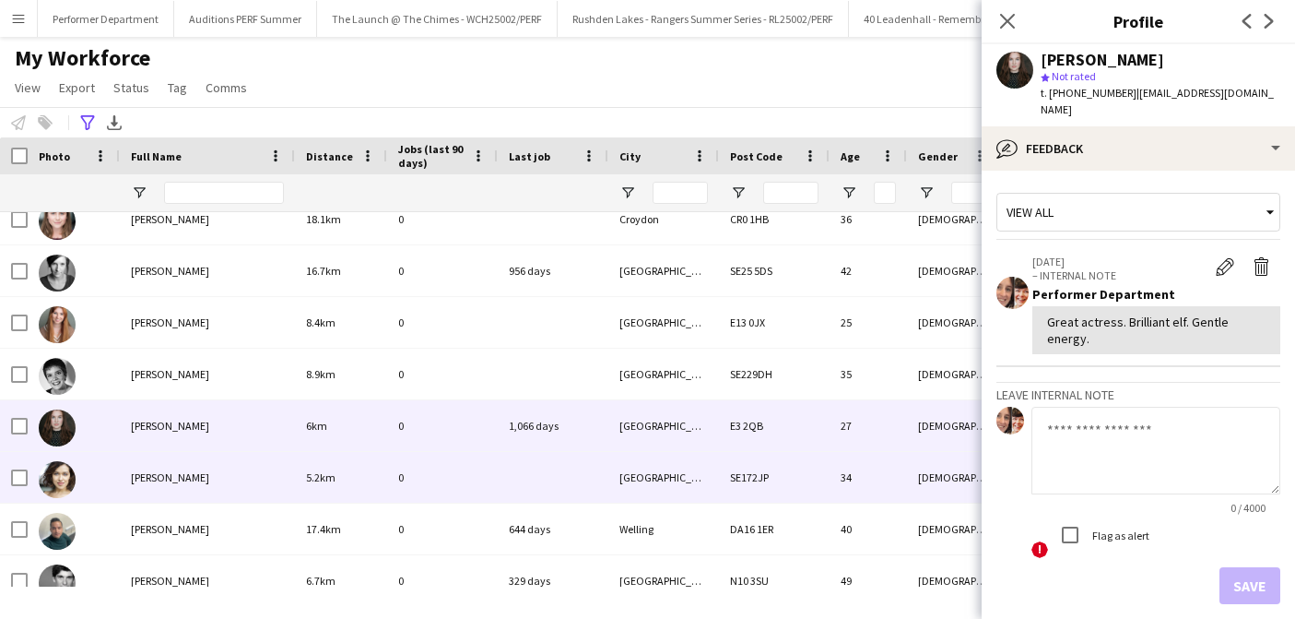
click at [125, 466] on div "[PERSON_NAME]" at bounding box center [207, 477] width 175 height 51
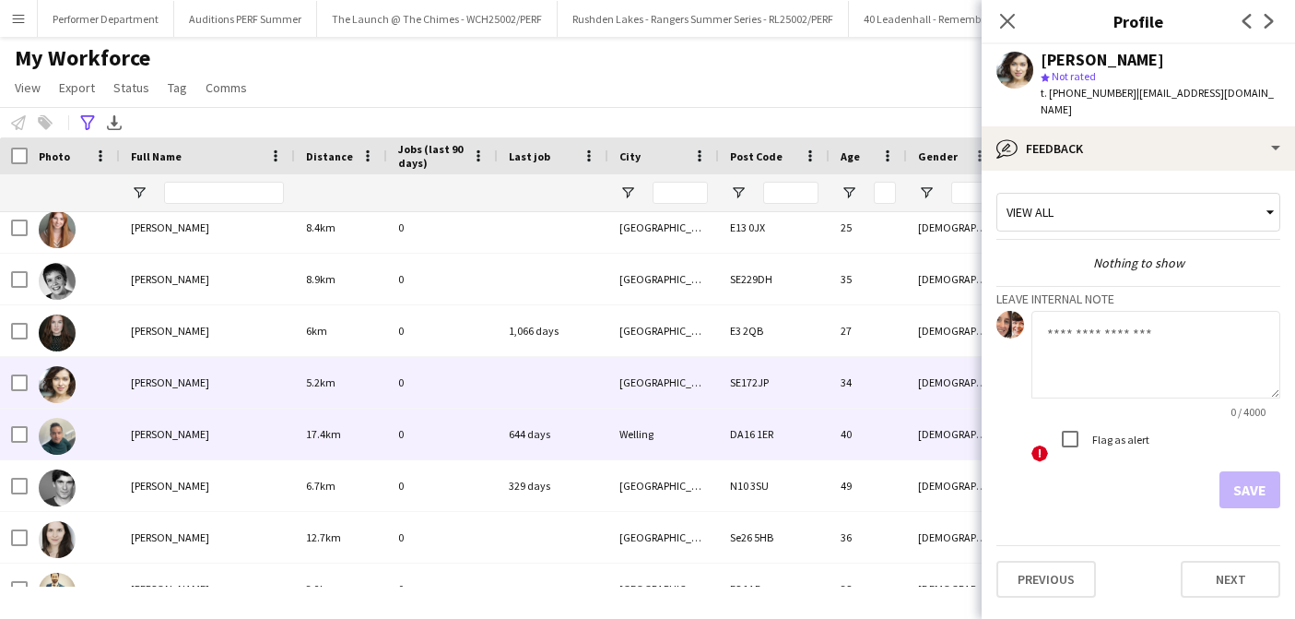
click at [176, 422] on div "[PERSON_NAME]" at bounding box center [207, 433] width 175 height 51
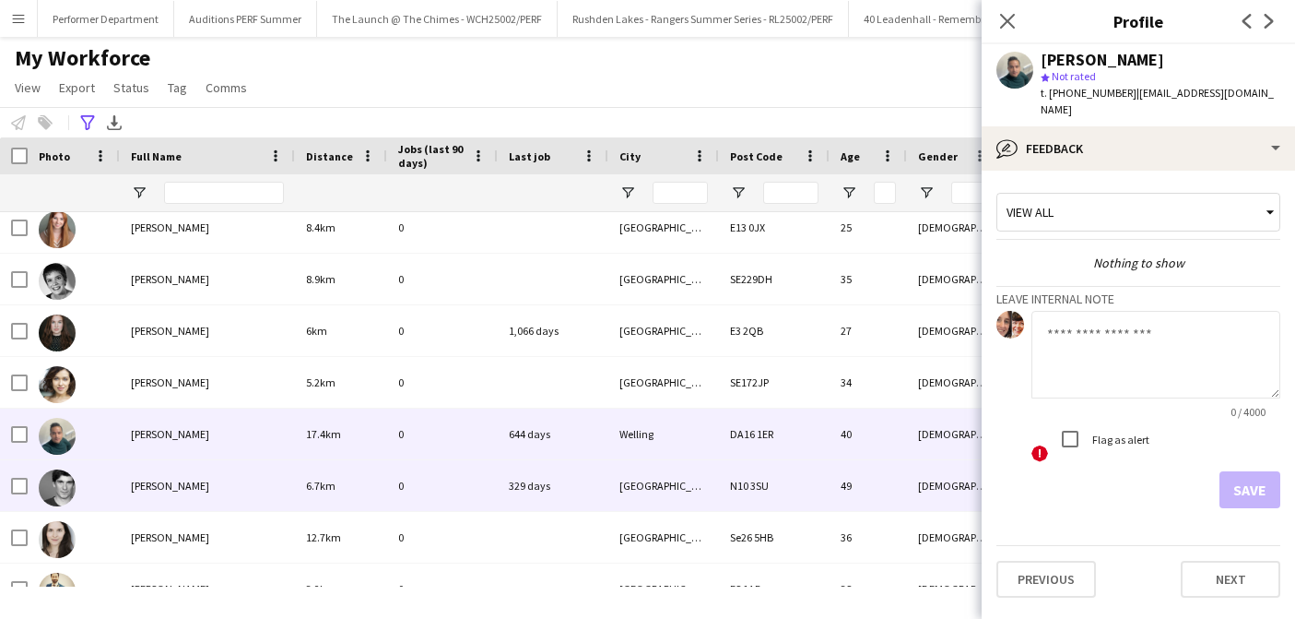
click at [182, 487] on span "[PERSON_NAME]" at bounding box center [170, 485] width 78 height 14
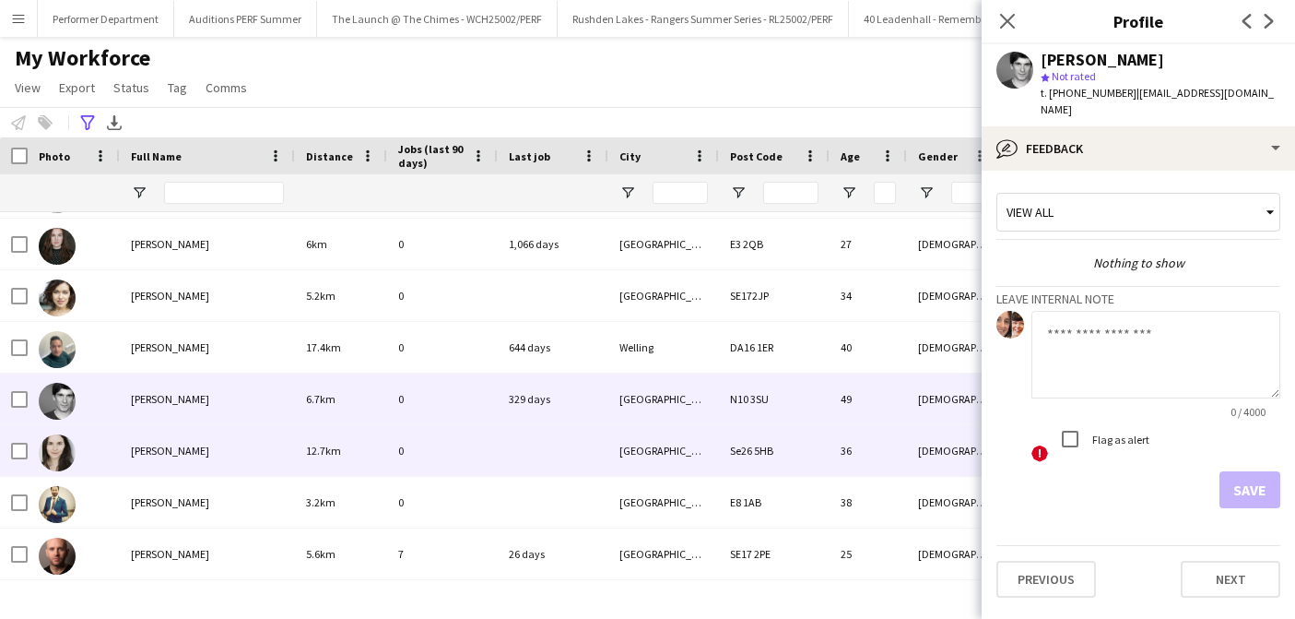
click at [186, 456] on span "[PERSON_NAME]" at bounding box center [170, 450] width 78 height 14
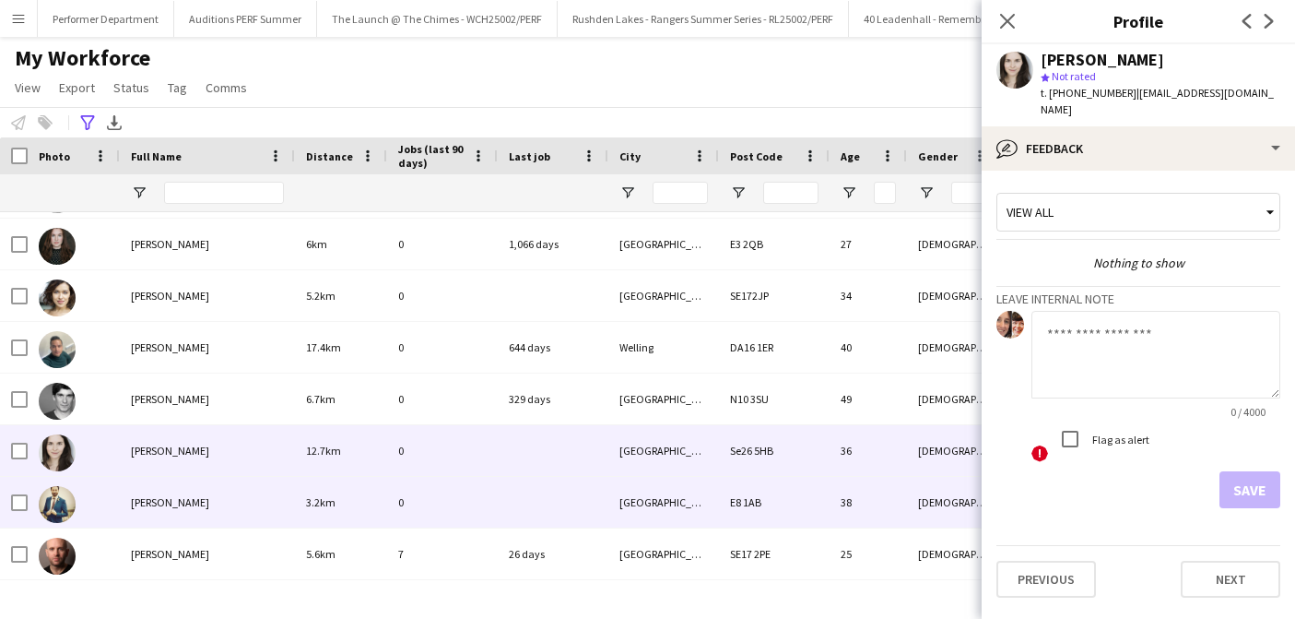
click at [182, 499] on span "[PERSON_NAME]" at bounding box center [170, 502] width 78 height 14
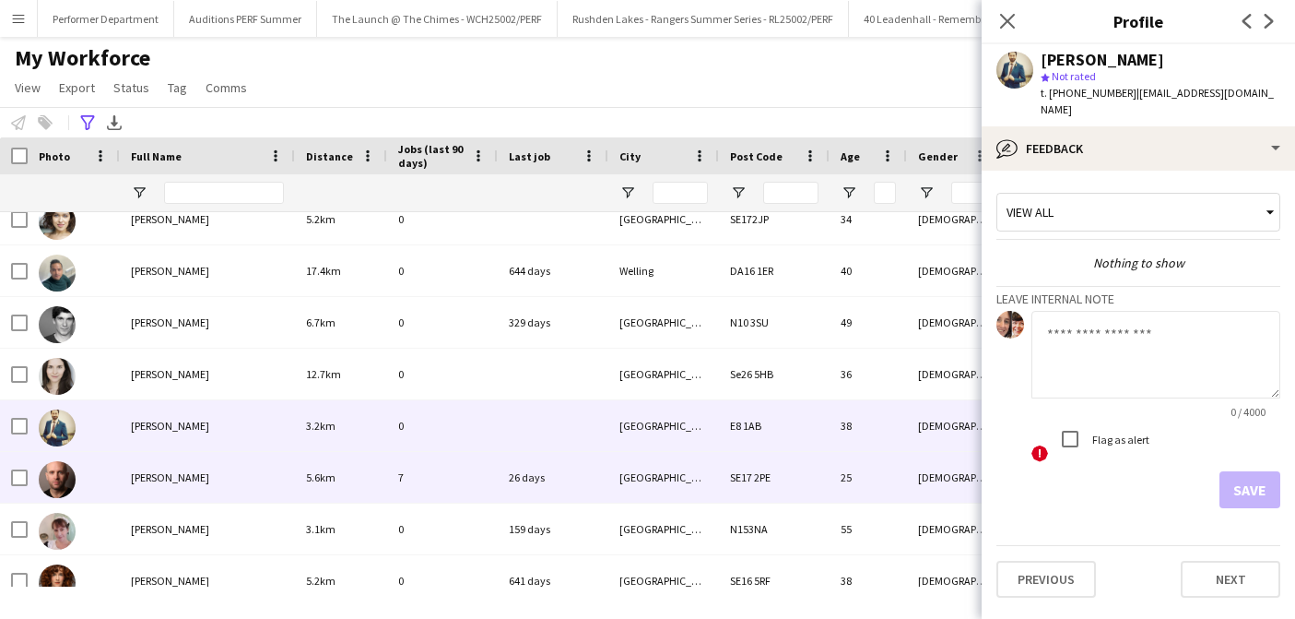
click at [182, 499] on div "[PERSON_NAME]" at bounding box center [207, 477] width 175 height 51
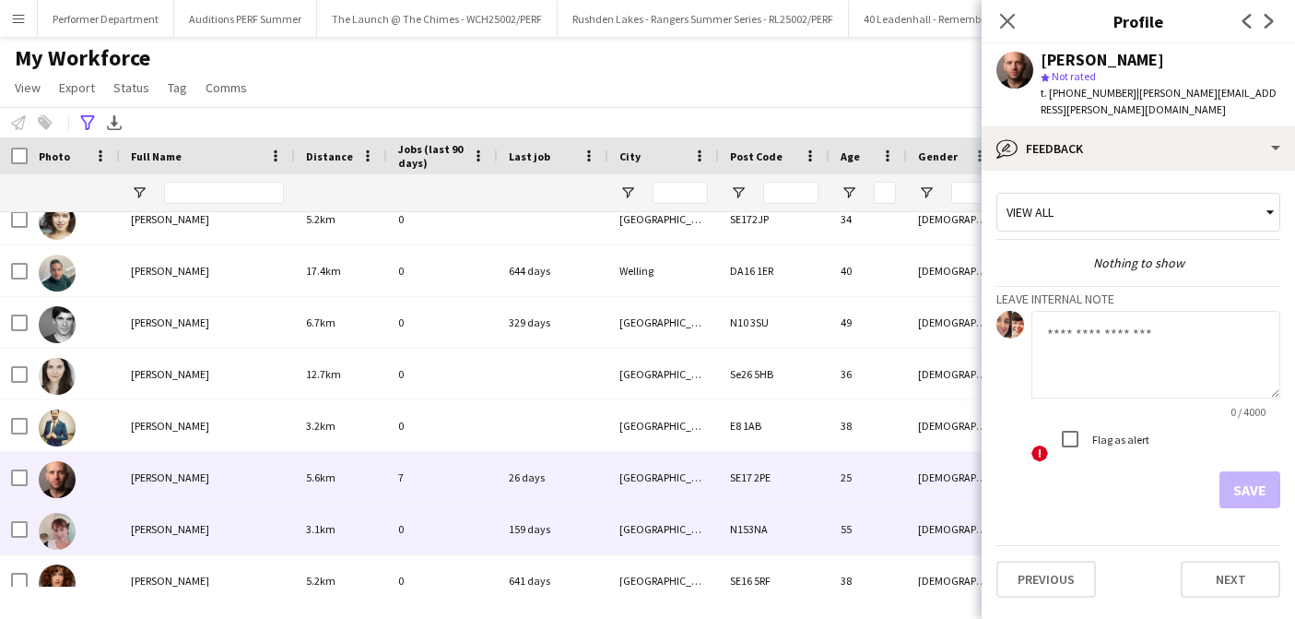
click at [180, 526] on span "[PERSON_NAME]" at bounding box center [170, 529] width 78 height 14
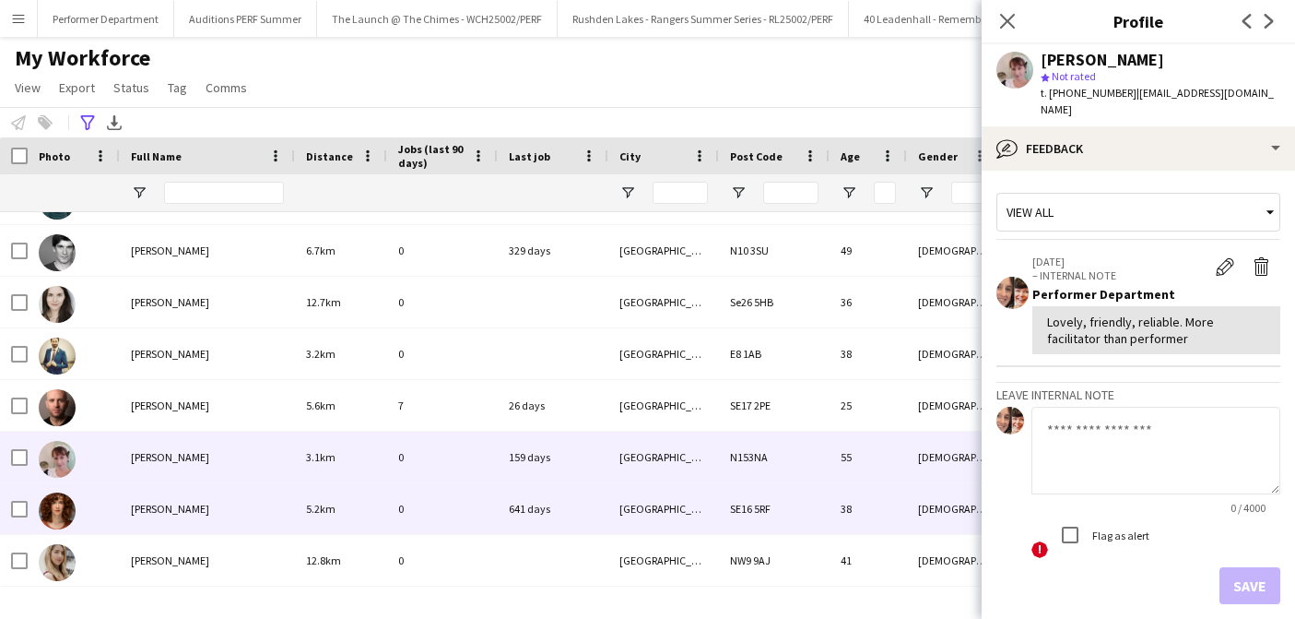
click at [166, 516] on div "[PERSON_NAME]" at bounding box center [207, 508] width 175 height 51
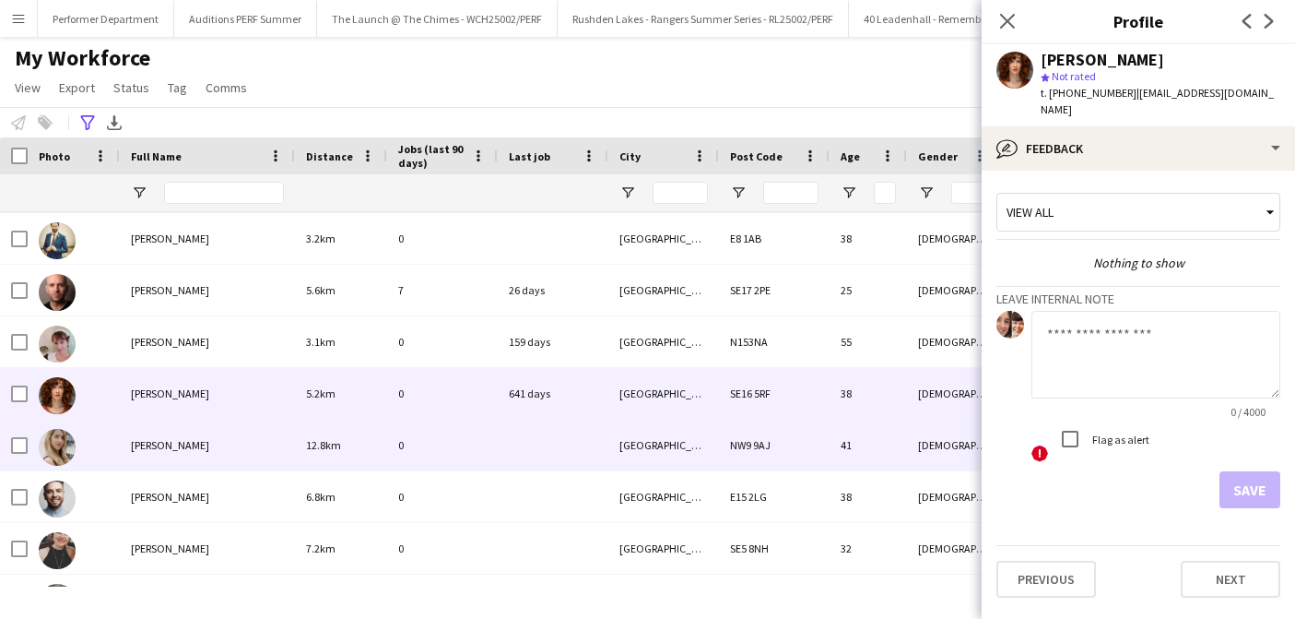
click at [165, 438] on span "[PERSON_NAME]" at bounding box center [170, 445] width 78 height 14
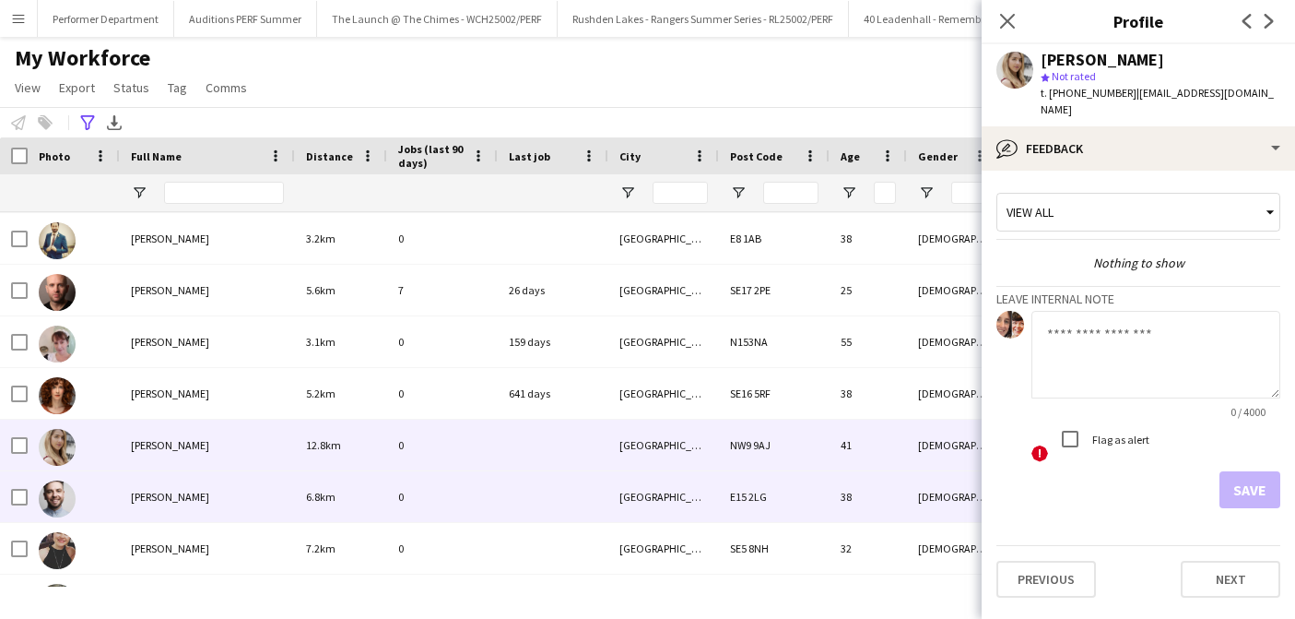
click at [166, 501] on span "[PERSON_NAME]" at bounding box center [170, 497] width 78 height 14
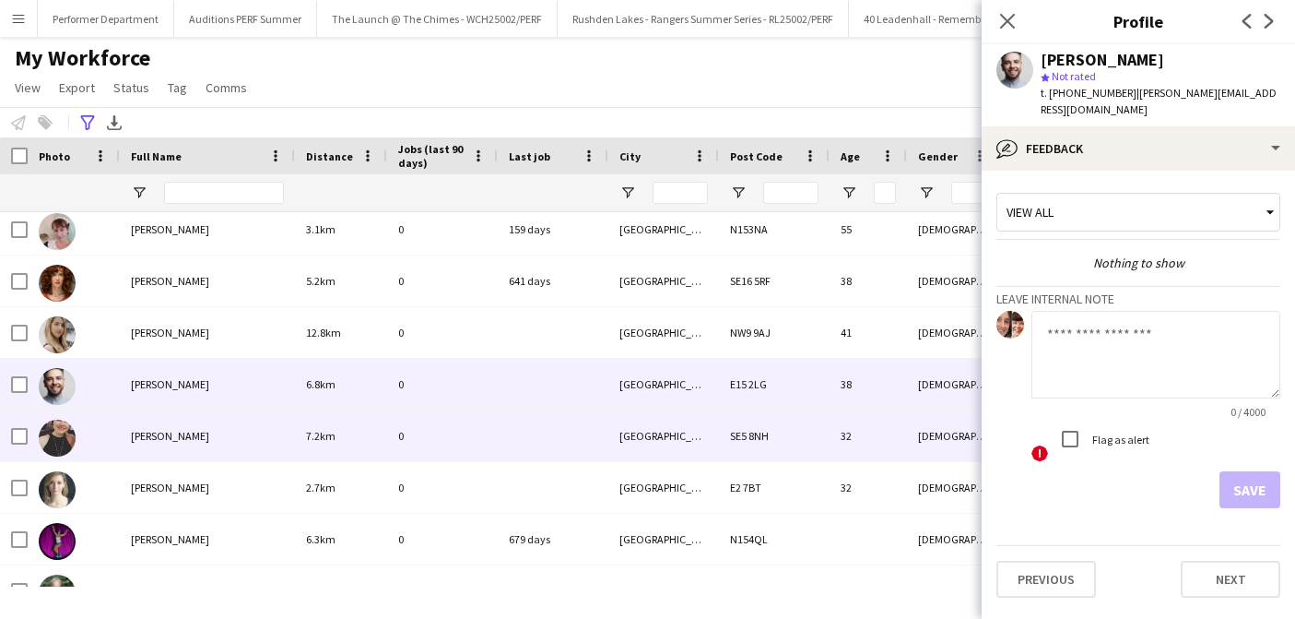
click at [168, 447] on div "[PERSON_NAME]" at bounding box center [207, 435] width 175 height 51
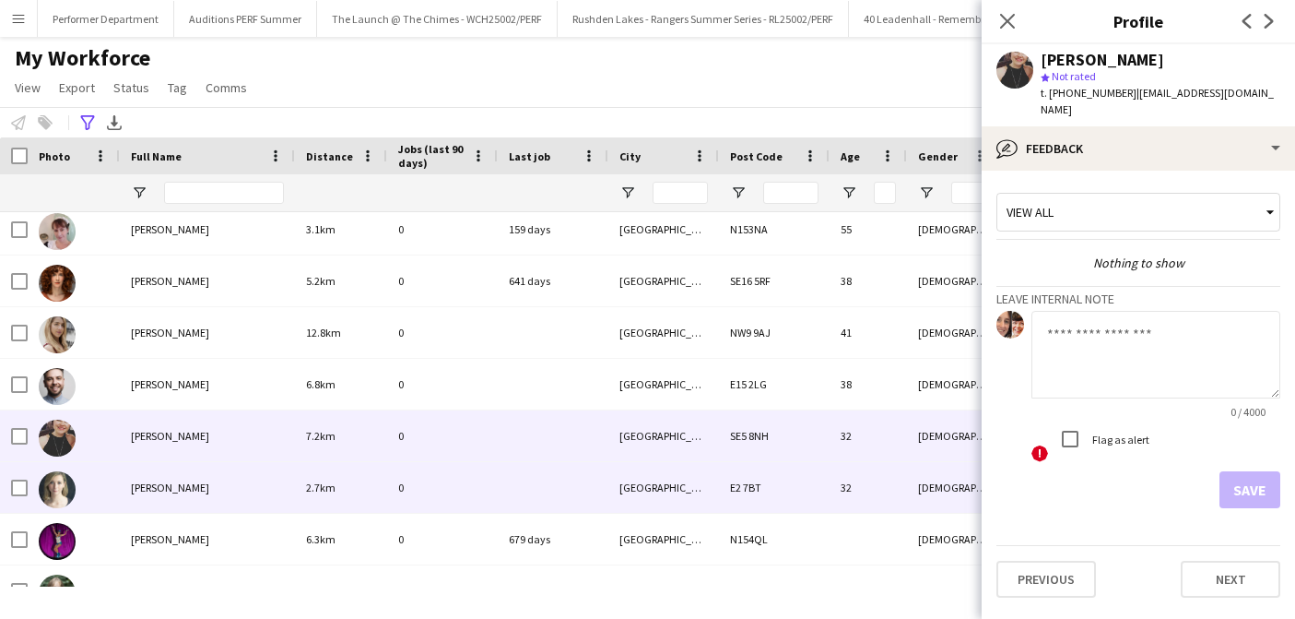
click at [170, 477] on div "[PERSON_NAME]" at bounding box center [207, 487] width 175 height 51
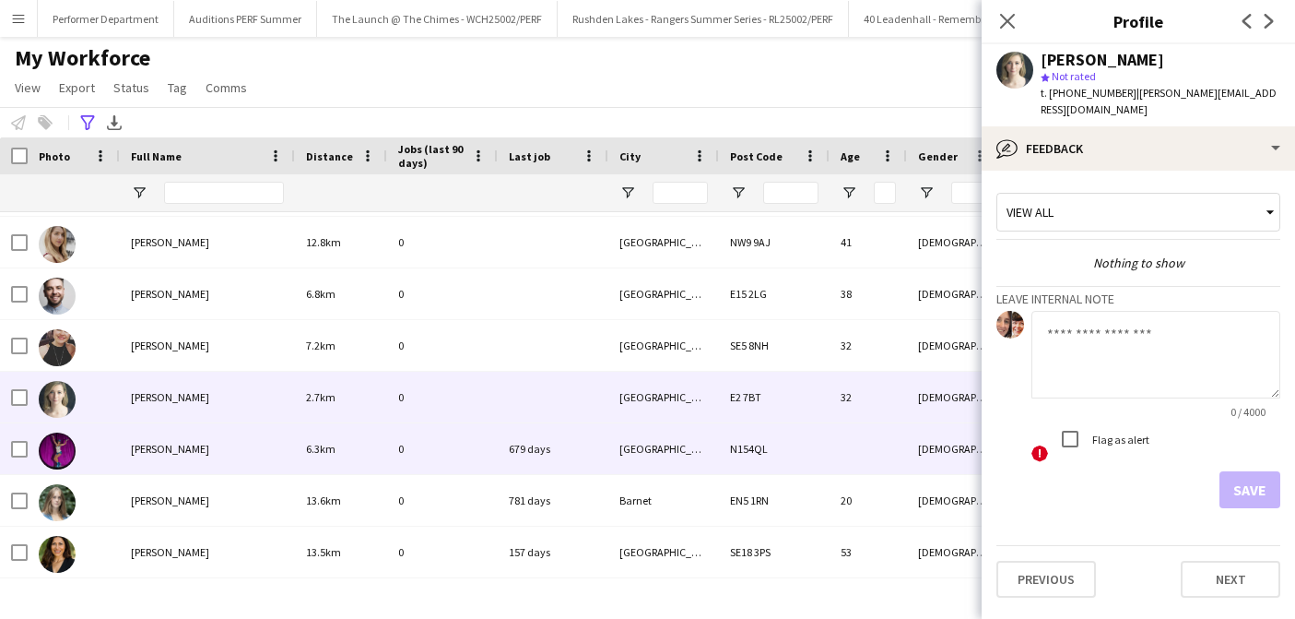
click at [168, 450] on span "[PERSON_NAME]" at bounding box center [170, 449] width 78 height 14
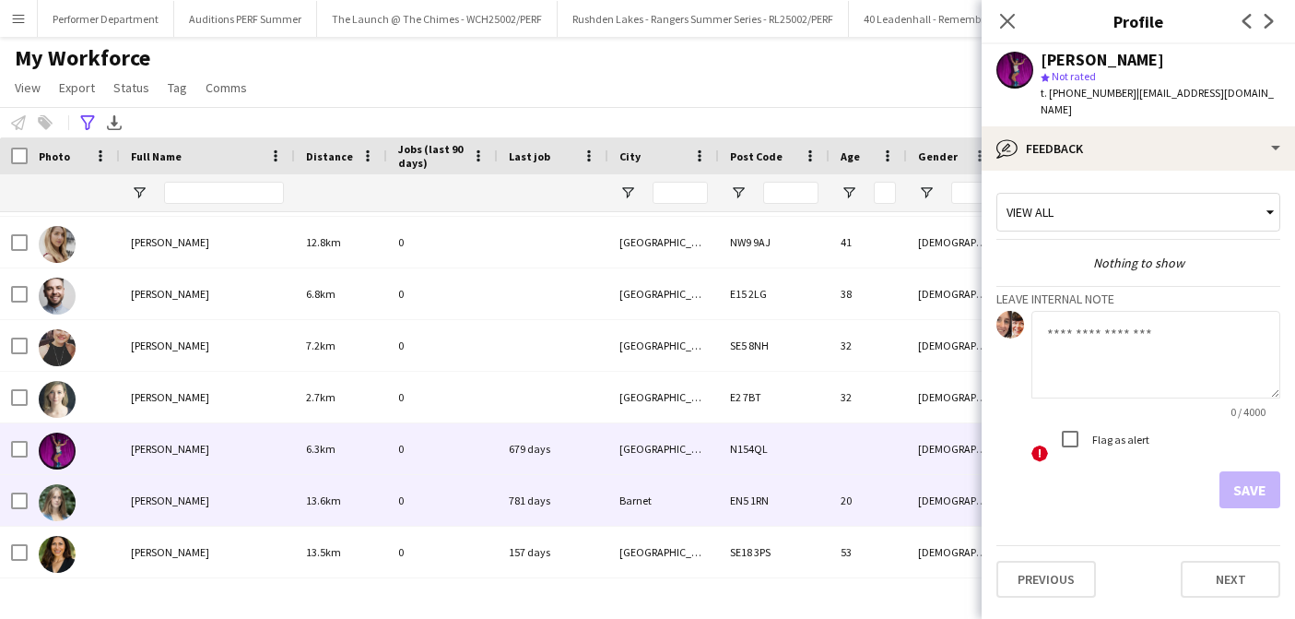
click at [163, 500] on span "[PERSON_NAME]" at bounding box center [170, 500] width 78 height 14
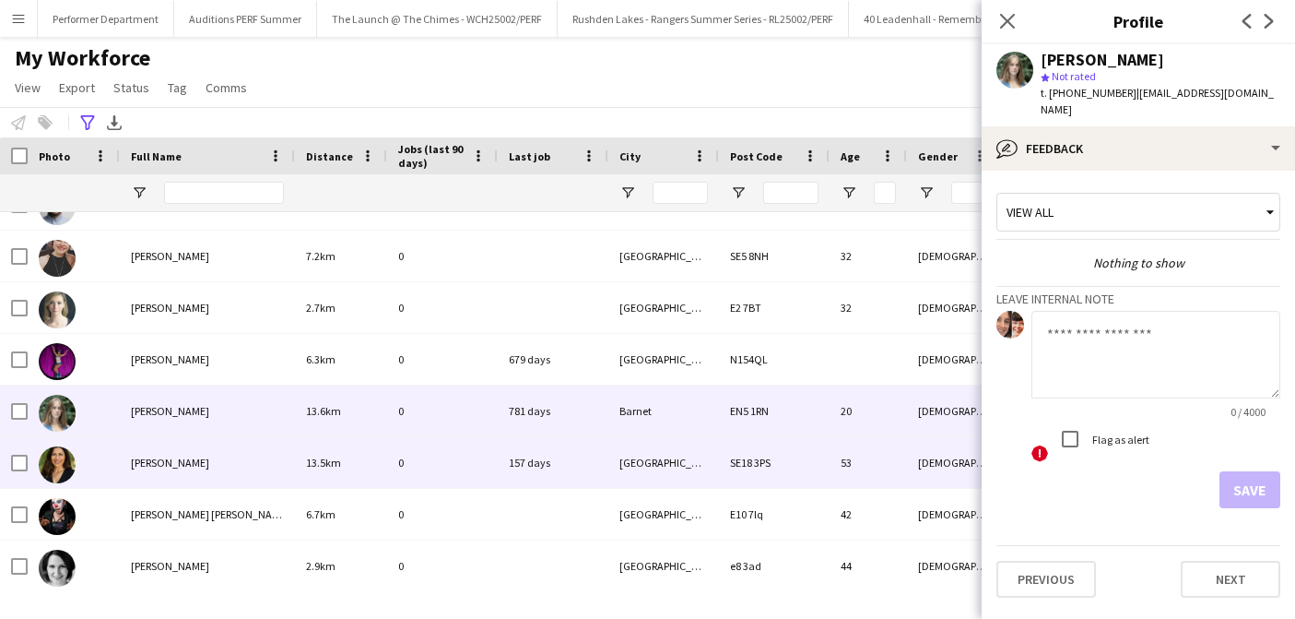
click at [168, 466] on span "[PERSON_NAME]" at bounding box center [170, 462] width 78 height 14
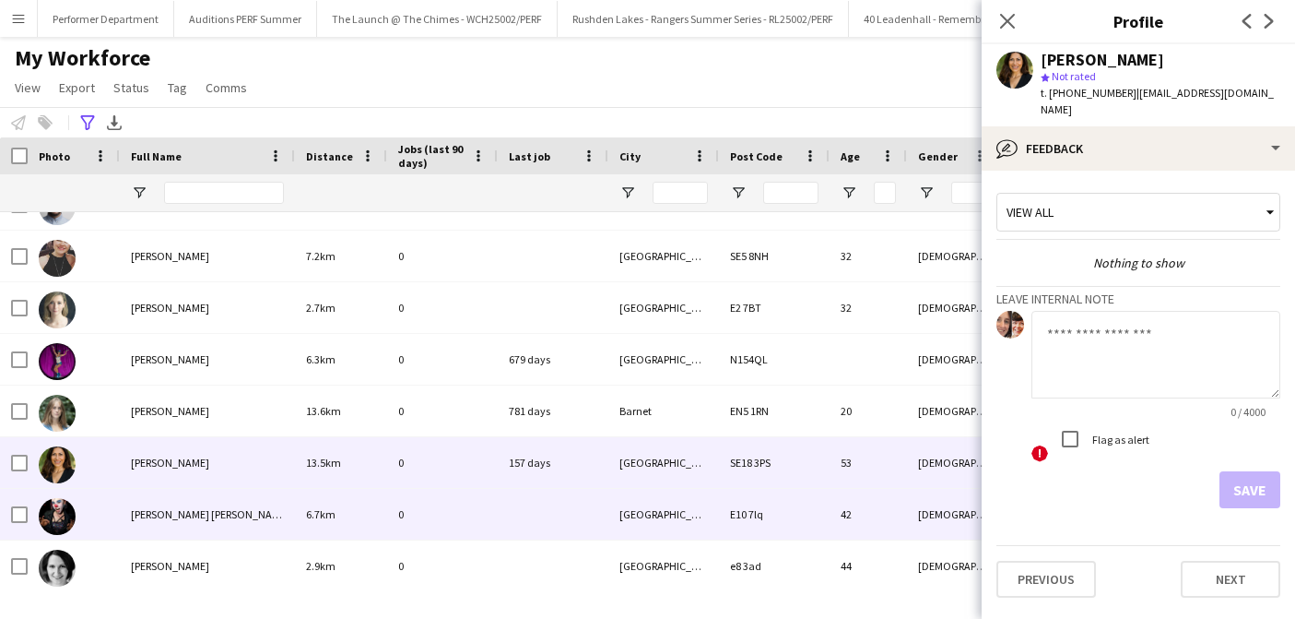
click at [171, 506] on div "[PERSON_NAME] [PERSON_NAME] [PERSON_NAME] Trixabelle [PERSON_NAME] [PERSON_NAME]" at bounding box center [207, 514] width 175 height 51
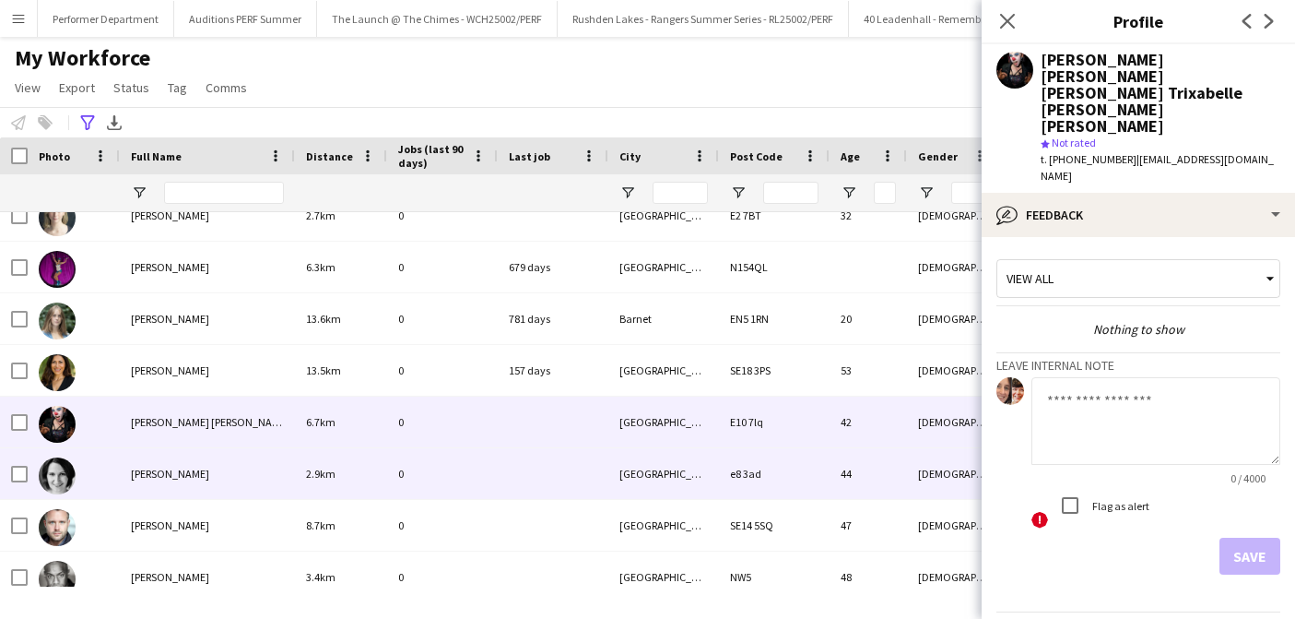
click at [180, 468] on span "[PERSON_NAME]" at bounding box center [170, 473] width 78 height 14
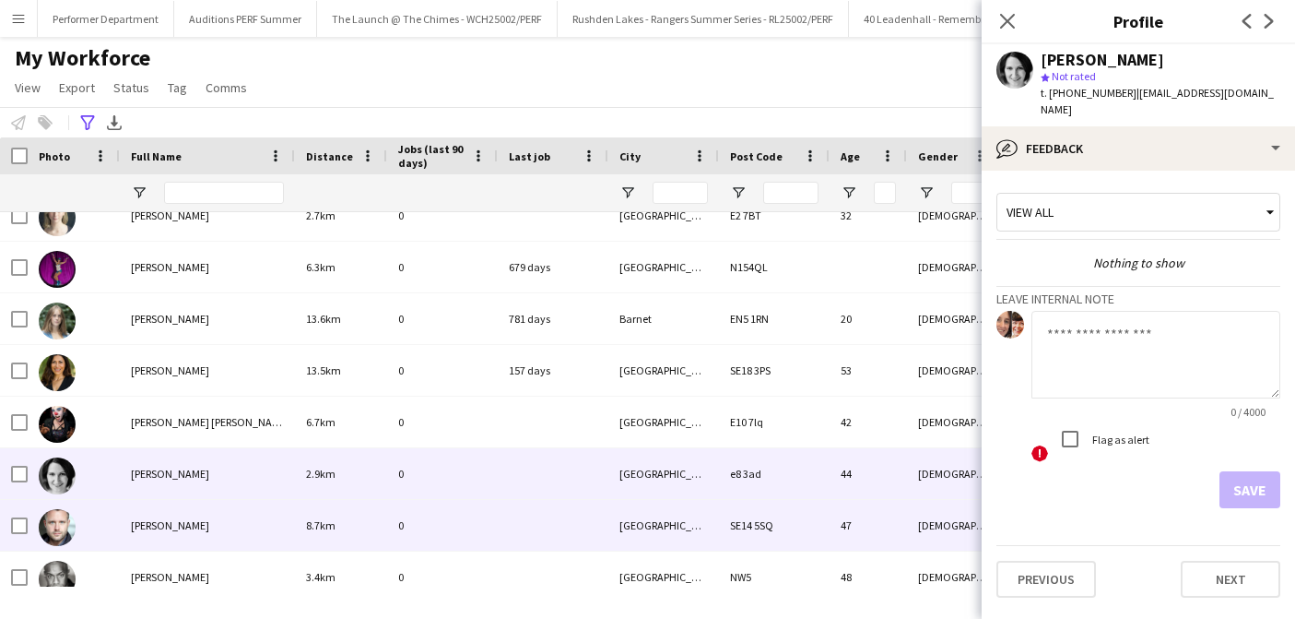
click at [174, 528] on span "[PERSON_NAME]" at bounding box center [170, 525] width 78 height 14
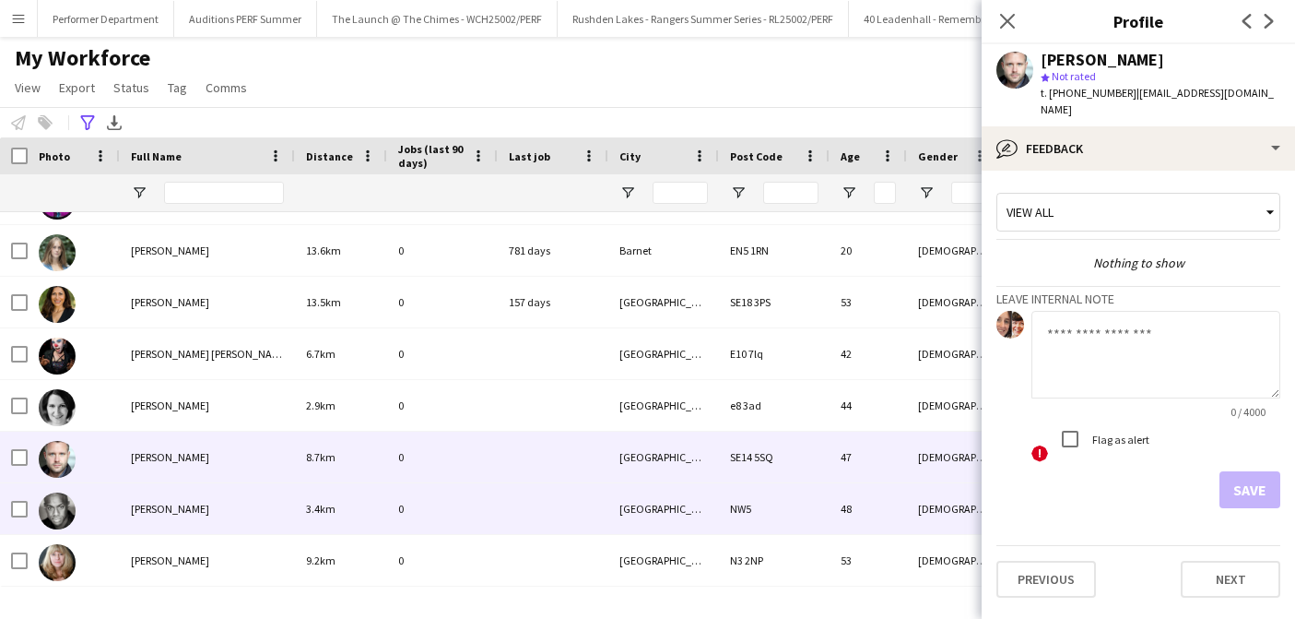
click at [171, 499] on div "[PERSON_NAME]" at bounding box center [207, 508] width 175 height 51
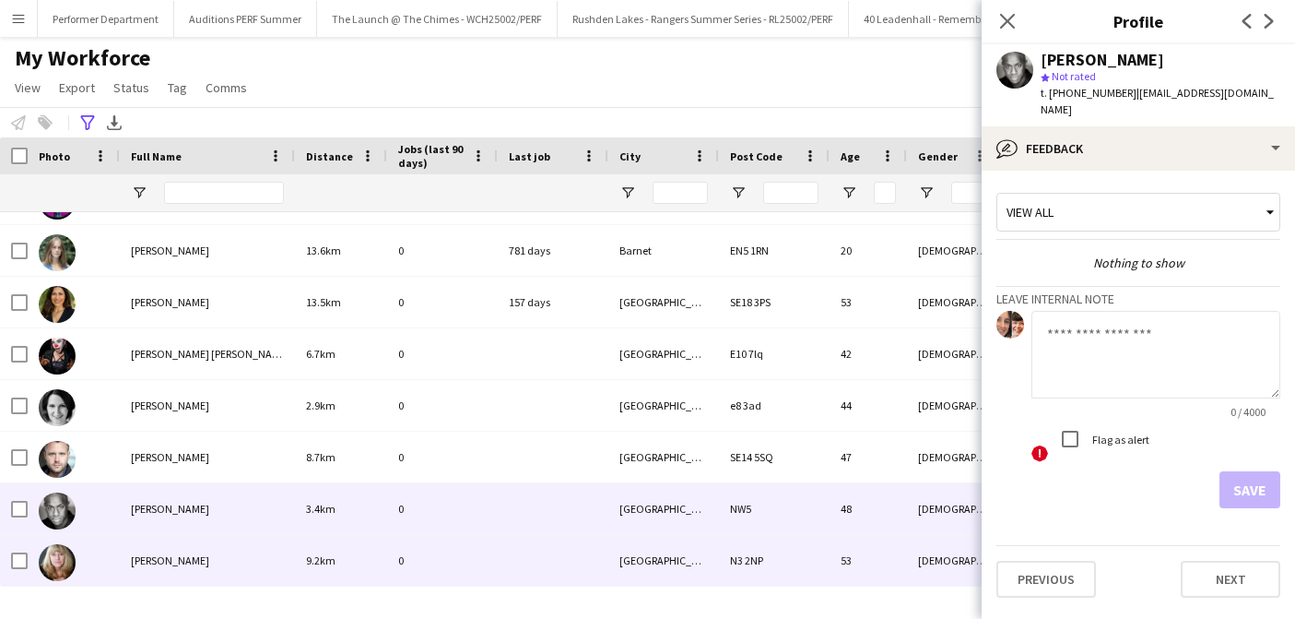
click at [163, 560] on span "[PERSON_NAME]" at bounding box center [170, 560] width 78 height 14
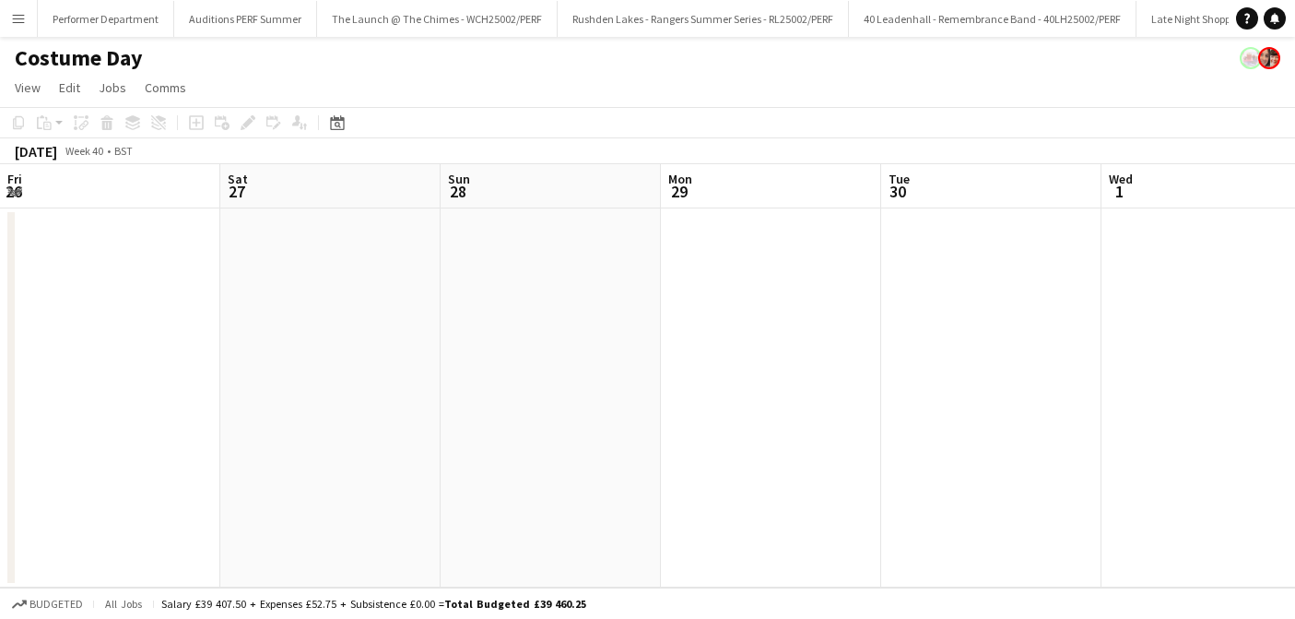
scroll to position [0, 698]
